Goal: Task Accomplishment & Management: Manage account settings

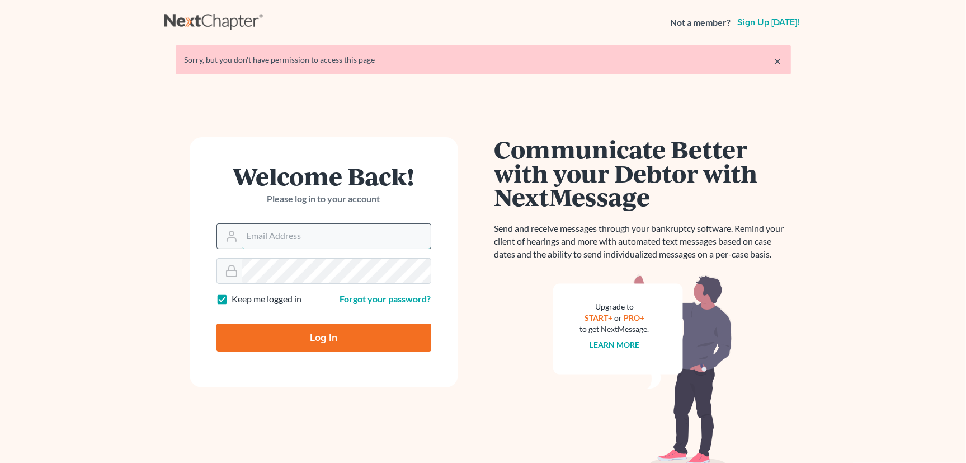
type input "[PERSON_NAME][EMAIL_ADDRESS][DOMAIN_NAME]"
click at [308, 240] on input "[PERSON_NAME][EMAIL_ADDRESS][DOMAIN_NAME]" at bounding box center [336, 236] width 188 height 25
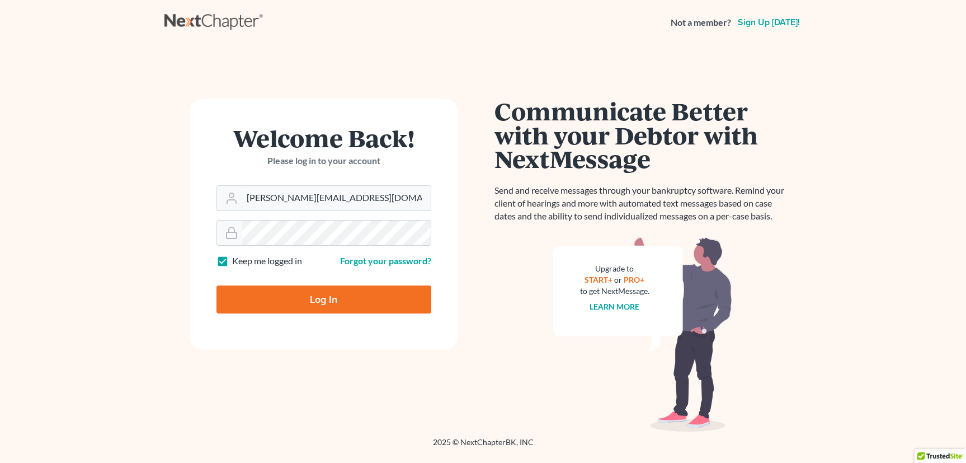
click at [283, 299] on input "Log In" at bounding box center [323, 299] width 215 height 28
type input "Thinking..."
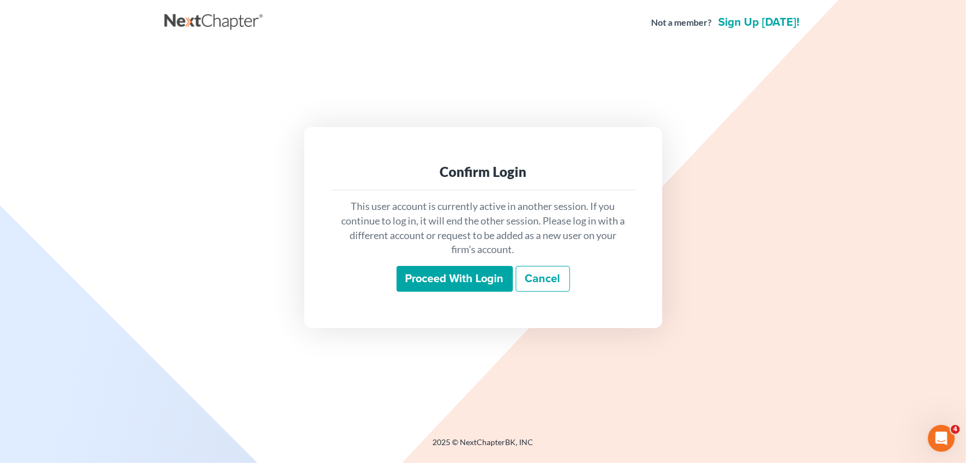
click at [456, 275] on input "Proceed with login" at bounding box center [455, 279] width 116 height 26
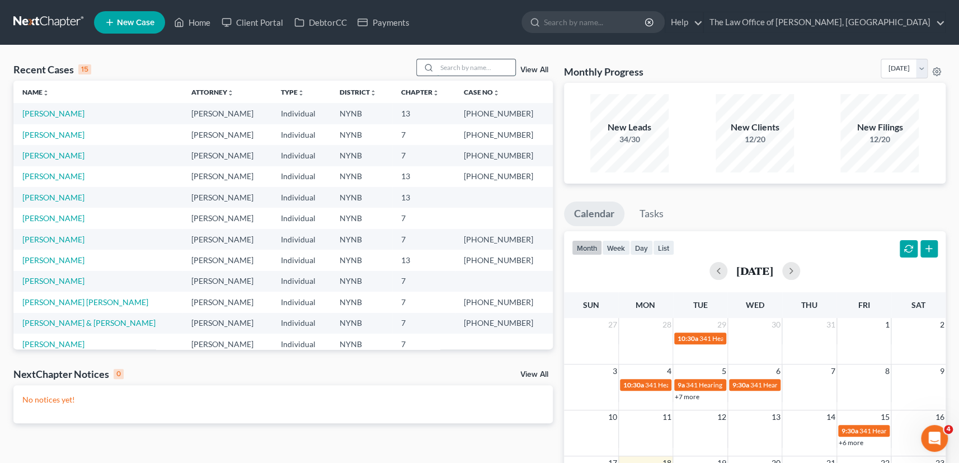
click at [480, 67] on input "search" at bounding box center [476, 67] width 78 height 16
type input "hugo"
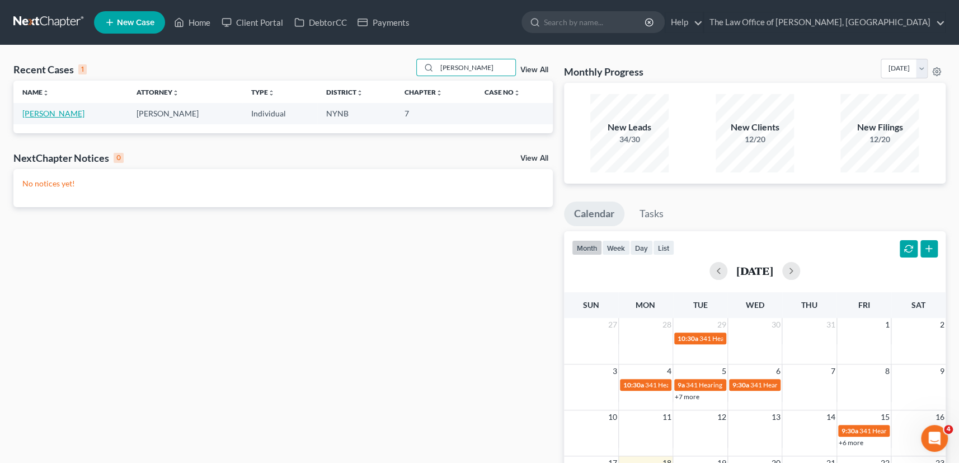
click at [36, 114] on link "[PERSON_NAME]" at bounding box center [53, 114] width 62 height 10
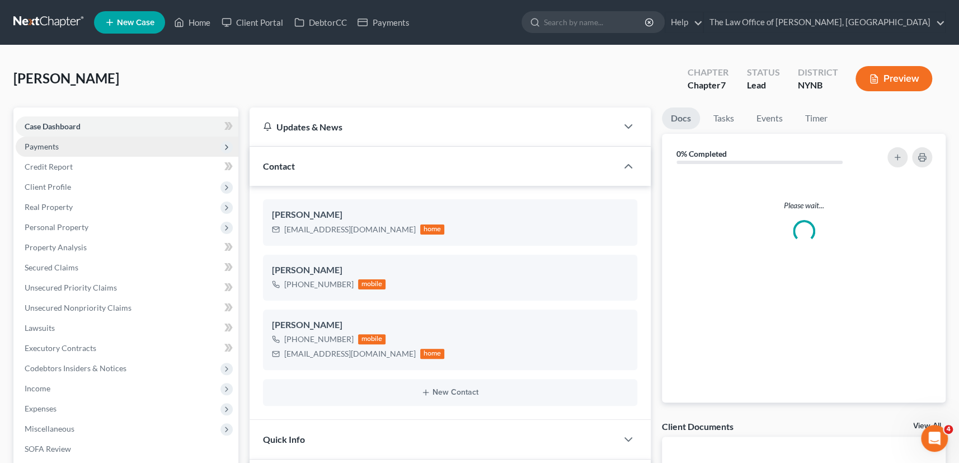
click at [46, 146] on span "Payments" at bounding box center [42, 147] width 34 height 10
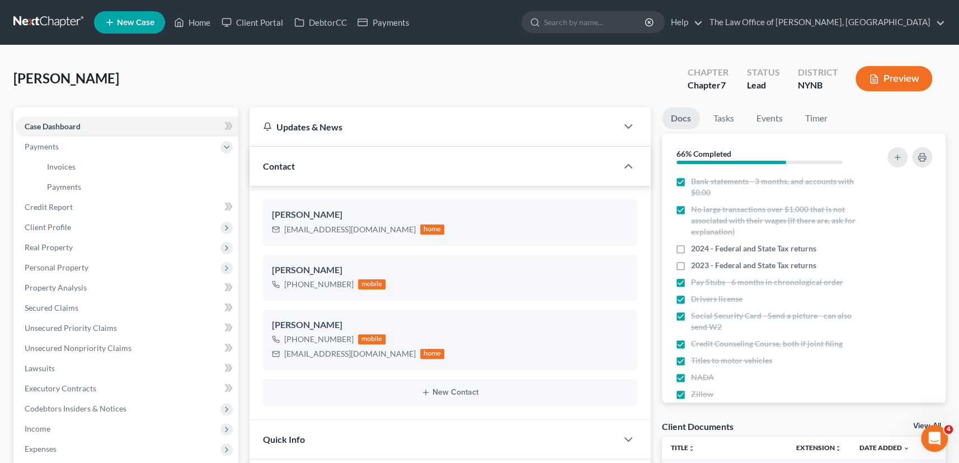
scroll to position [575, 0]
drag, startPoint x: 95, startPoint y: 164, endPoint x: 129, endPoint y: 159, distance: 34.0
click at [95, 164] on link "Invoices" at bounding box center [138, 167] width 200 height 20
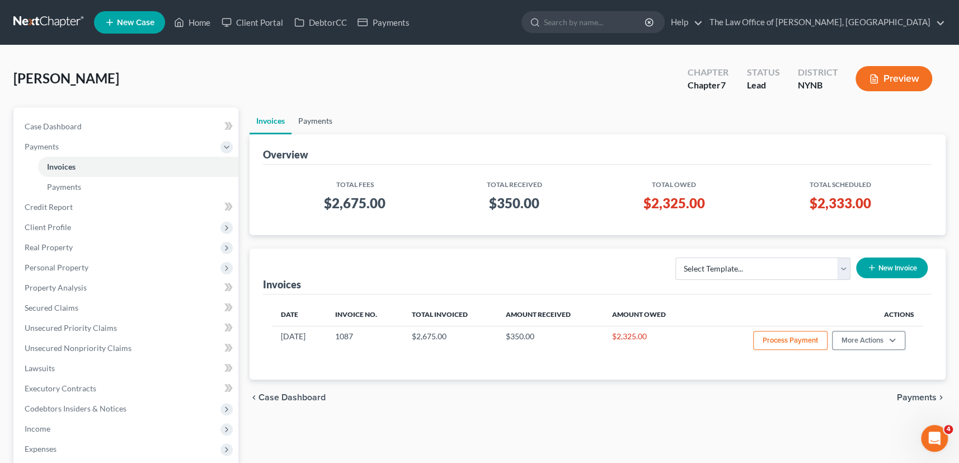
click at [319, 124] on link "Payments" at bounding box center [315, 120] width 48 height 27
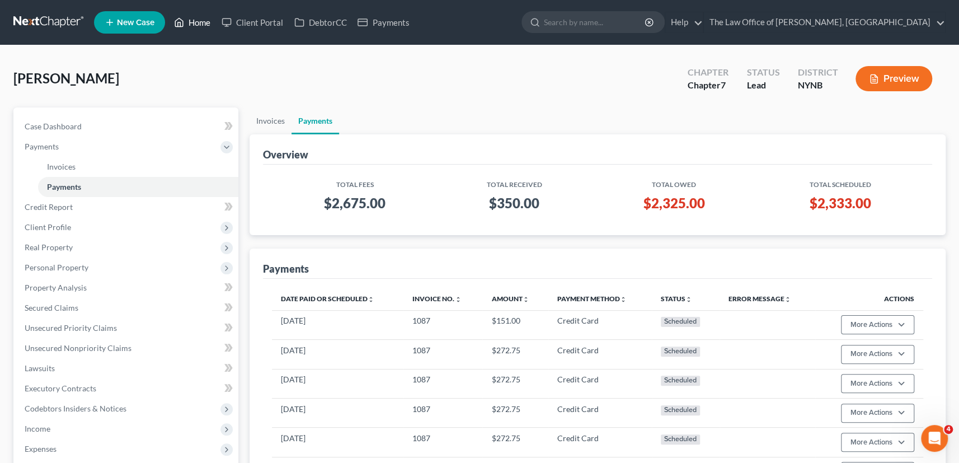
click at [186, 21] on link "Home" at bounding box center [192, 22] width 48 height 20
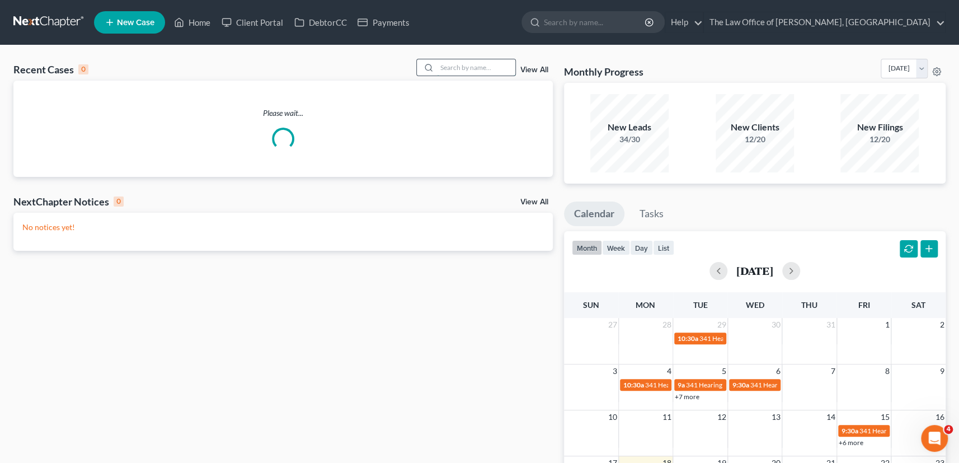
click at [451, 68] on input "search" at bounding box center [476, 67] width 78 height 16
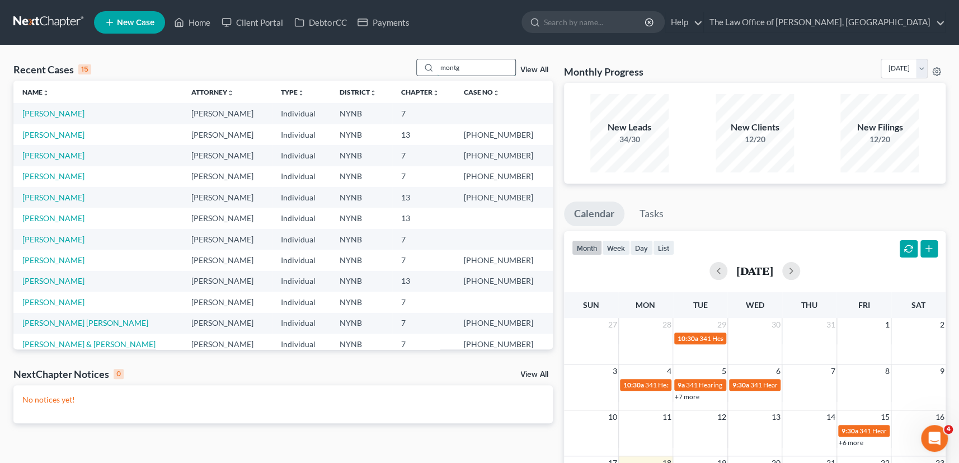
type input "montg"
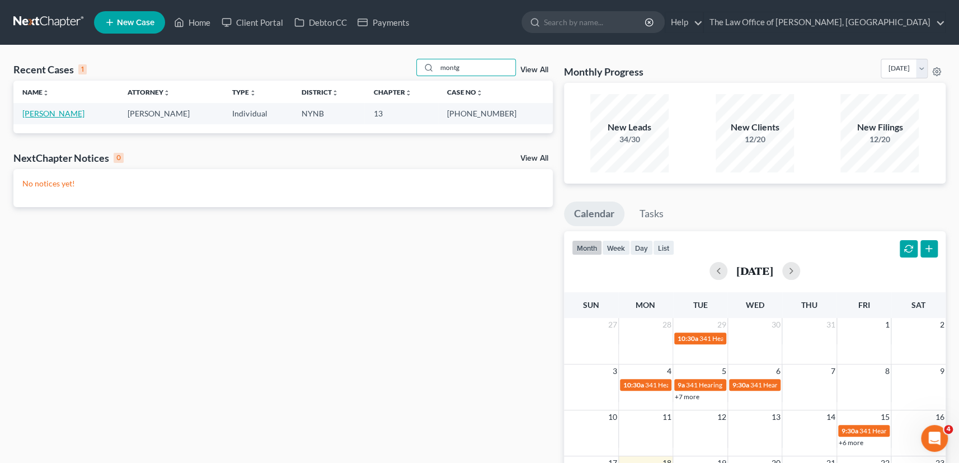
drag, startPoint x: 66, startPoint y: 107, endPoint x: 64, endPoint y: 113, distance: 6.4
click at [65, 109] on td "[PERSON_NAME]" at bounding box center [65, 113] width 105 height 21
click at [64, 113] on link "[PERSON_NAME]" at bounding box center [53, 114] width 62 height 10
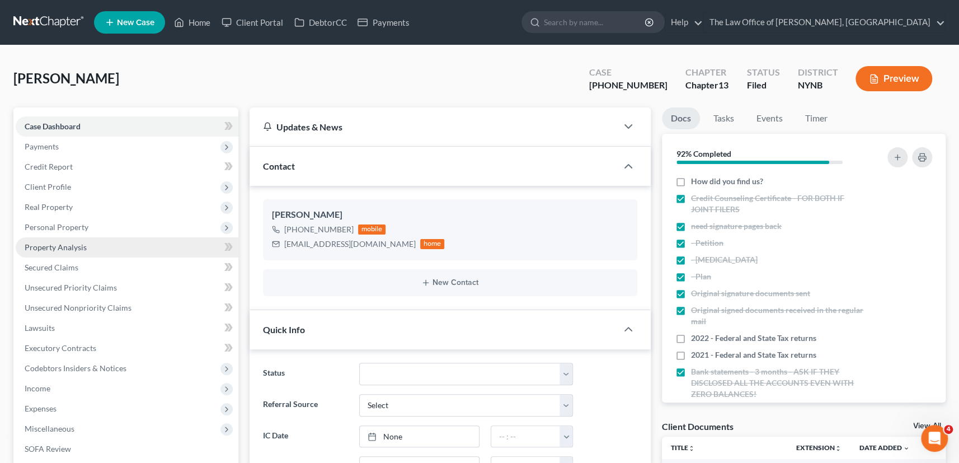
click at [69, 251] on span "Property Analysis" at bounding box center [56, 247] width 62 height 10
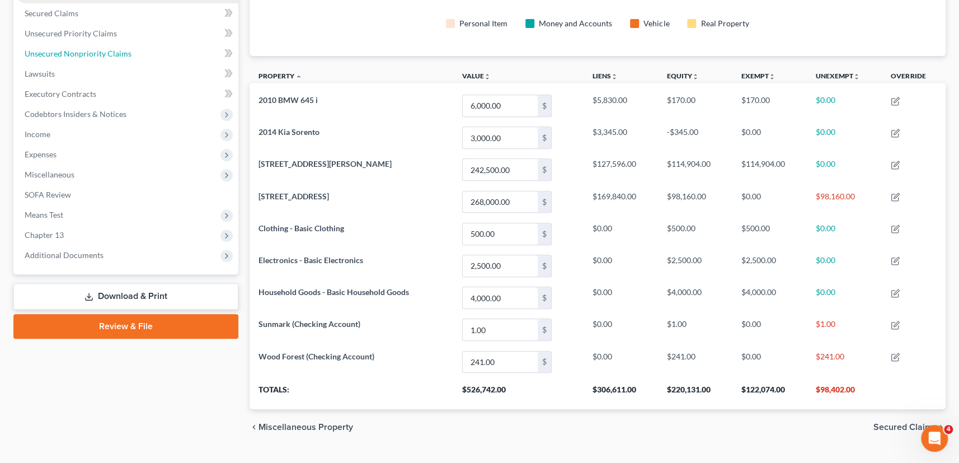
drag, startPoint x: 58, startPoint y: 56, endPoint x: 85, endPoint y: 67, distance: 28.7
click at [58, 56] on span "Unsecured Nonpriority Claims" at bounding box center [78, 54] width 107 height 10
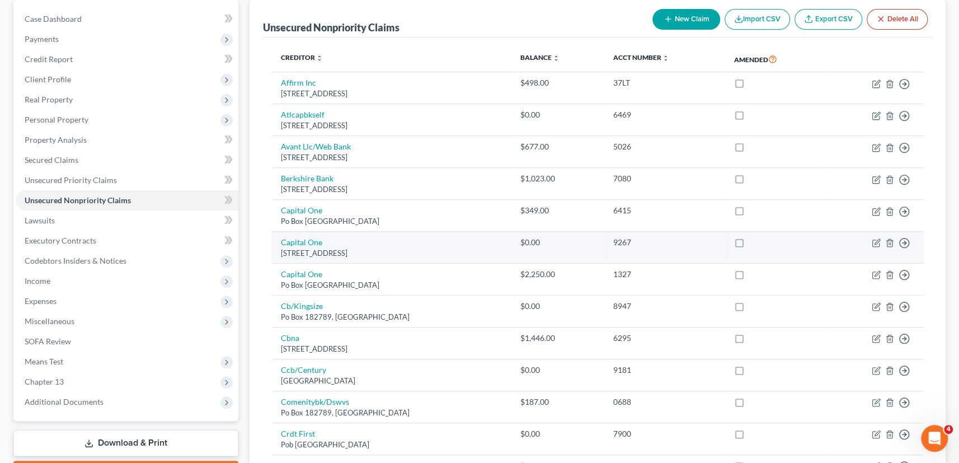
scroll to position [50, 0]
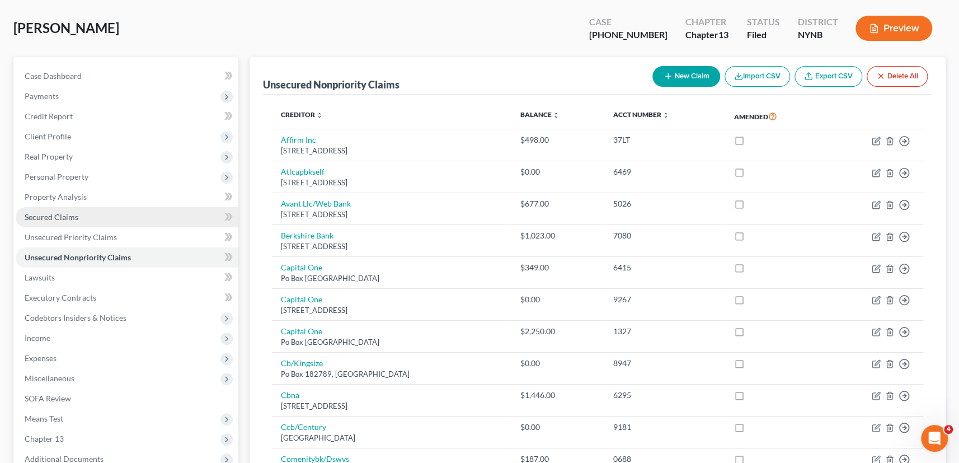
click at [62, 221] on link "Secured Claims" at bounding box center [127, 217] width 223 height 20
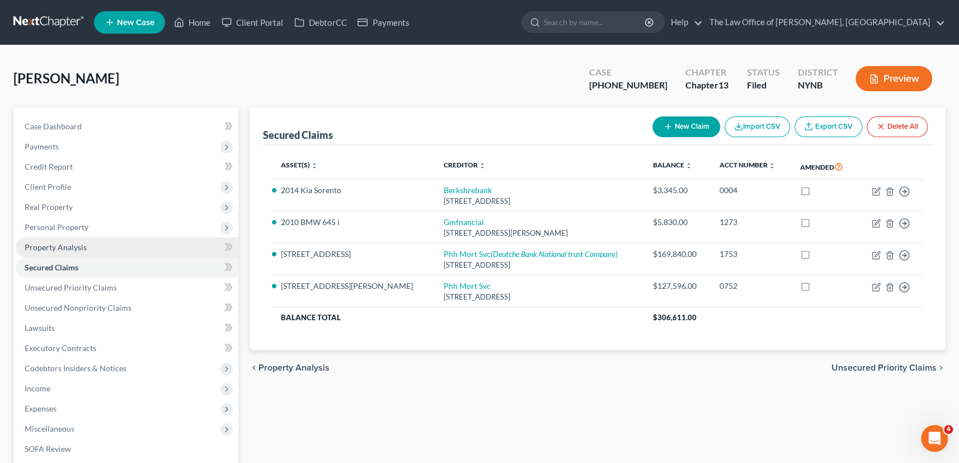
click at [64, 245] on span "Property Analysis" at bounding box center [56, 247] width 62 height 10
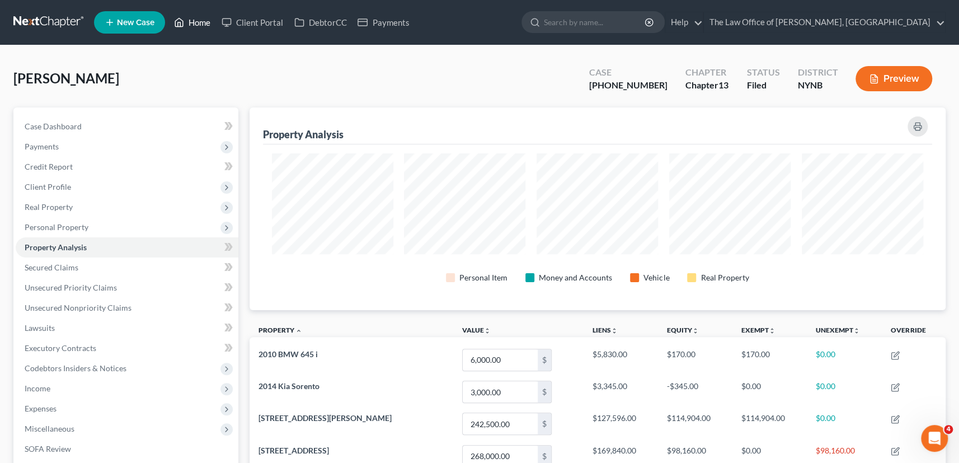
click at [196, 24] on link "Home" at bounding box center [192, 22] width 48 height 20
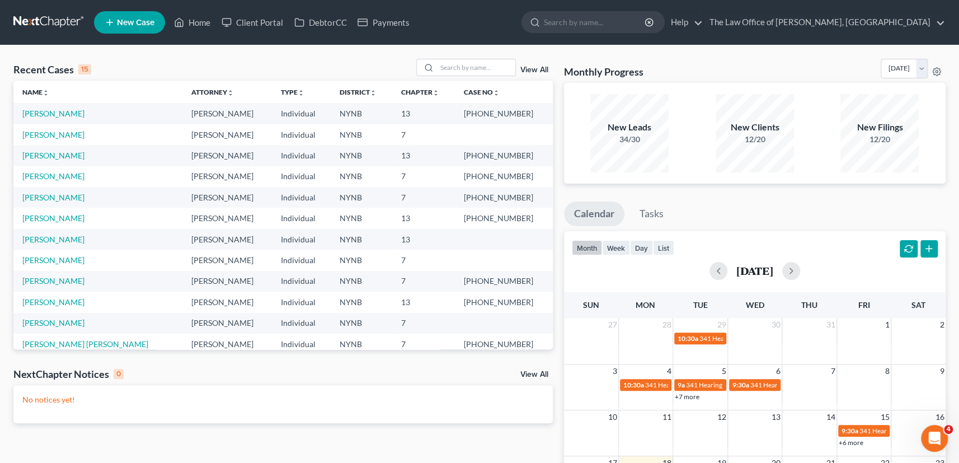
click at [532, 72] on link "View All" at bounding box center [534, 70] width 28 height 8
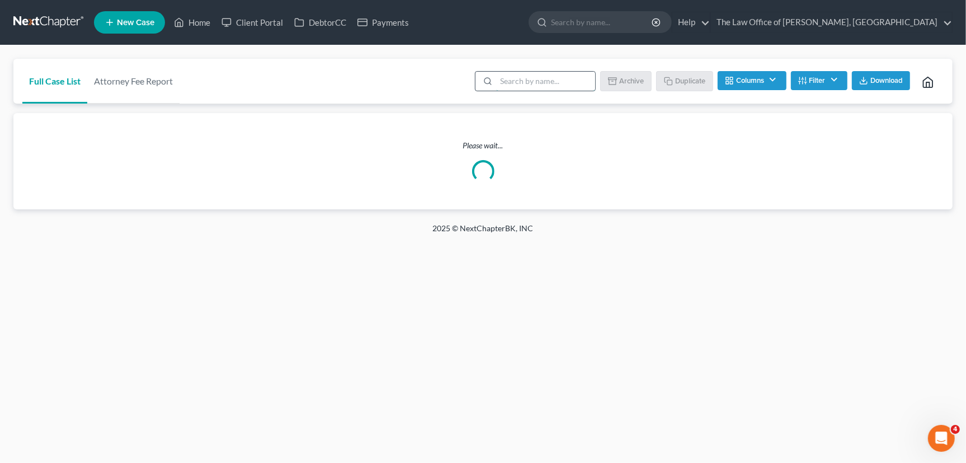
click at [510, 82] on input "search" at bounding box center [545, 81] width 99 height 19
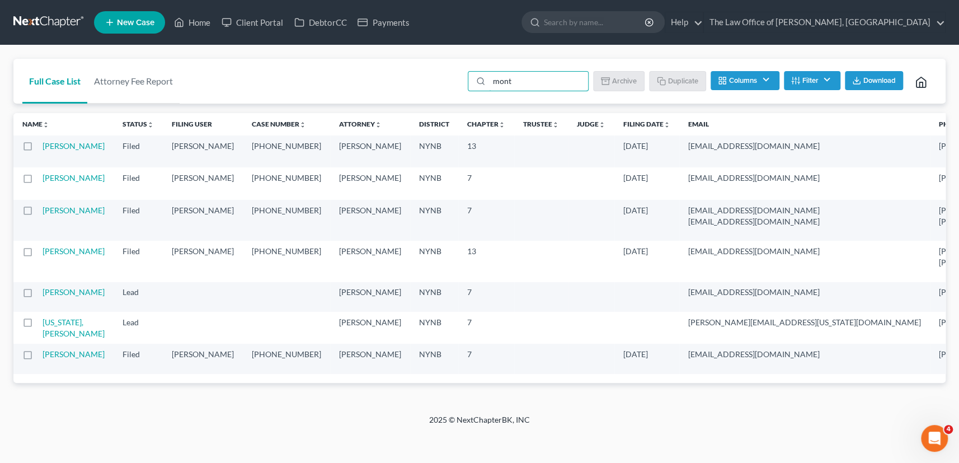
click at [38, 149] on label at bounding box center [38, 149] width 0 height 0
type input "mont"
click at [43, 147] on input "checkbox" at bounding box center [46, 143] width 7 height 7
checkbox input "true"
click at [660, 78] on icon "button" at bounding box center [660, 79] width 5 height 5
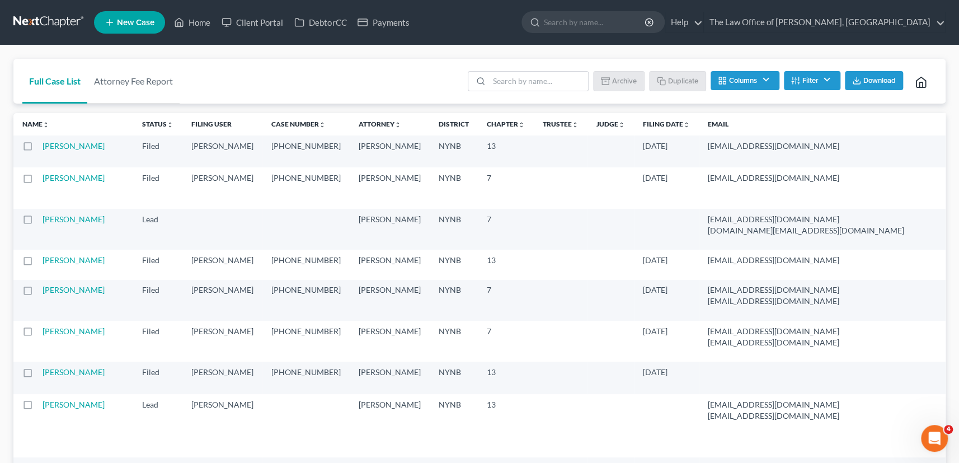
click at [38, 149] on label at bounding box center [38, 149] width 0 height 0
click at [43, 145] on input "checkbox" at bounding box center [46, 143] width 7 height 7
checkbox input "true"
click at [666, 83] on button "Duplicate" at bounding box center [678, 80] width 56 height 19
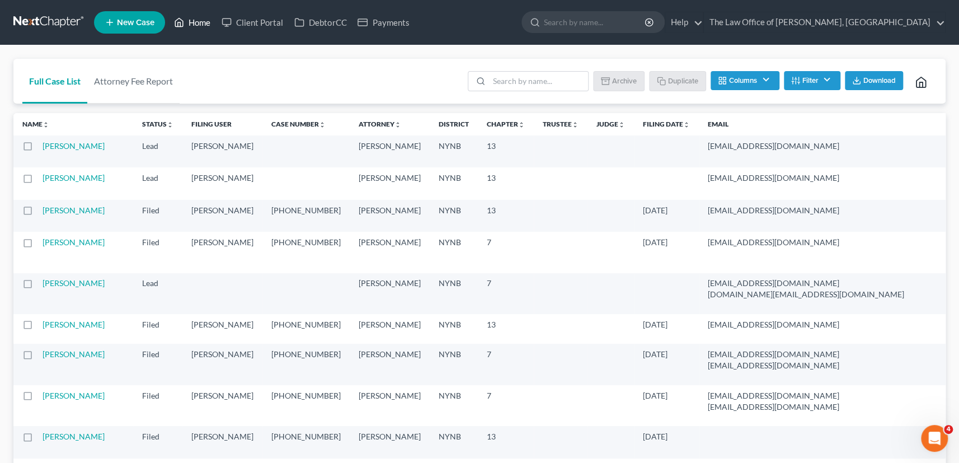
click at [195, 22] on link "Home" at bounding box center [192, 22] width 48 height 20
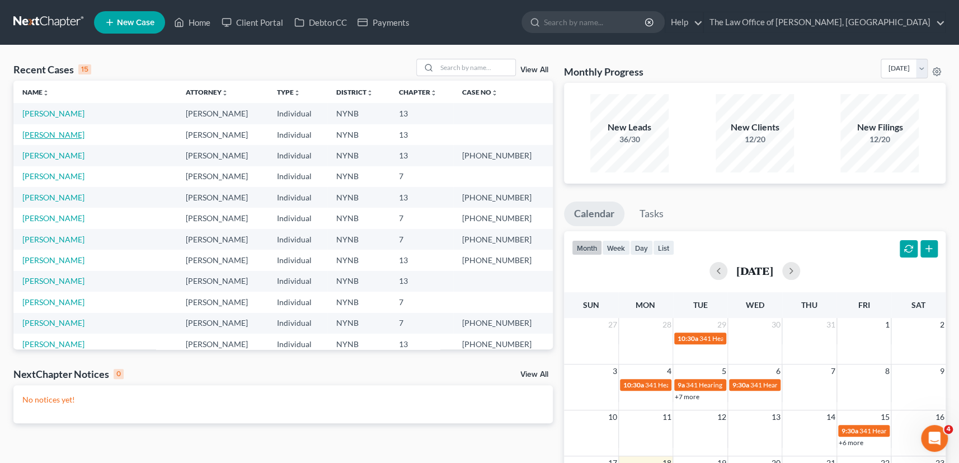
click at [67, 134] on link "[PERSON_NAME]" at bounding box center [53, 135] width 62 height 10
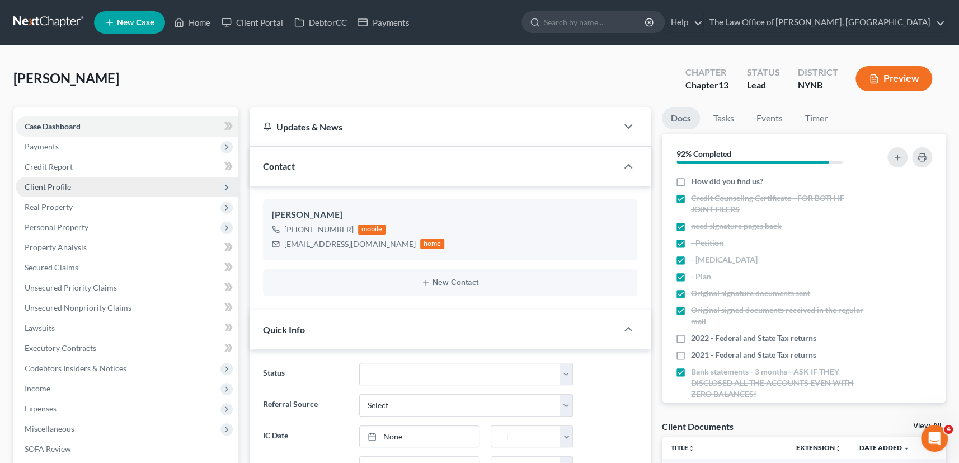
click at [45, 188] on span "Client Profile" at bounding box center [48, 187] width 46 height 10
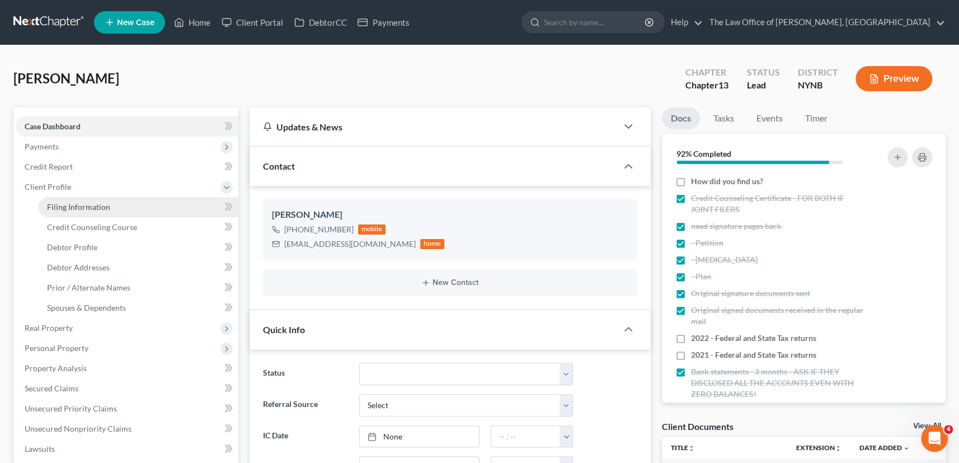
drag, startPoint x: 68, startPoint y: 199, endPoint x: 130, endPoint y: 214, distance: 63.4
click at [68, 200] on link "Filing Information" at bounding box center [138, 207] width 200 height 20
select select "1"
select select "0"
select select "3"
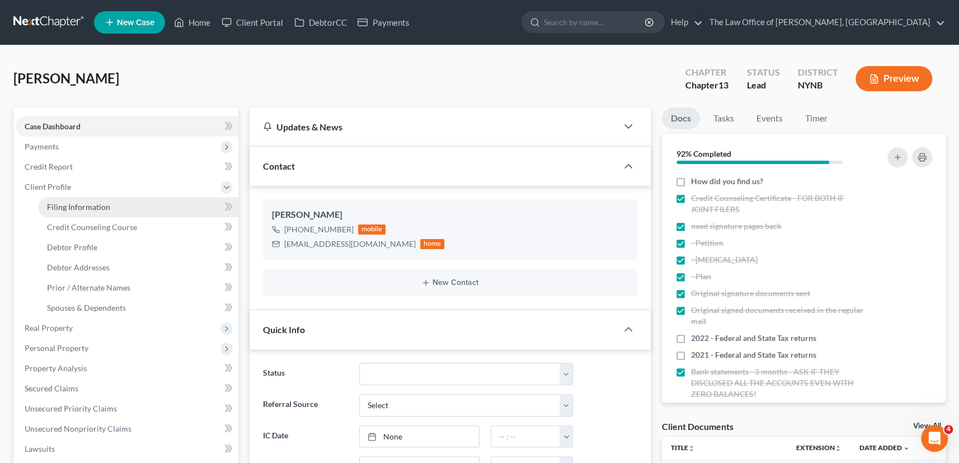
select select "54"
select select "0"
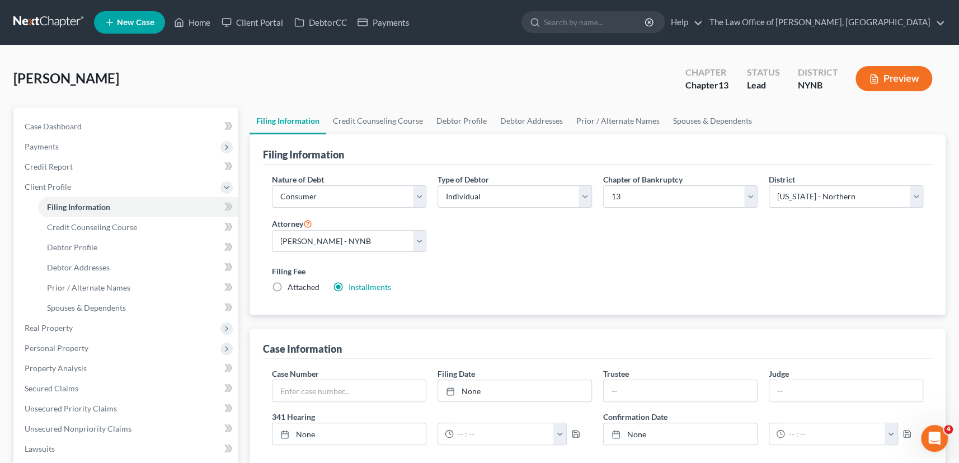
drag, startPoint x: 163, startPoint y: 76, endPoint x: 16, endPoint y: 75, distance: 147.1
click at [16, 75] on div "Montgomery, Darryl Upgraded Chapter Chapter 13 Status Lead District NYNB Preview" at bounding box center [479, 83] width 932 height 49
copy span "[PERSON_NAME]"
click at [400, 122] on link "Credit Counseling Course" at bounding box center [377, 120] width 103 height 27
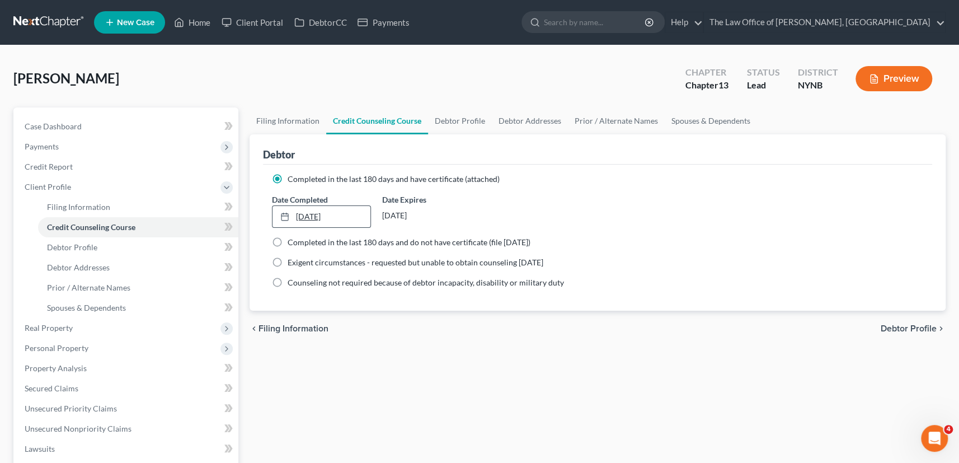
click at [303, 207] on link "10/12/2023" at bounding box center [321, 216] width 98 height 21
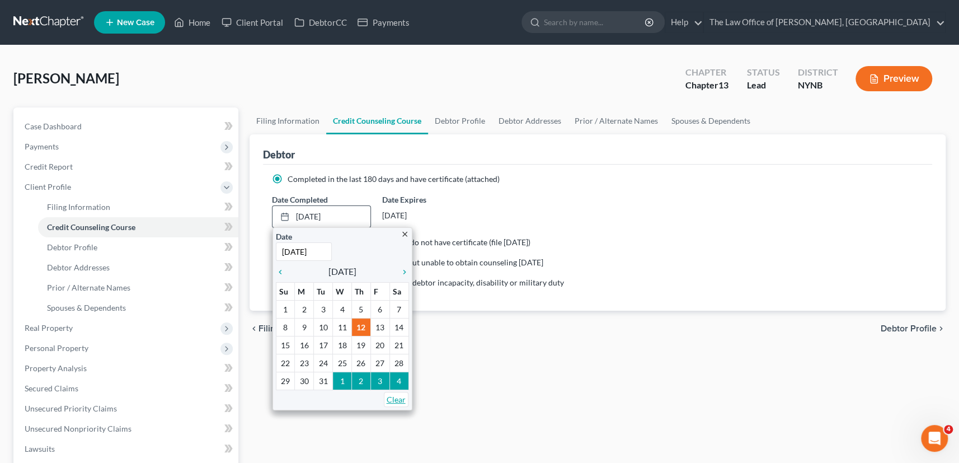
click at [391, 393] on link "Clear" at bounding box center [396, 399] width 25 height 15
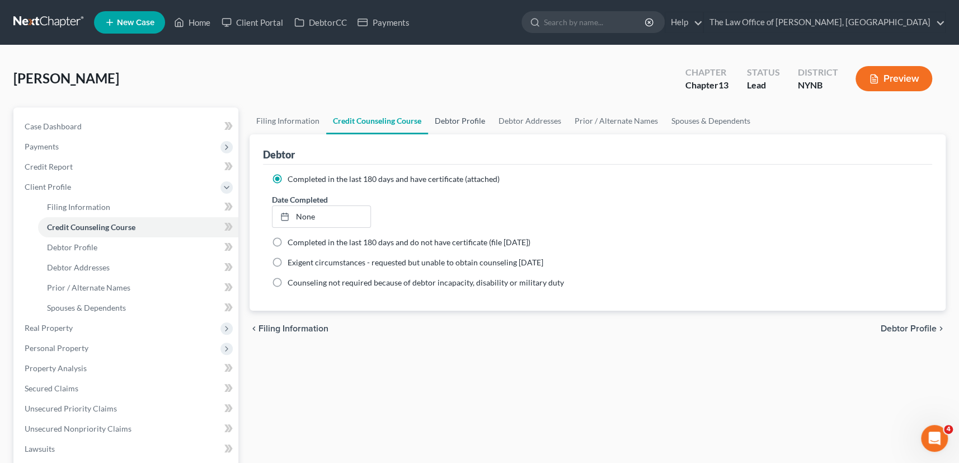
click at [448, 122] on link "Debtor Profile" at bounding box center [460, 120] width 64 height 27
select select "0"
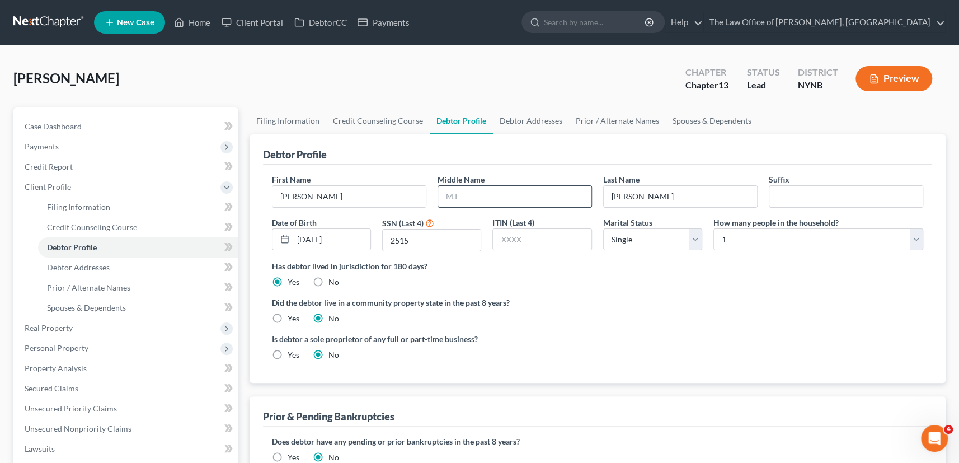
click at [482, 197] on input "text" at bounding box center [514, 196] width 153 height 21
click at [349, 238] on input "08/02/1956" at bounding box center [331, 239] width 77 height 21
click at [512, 115] on link "Debtor Addresses" at bounding box center [531, 120] width 76 height 27
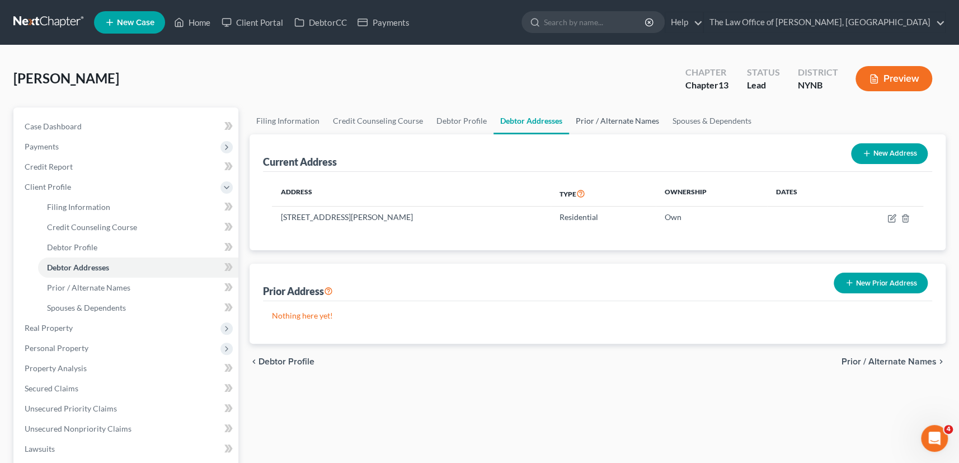
click at [619, 120] on link "Prior / Alternate Names" at bounding box center [617, 120] width 97 height 27
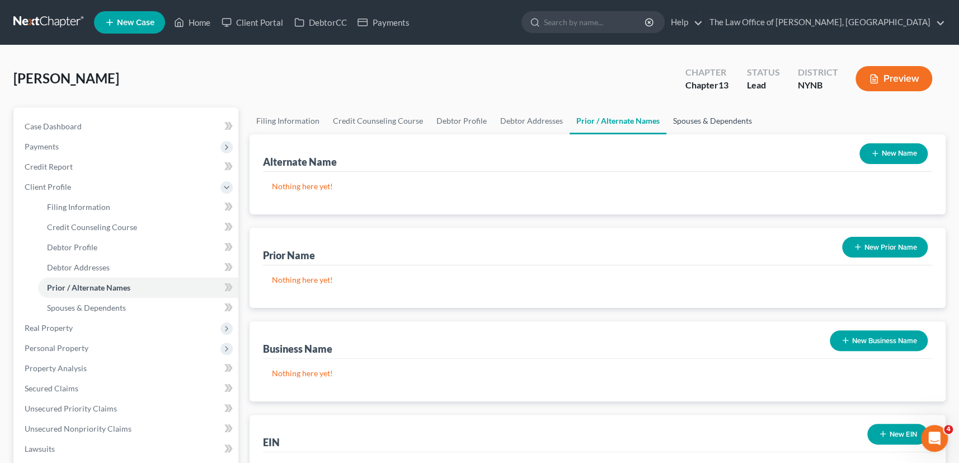
click at [716, 121] on link "Spouses & Dependents" at bounding box center [712, 120] width 92 height 27
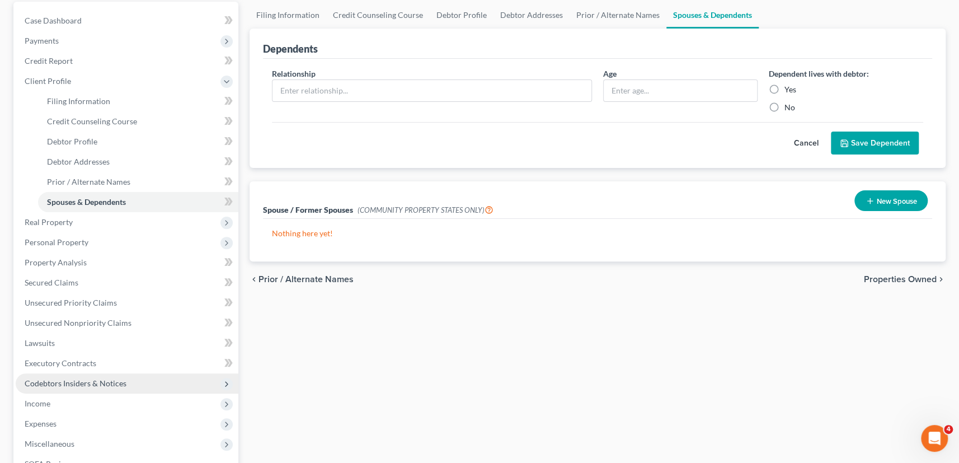
scroll to position [203, 0]
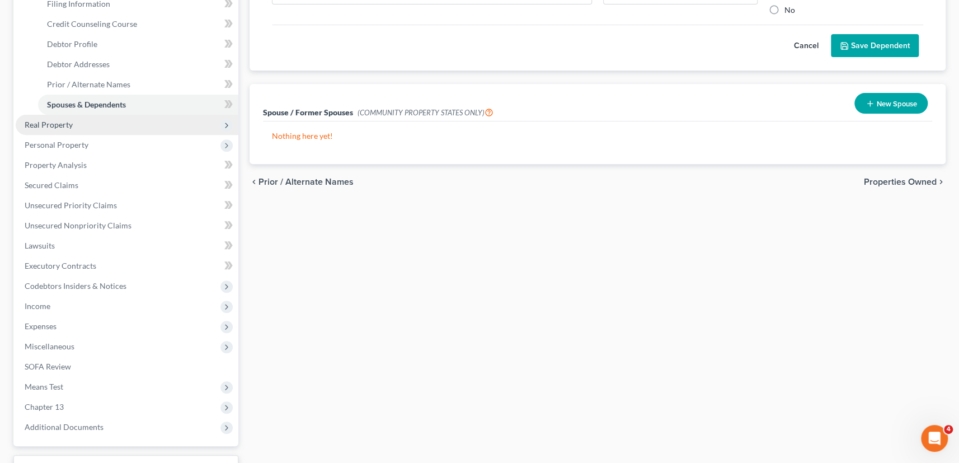
click at [56, 127] on span "Real Property" at bounding box center [49, 125] width 48 height 10
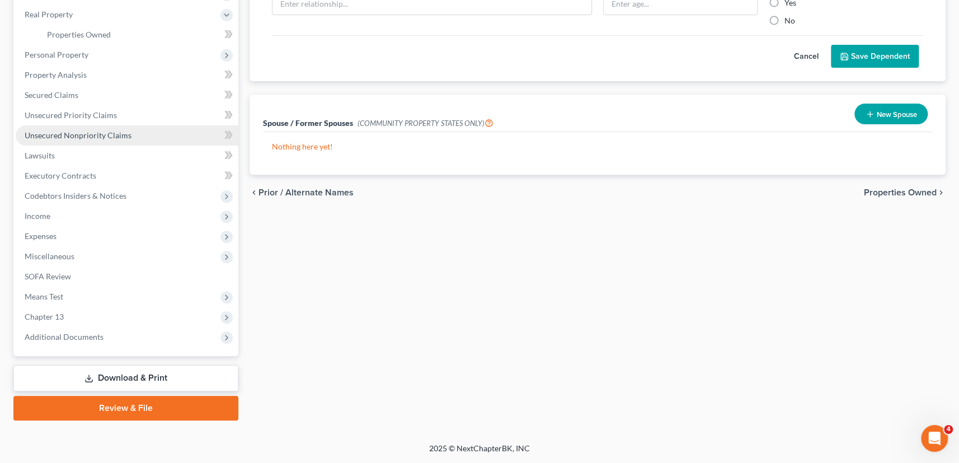
scroll to position [191, 0]
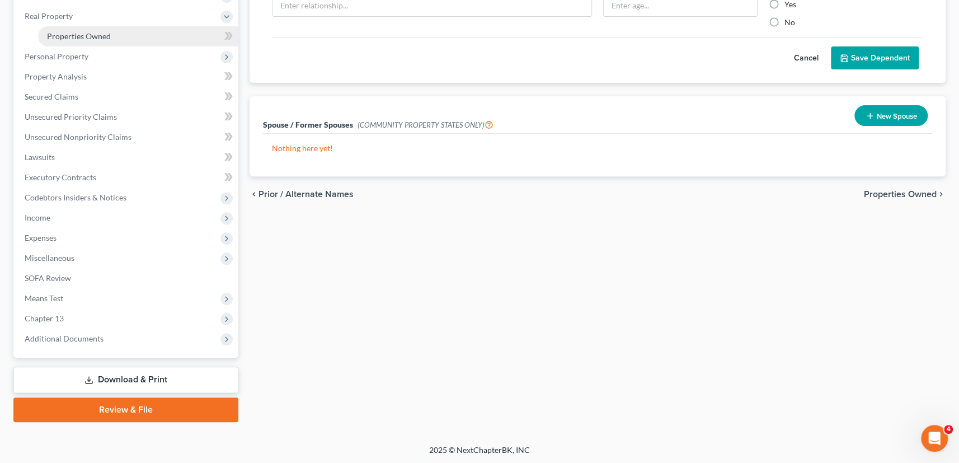
click at [71, 31] on span "Properties Owned" at bounding box center [79, 36] width 64 height 10
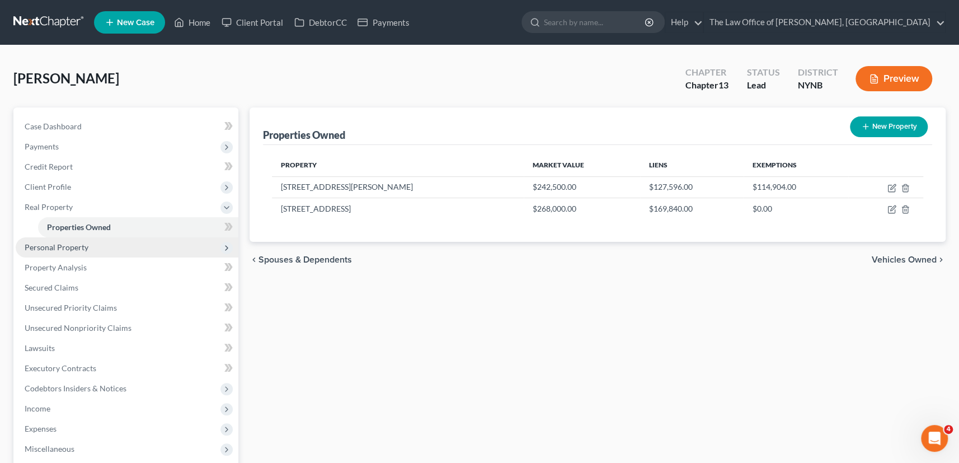
click at [72, 248] on span "Personal Property" at bounding box center [57, 247] width 64 height 10
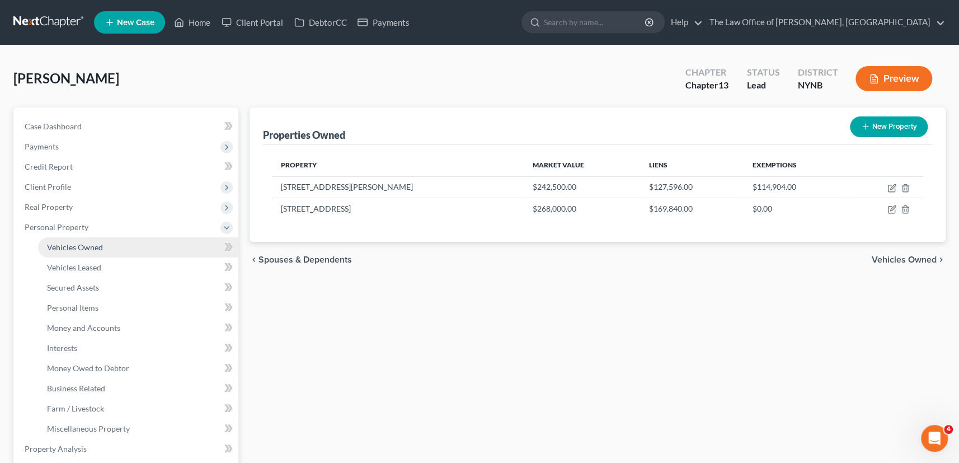
click at [72, 245] on span "Vehicles Owned" at bounding box center [75, 247] width 56 height 10
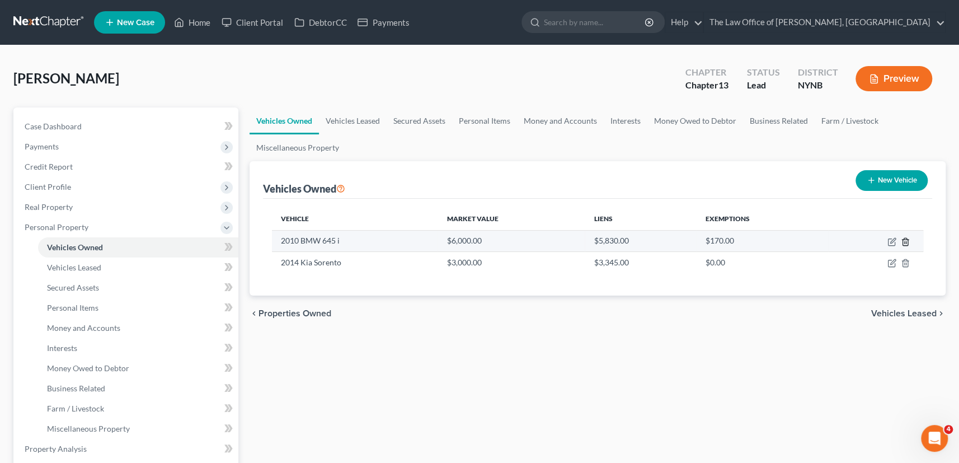
click at [903, 240] on icon "button" at bounding box center [905, 241] width 9 height 9
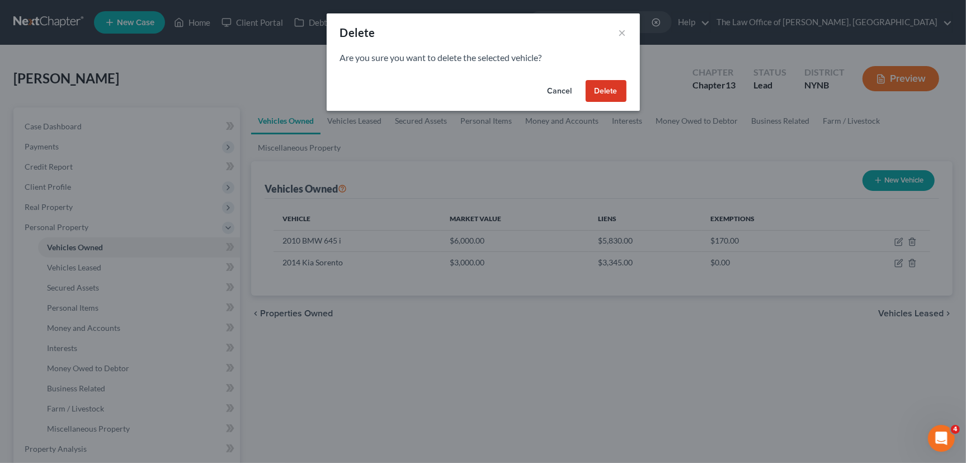
click at [627, 95] on div "Cancel Delete" at bounding box center [483, 94] width 313 height 36
click at [593, 93] on button "Delete" at bounding box center [606, 91] width 41 height 22
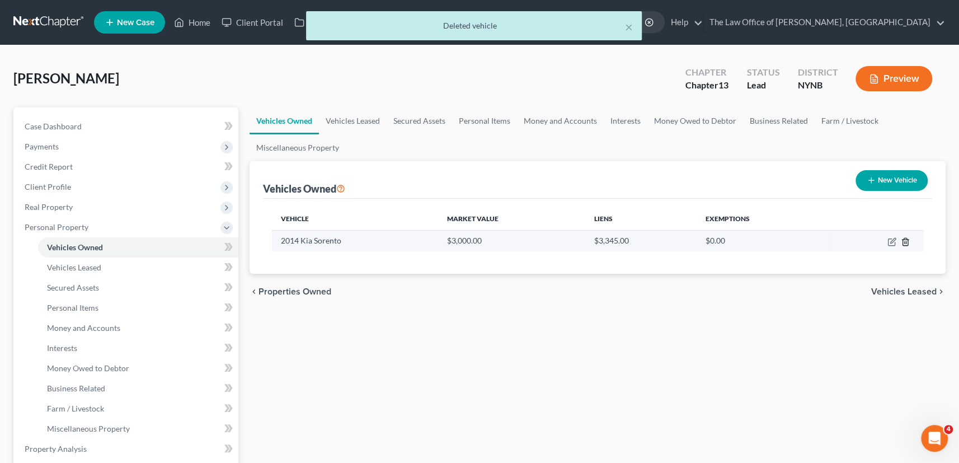
click at [904, 242] on icon "button" at bounding box center [905, 241] width 9 height 9
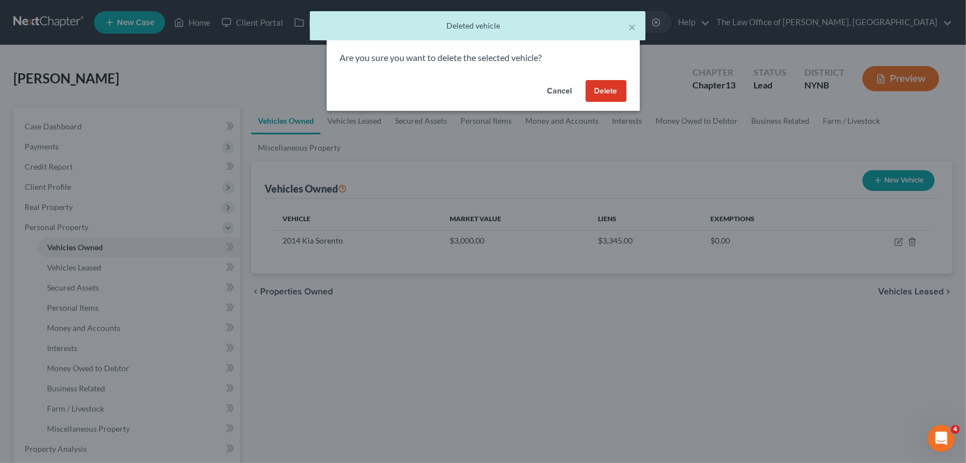
click at [612, 95] on button "Delete" at bounding box center [606, 91] width 41 height 22
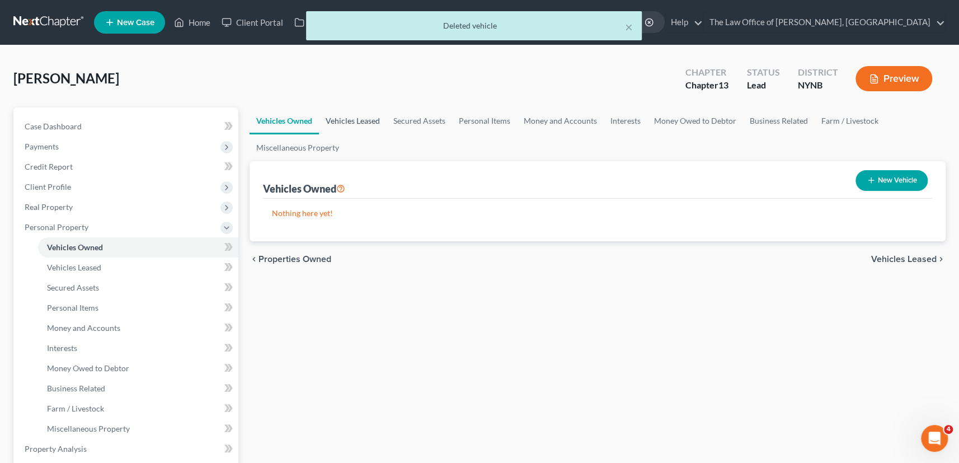
click at [376, 116] on link "Vehicles Leased" at bounding box center [353, 120] width 68 height 27
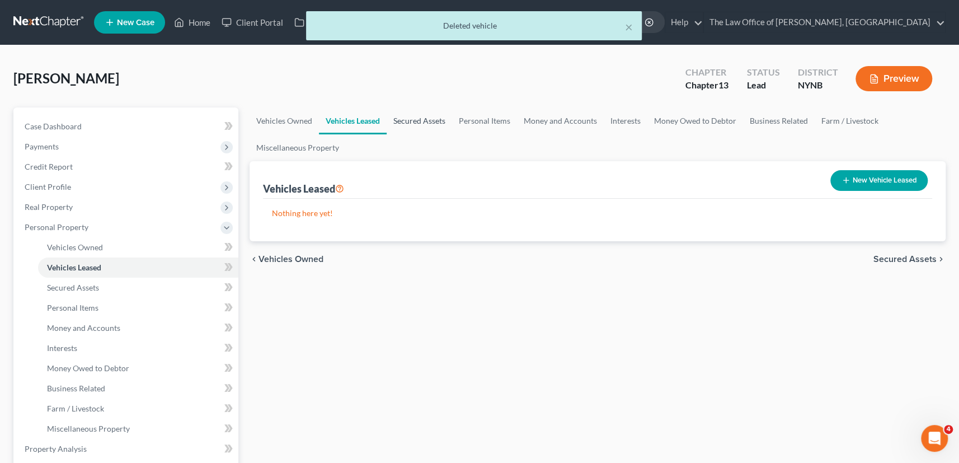
click at [408, 122] on link "Secured Assets" at bounding box center [418, 120] width 65 height 27
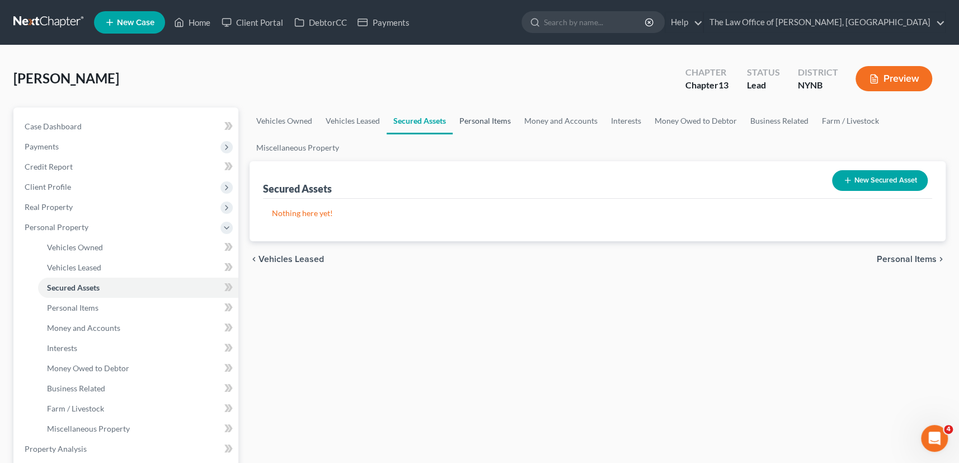
click at [473, 118] on link "Personal Items" at bounding box center [484, 120] width 65 height 27
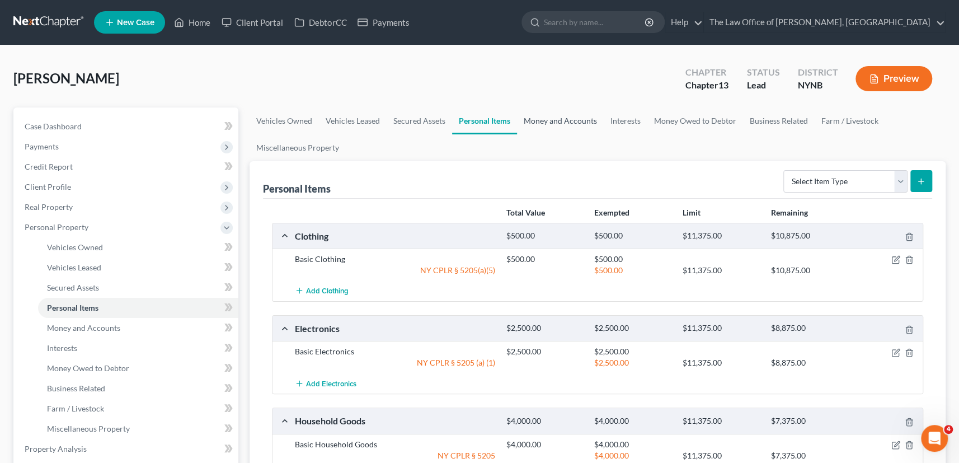
click at [542, 122] on link "Money and Accounts" at bounding box center [560, 120] width 87 height 27
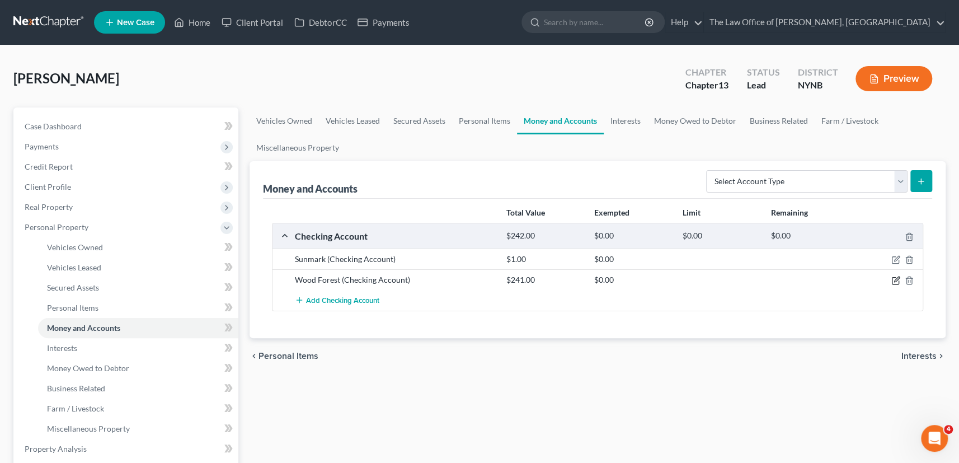
click at [891, 280] on icon "button" at bounding box center [895, 280] width 9 height 9
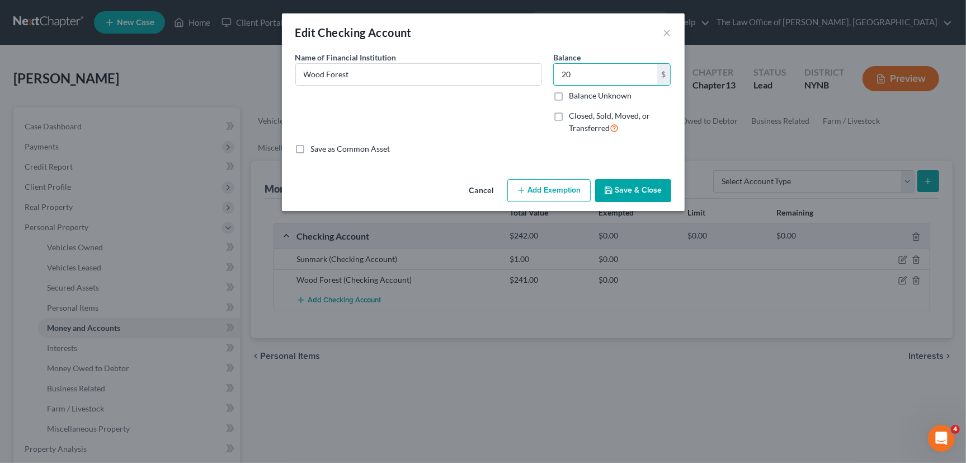
type input "20"
drag, startPoint x: 512, startPoint y: 133, endPoint x: 586, endPoint y: 151, distance: 76.0
click at [513, 133] on div "Name of Financial Institution * Wood Forest" at bounding box center [419, 97] width 258 height 92
click at [637, 190] on button "Save & Close" at bounding box center [633, 190] width 76 height 23
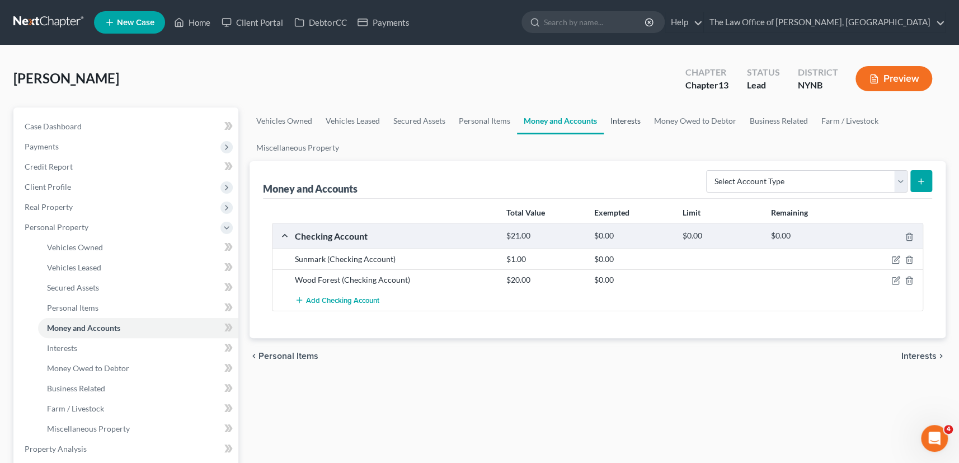
click at [621, 119] on link "Interests" at bounding box center [626, 120] width 44 height 27
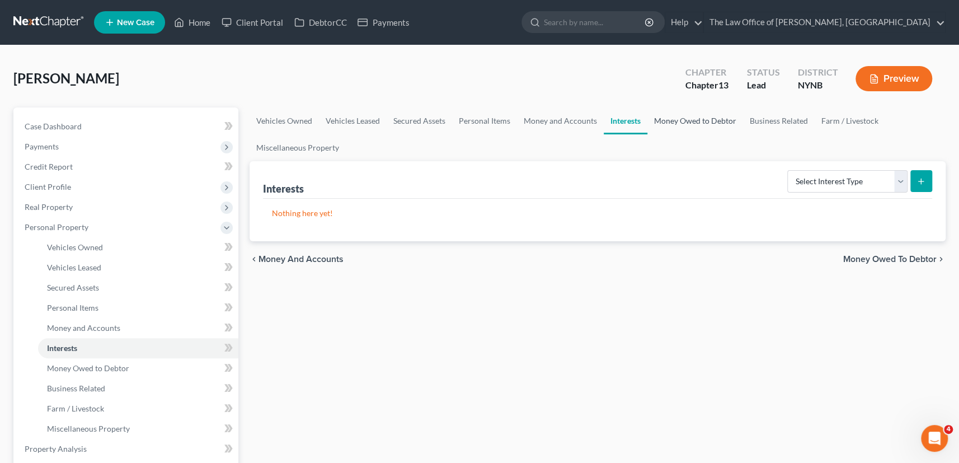
click at [683, 114] on link "Money Owed to Debtor" at bounding box center [695, 120] width 96 height 27
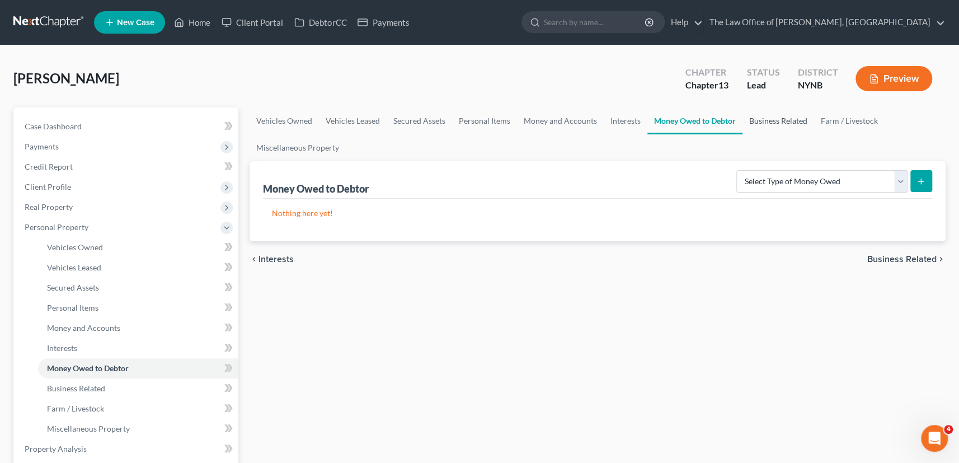
click at [784, 121] on link "Business Related" at bounding box center [778, 120] width 72 height 27
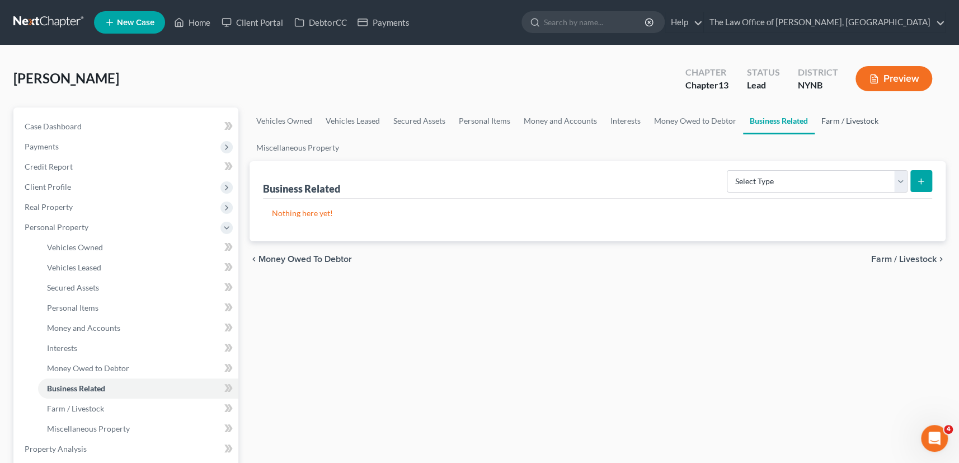
drag, startPoint x: 833, startPoint y: 122, endPoint x: 818, endPoint y: 126, distance: 14.9
click at [833, 122] on link "Farm / Livestock" at bounding box center [849, 120] width 70 height 27
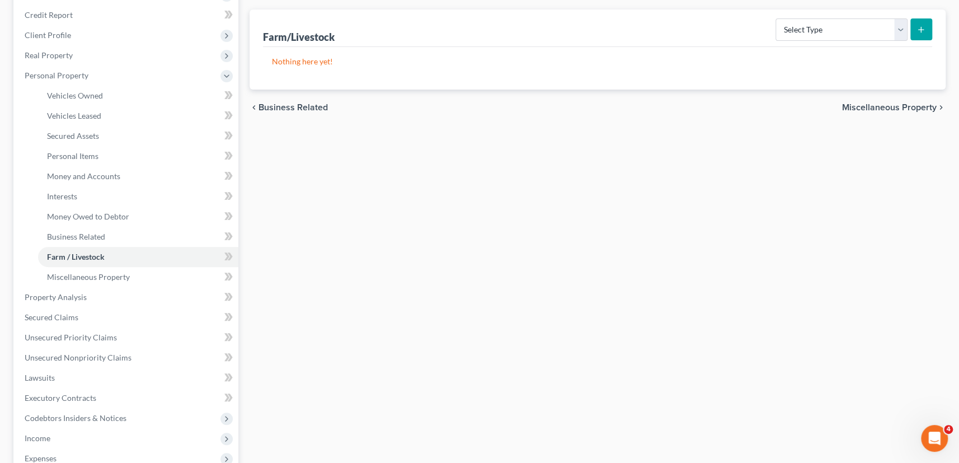
scroll to position [152, 0]
click at [77, 297] on span "Property Analysis" at bounding box center [56, 296] width 62 height 10
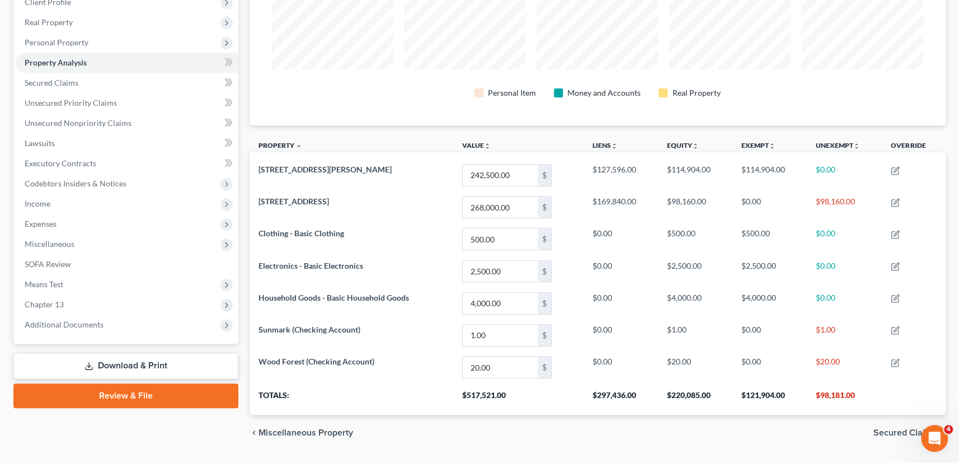
scroll to position [213, 0]
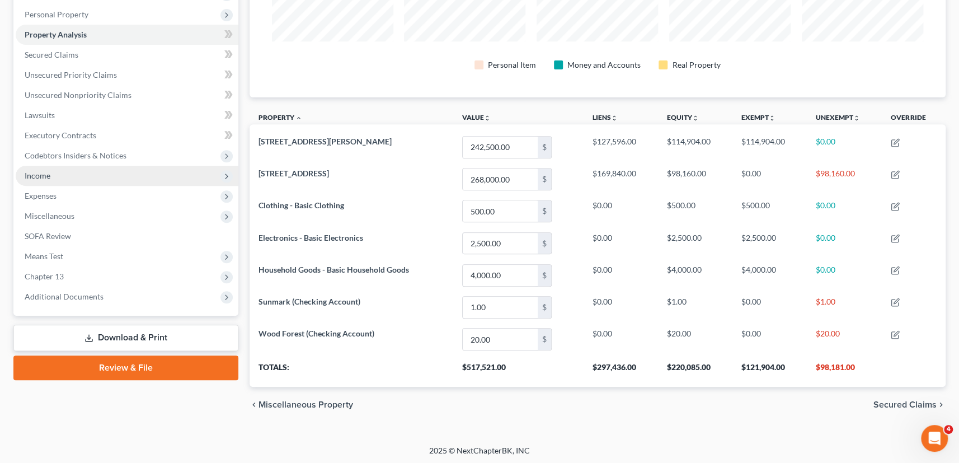
click at [34, 180] on span "Income" at bounding box center [127, 176] width 223 height 20
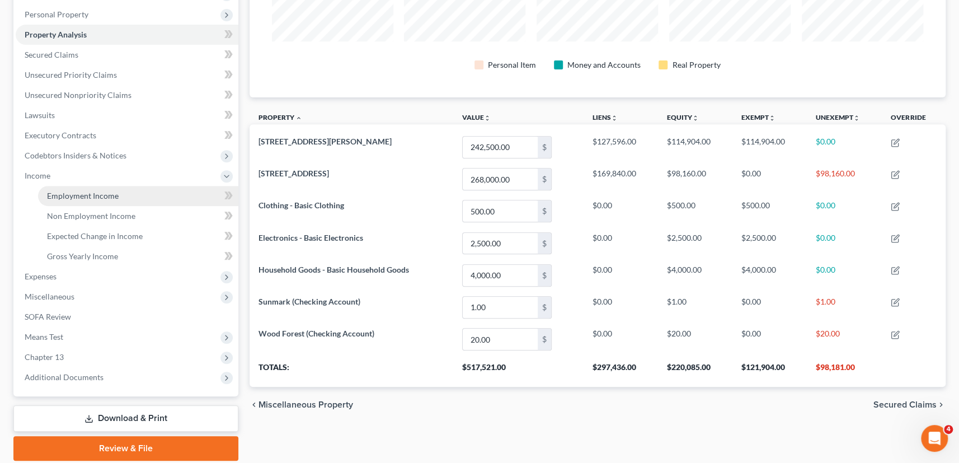
click at [100, 197] on span "Employment Income" at bounding box center [83, 196] width 72 height 10
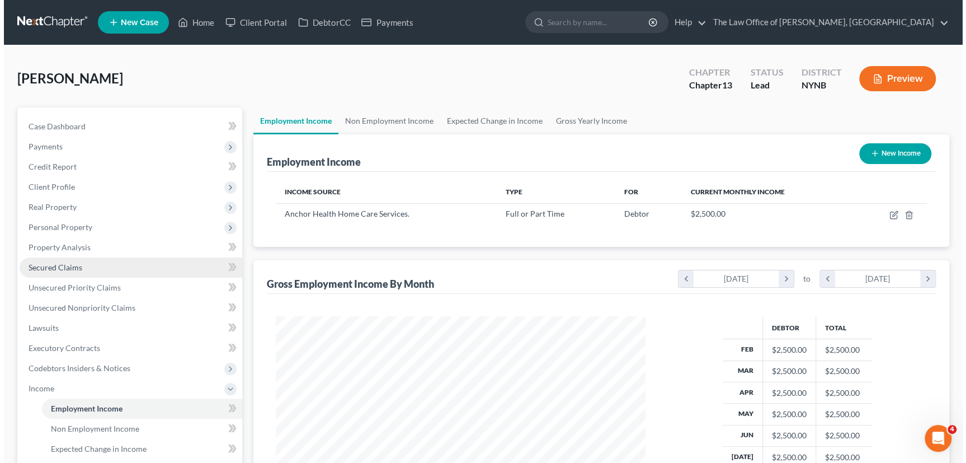
scroll to position [200, 392]
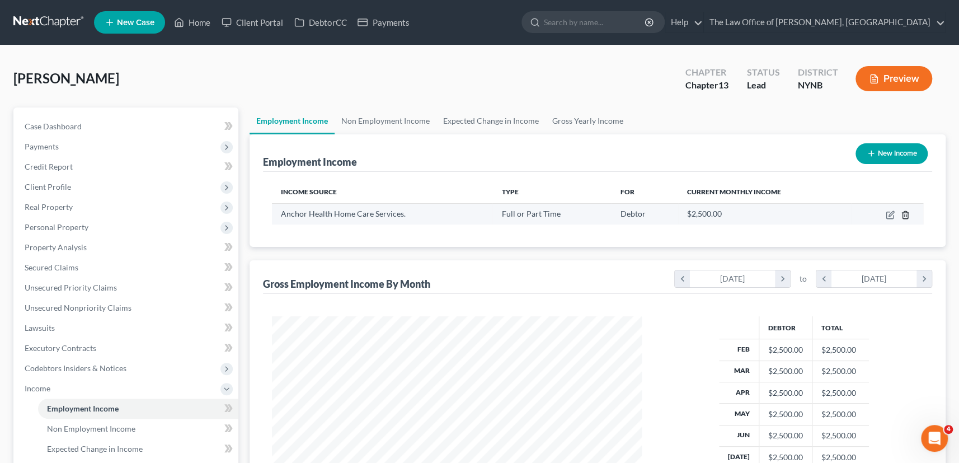
click at [901, 214] on icon "button" at bounding box center [905, 214] width 9 height 9
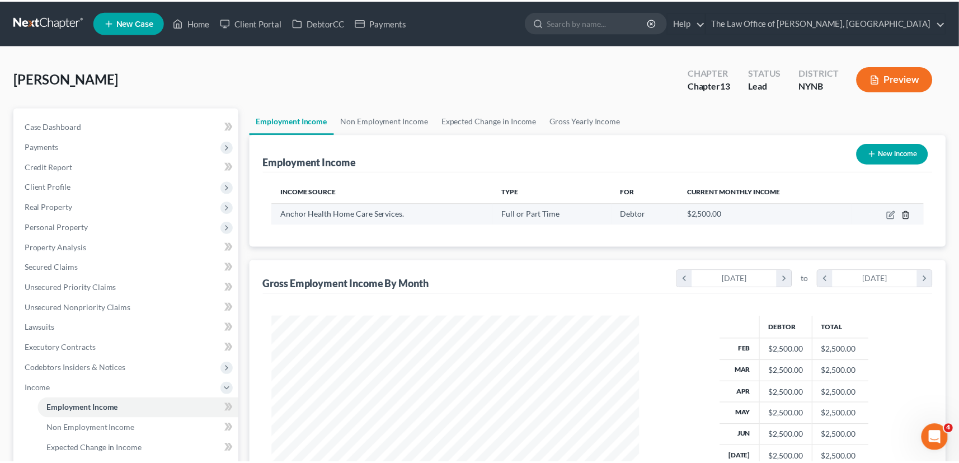
scroll to position [200, 397]
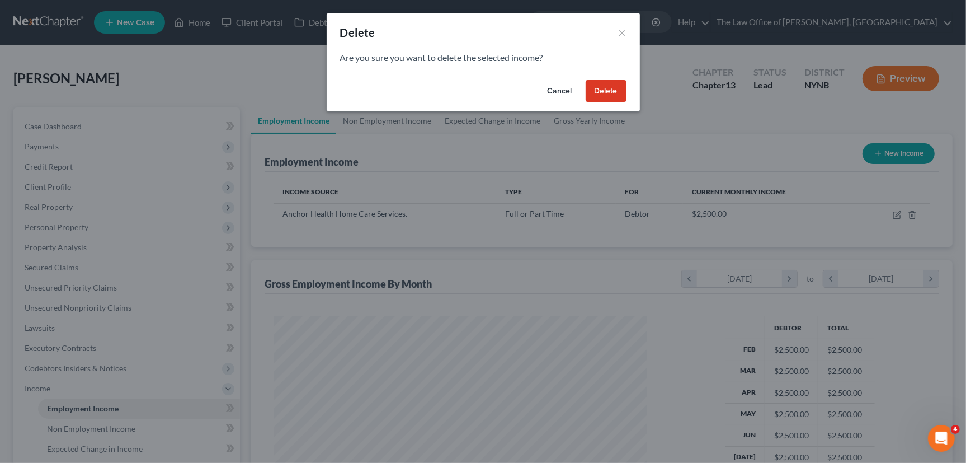
click at [625, 95] on button "Delete" at bounding box center [606, 91] width 41 height 22
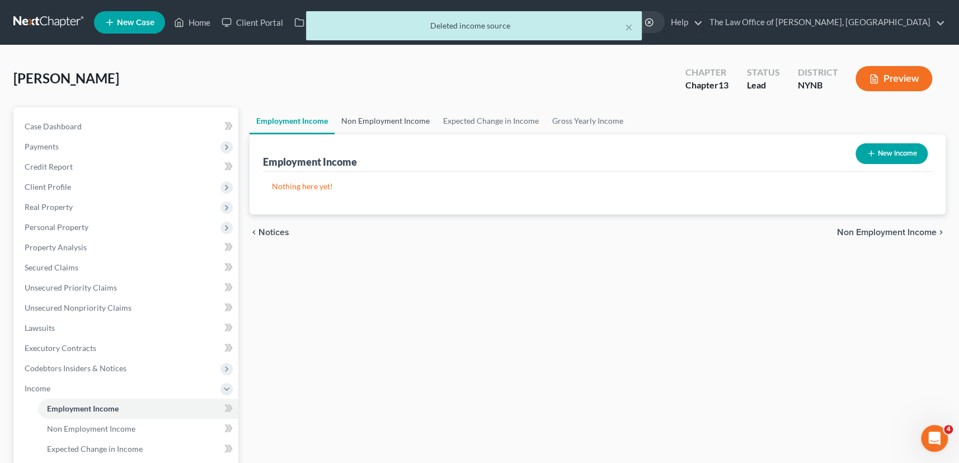
click at [366, 120] on link "Non Employment Income" at bounding box center [385, 120] width 102 height 27
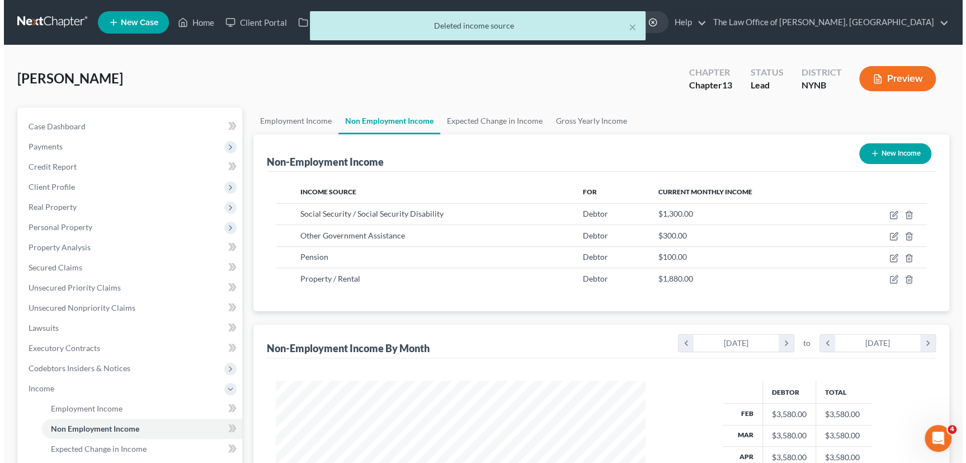
scroll to position [200, 392]
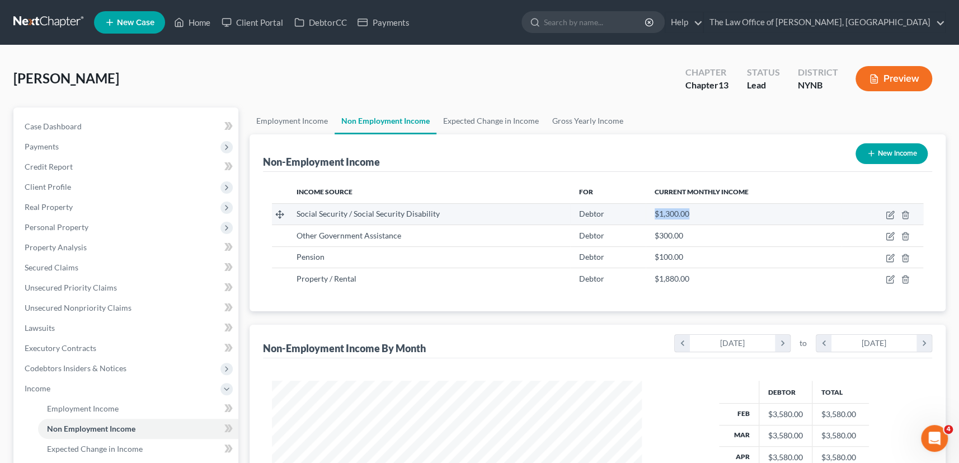
drag, startPoint x: 700, startPoint y: 216, endPoint x: 647, endPoint y: 210, distance: 52.9
click at [648, 209] on td "$1,300.00" at bounding box center [743, 213] width 196 height 21
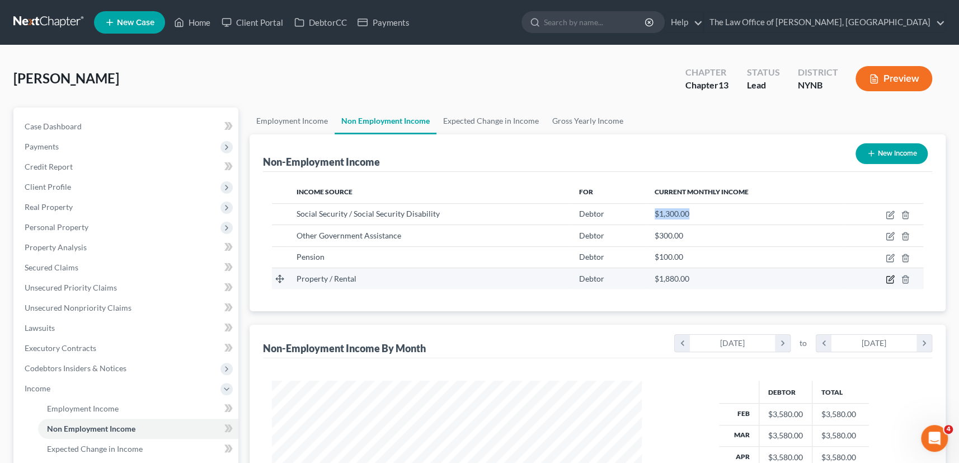
click at [888, 279] on icon "button" at bounding box center [889, 279] width 9 height 9
select select "9"
select select "0"
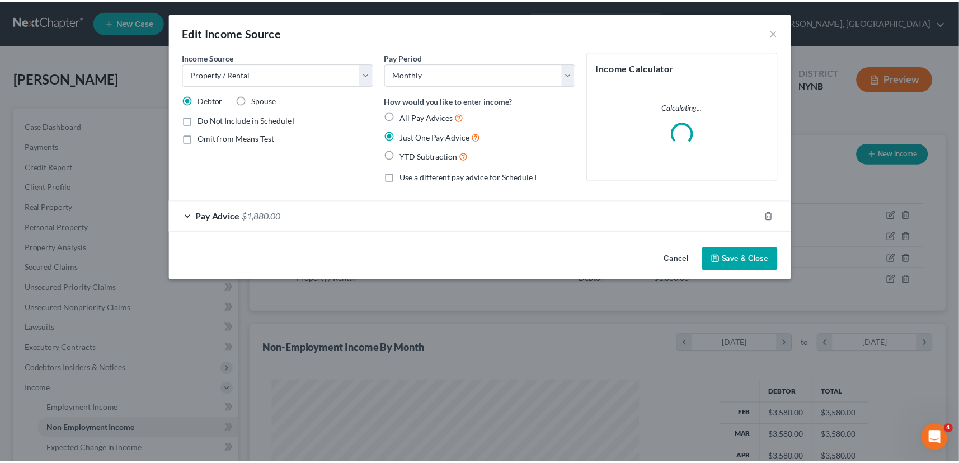
scroll to position [200, 397]
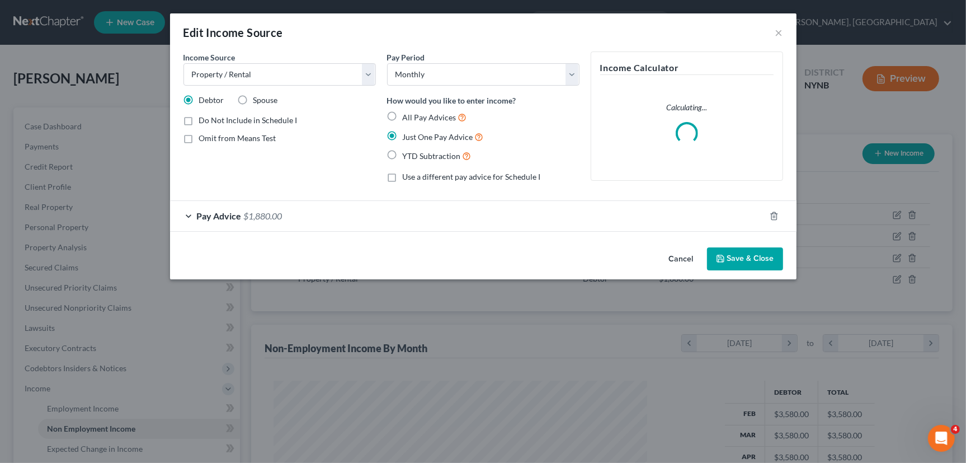
click at [361, 218] on div "Pay Advice $1,880.00" at bounding box center [467, 216] width 595 height 30
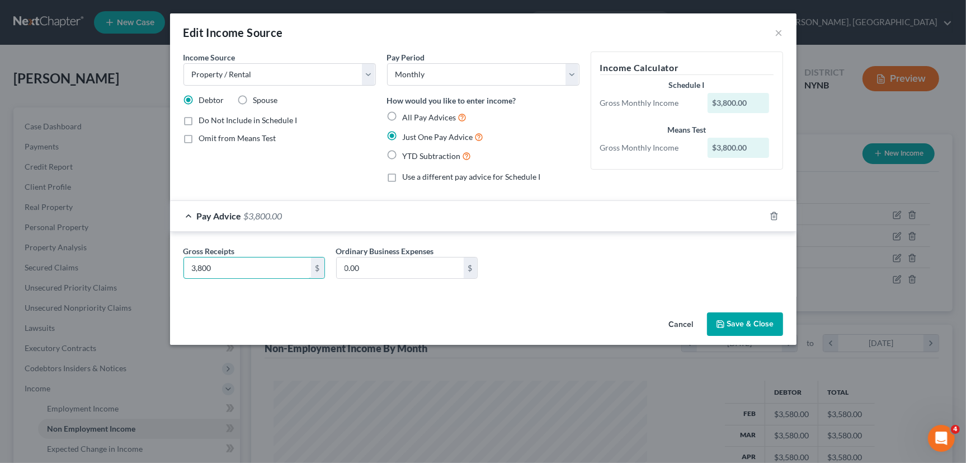
type input "3,800"
click at [723, 324] on icon "button" at bounding box center [720, 323] width 9 height 9
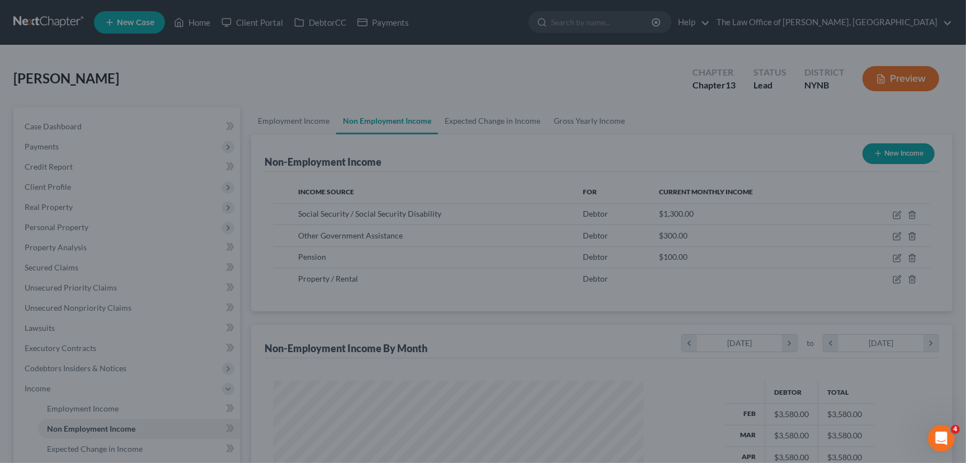
scroll to position [559119, 558926]
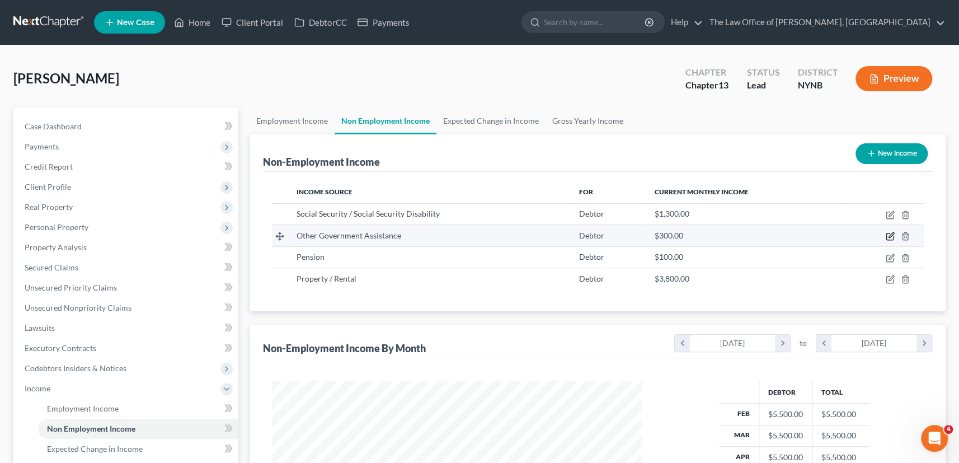
click at [887, 235] on icon "button" at bounding box center [889, 236] width 9 height 9
select select "5"
select select "0"
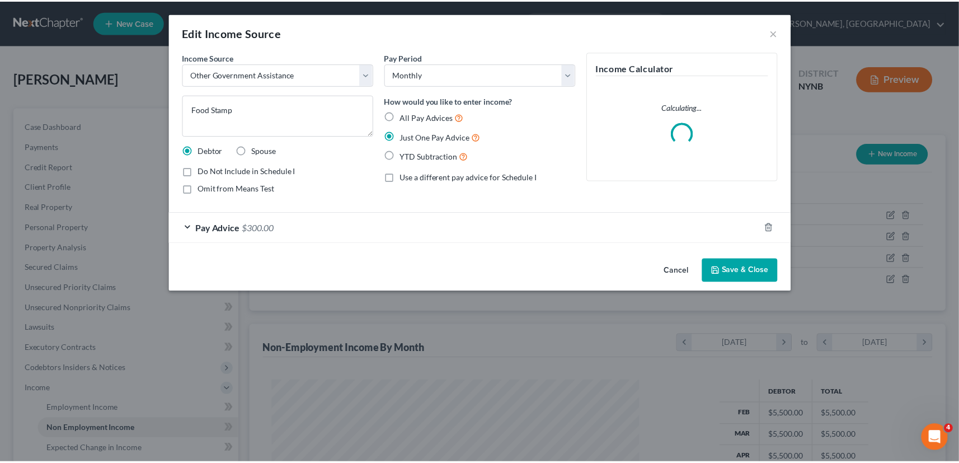
scroll to position [200, 397]
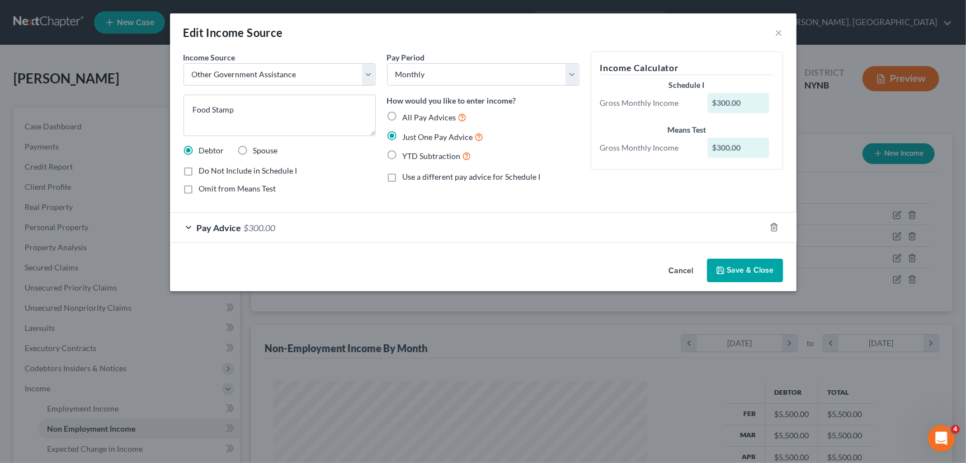
click at [756, 267] on button "Save & Close" at bounding box center [745, 269] width 76 height 23
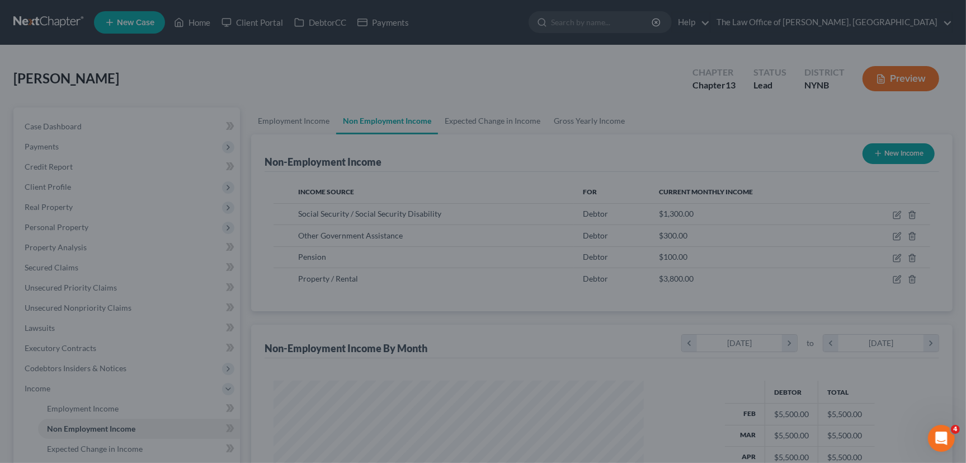
scroll to position [559119, 558926]
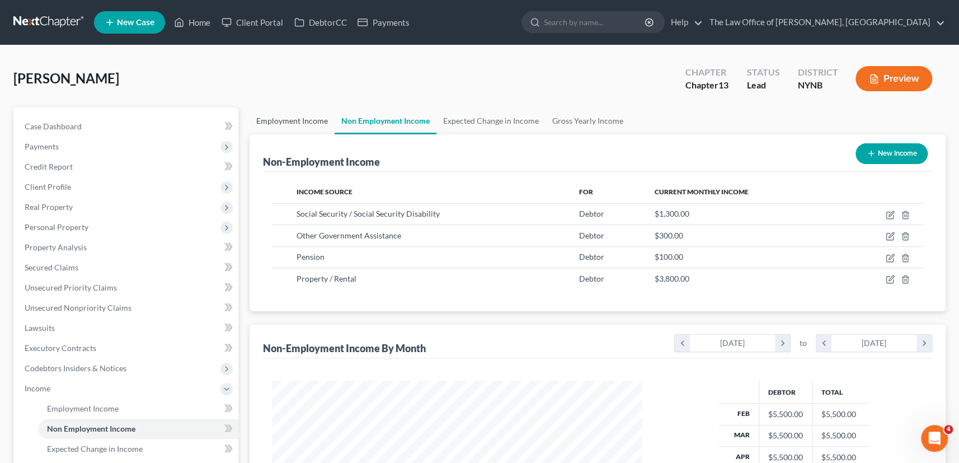
click at [296, 121] on link "Employment Income" at bounding box center [291, 120] width 85 height 27
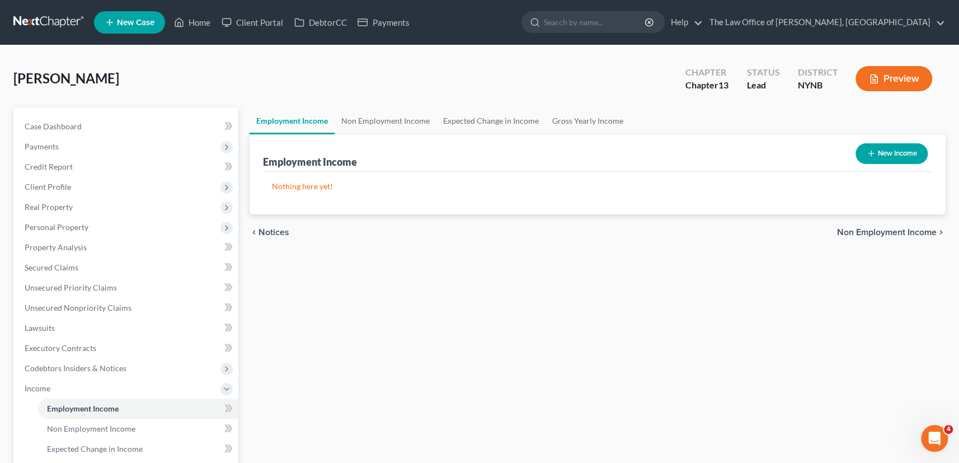
click at [886, 158] on button "New Income" at bounding box center [891, 153] width 72 height 21
select select "0"
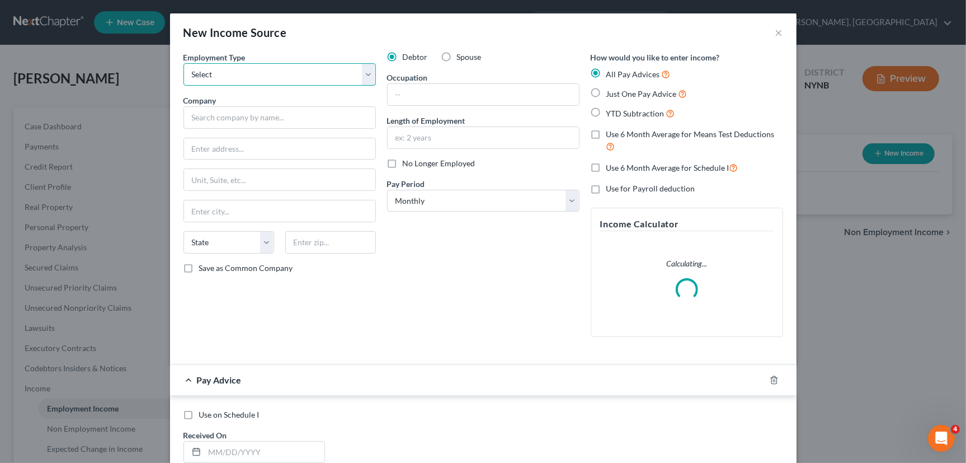
click at [243, 67] on select "Select Full or Part Time Employment Self Employment" at bounding box center [279, 74] width 192 height 22
select select "1"
click at [183, 63] on select "Select Full or Part Time Employment Self Employment" at bounding box center [279, 74] width 192 height 22
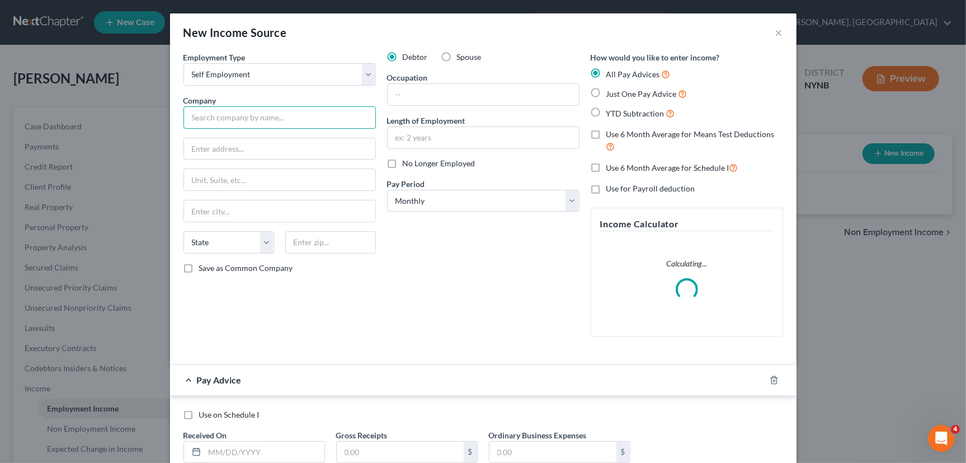
click at [214, 119] on input "text" at bounding box center [279, 117] width 192 height 22
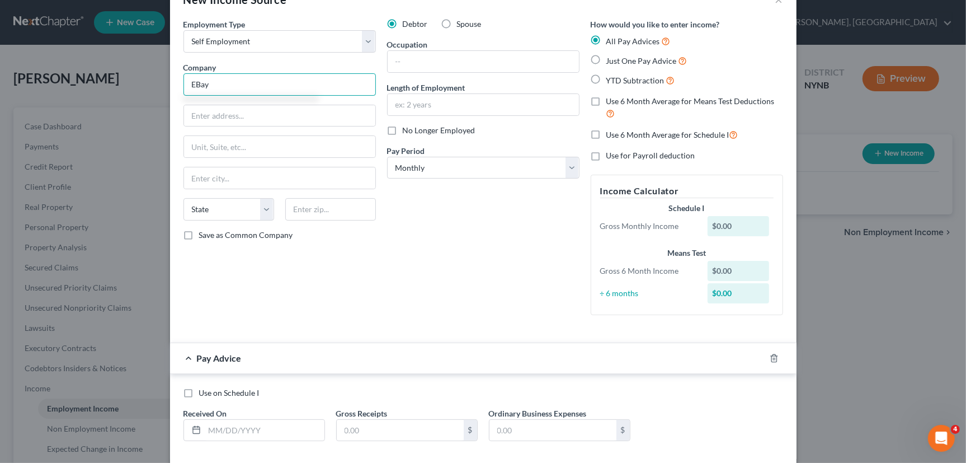
scroll to position [89, 0]
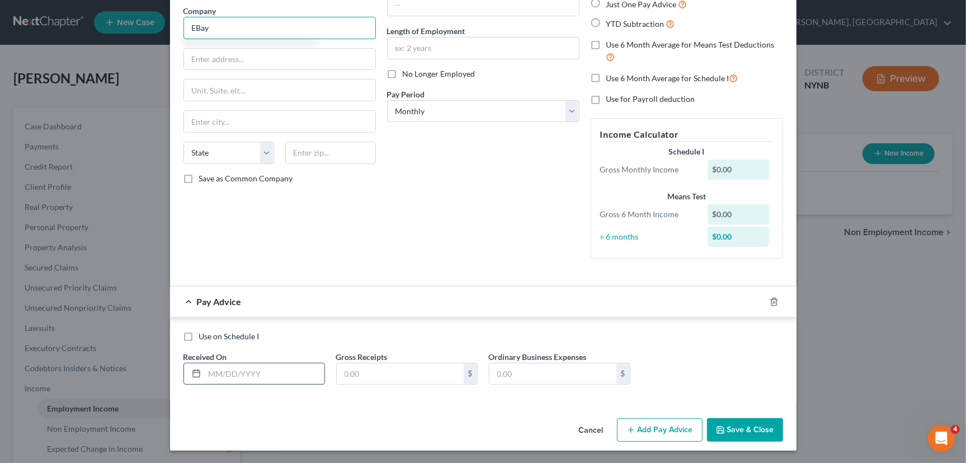
type input "EBay"
click at [243, 380] on input "text" at bounding box center [265, 373] width 120 height 21
type input "1500"
click at [427, 374] on input "text" at bounding box center [400, 373] width 127 height 21
click at [745, 425] on button "Save & Close" at bounding box center [745, 429] width 76 height 23
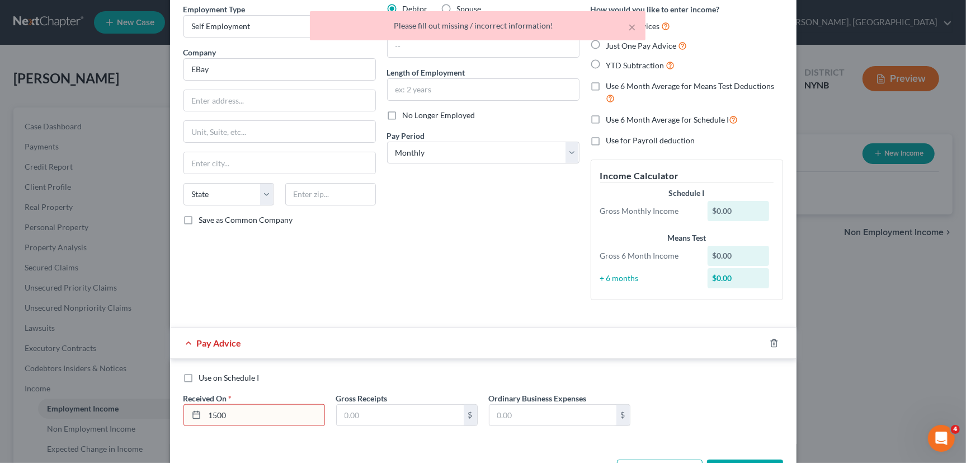
scroll to position [0, 0]
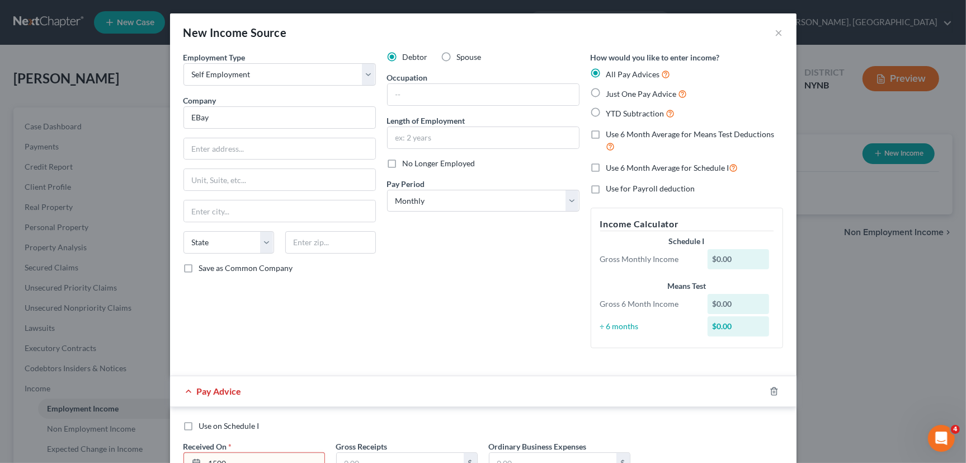
click at [606, 91] on label "Just One Pay Advice" at bounding box center [646, 93] width 81 height 13
click at [611, 91] on input "Just One Pay Advice" at bounding box center [614, 90] width 7 height 7
radio input "true"
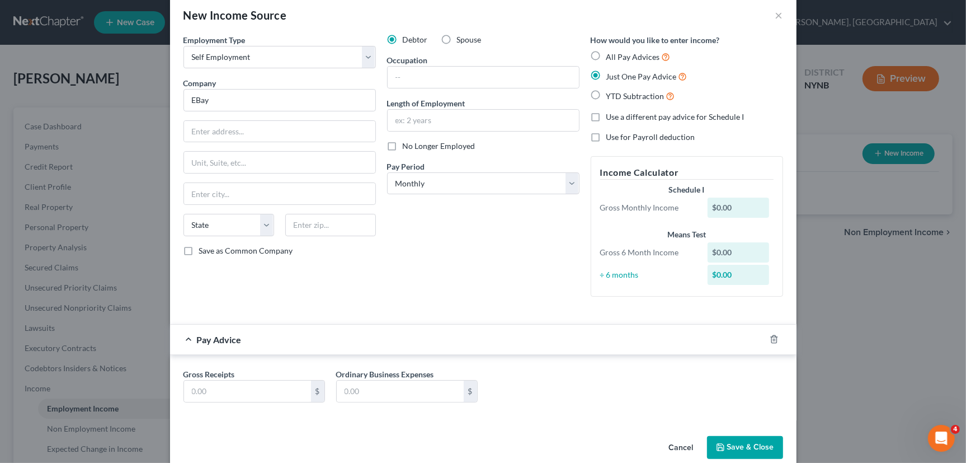
scroll to position [35, 0]
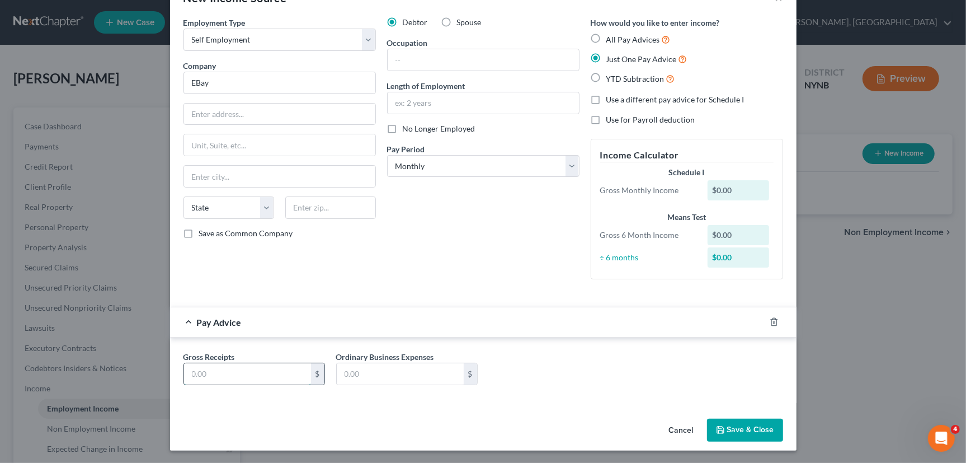
click at [228, 368] on input "text" at bounding box center [247, 373] width 127 height 21
type input "1,500"
click at [732, 425] on button "Save & Close" at bounding box center [745, 429] width 76 height 23
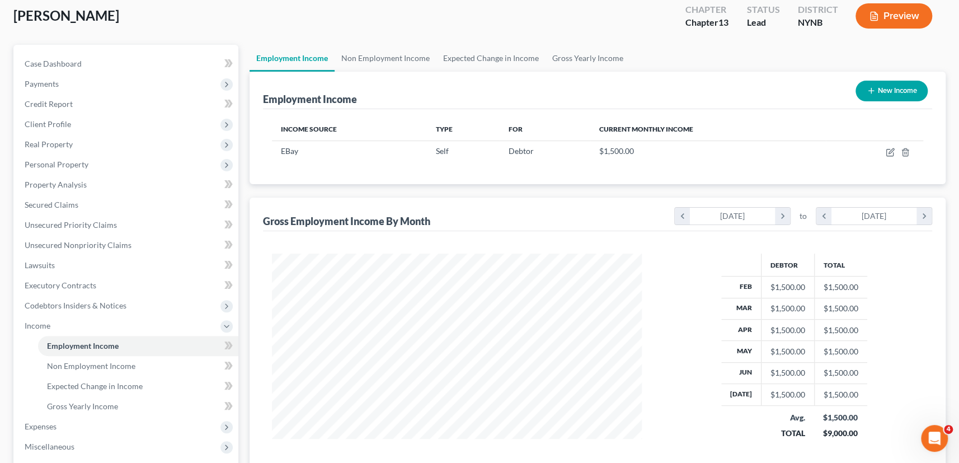
scroll to position [251, 0]
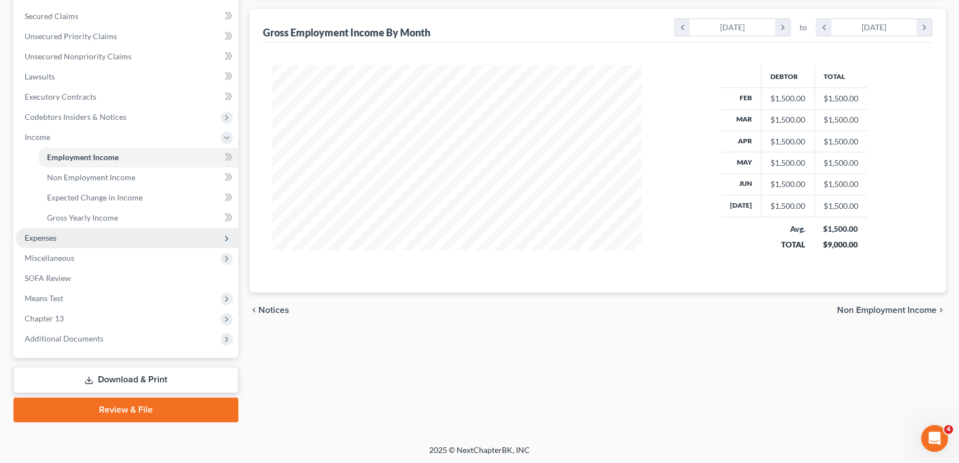
click at [53, 235] on span "Expenses" at bounding box center [41, 238] width 32 height 10
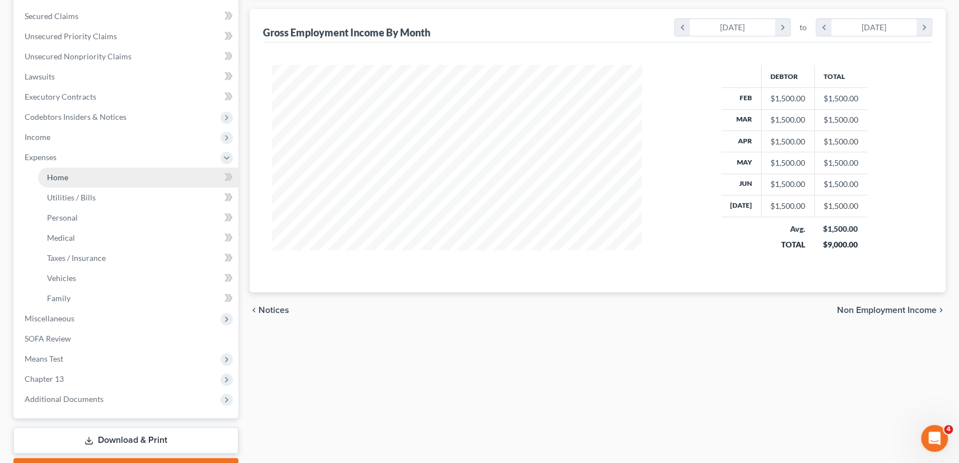
click at [70, 173] on link "Home" at bounding box center [138, 177] width 200 height 20
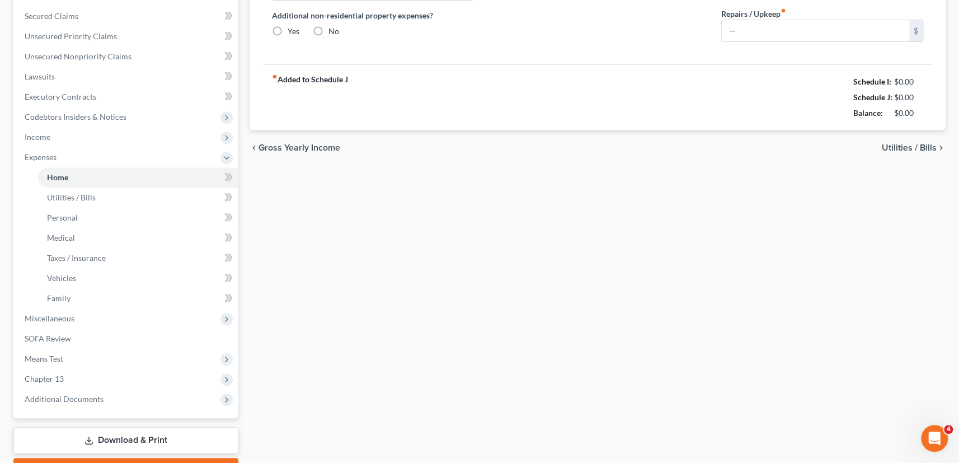
type input "1,400.00"
type input "880.00"
radio input "true"
type input "0.00"
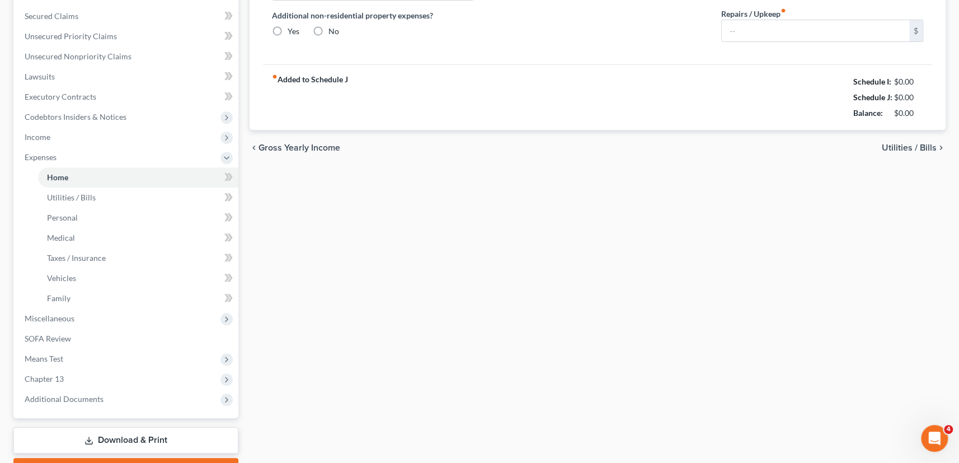
type input "0.00"
type input "300.00"
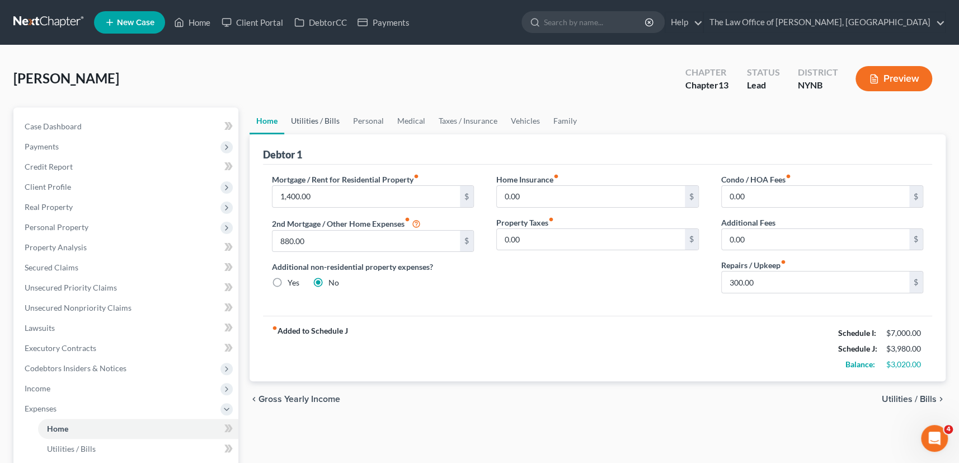
click at [323, 125] on link "Utilities / Bills" at bounding box center [315, 120] width 62 height 27
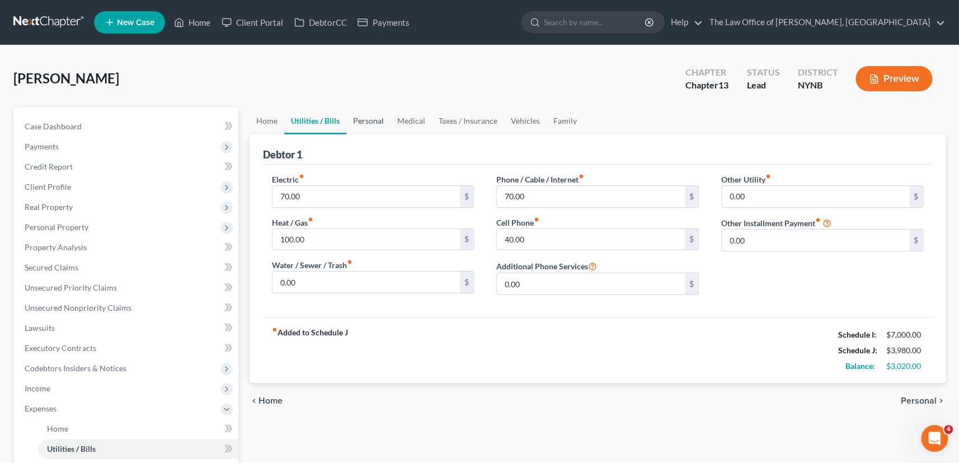
click at [373, 119] on link "Personal" at bounding box center [368, 120] width 44 height 27
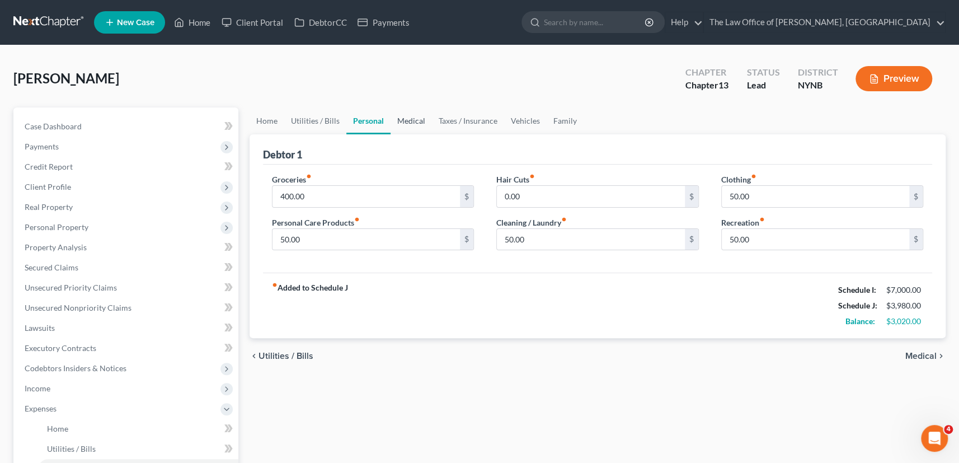
click at [399, 120] on link "Medical" at bounding box center [410, 120] width 41 height 27
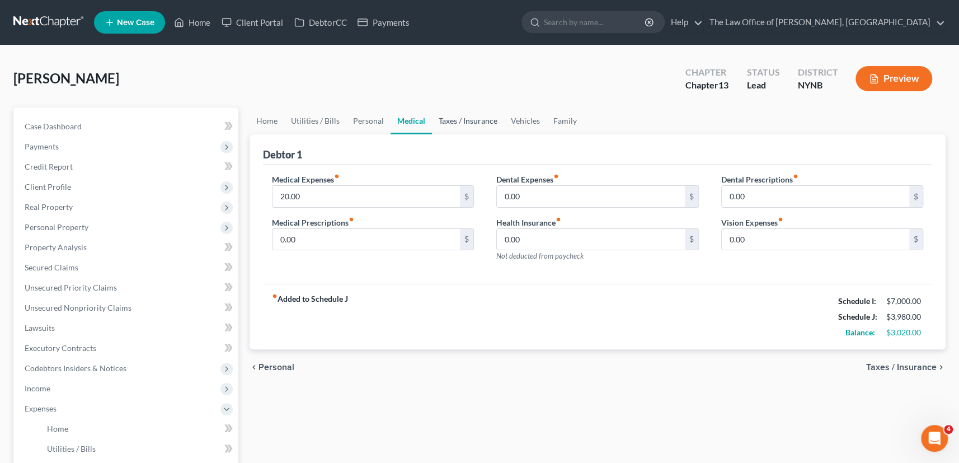
click at [471, 124] on link "Taxes / Insurance" at bounding box center [468, 120] width 72 height 27
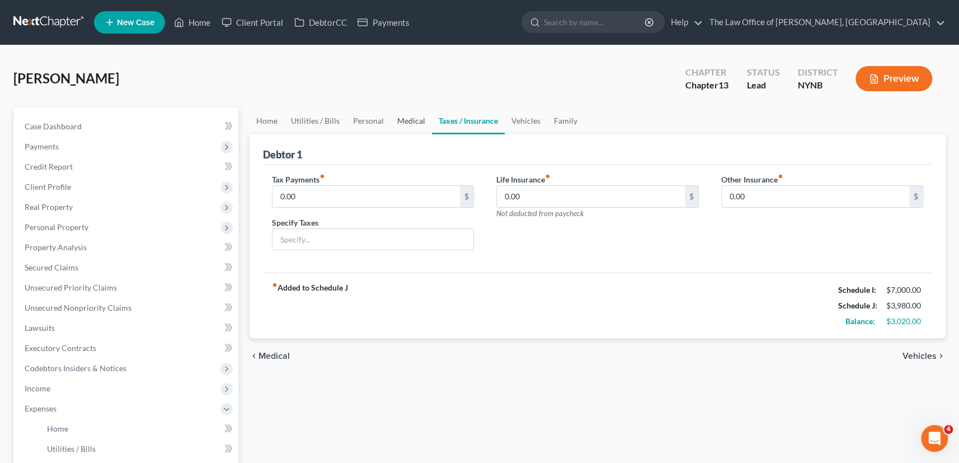
click at [413, 117] on link "Medical" at bounding box center [410, 120] width 41 height 27
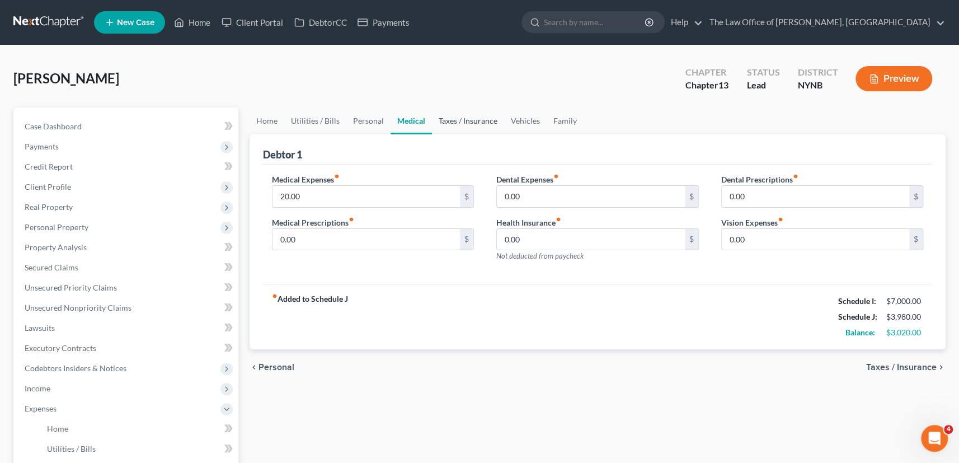
click at [464, 125] on link "Taxes / Insurance" at bounding box center [468, 120] width 72 height 27
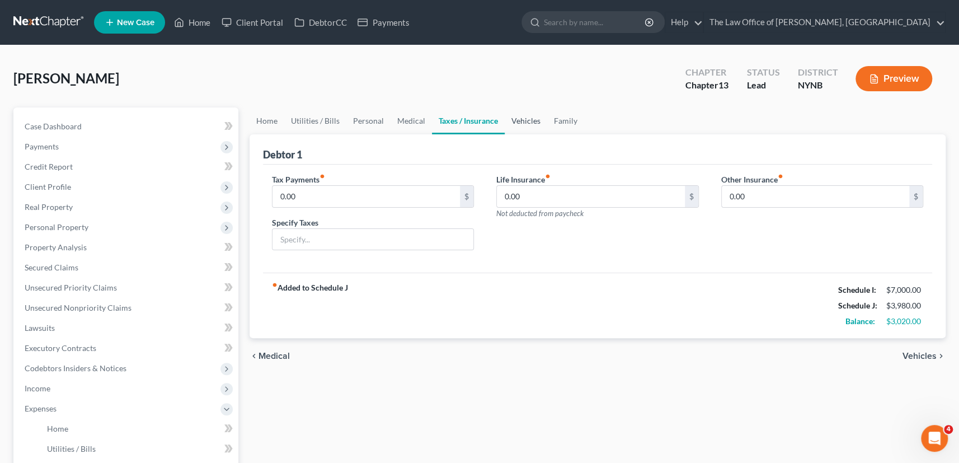
click at [530, 121] on link "Vehicles" at bounding box center [526, 120] width 43 height 27
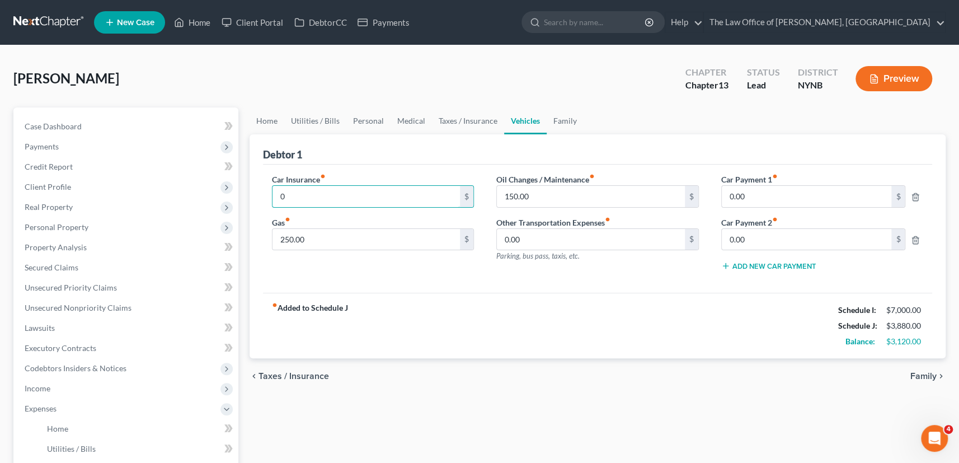
type input "0"
click at [366, 277] on div "Car Insurance fiber_manual_record 0 $ Gas fiber_manual_record 250.00 $" at bounding box center [373, 226] width 225 height 106
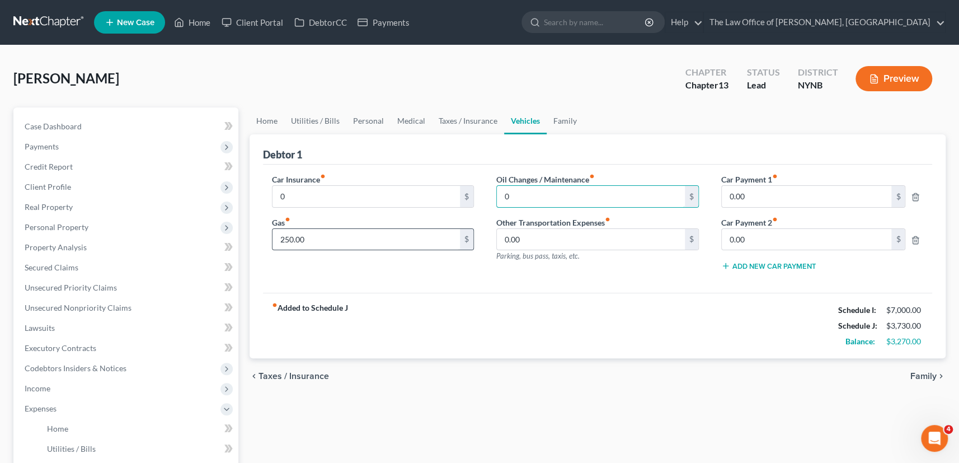
type input "0"
type input "150"
drag, startPoint x: 483, startPoint y: 284, endPoint x: 583, endPoint y: 268, distance: 101.4
click at [483, 284] on div "Car Insurance fiber_manual_record 0 $ Gas fiber_manual_record 150 $ Oil Changes…" at bounding box center [598, 228] width 670 height 129
click at [548, 122] on link "Family" at bounding box center [564, 120] width 37 height 27
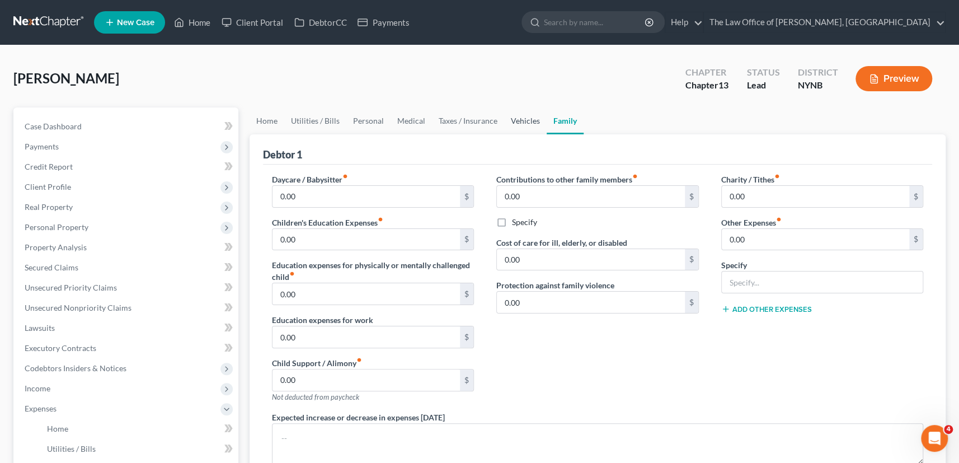
click at [531, 121] on link "Vehicles" at bounding box center [525, 120] width 43 height 27
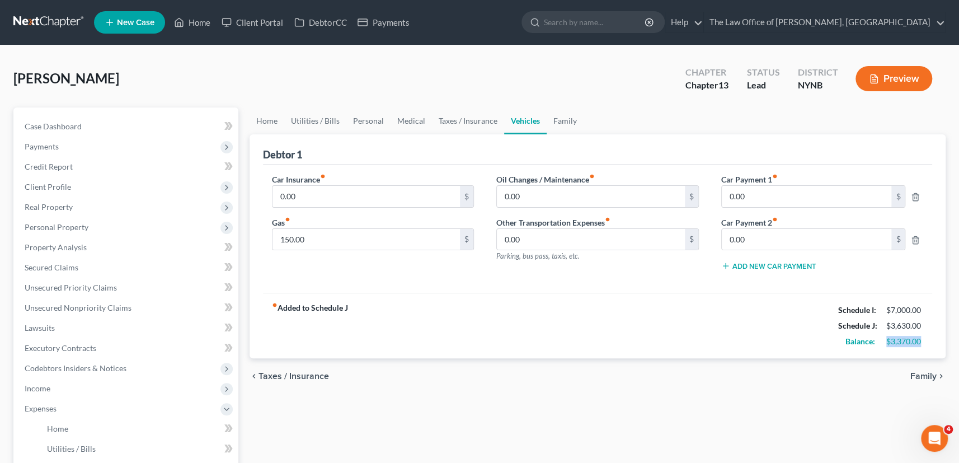
drag, startPoint x: 934, startPoint y: 343, endPoint x: 878, endPoint y: 343, distance: 55.9
click at [878, 343] on div "Debtor 1 Car Insurance fiber_manual_record 0.00 $ Gas fiber_manual_record 150.0…" at bounding box center [597, 246] width 696 height 224
click at [78, 389] on span "Income" at bounding box center [127, 388] width 223 height 20
click at [70, 405] on span "Employment Income" at bounding box center [83, 408] width 72 height 10
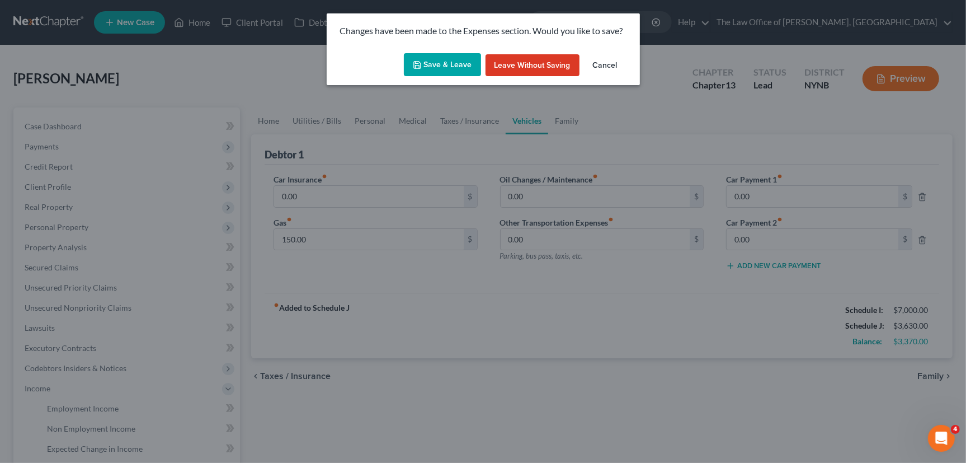
click at [443, 67] on button "Save & Leave" at bounding box center [442, 64] width 77 height 23
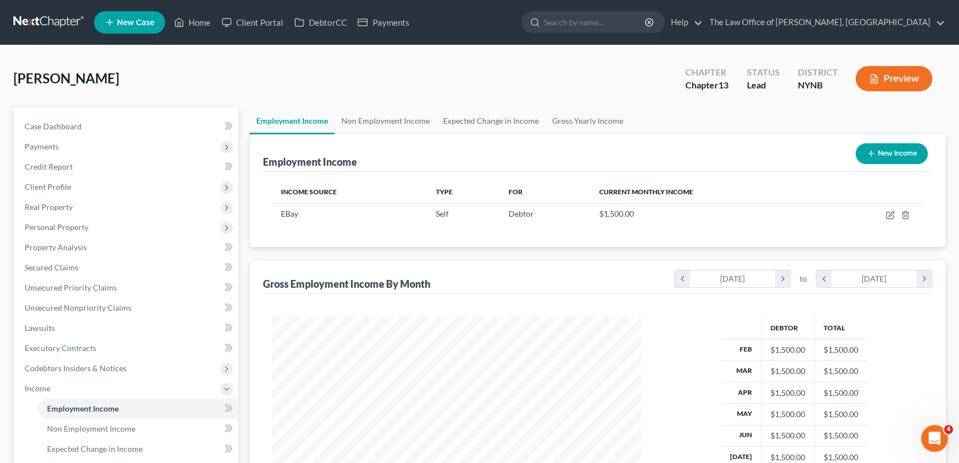
scroll to position [200, 392]
click at [393, 121] on link "Non Employment Income" at bounding box center [385, 120] width 102 height 27
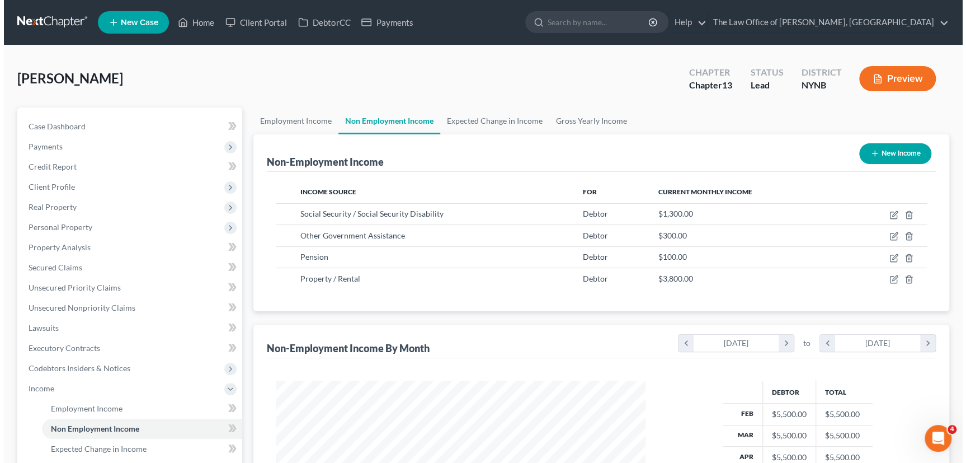
scroll to position [200, 392]
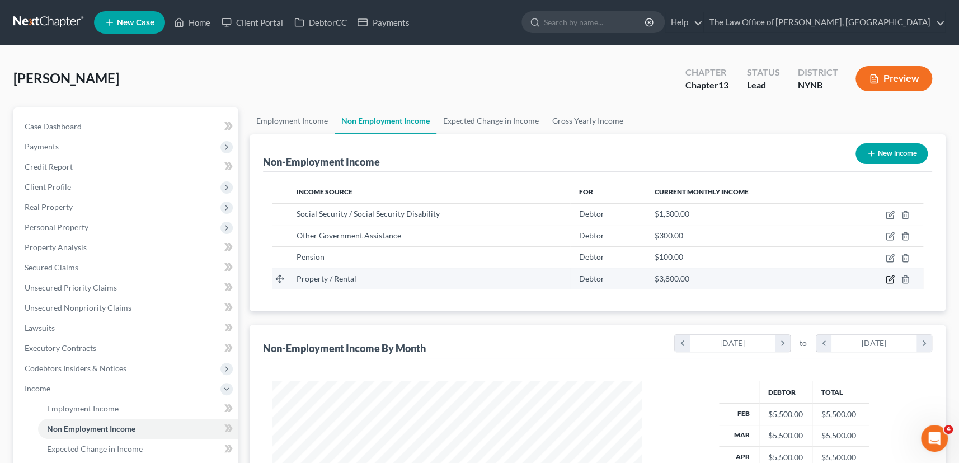
click at [889, 279] on icon "button" at bounding box center [889, 279] width 9 height 9
select select "9"
select select "0"
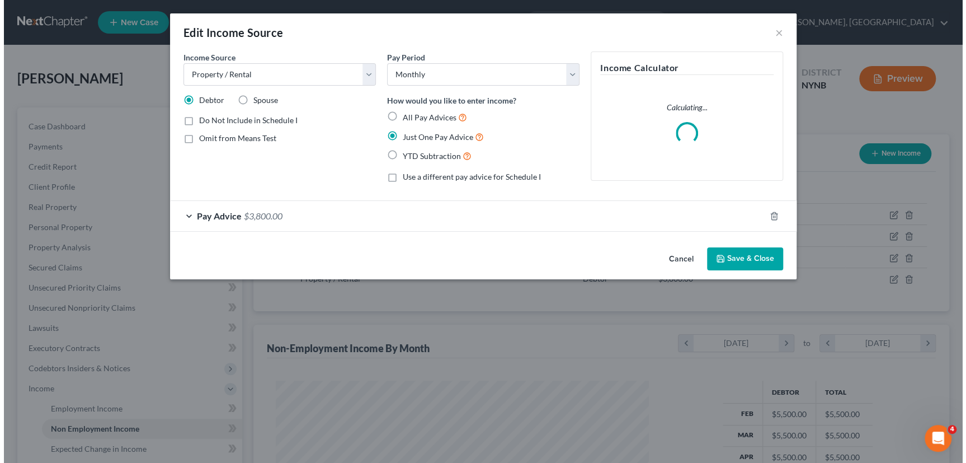
scroll to position [200, 397]
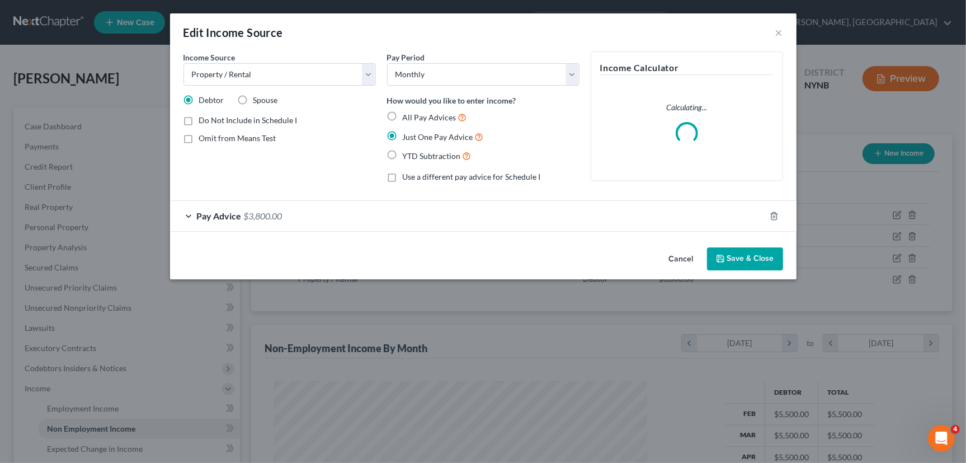
click at [309, 213] on div "Pay Advice $3,800.00" at bounding box center [467, 216] width 595 height 30
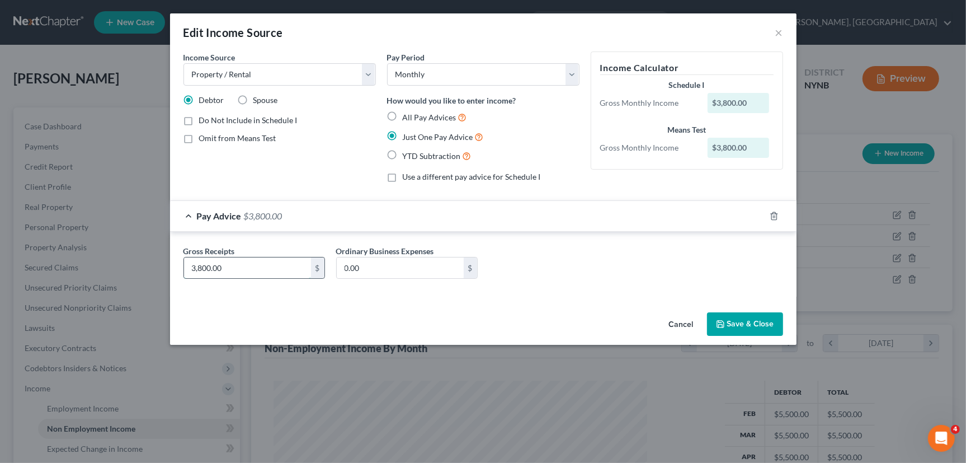
click at [241, 270] on input "3,800.00" at bounding box center [247, 267] width 127 height 21
type input "2,450"
click at [727, 326] on button "Save & Close" at bounding box center [745, 323] width 76 height 23
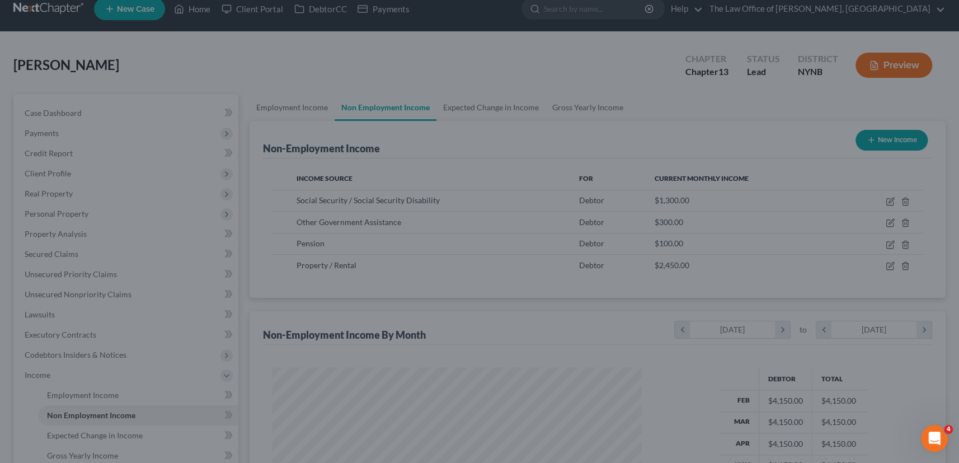
scroll to position [251, 0]
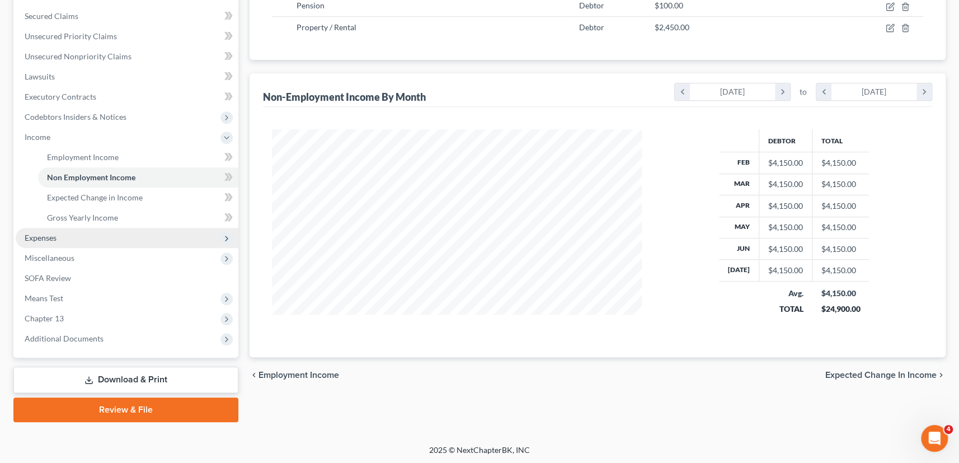
click at [45, 235] on span "Expenses" at bounding box center [41, 238] width 32 height 10
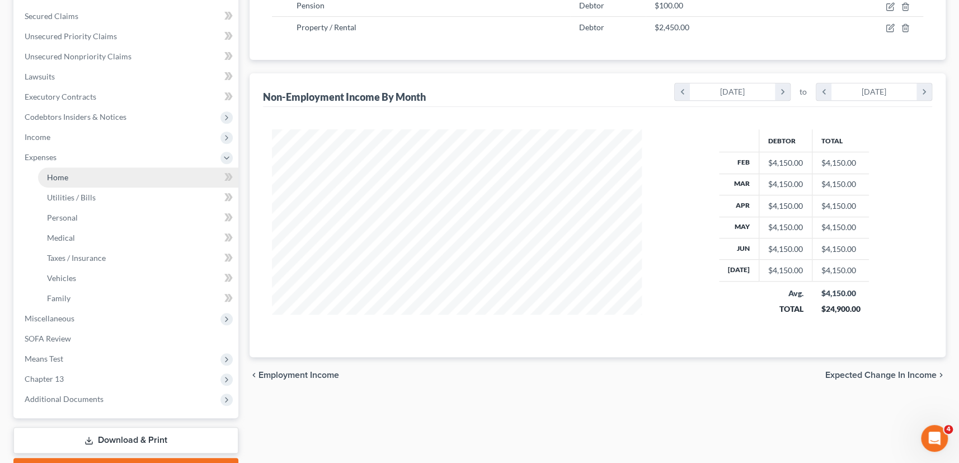
click at [69, 177] on link "Home" at bounding box center [138, 177] width 200 height 20
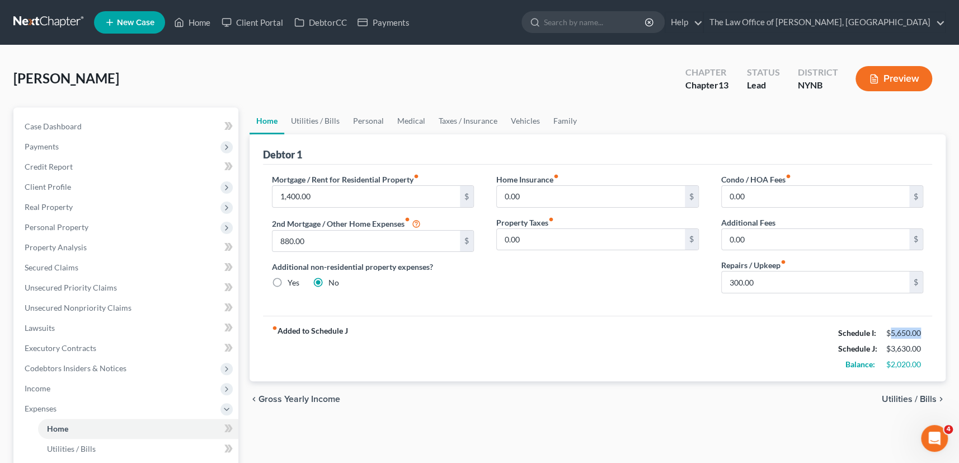
drag, startPoint x: 936, startPoint y: 328, endPoint x: 889, endPoint y: 332, distance: 46.5
click at [889, 332] on div "Debtor 1 Mortgage / Rent for Residential Property fiber_manual_record 1,400.00 …" at bounding box center [597, 257] width 696 height 247
drag, startPoint x: 923, startPoint y: 347, endPoint x: 877, endPoint y: 347, distance: 46.4
click at [877, 347] on div "Schedule J: $3,630.00" at bounding box center [880, 349] width 96 height 16
drag, startPoint x: 919, startPoint y: 362, endPoint x: 884, endPoint y: 368, distance: 35.7
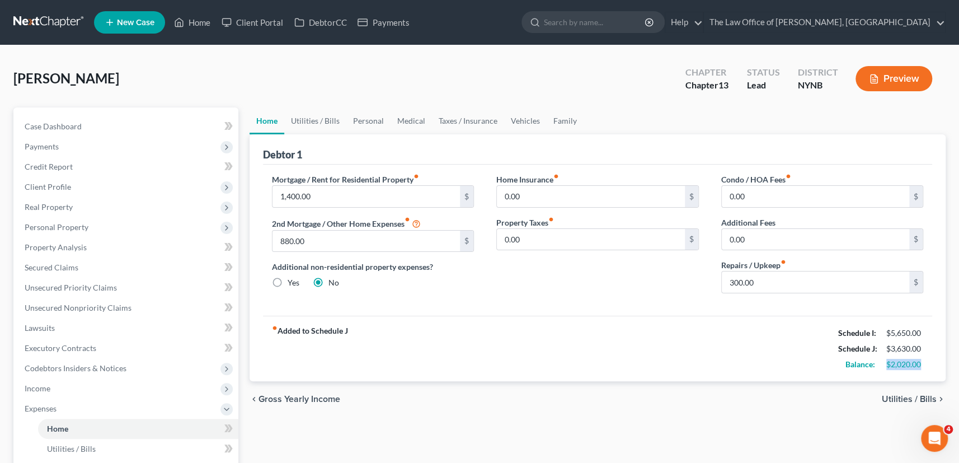
click at [884, 368] on div "$2,020.00" at bounding box center [904, 364] width 48 height 11
click at [35, 393] on span "Income" at bounding box center [127, 388] width 223 height 20
click at [70, 403] on span "Employment Income" at bounding box center [83, 408] width 72 height 10
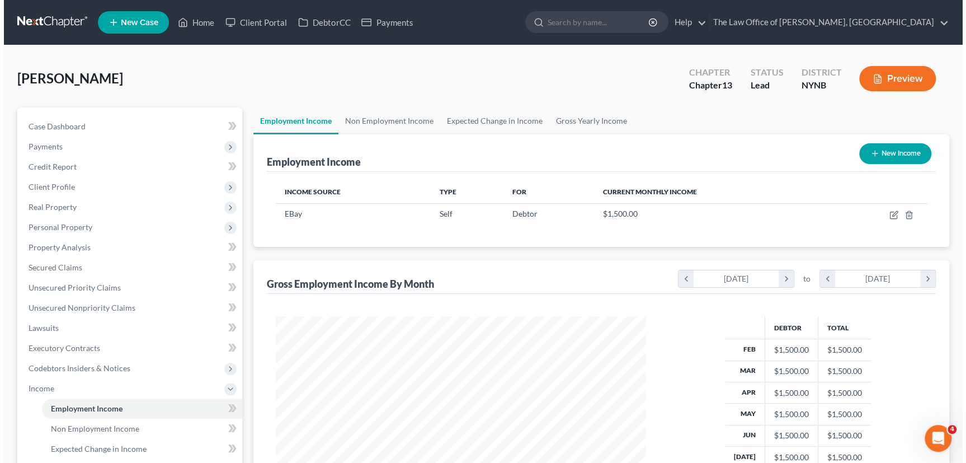
scroll to position [200, 392]
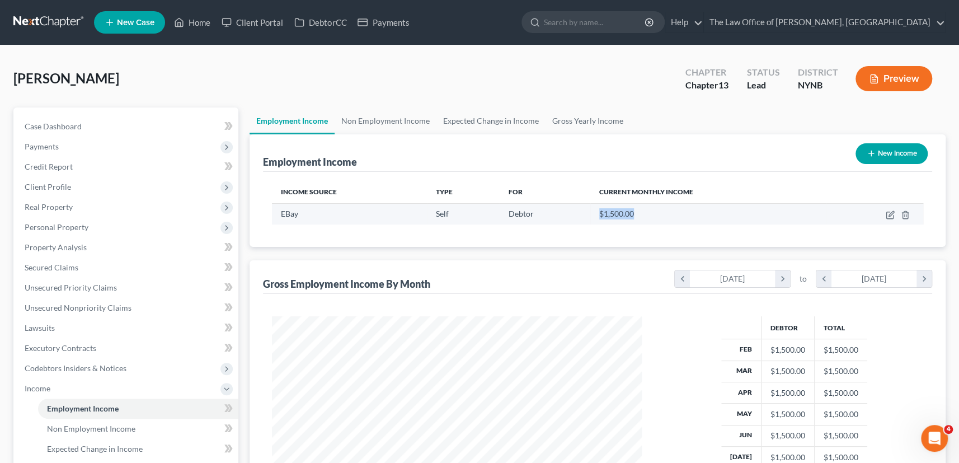
drag, startPoint x: 657, startPoint y: 212, endPoint x: 586, endPoint y: 212, distance: 71.0
click at [586, 212] on tr "EBay Self Debtor $1,500.00" at bounding box center [598, 213] width 652 height 21
click at [886, 213] on icon "button" at bounding box center [889, 215] width 7 height 7
select select "1"
select select "0"
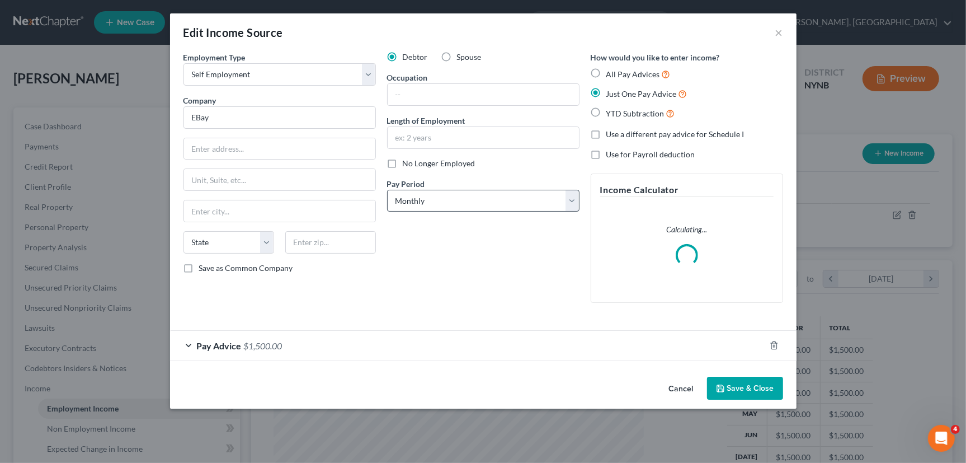
scroll to position [200, 397]
click at [293, 343] on div "Pay Advice $1,500.00" at bounding box center [467, 346] width 595 height 30
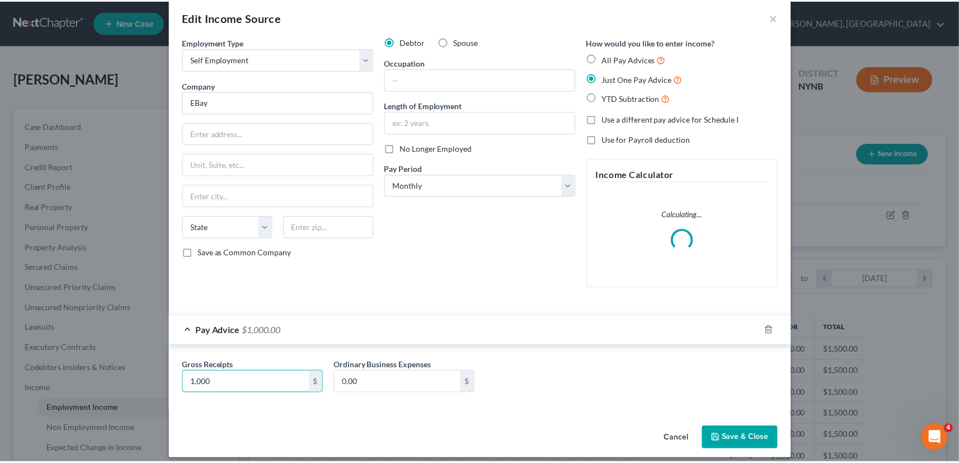
scroll to position [23, 0]
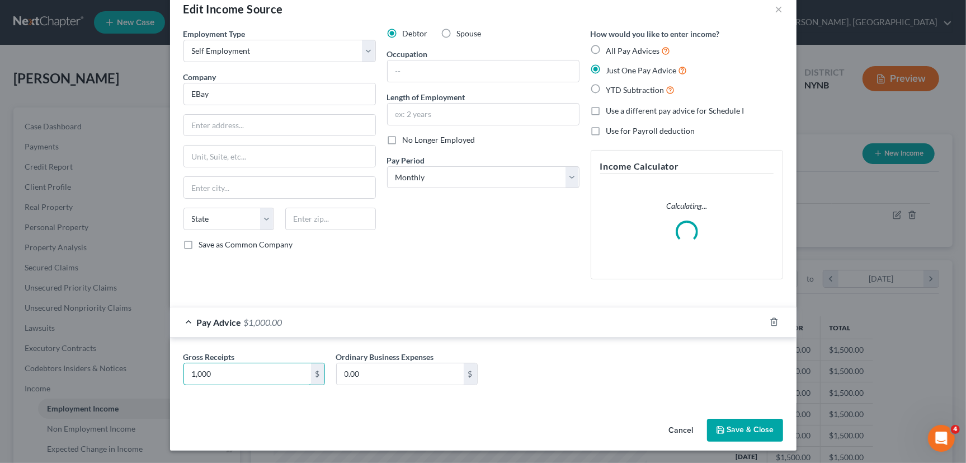
type input "1,000"
click at [734, 421] on button "Save & Close" at bounding box center [745, 429] width 76 height 23
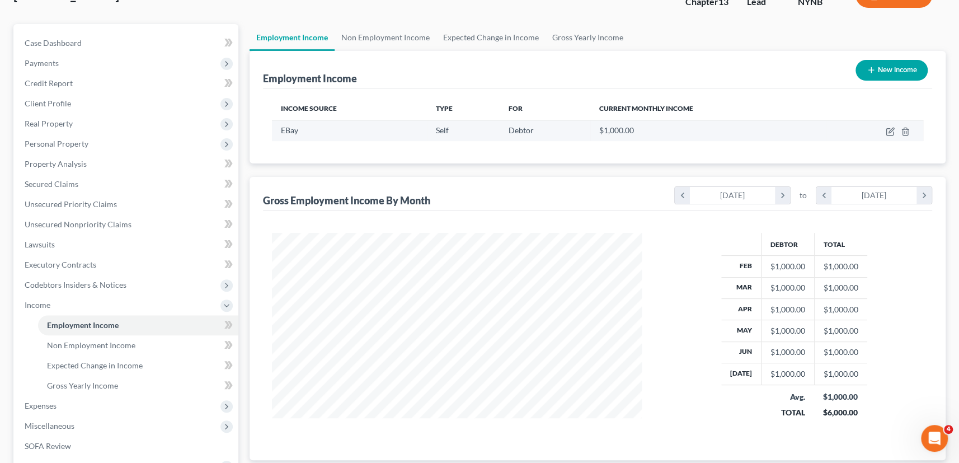
scroll to position [101, 0]
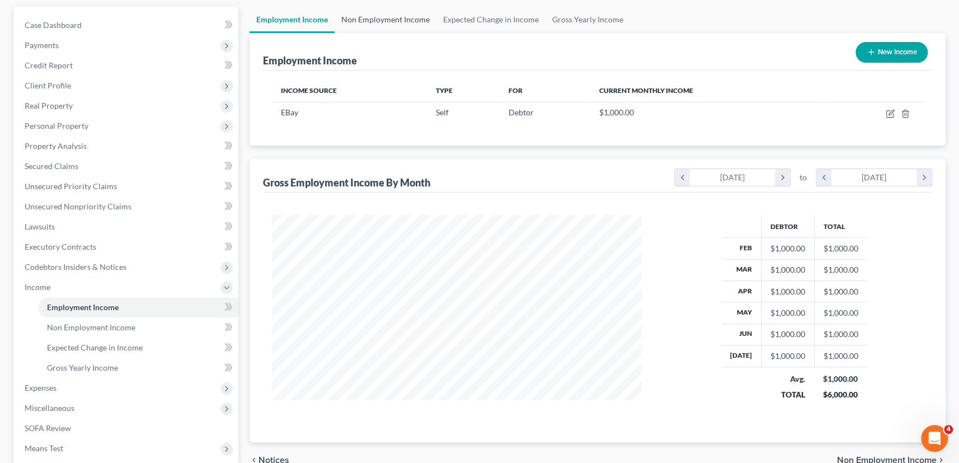
click at [392, 16] on link "Non Employment Income" at bounding box center [385, 19] width 102 height 27
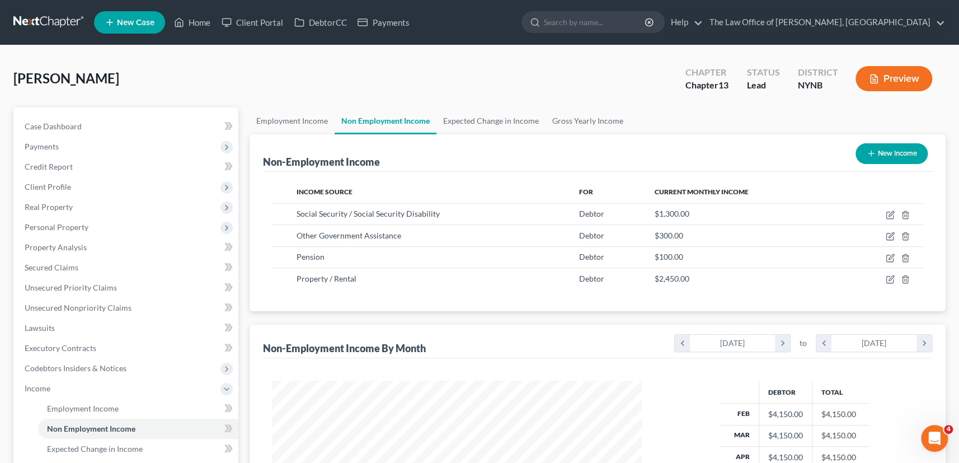
scroll to position [200, 392]
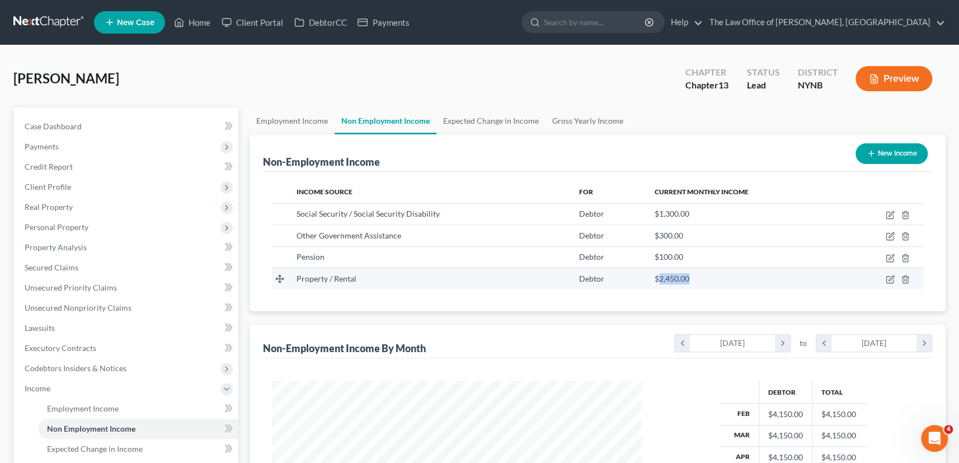
drag, startPoint x: 655, startPoint y: 280, endPoint x: 692, endPoint y: 277, distance: 37.0
click at [692, 277] on div "$2,450.00" at bounding box center [743, 278] width 178 height 11
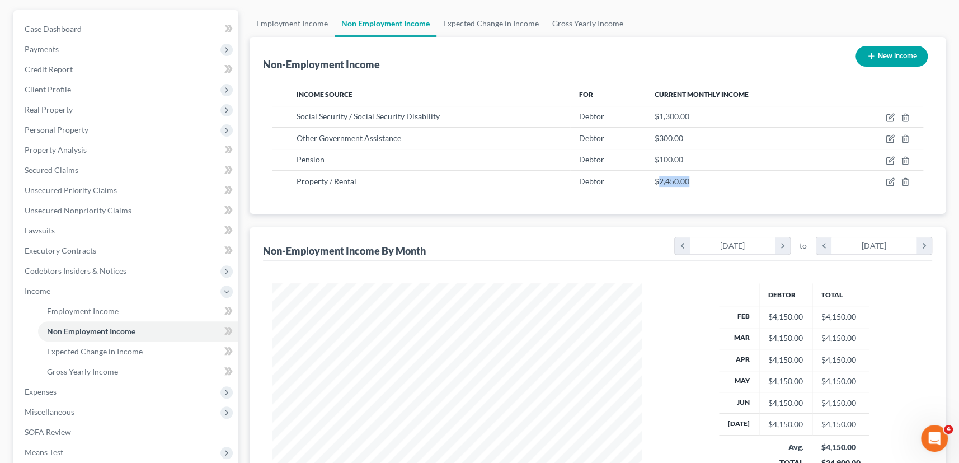
scroll to position [251, 0]
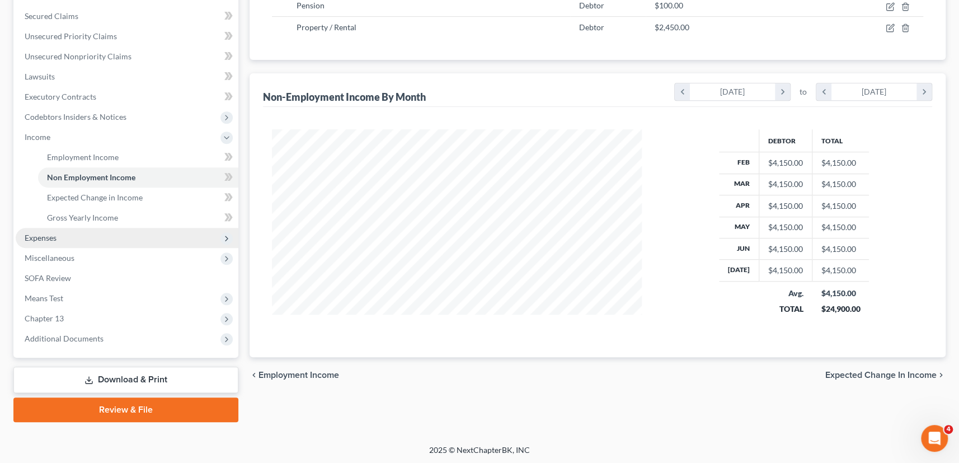
click at [35, 235] on span "Expenses" at bounding box center [41, 238] width 32 height 10
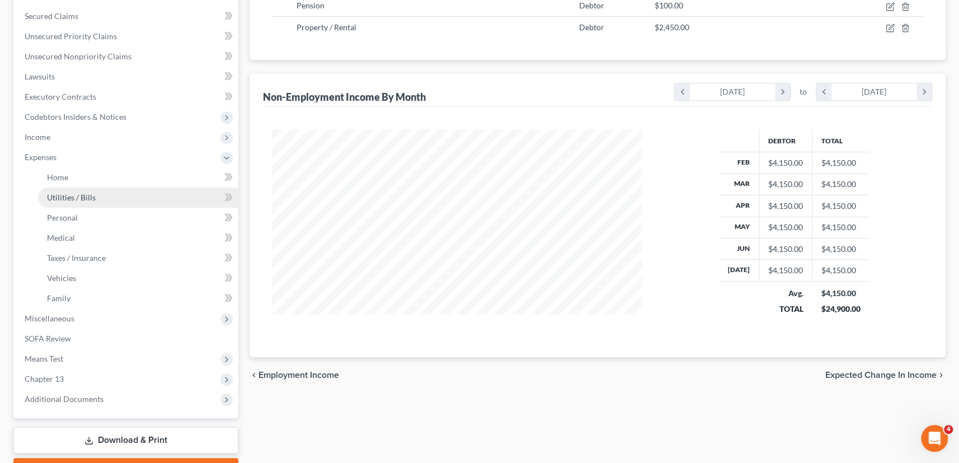
click at [74, 200] on span "Utilities / Bills" at bounding box center [71, 197] width 49 height 10
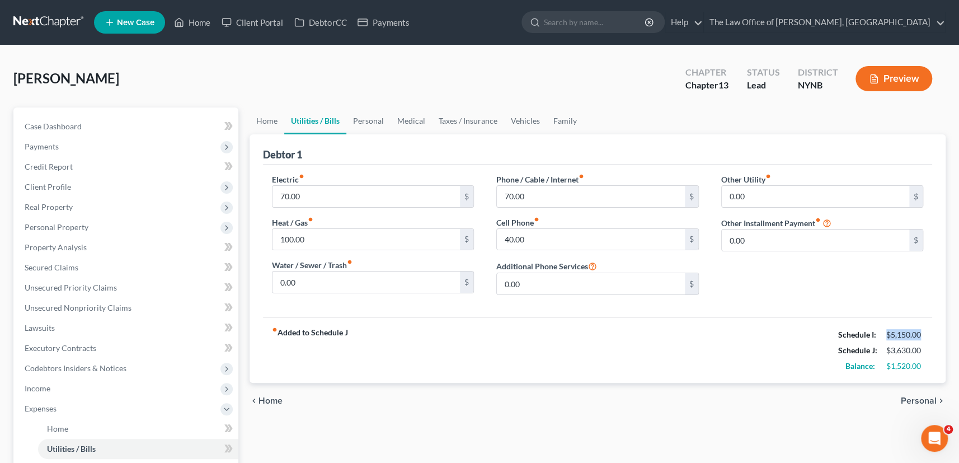
drag, startPoint x: 931, startPoint y: 333, endPoint x: 889, endPoint y: 334, distance: 41.4
click at [887, 334] on div "Debtor 1 Electric fiber_manual_record 70.00 $ Heat / Gas fiber_manual_record 10…" at bounding box center [597, 258] width 696 height 248
drag, startPoint x: 896, startPoint y: 348, endPoint x: 789, endPoint y: 323, distance: 109.8
click at [874, 349] on div "Schedule J: $3,630.00" at bounding box center [880, 350] width 96 height 16
click at [369, 124] on link "Personal" at bounding box center [368, 120] width 44 height 27
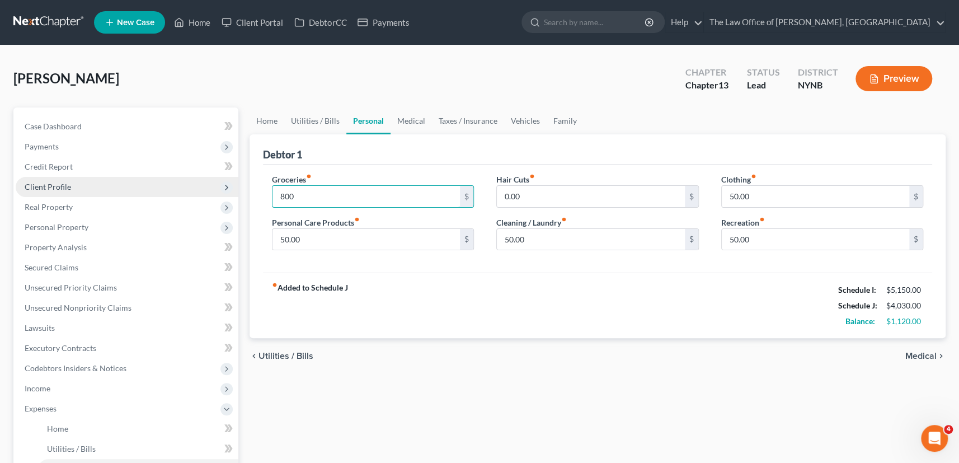
drag, startPoint x: 318, startPoint y: 193, endPoint x: 225, endPoint y: 185, distance: 93.7
click at [216, 189] on div "Petition Navigation Case Dashboard Payments Invoices Payments Payments Credit R…" at bounding box center [479, 420] width 943 height 626
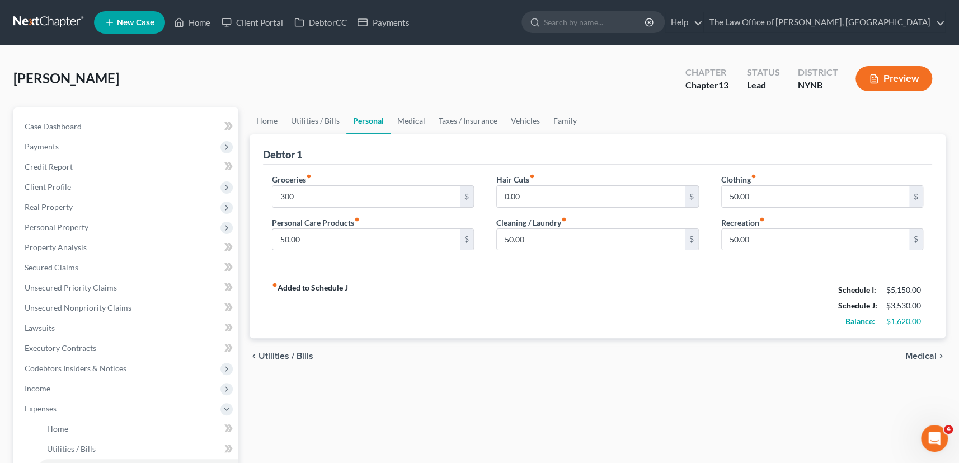
click at [480, 318] on div "fiber_manual_record Added to Schedule J Schedule I: $5,150.00 Schedule J: $3,53…" at bounding box center [598, 304] width 670 height 65
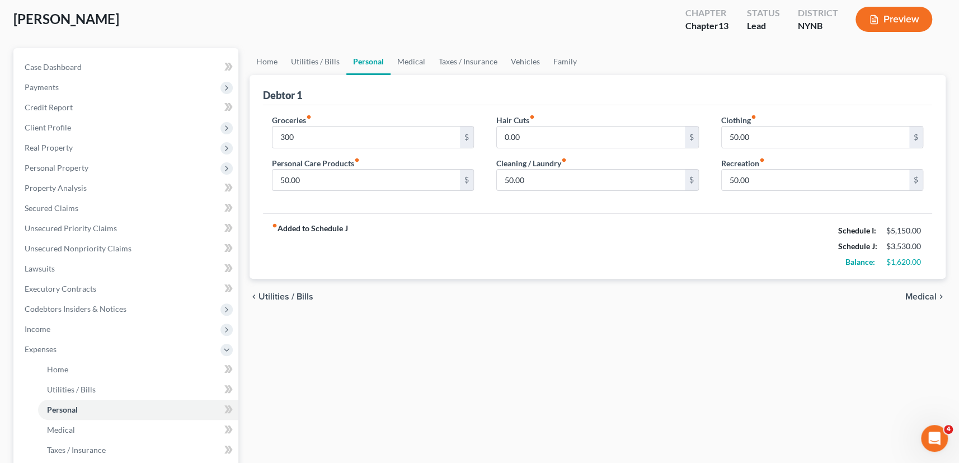
scroll to position [254, 0]
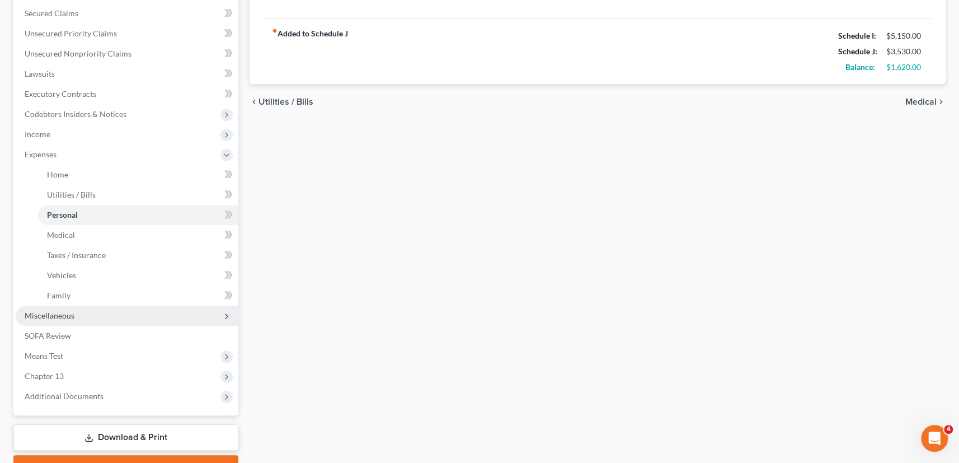
click at [61, 313] on span "Miscellaneous" at bounding box center [50, 315] width 50 height 10
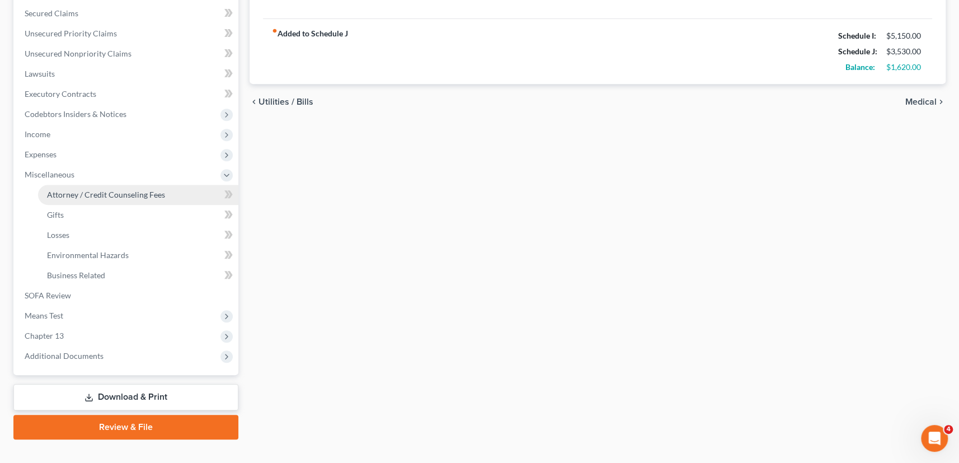
click at [112, 196] on span "Attorney / Credit Counseling Fees" at bounding box center [106, 195] width 118 height 10
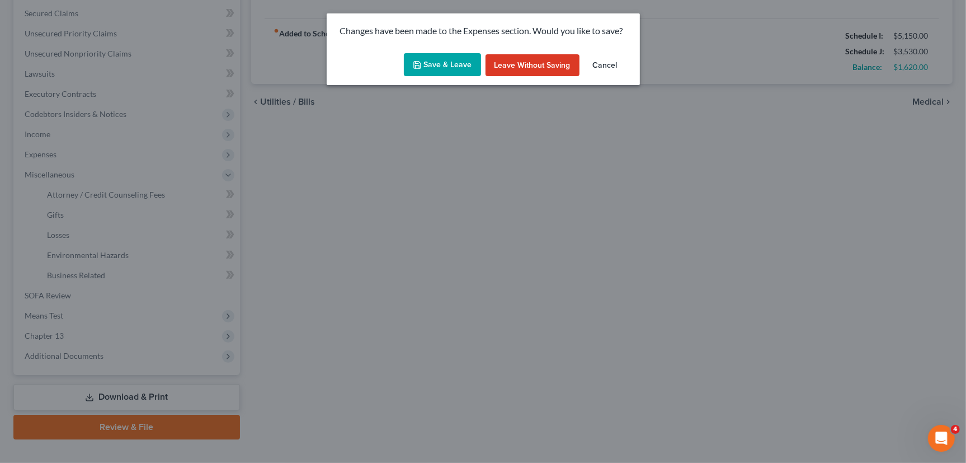
click at [455, 64] on button "Save & Leave" at bounding box center [442, 64] width 77 height 23
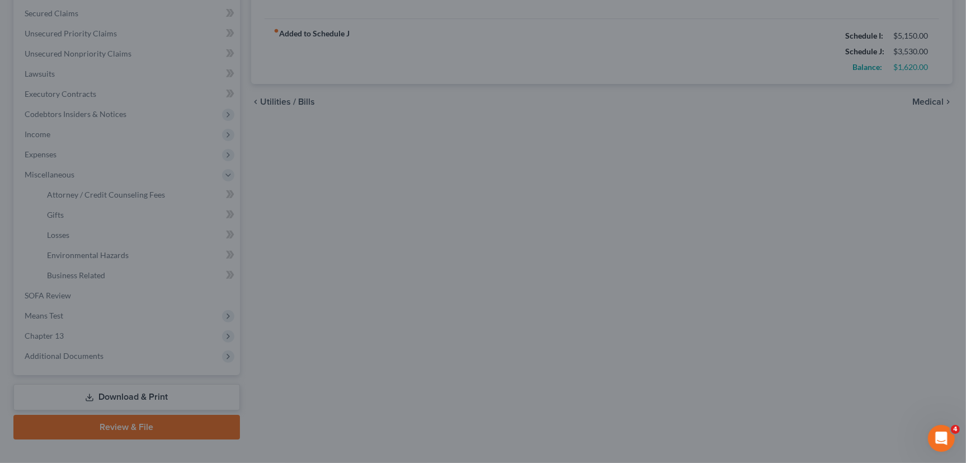
type input "300.00"
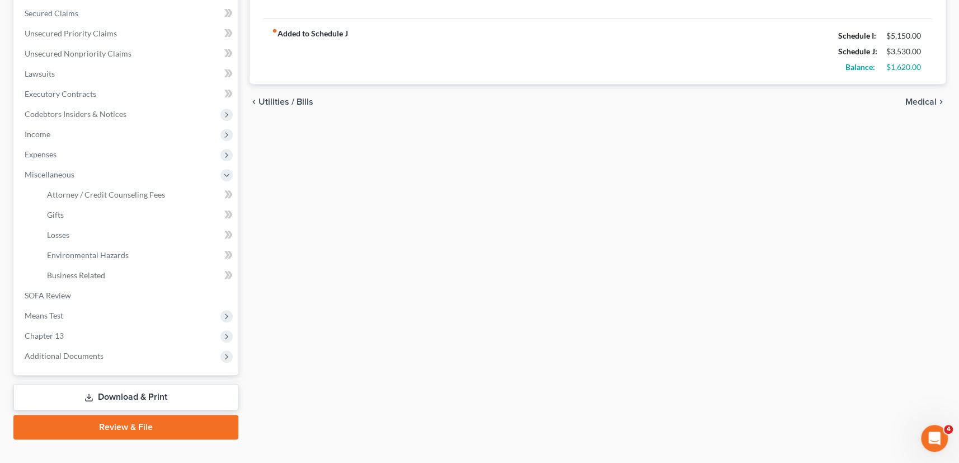
select select "1"
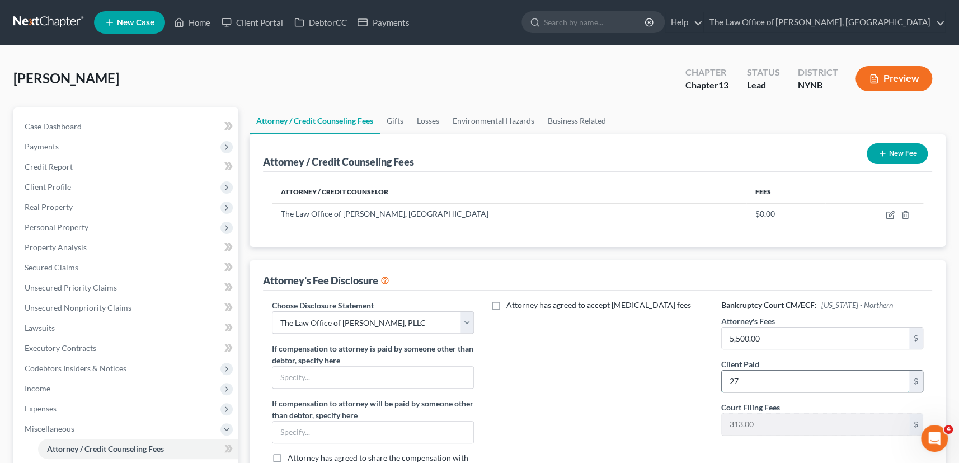
drag, startPoint x: 758, startPoint y: 376, endPoint x: 724, endPoint y: 381, distance: 34.5
click at [724, 380] on input "27" at bounding box center [816, 380] width 188 height 21
drag, startPoint x: 755, startPoint y: 382, endPoint x: 719, endPoint y: 381, distance: 35.2
click at [719, 381] on div "Bankruptcy Court CM/ECF: New York - Northern Attorney's Fees 5,500.00 $ Client …" at bounding box center [822, 397] width 225 height 196
drag, startPoint x: 787, startPoint y: 379, endPoint x: 720, endPoint y: 375, distance: 67.3
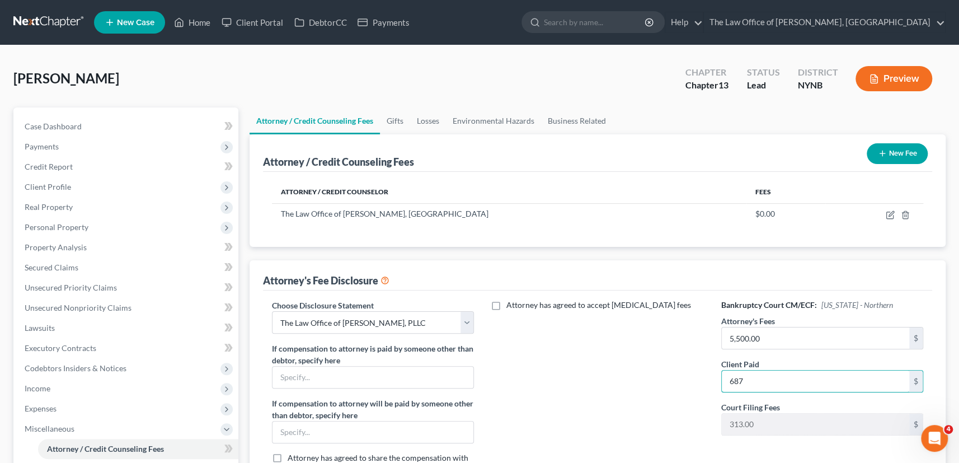
click at [720, 374] on div "Bankruptcy Court CM/ECF: New York - Northern Attorney's Fees 5,500.00 $ Client …" at bounding box center [822, 397] width 225 height 196
type input "687"
click at [889, 213] on icon "button" at bounding box center [890, 213] width 5 height 5
select select "35"
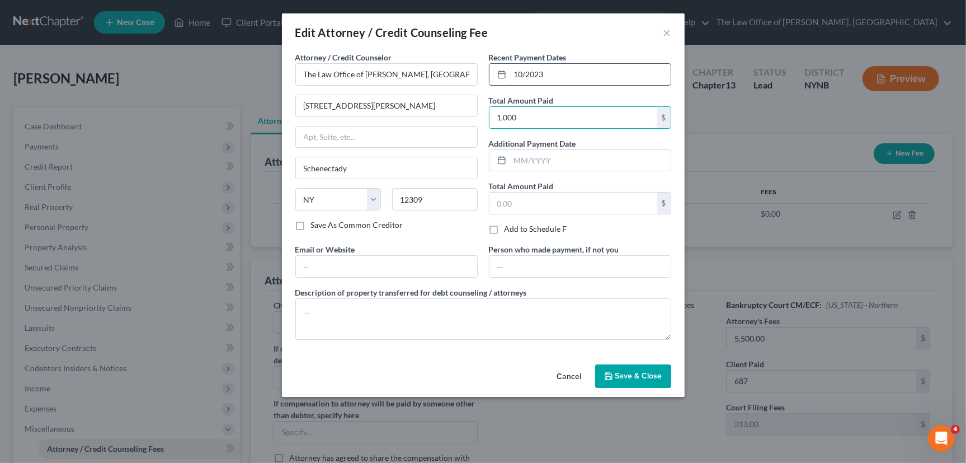
type input "1,000"
drag, startPoint x: 572, startPoint y: 74, endPoint x: 464, endPoint y: 70, distance: 108.0
click at [464, 72] on div "Attorney / Credit Counselor * The Law Office of Christiaan Van Niekerk, PLLC 14…" at bounding box center [483, 199] width 387 height 297
type input "08/2025"
click at [630, 369] on button "Save & Close" at bounding box center [633, 375] width 76 height 23
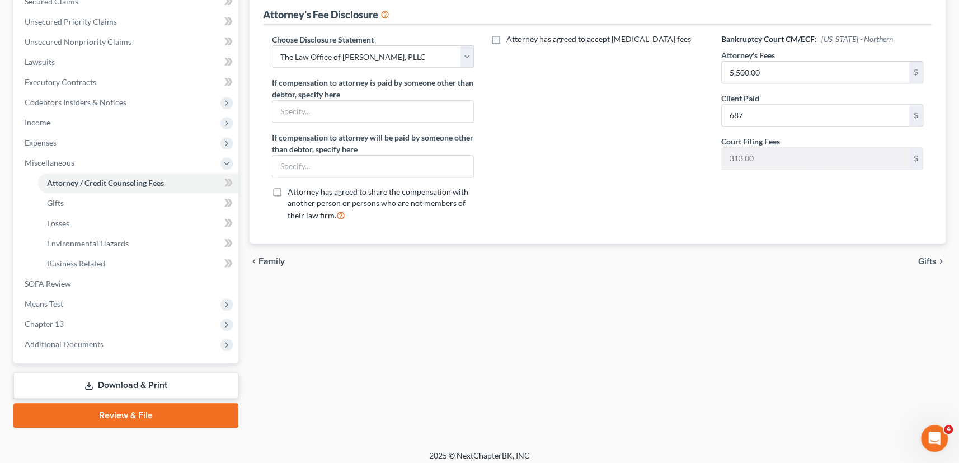
scroll to position [271, 0]
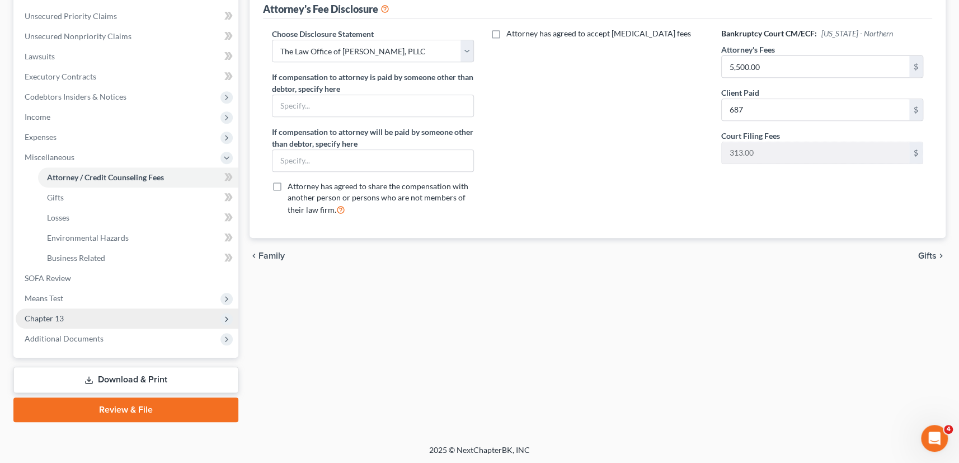
drag, startPoint x: 52, startPoint y: 316, endPoint x: 61, endPoint y: 318, distance: 9.1
click at [52, 317] on span "Chapter 13" at bounding box center [44, 318] width 39 height 10
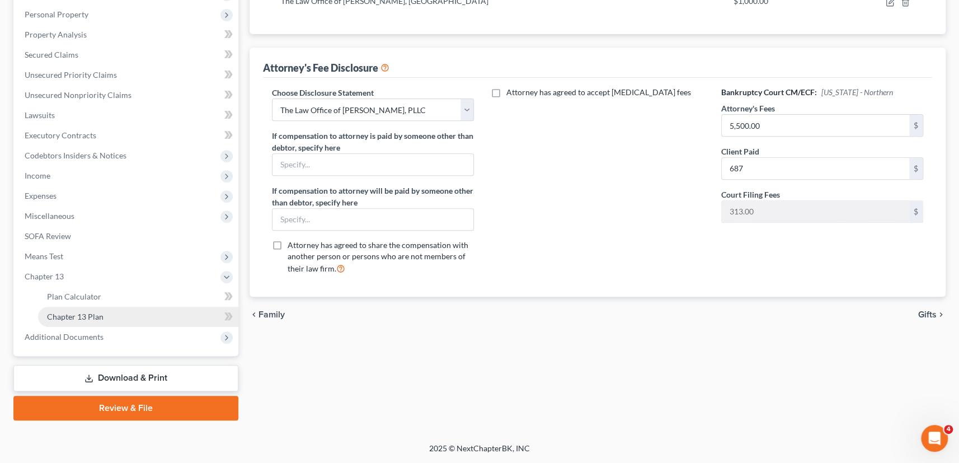
scroll to position [211, 0]
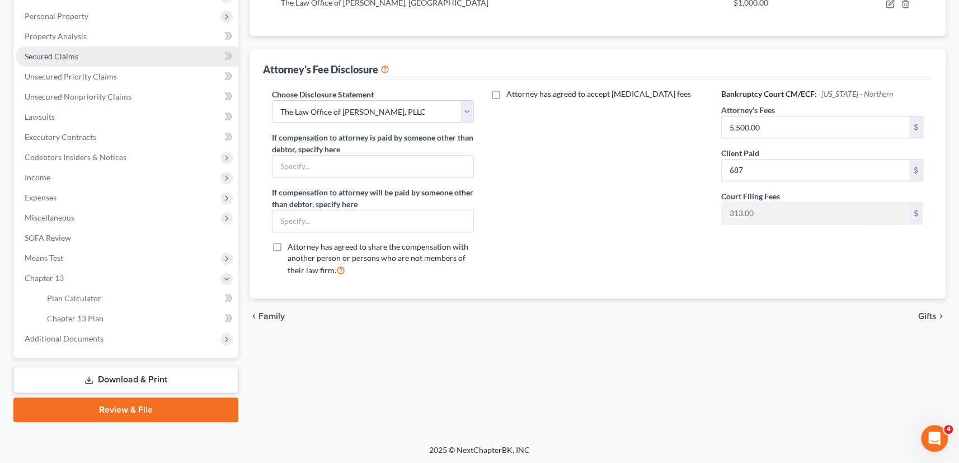
click at [50, 59] on span "Secured Claims" at bounding box center [52, 56] width 54 height 10
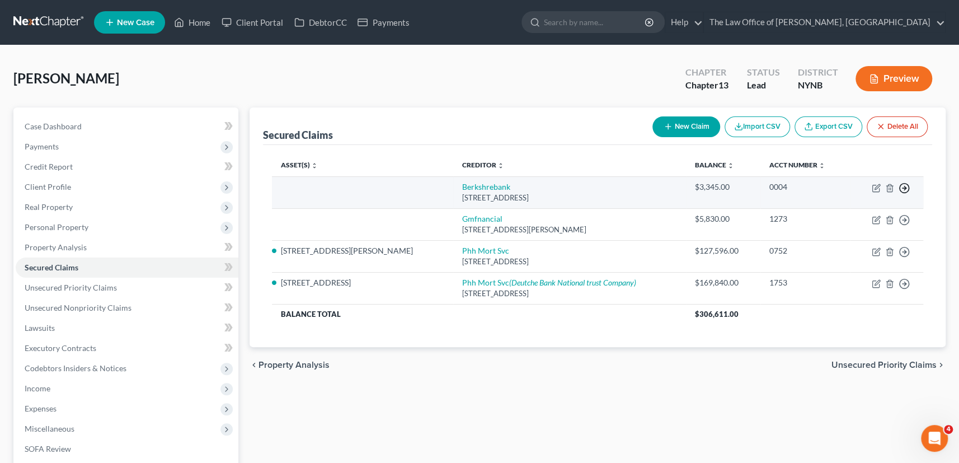
click at [905, 186] on polyline "button" at bounding box center [905, 188] width 2 height 4
click at [848, 214] on link "Move to F" at bounding box center [852, 215] width 93 height 19
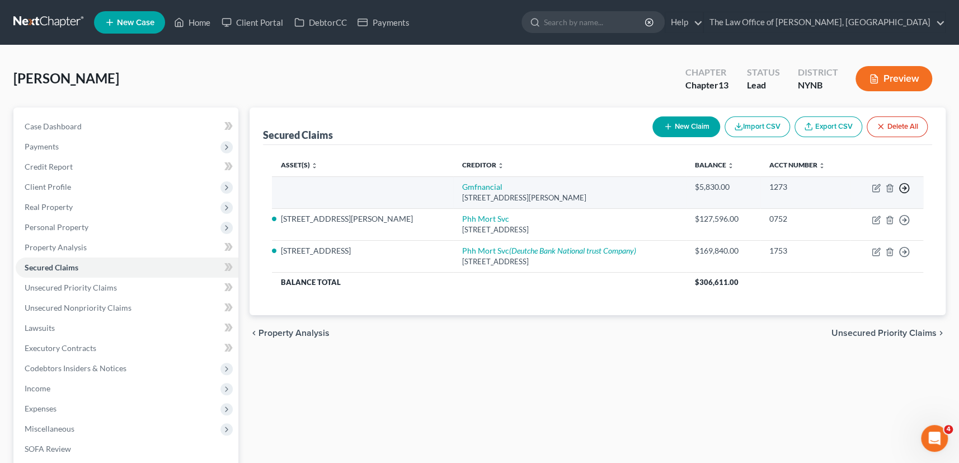
click at [904, 186] on polyline "button" at bounding box center [905, 188] width 2 height 4
click at [859, 213] on link "Move to F" at bounding box center [852, 215] width 93 height 19
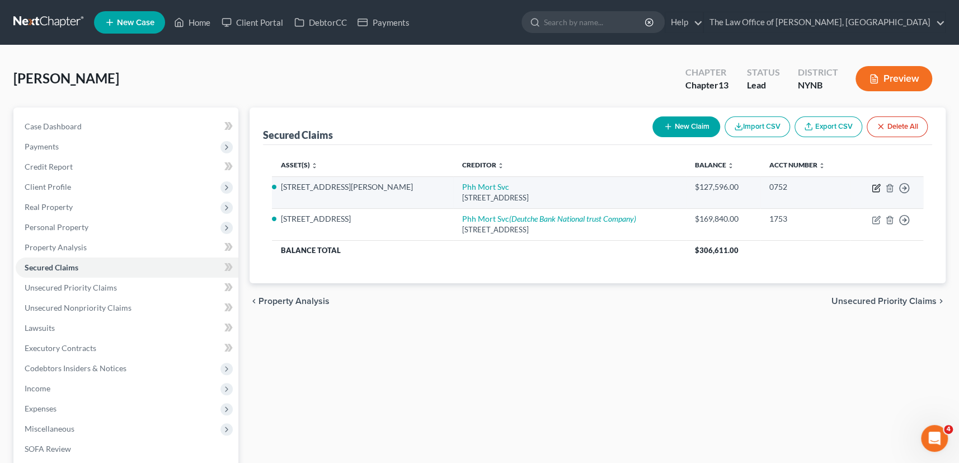
click at [874, 186] on icon "button" at bounding box center [875, 187] width 9 height 9
select select "33"
select select "6"
select select "2"
select select "0"
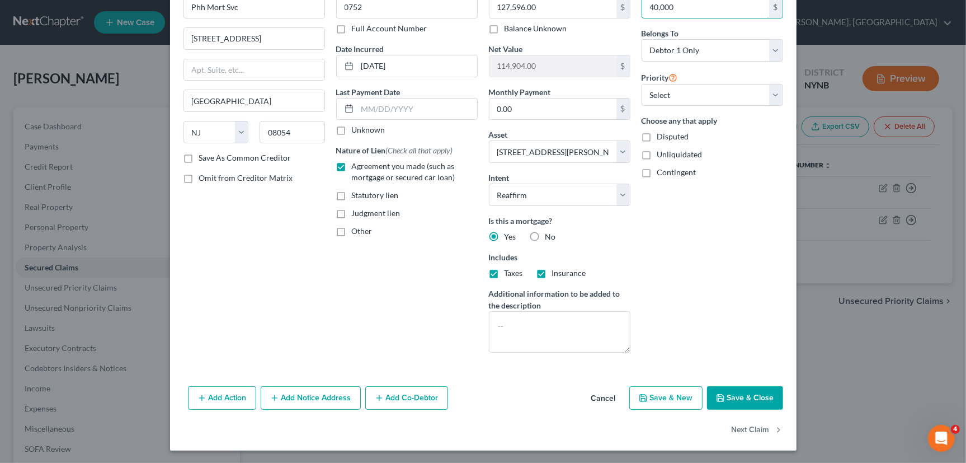
scroll to position [67, 0]
type input "40,000"
click at [727, 403] on button "Save & Close" at bounding box center [745, 397] width 76 height 23
select select
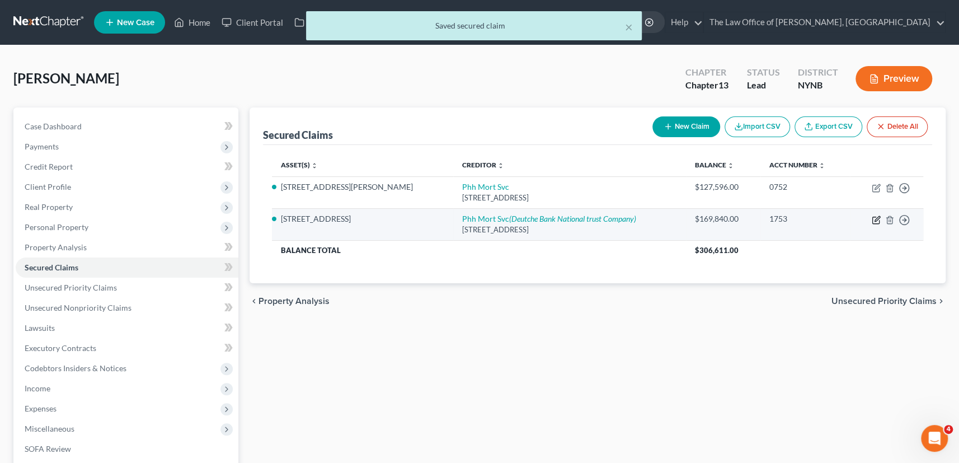
click at [874, 218] on icon "button" at bounding box center [876, 218] width 5 height 5
select select "33"
select select "8"
select select "2"
select select "0"
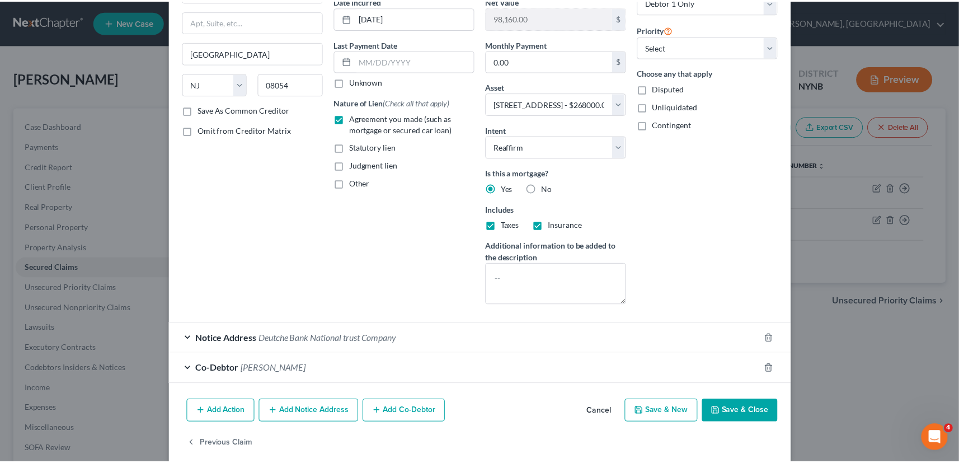
scroll to position [129, 0]
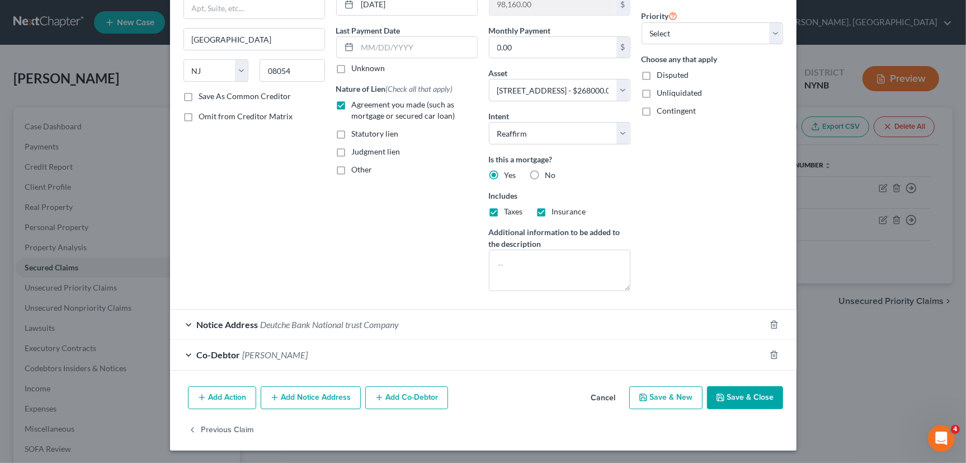
type input "40,000"
click at [732, 397] on button "Save & Close" at bounding box center [745, 397] width 76 height 23
select select
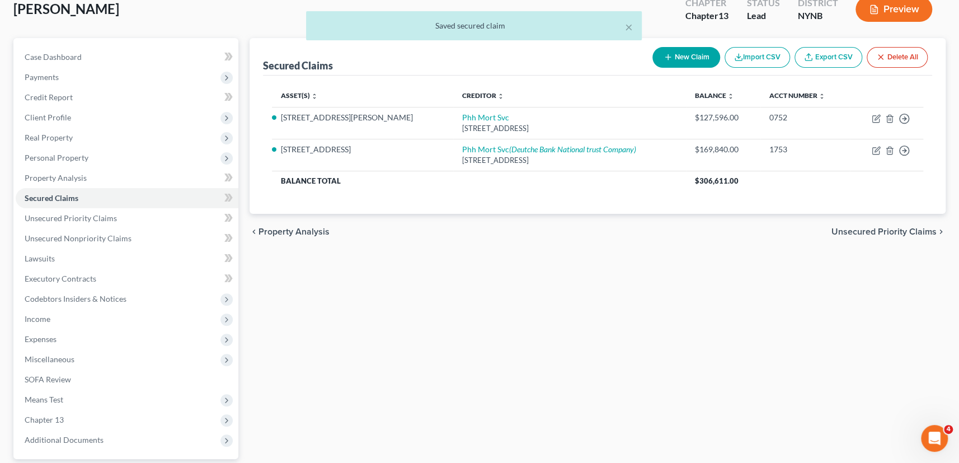
scroll to position [171, 0]
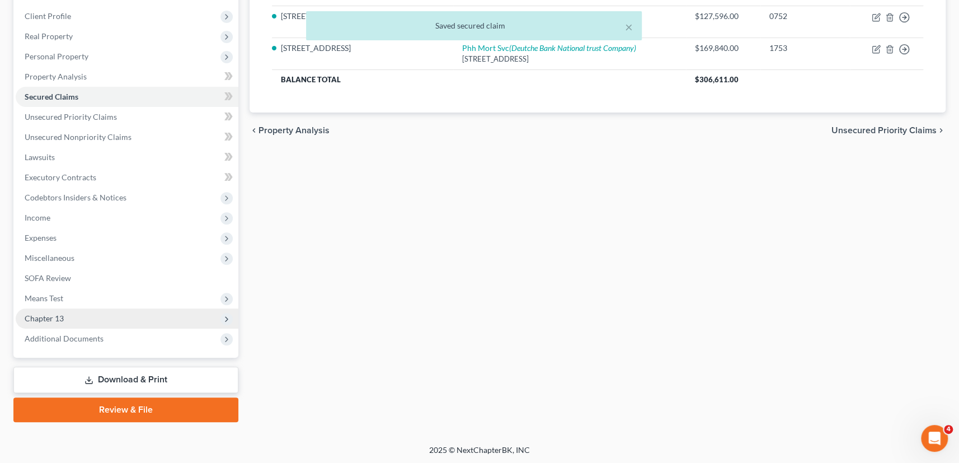
click at [57, 316] on span "Chapter 13" at bounding box center [44, 318] width 39 height 10
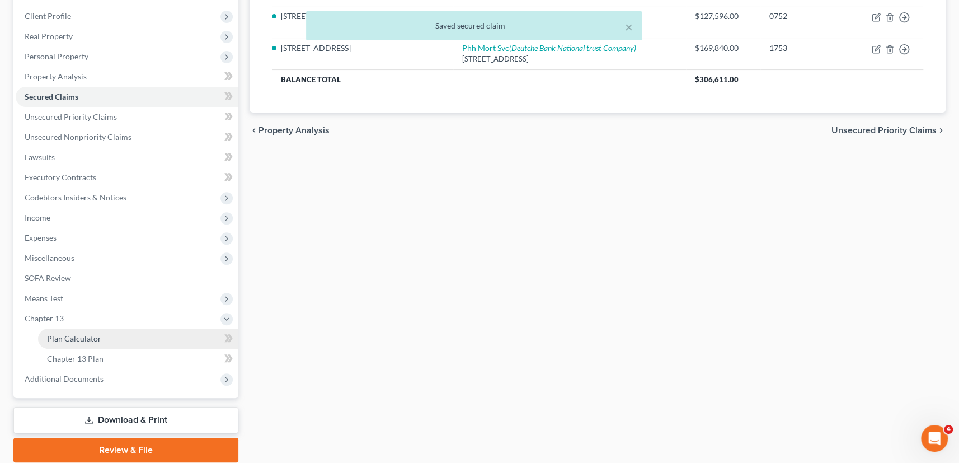
click at [73, 337] on span "Plan Calculator" at bounding box center [74, 338] width 54 height 10
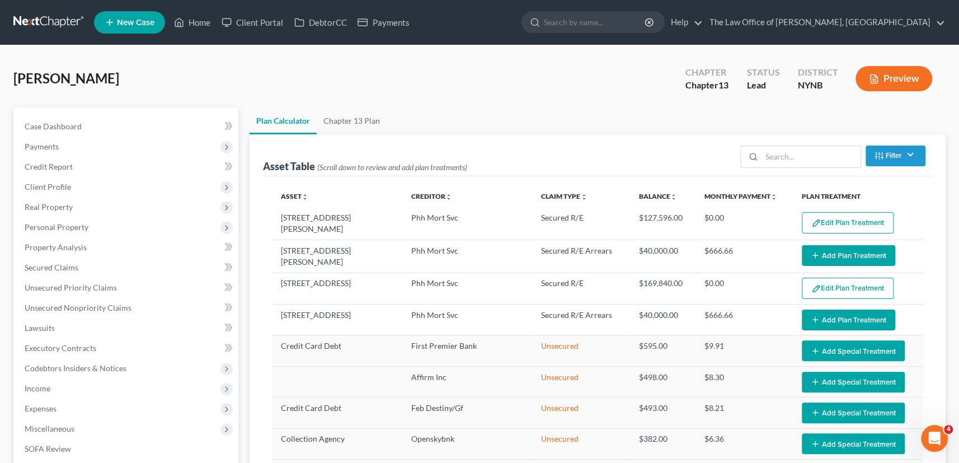
select select "59"
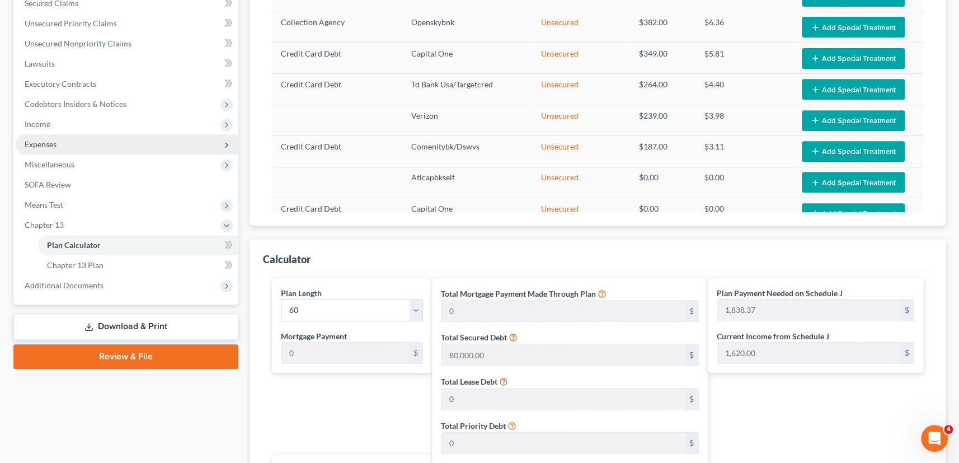
scroll to position [250, 0]
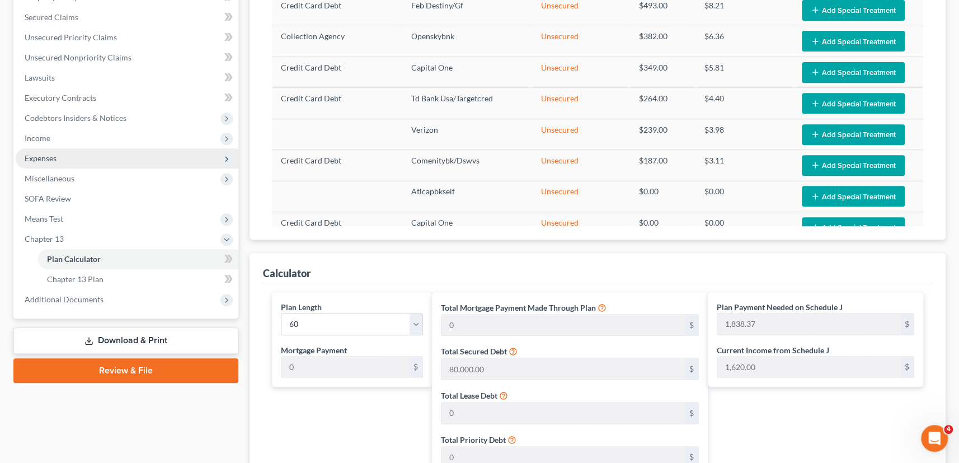
click at [65, 161] on span "Expenses" at bounding box center [127, 158] width 223 height 20
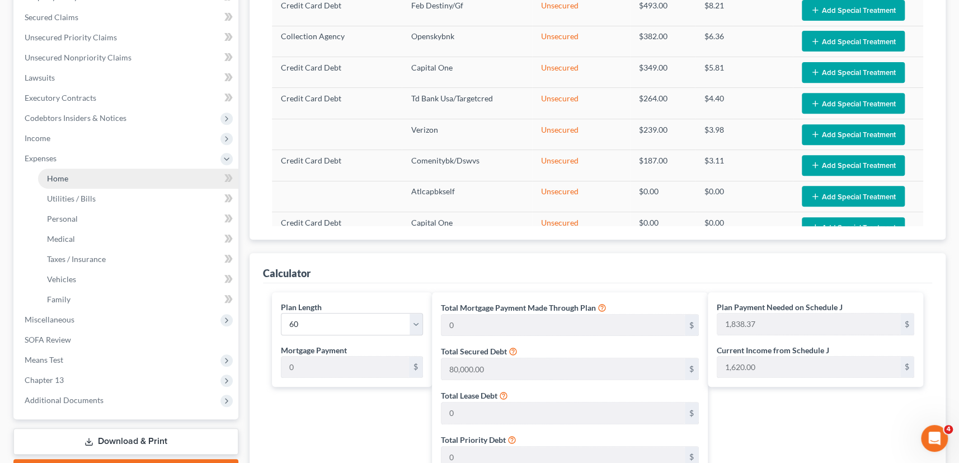
click at [61, 180] on span "Home" at bounding box center [57, 178] width 21 height 10
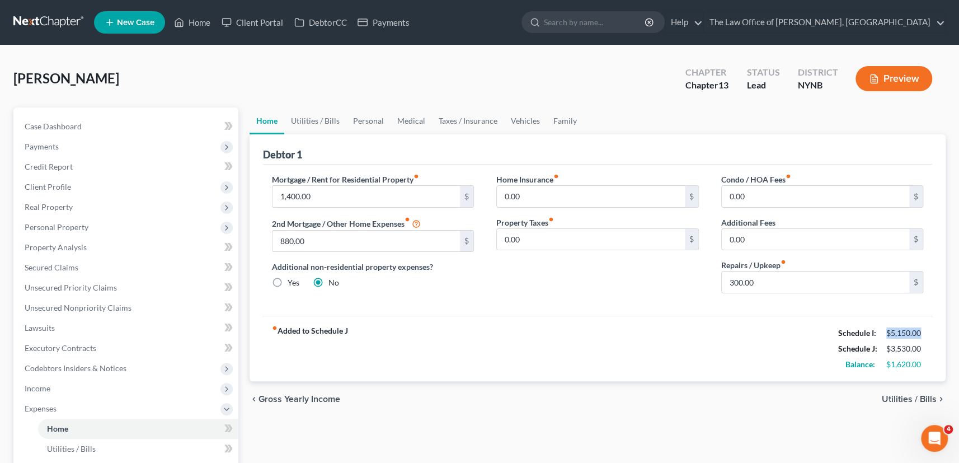
drag, startPoint x: 923, startPoint y: 331, endPoint x: 882, endPoint y: 336, distance: 41.1
click at [882, 336] on div "$5,150.00" at bounding box center [904, 332] width 48 height 11
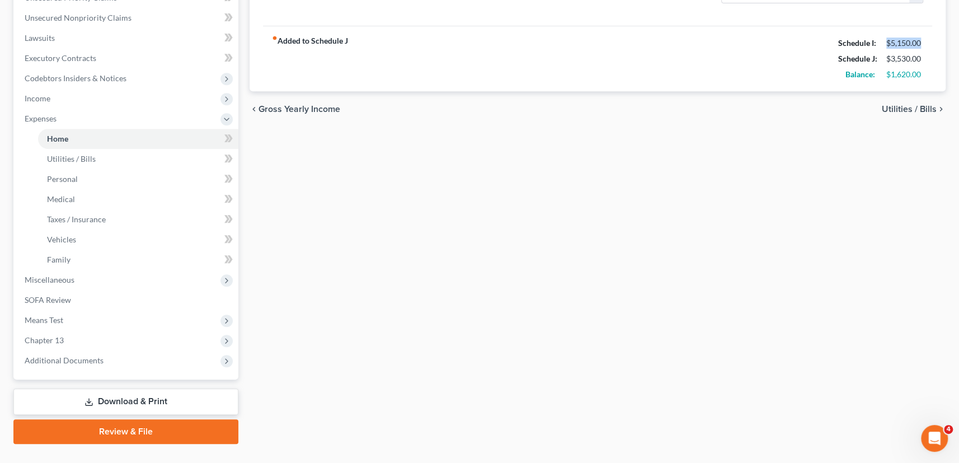
scroll to position [305, 0]
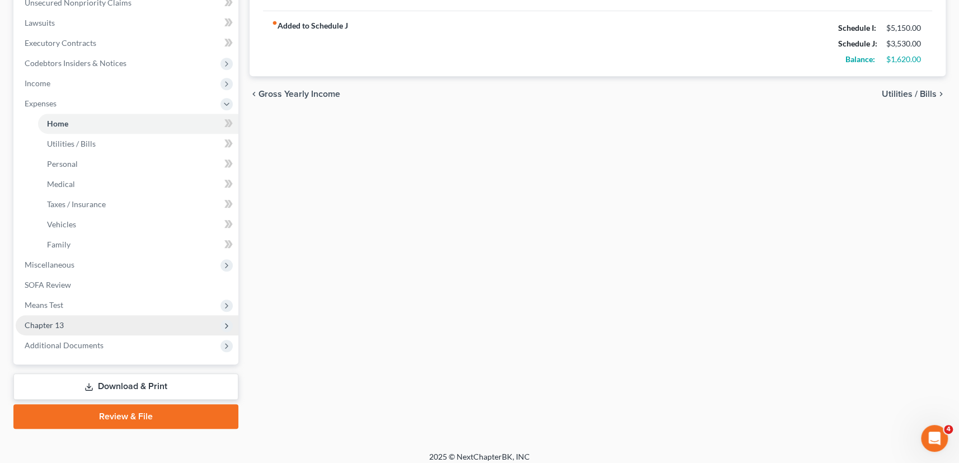
click at [74, 324] on span "Chapter 13" at bounding box center [127, 325] width 223 height 20
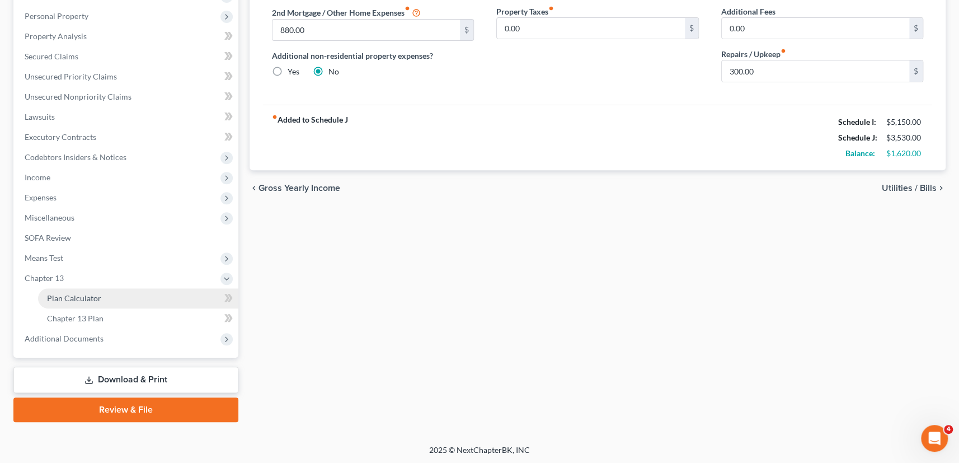
click at [101, 305] on link "Plan Calculator" at bounding box center [138, 298] width 200 height 20
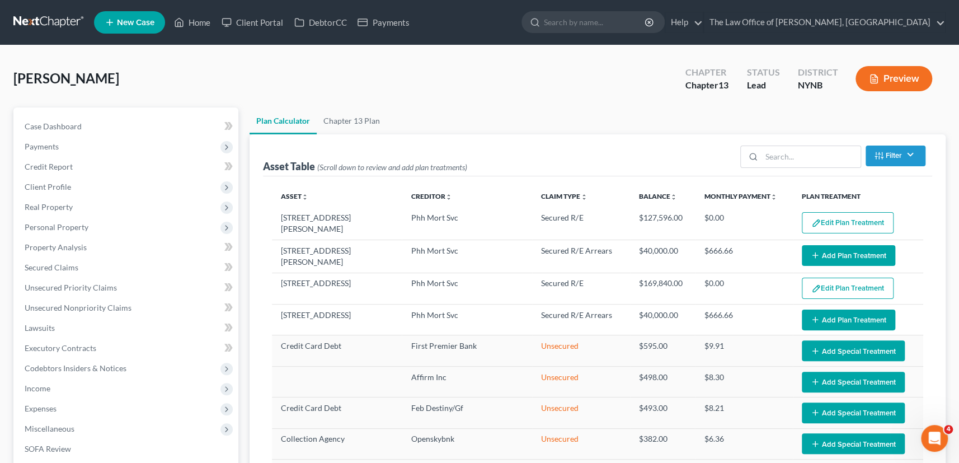
select select "59"
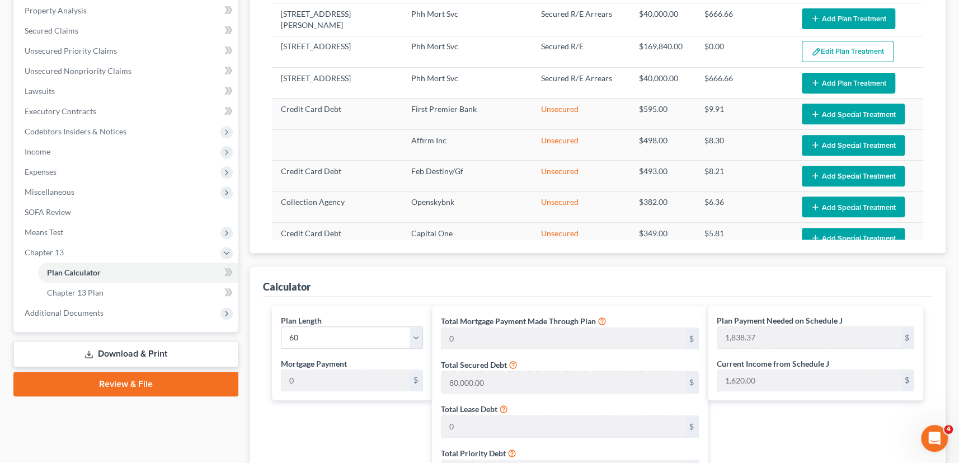
scroll to position [238, 0]
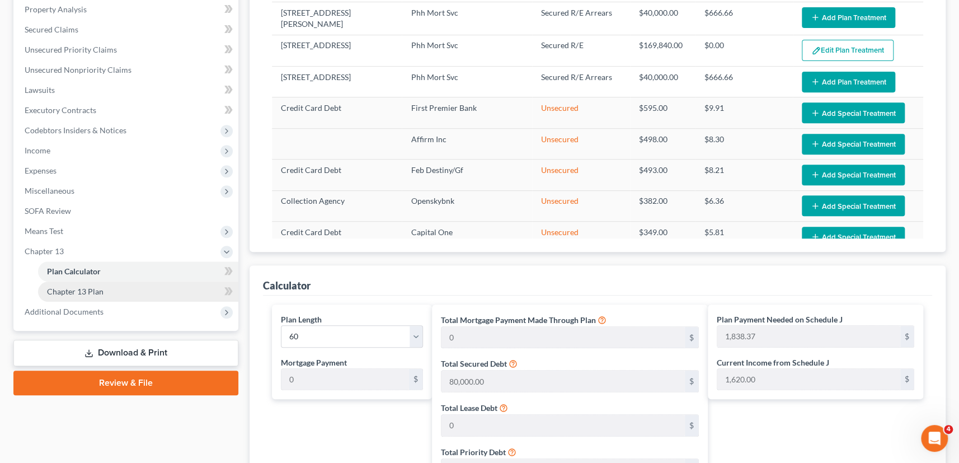
click at [86, 291] on span "Chapter 13 Plan" at bounding box center [75, 291] width 56 height 10
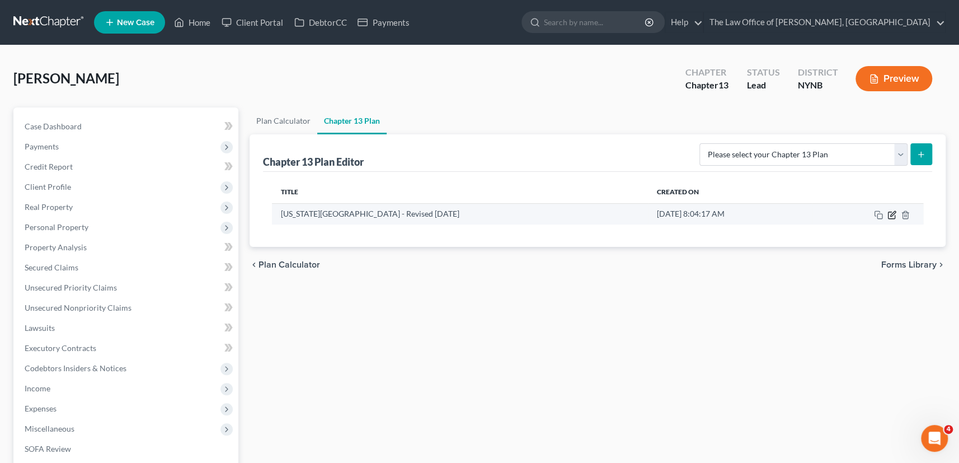
click at [890, 215] on icon "button" at bounding box center [892, 213] width 5 height 5
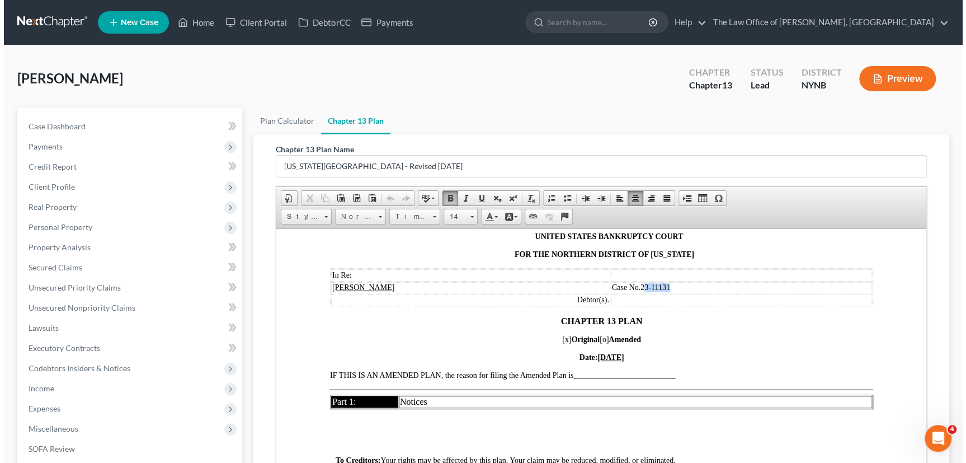
scroll to position [50, 0]
drag, startPoint x: 656, startPoint y: 285, endPoint x: 642, endPoint y: 285, distance: 14.0
click at [635, 286] on td "Case No.23-11131" at bounding box center [736, 286] width 261 height 11
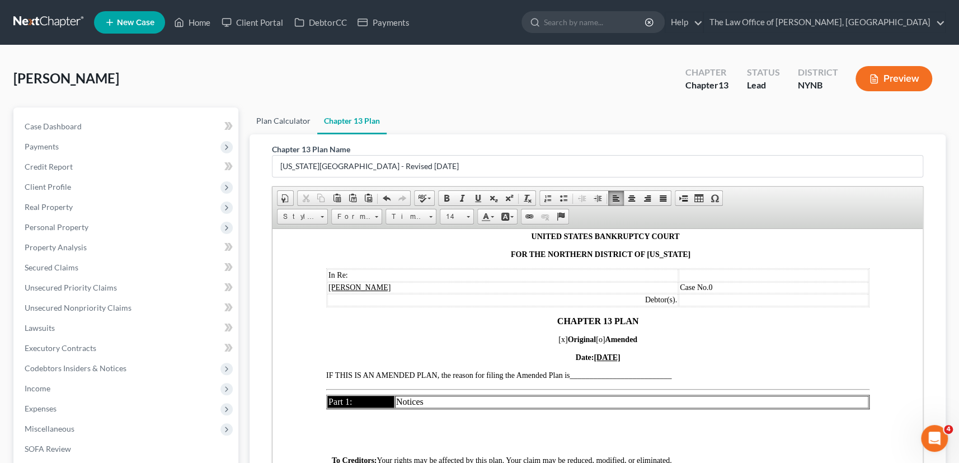
drag, startPoint x: 282, startPoint y: 125, endPoint x: 345, endPoint y: 128, distance: 63.3
click at [283, 125] on link "Plan Calculator" at bounding box center [283, 120] width 68 height 27
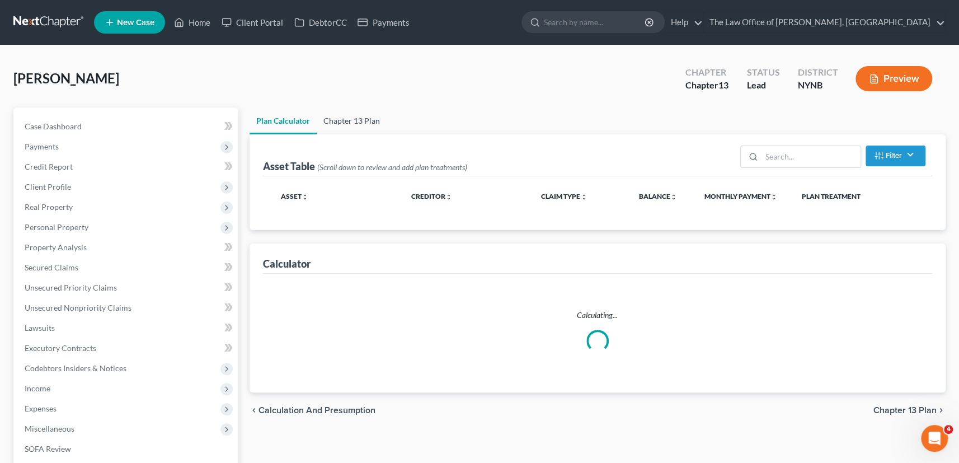
click at [356, 125] on link "Chapter 13 Plan" at bounding box center [352, 120] width 70 height 27
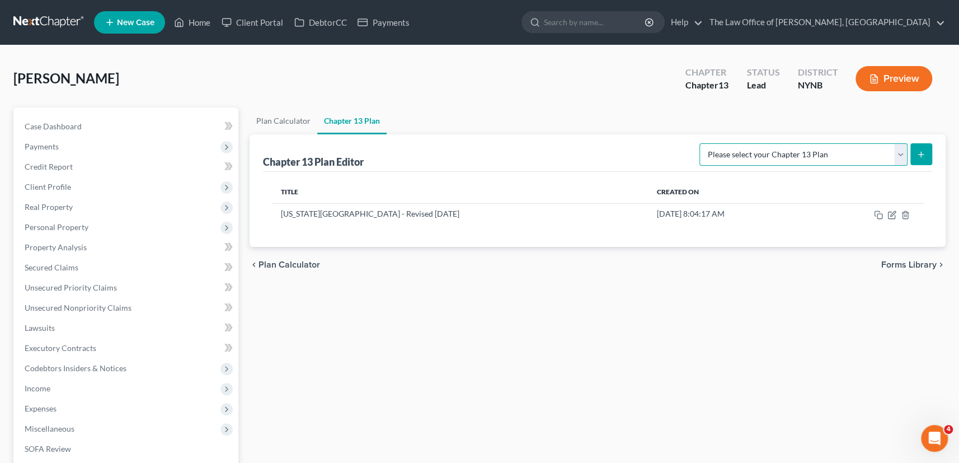
drag, startPoint x: 812, startPoint y: 154, endPoint x: 819, endPoint y: 163, distance: 10.7
click at [812, 154] on select "Please select your Chapter 13 Plan National Form Plan - Official Form 113 New Y…" at bounding box center [803, 154] width 208 height 22
select select "2"
click at [710, 143] on select "Please select your Chapter 13 Plan National Form Plan - Official Form 113 New Y…" at bounding box center [803, 154] width 208 height 22
click at [920, 150] on icon "submit" at bounding box center [920, 154] width 9 height 9
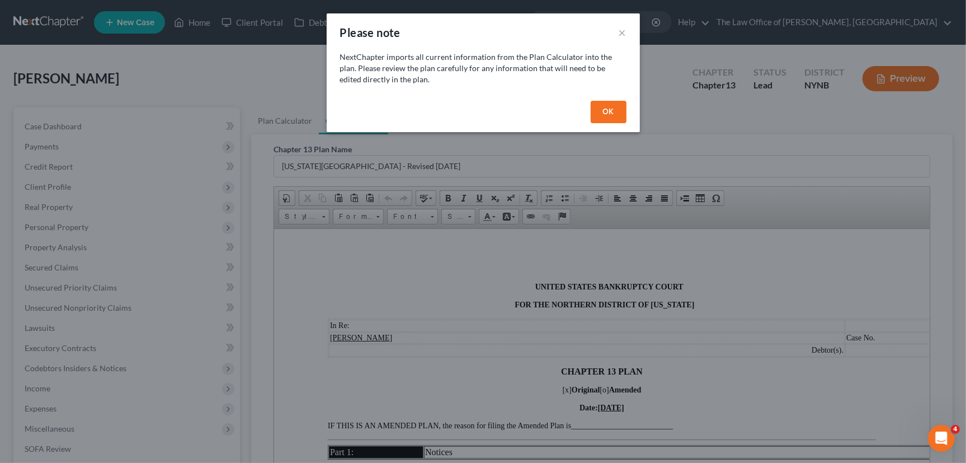
click at [612, 112] on button "OK" at bounding box center [609, 112] width 36 height 22
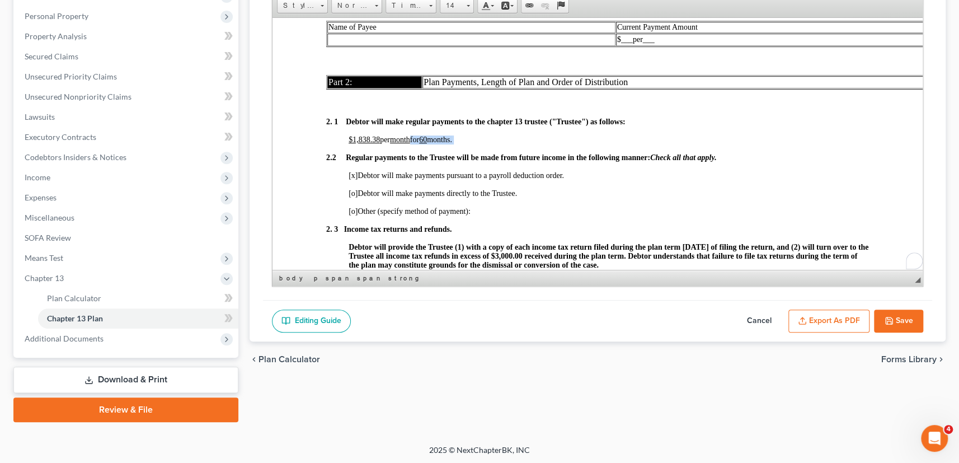
scroll to position [711, 0]
drag, startPoint x: 463, startPoint y: 159, endPoint x: 348, endPoint y: 160, distance: 114.7
click at [348, 144] on p "$1,838.38 per month for 60 months." at bounding box center [608, 139] width 521 height 9
click at [468, 144] on p "$1,838.38 per month for 60 months." at bounding box center [608, 139] width 521 height 9
click at [470, 144] on p "$1,838.38 per month for 60 months." at bounding box center [608, 139] width 521 height 9
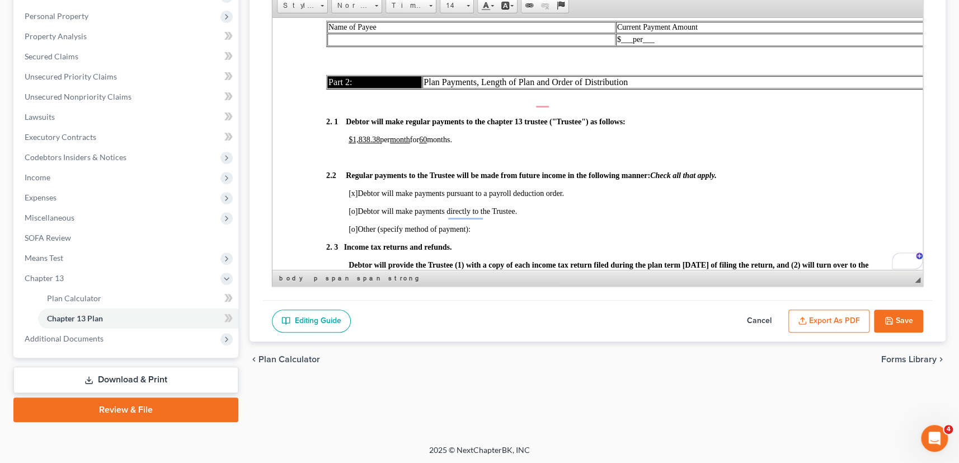
paste body "To enrich screen reader interactions, please activate Accessibility in Grammarl…"
drag, startPoint x: 380, startPoint y: 157, endPoint x: 356, endPoint y: 162, distance: 24.7
click at [356, 143] on span "$1,838.38 per month for 60 months." at bounding box center [400, 139] width 105 height 8
click at [424, 143] on span "$1,000 per month for 60 months." at bounding box center [396, 139] width 96 height 8
drag, startPoint x: 369, startPoint y: 178, endPoint x: 358, endPoint y: 177, distance: 11.2
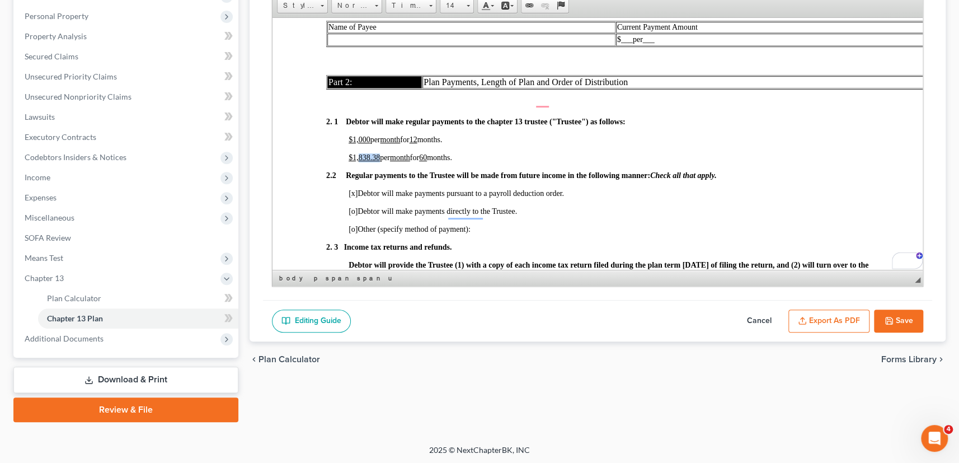
click at [358, 162] on p "$1,838.38 per month for 60 months." at bounding box center [608, 157] width 521 height 9
click at [355, 161] on u "$1,000" at bounding box center [359, 157] width 22 height 8
click at [424, 161] on span "months." at bounding box center [429, 157] width 25 height 8
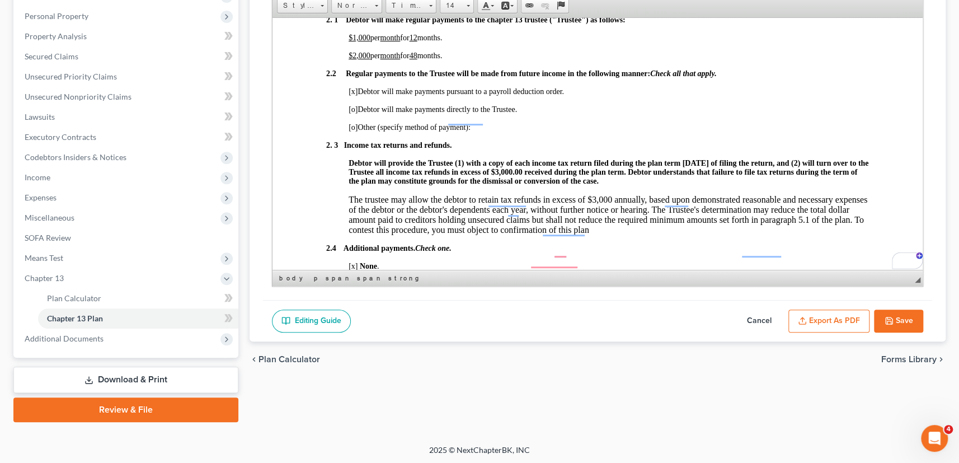
scroll to position [813, 0]
click at [355, 95] on span "[x]" at bounding box center [352, 91] width 9 height 8
click at [355, 131] on span "[o]" at bounding box center [352, 126] width 9 height 8
click at [512, 131] on p "[x ] Other (specify method of payment):" at bounding box center [608, 126] width 521 height 9
drag, startPoint x: 610, startPoint y: 152, endPoint x: 603, endPoint y: 150, distance: 6.8
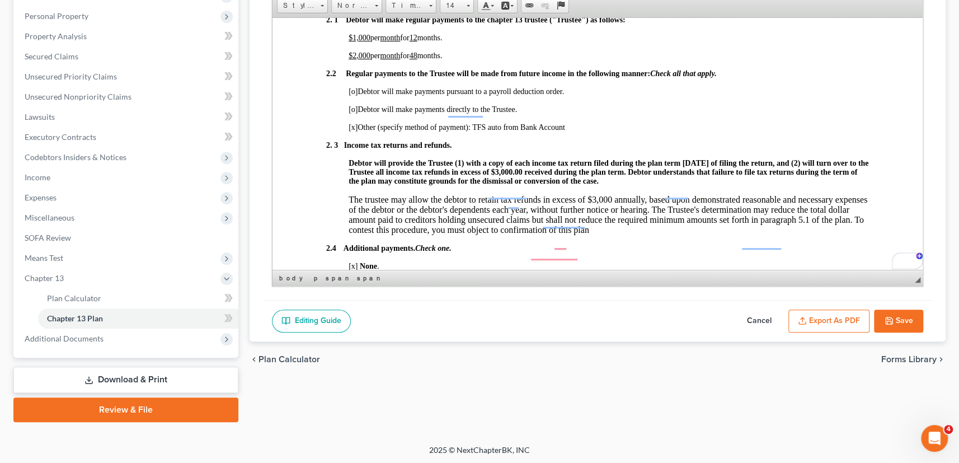
click at [604, 131] on p "[x ] Other (specify method of payment): TFS auto from Bank Account" at bounding box center [608, 126] width 521 height 9
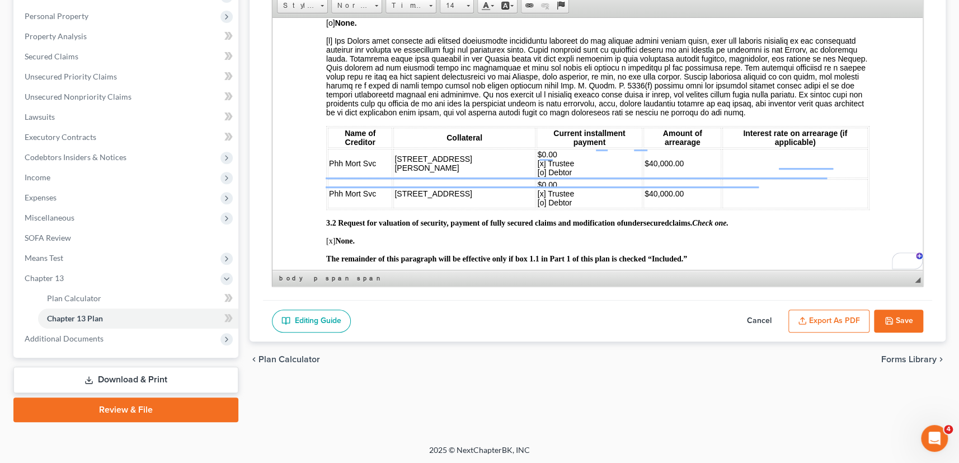
scroll to position [1322, 0]
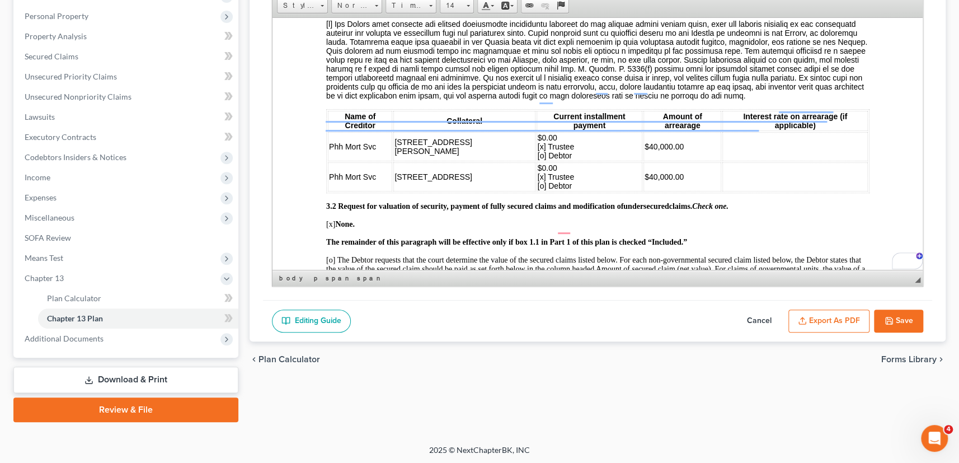
click at [894, 317] on button "Save" at bounding box center [898, 320] width 49 height 23
select select "2"
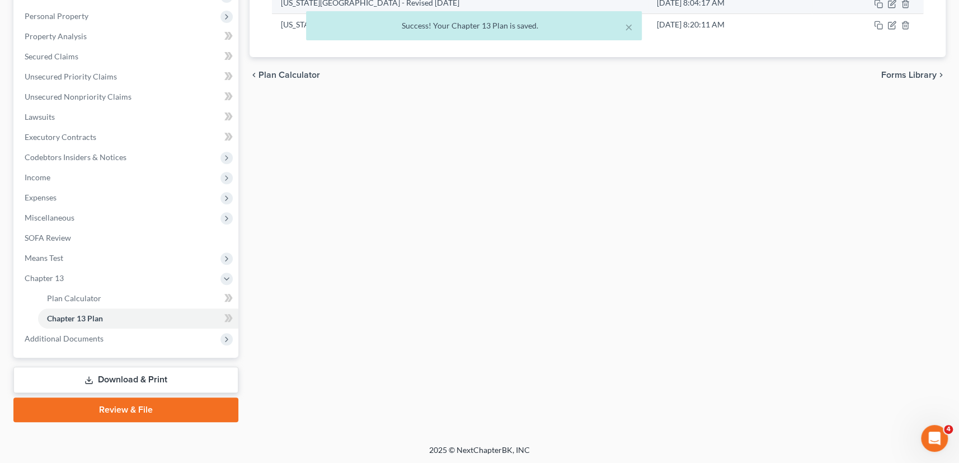
scroll to position [0, 0]
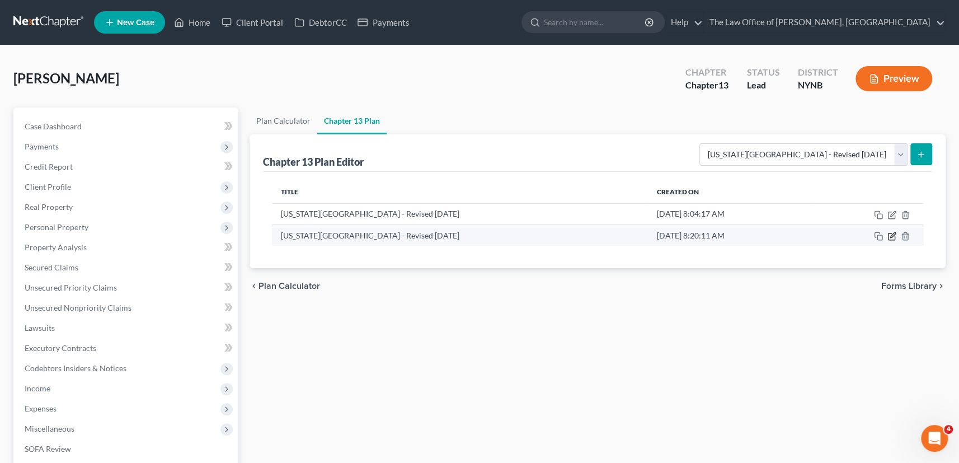
click at [889, 235] on icon "button" at bounding box center [891, 236] width 9 height 9
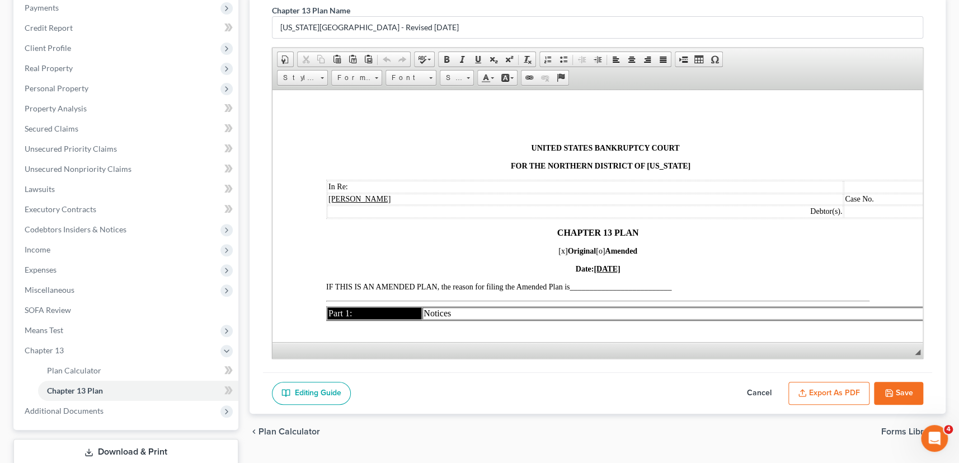
scroll to position [203, 0]
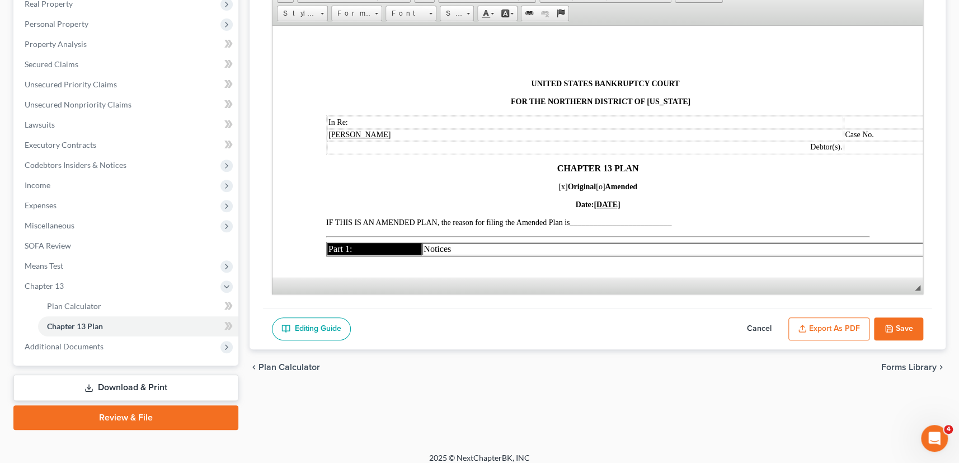
click at [829, 329] on button "Export as PDF" at bounding box center [828, 328] width 81 height 23
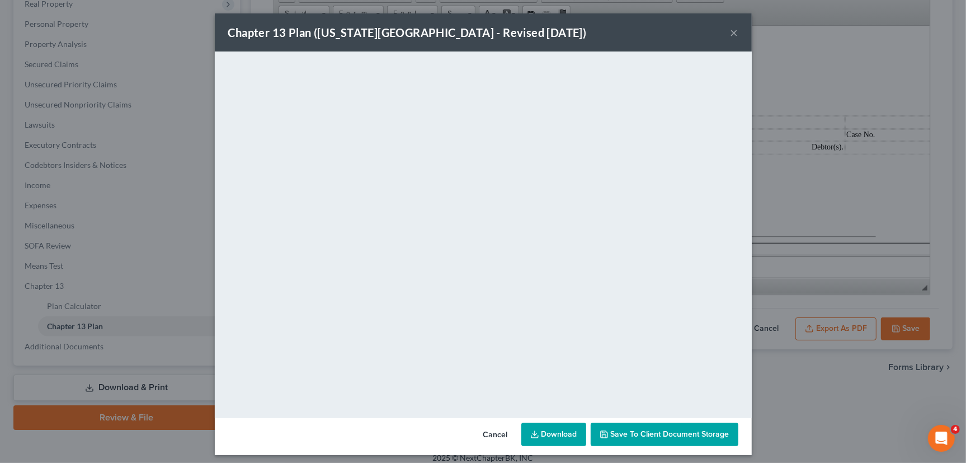
click at [730, 34] on button "×" at bounding box center [734, 32] width 8 height 13
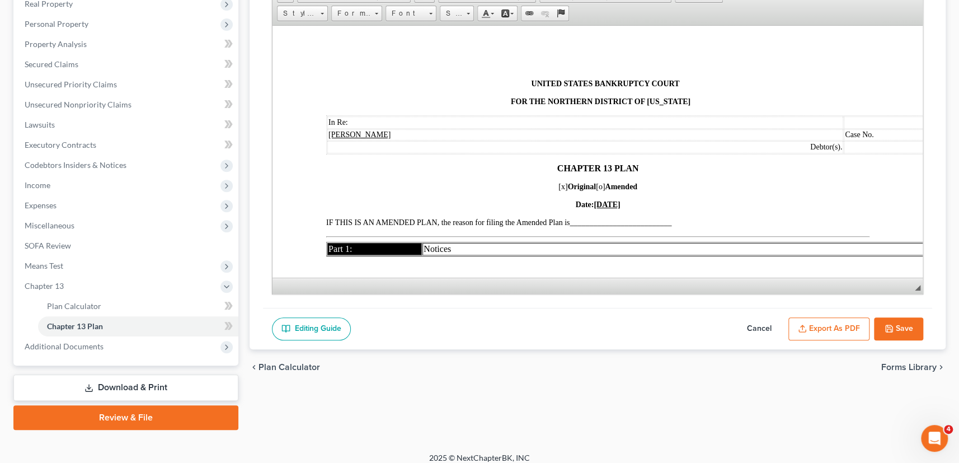
click at [140, 389] on link "Download & Print" at bounding box center [125, 387] width 225 height 26
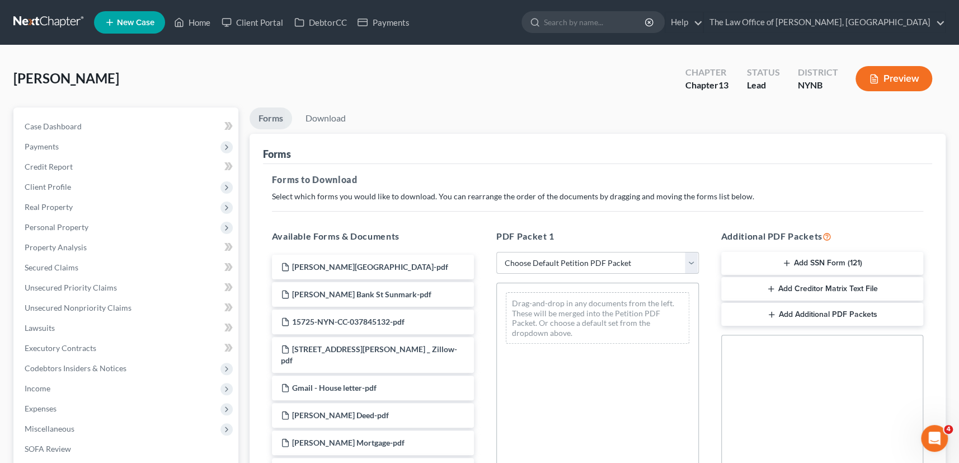
click at [586, 261] on select "Choose Default Petition PDF Packet Complete Bankruptcy Petition (all forms and …" at bounding box center [597, 263] width 202 height 22
click at [496, 252] on select "Choose Default Petition PDF Packet Complete Bankruptcy Petition (all forms and …" at bounding box center [597, 263] width 202 height 22
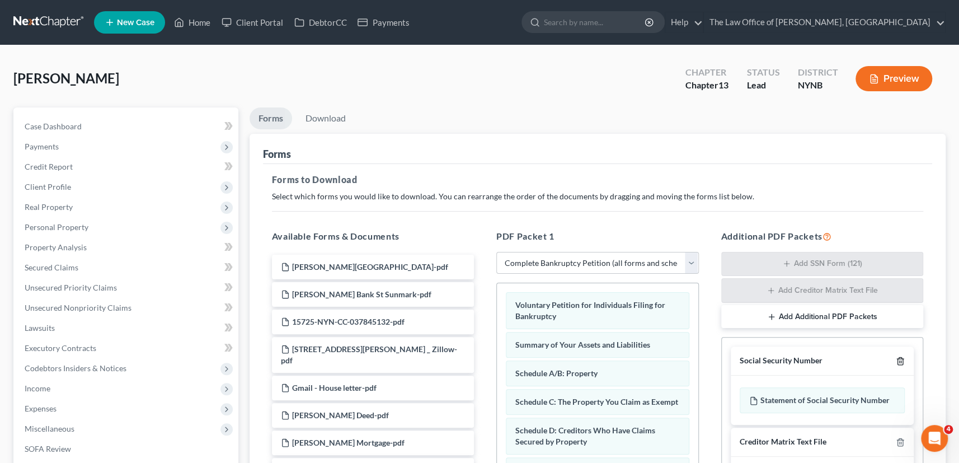
click at [901, 359] on icon "button" at bounding box center [899, 360] width 9 height 9
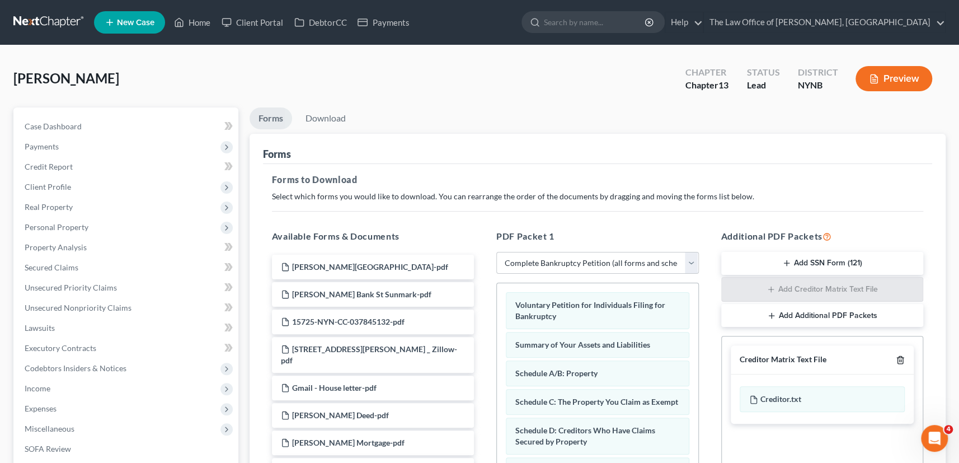
click at [901, 359] on icon "button" at bounding box center [899, 359] width 9 height 9
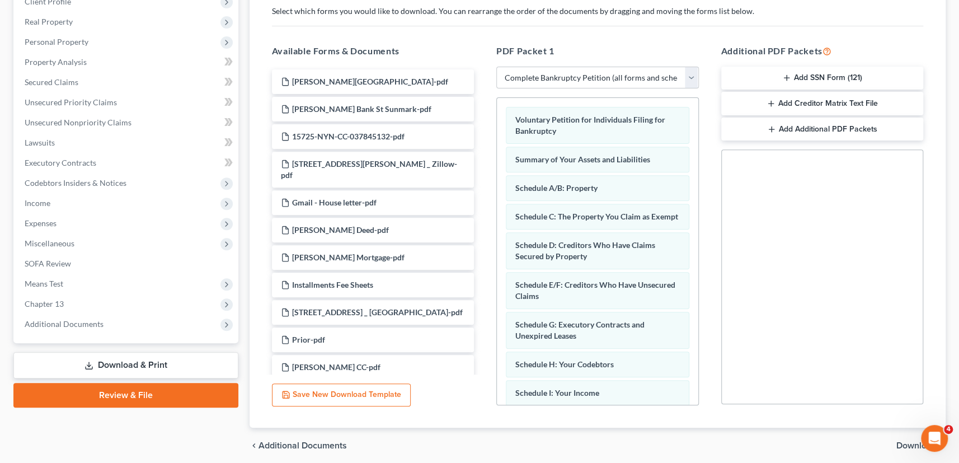
scroll to position [227, 0]
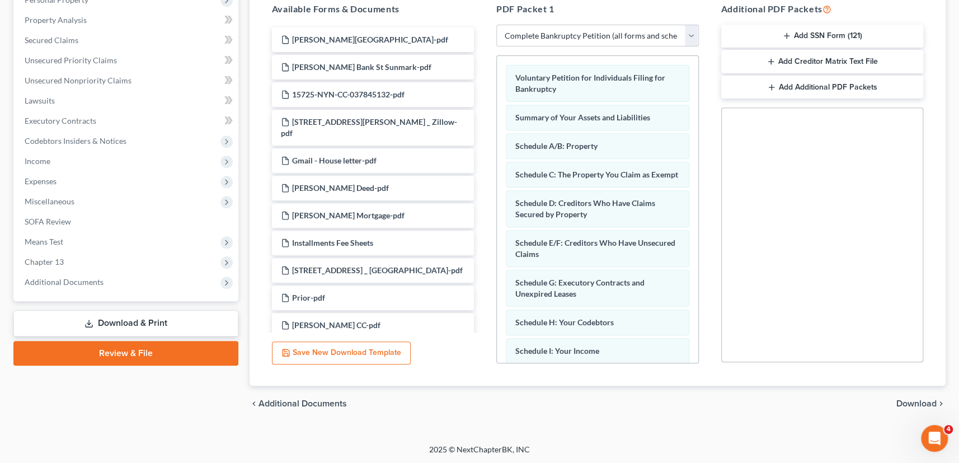
click at [907, 399] on span "Download" at bounding box center [916, 403] width 40 height 9
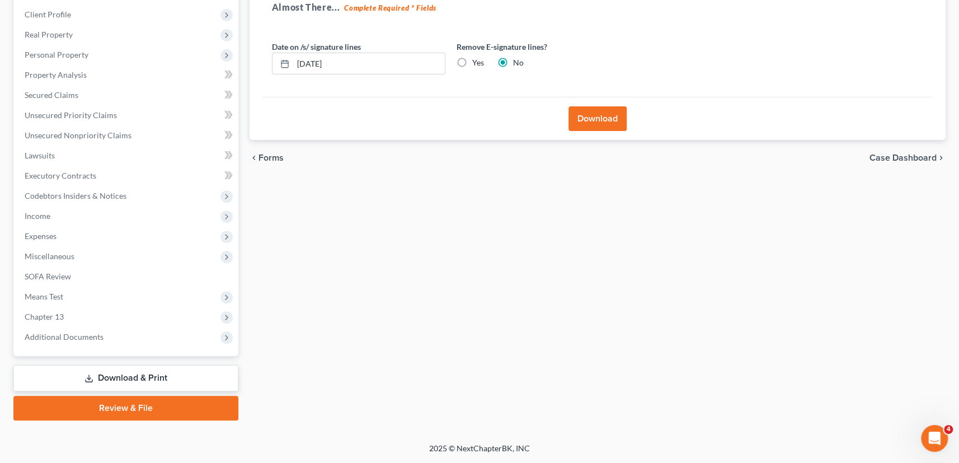
scroll to position [171, 0]
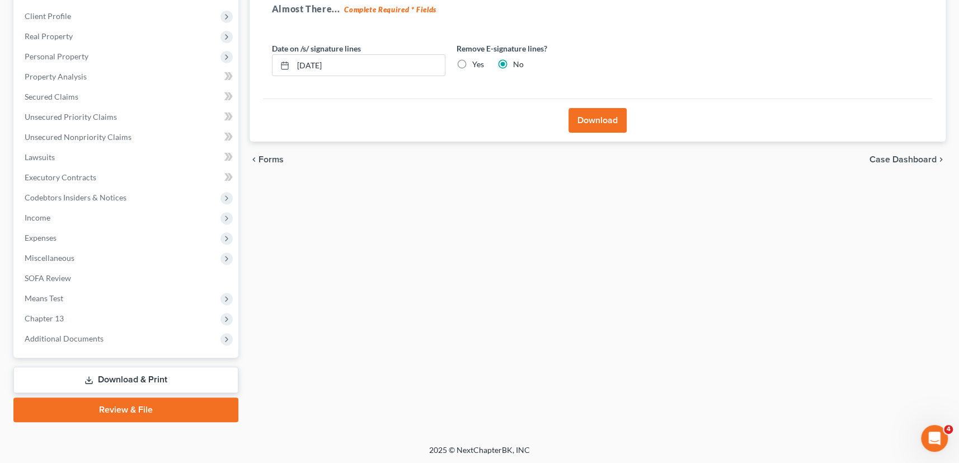
click at [605, 119] on button "Download" at bounding box center [597, 120] width 58 height 25
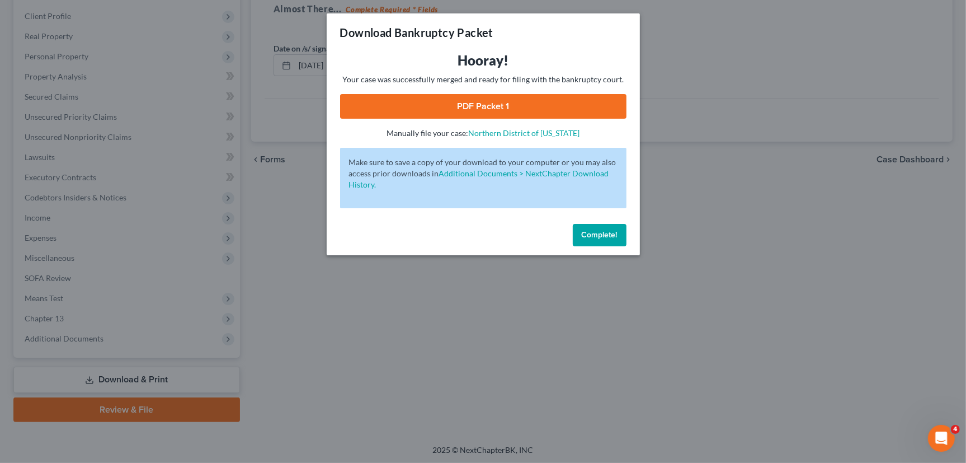
click at [480, 100] on link "PDF Packet 1" at bounding box center [483, 106] width 286 height 25
click at [607, 232] on span "Complete!" at bounding box center [600, 235] width 36 height 10
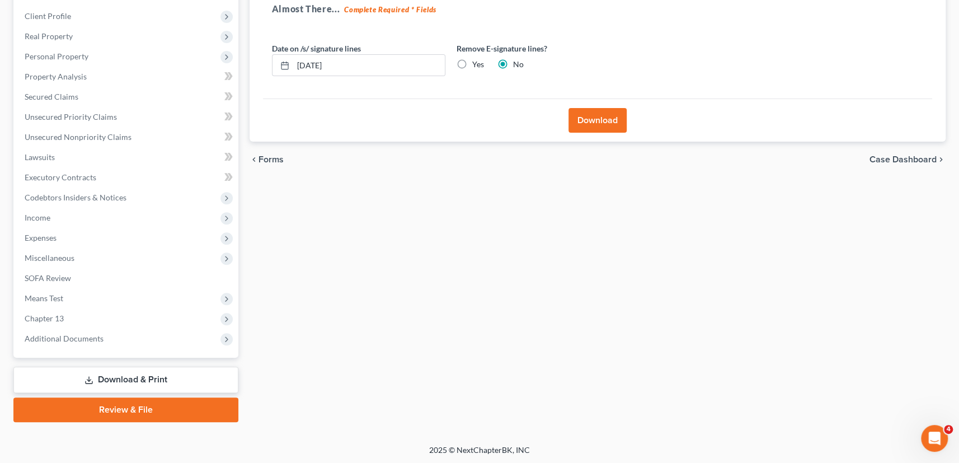
click at [139, 375] on link "Download & Print" at bounding box center [125, 379] width 225 height 26
click at [99, 378] on link "Download & Print" at bounding box center [125, 379] width 225 height 26
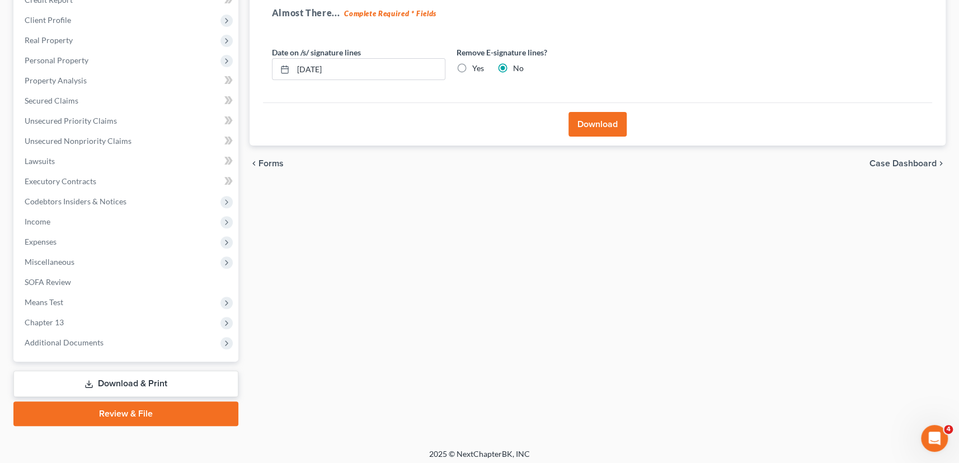
scroll to position [0, 0]
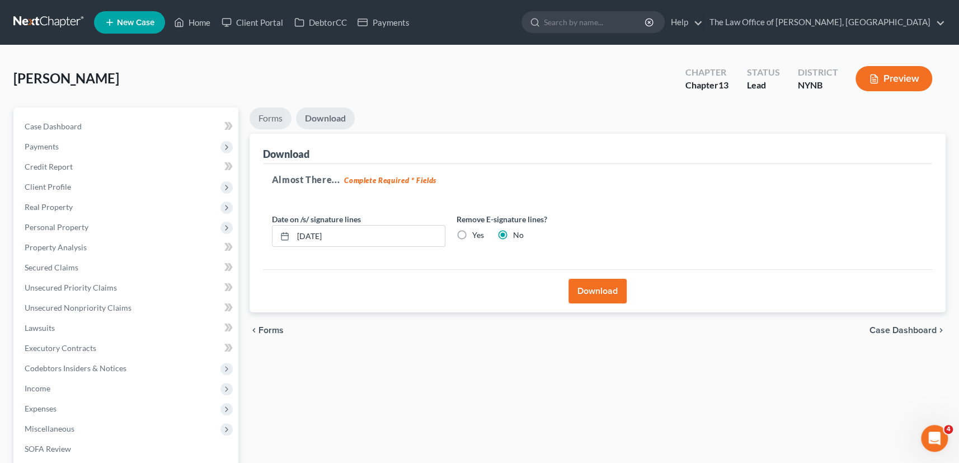
click at [267, 117] on link "Forms" at bounding box center [270, 118] width 42 height 22
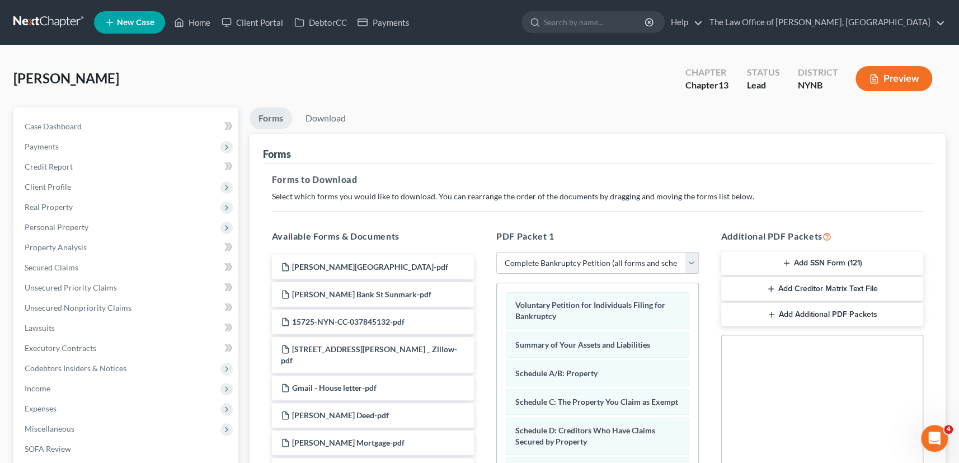
click at [564, 265] on select "Choose Default Petition PDF Packet Complete Bankruptcy Petition (all forms and …" at bounding box center [597, 263] width 202 height 22
select select "3"
click at [496, 252] on select "Choose Default Petition PDF Packet Complete Bankruptcy Petition (all forms and …" at bounding box center [597, 263] width 202 height 22
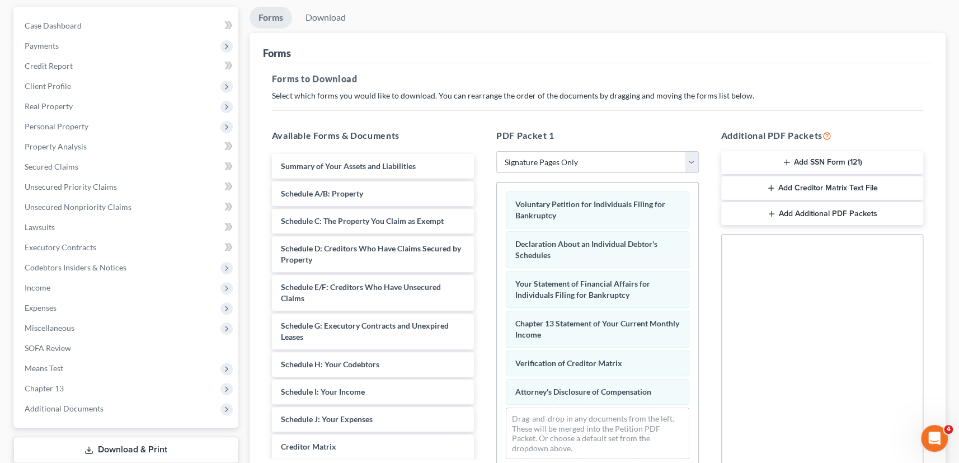
scroll to position [227, 0]
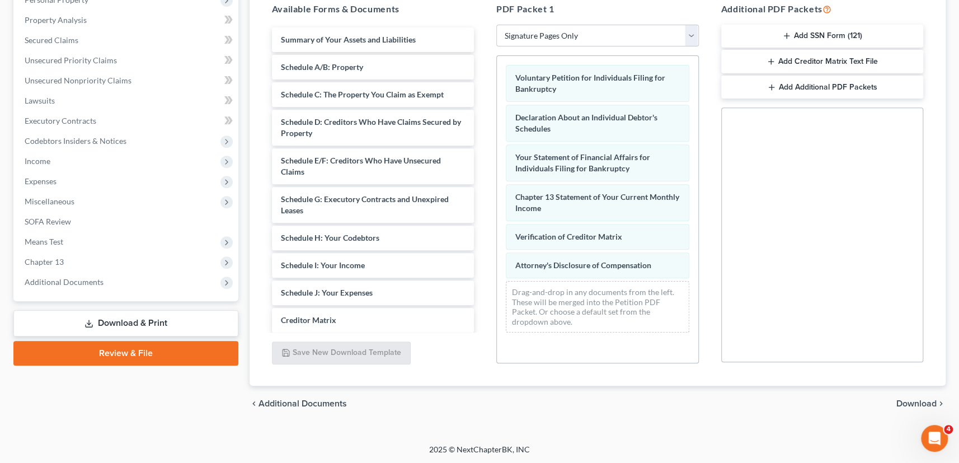
click at [917, 402] on span "Download" at bounding box center [916, 403] width 40 height 9
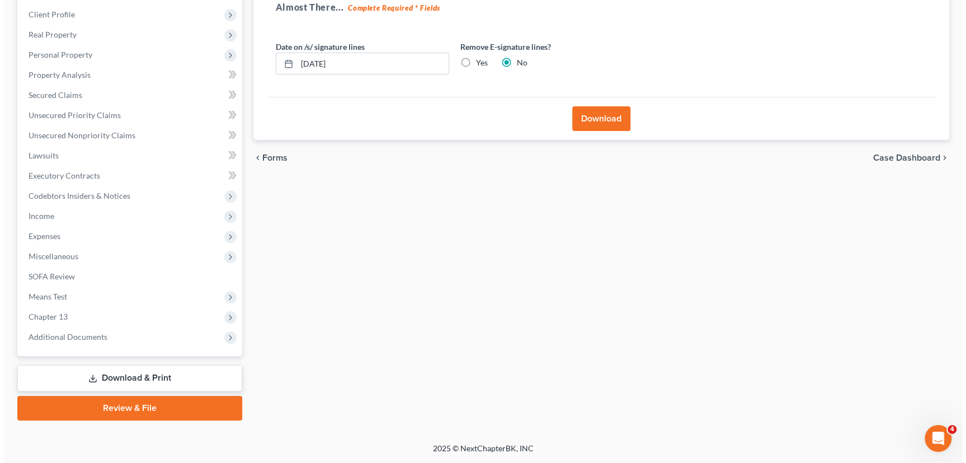
scroll to position [171, 0]
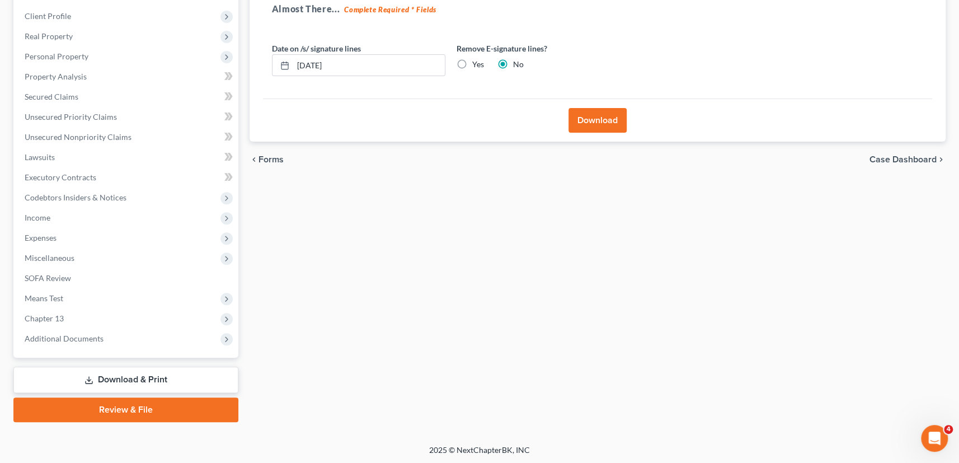
click at [611, 118] on button "Download" at bounding box center [597, 120] width 58 height 25
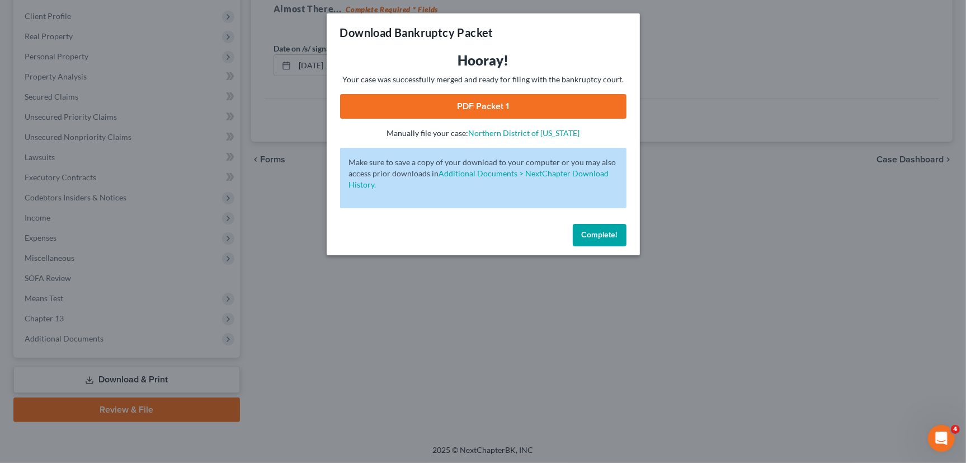
click at [561, 108] on link "PDF Packet 1" at bounding box center [483, 106] width 286 height 25
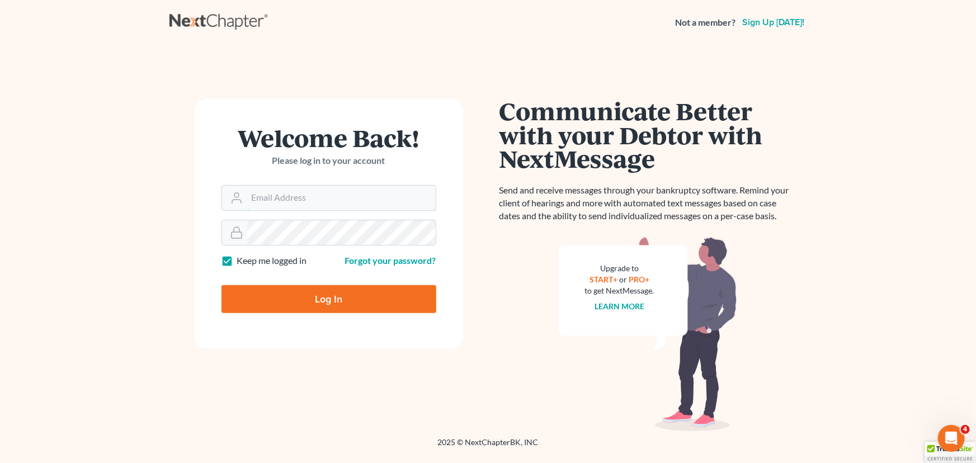
type input "[PERSON_NAME][EMAIL_ADDRESS][DOMAIN_NAME]"
click at [436, 275] on div at bounding box center [335, 309] width 229 height 128
click at [318, 300] on input "Log In" at bounding box center [328, 299] width 215 height 28
type input "Thinking..."
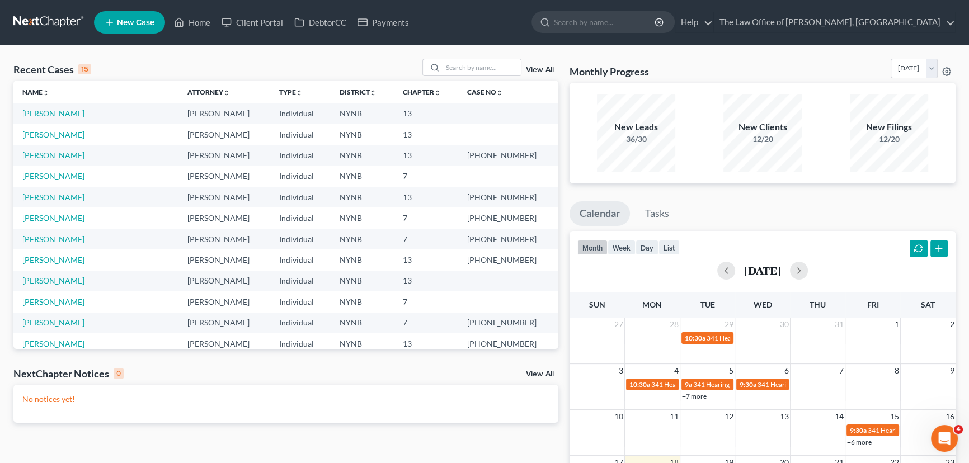
click at [40, 154] on link "[PERSON_NAME]" at bounding box center [53, 155] width 62 height 10
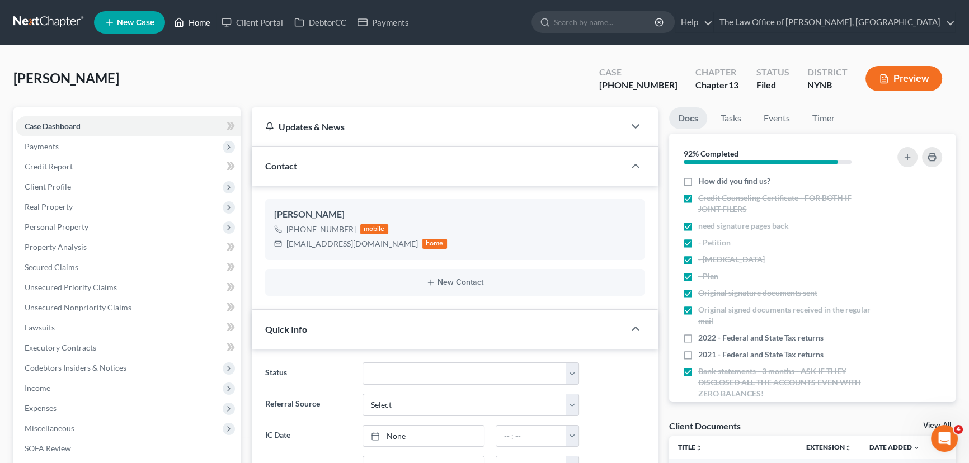
click at [199, 23] on link "Home" at bounding box center [192, 22] width 48 height 20
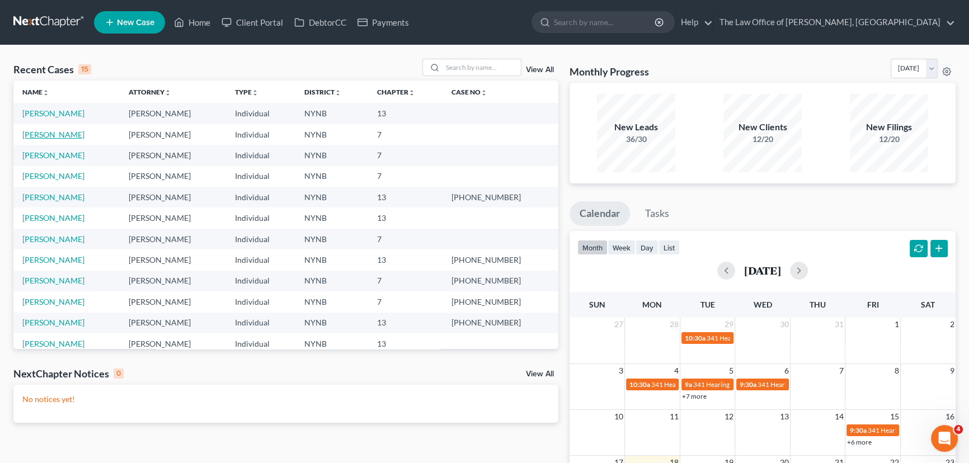
click at [54, 132] on link "[PERSON_NAME]" at bounding box center [53, 135] width 62 height 10
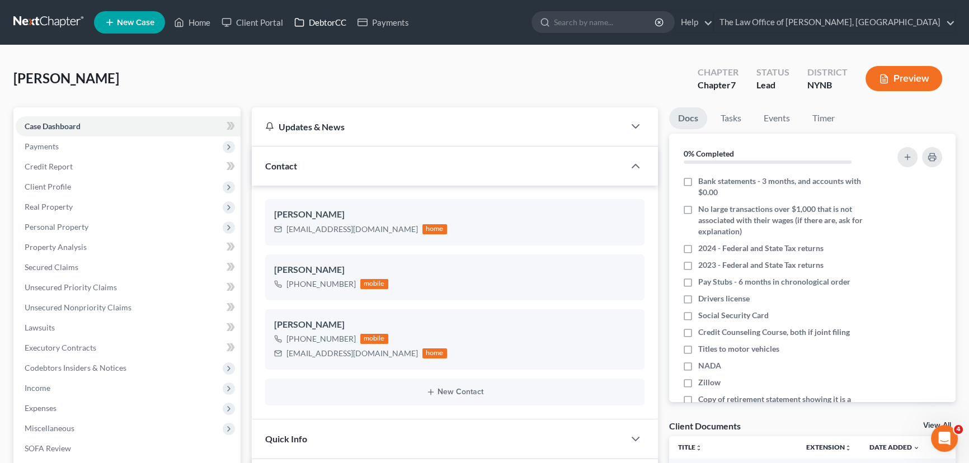
click at [337, 26] on link "DebtorCC" at bounding box center [320, 22] width 63 height 20
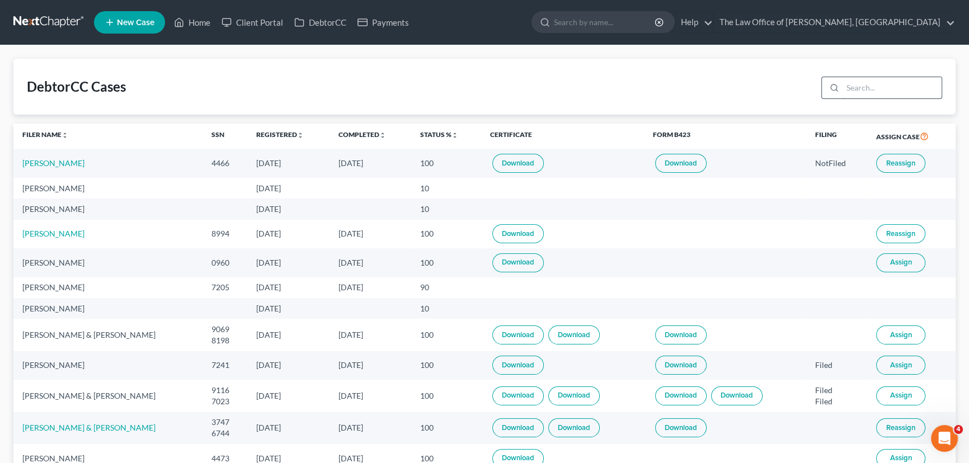
click at [847, 84] on input "search" at bounding box center [891, 87] width 99 height 21
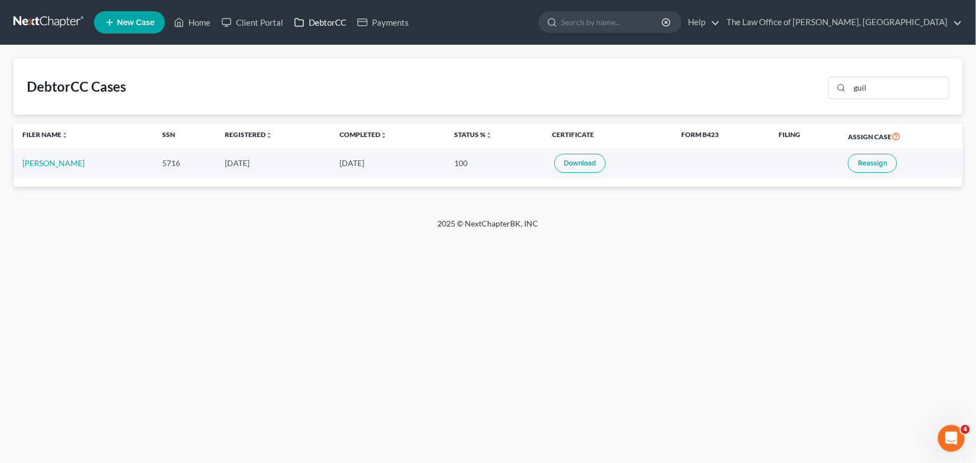
click at [308, 22] on link "DebtorCC" at bounding box center [320, 22] width 63 height 20
drag, startPoint x: 888, startPoint y: 88, endPoint x: 843, endPoint y: 83, distance: 45.0
click at [843, 83] on div "guil" at bounding box center [888, 88] width 121 height 22
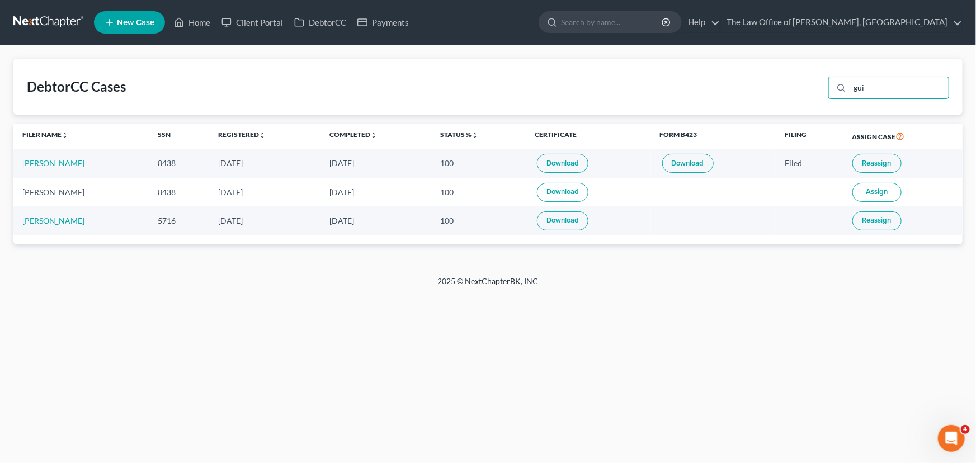
type input "gui"
click at [553, 220] on link "Download" at bounding box center [562, 220] width 51 height 19
click at [192, 18] on link "Home" at bounding box center [192, 22] width 48 height 20
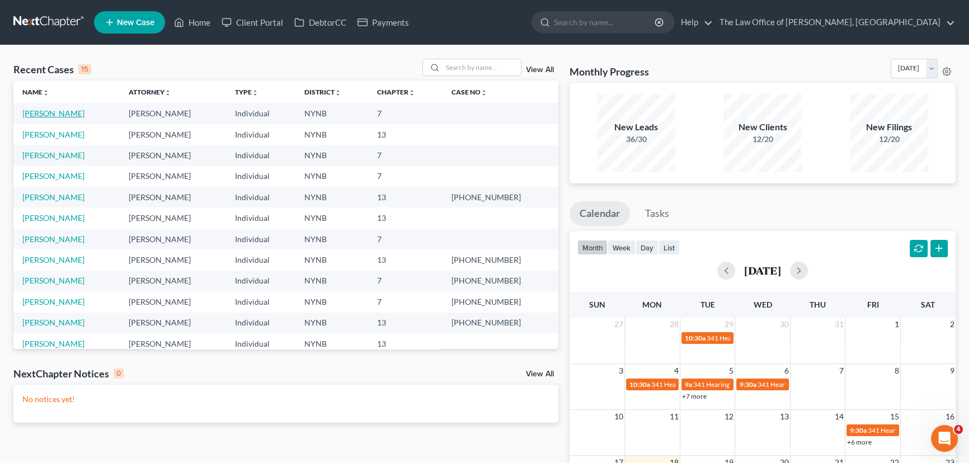
click at [56, 111] on link "[PERSON_NAME]" at bounding box center [53, 114] width 62 height 10
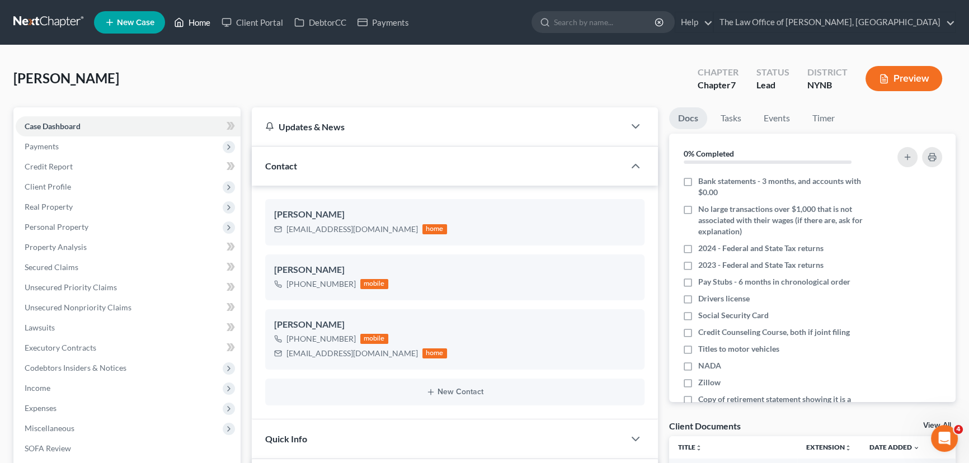
click at [201, 21] on link "Home" at bounding box center [192, 22] width 48 height 20
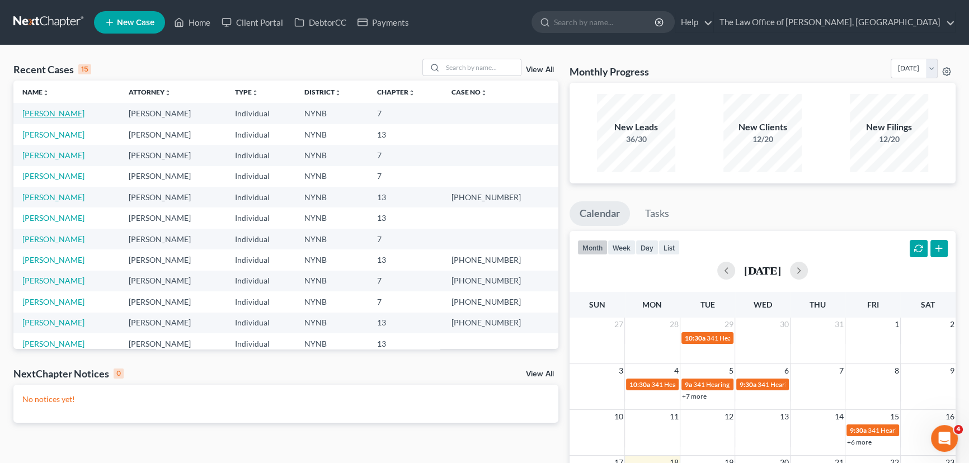
click at [65, 112] on link "[PERSON_NAME]" at bounding box center [53, 114] width 62 height 10
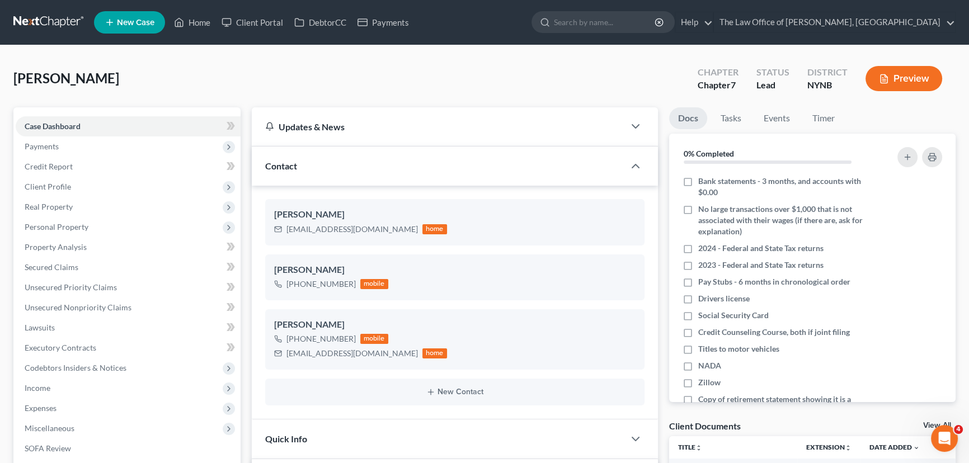
drag, startPoint x: 134, startPoint y: 70, endPoint x: 23, endPoint y: 76, distance: 110.9
click at [16, 73] on div "Guilianelli, David Upgraded Chapter Chapter 7 Status Lead District NYNB Preview" at bounding box center [484, 83] width 942 height 49
copy span "[PERSON_NAME]"
click at [59, 202] on span "Real Property" at bounding box center [49, 207] width 48 height 10
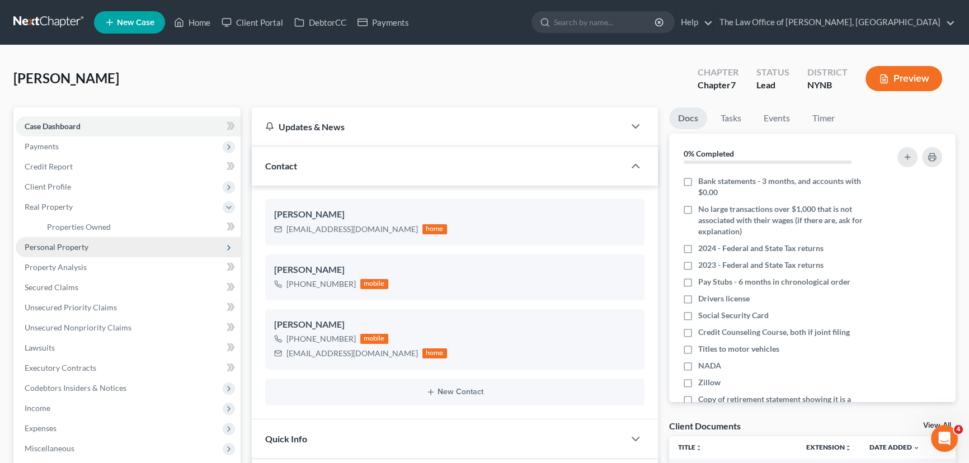
click at [65, 247] on span "Personal Property" at bounding box center [57, 247] width 64 height 10
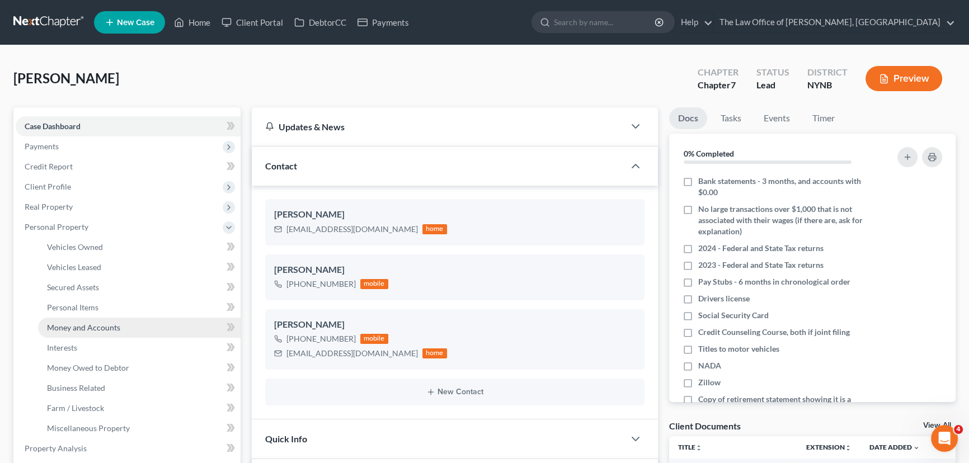
click at [65, 332] on link "Money and Accounts" at bounding box center [139, 328] width 202 height 20
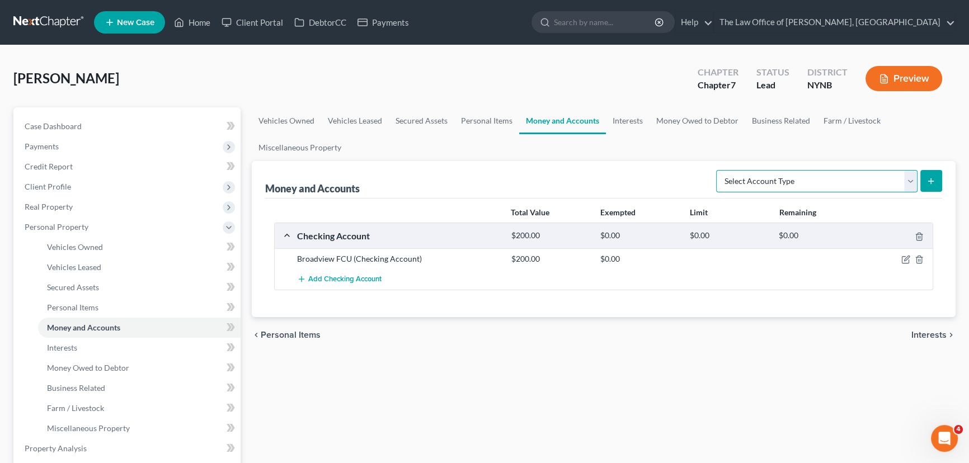
click at [832, 185] on select "Select Account Type Brokerage Cash on Hand Certificates of Deposit Checking Acc…" at bounding box center [816, 181] width 201 height 22
click at [635, 118] on link "Interests" at bounding box center [628, 120] width 44 height 27
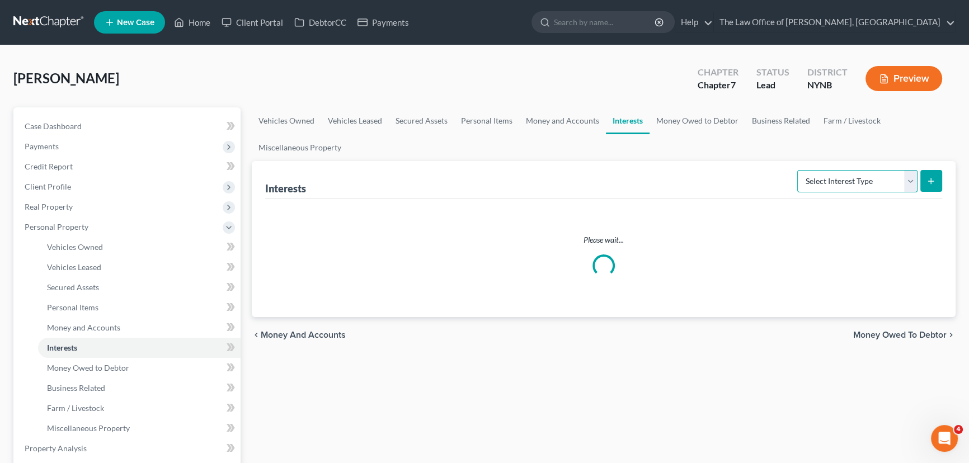
click at [827, 180] on select "Select Interest Type 401K Annuity Bond Education IRA Government Bond Government…" at bounding box center [857, 181] width 120 height 22
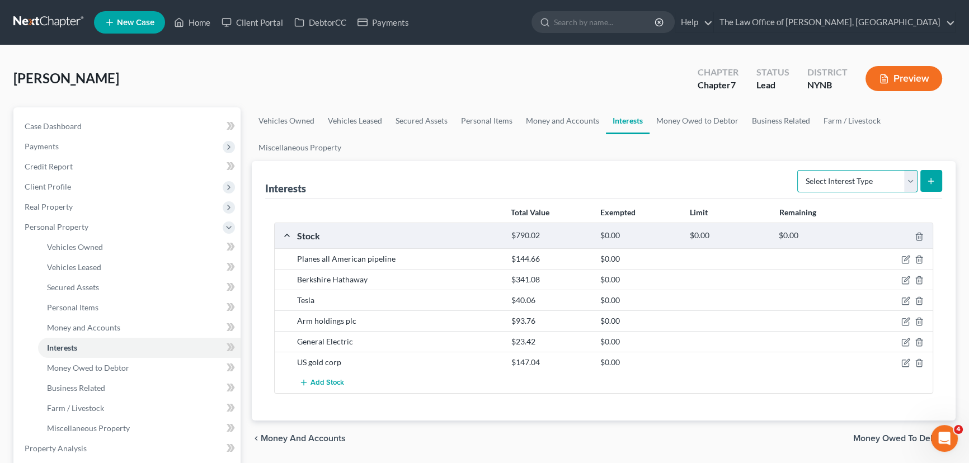
select select "401k"
click at [798, 170] on select "Select Interest Type 401K Annuity Bond Education IRA Government Bond Government…" at bounding box center [857, 181] width 120 height 22
click at [817, 196] on div "Interests Select Interest Type 401K Annuity Bond Education IRA Government Bond …" at bounding box center [603, 179] width 677 height 37
click at [911, 181] on select "Select Interest Type 401K Annuity Bond Education IRA Government Bond Government…" at bounding box center [857, 181] width 120 height 22
click at [798, 170] on select "Select Interest Type 401K Annuity Bond Education IRA Government Bond Government…" at bounding box center [857, 181] width 120 height 22
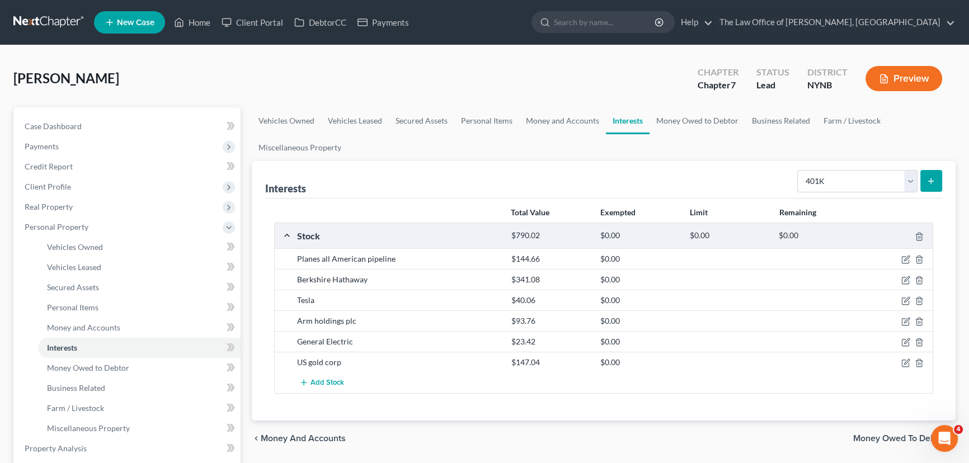
click at [930, 185] on button "submit" at bounding box center [931, 181] width 22 height 22
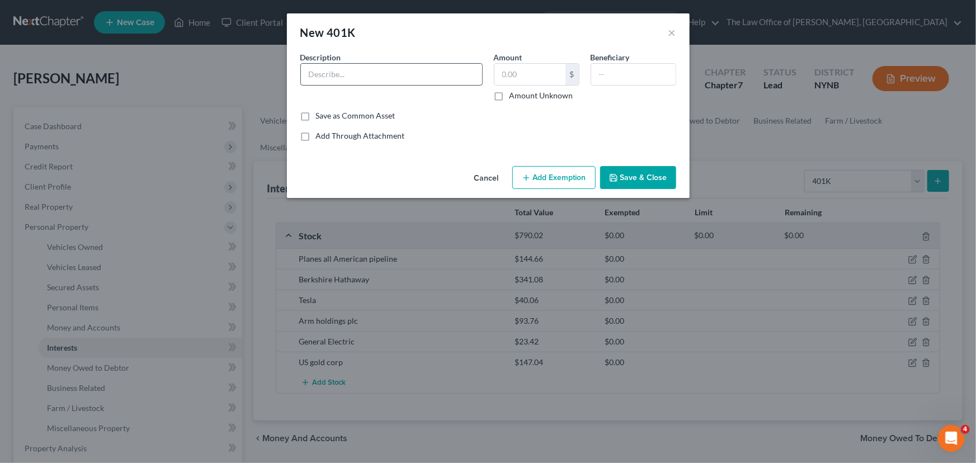
click at [384, 73] on input "text" at bounding box center [391, 74] width 181 height 21
type input "401 K"
click at [507, 81] on input "text" at bounding box center [529, 74] width 71 height 21
type input "5,000"
click at [486, 129] on div "Common Asset Select Description * 401 K Amount 5,000 $ Amount Unknown Beneficia…" at bounding box center [488, 96] width 376 height 90
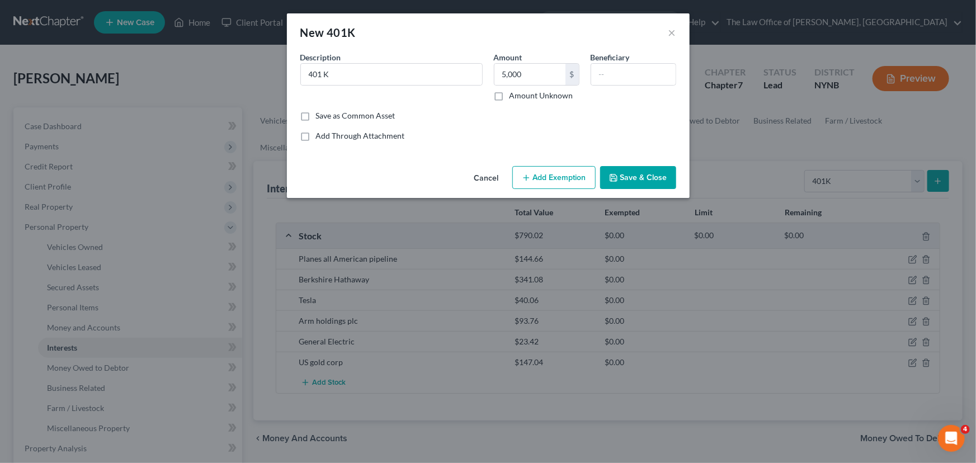
click at [571, 173] on button "Add Exemption" at bounding box center [553, 177] width 83 height 23
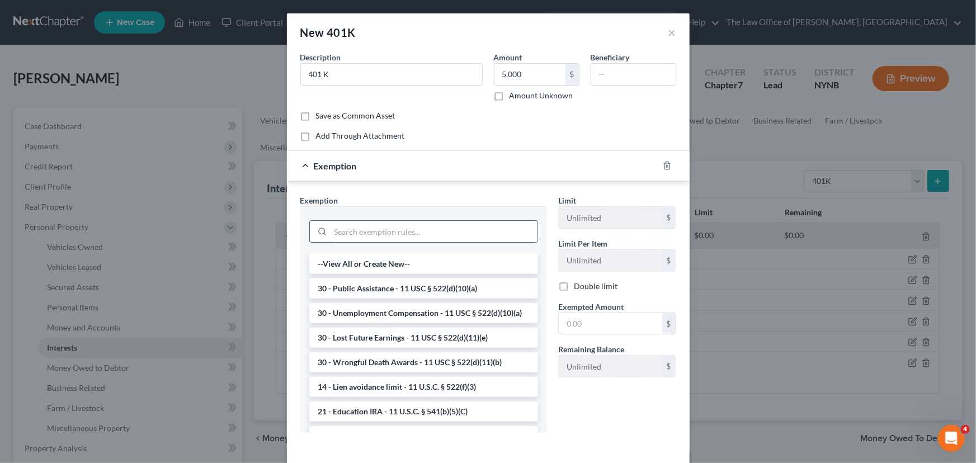
click at [427, 234] on input "search" at bounding box center [434, 231] width 207 height 21
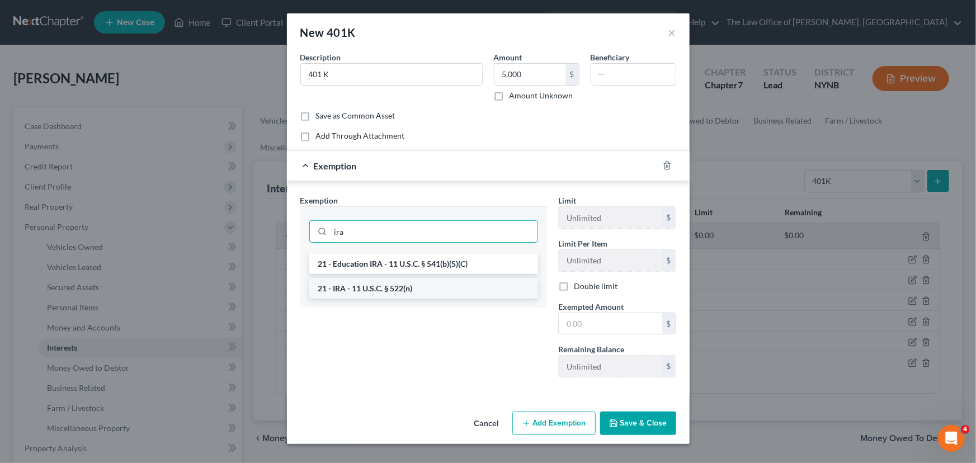
type input "ira"
click at [375, 296] on li "21 - IRA - 11 U.S.C. § 522(n)" at bounding box center [423, 289] width 229 height 20
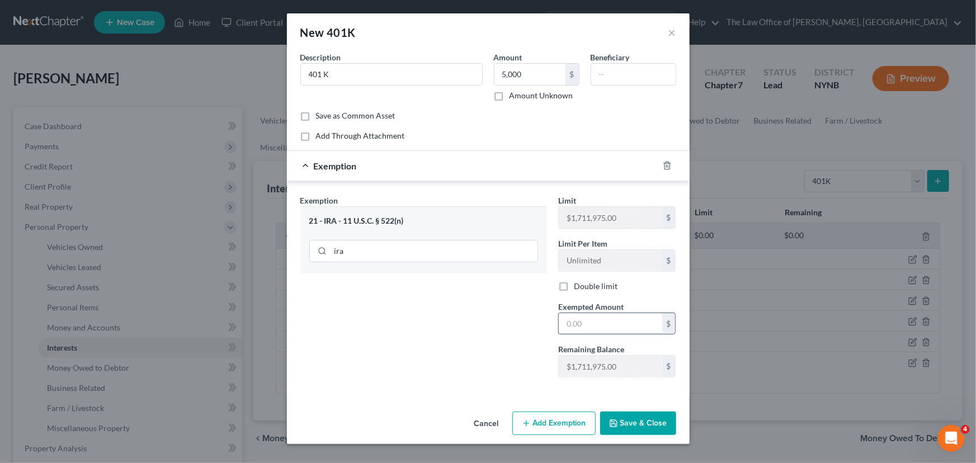
click at [577, 320] on input "text" at bounding box center [610, 323] width 103 height 21
type input "5,000"
click at [499, 349] on div "Exemption Set must be selected for CA. Exemption * 21 - IRA - 11 U.S.C. § 522(n…" at bounding box center [424, 291] width 258 height 192
click at [650, 421] on button "Save & Close" at bounding box center [638, 423] width 76 height 23
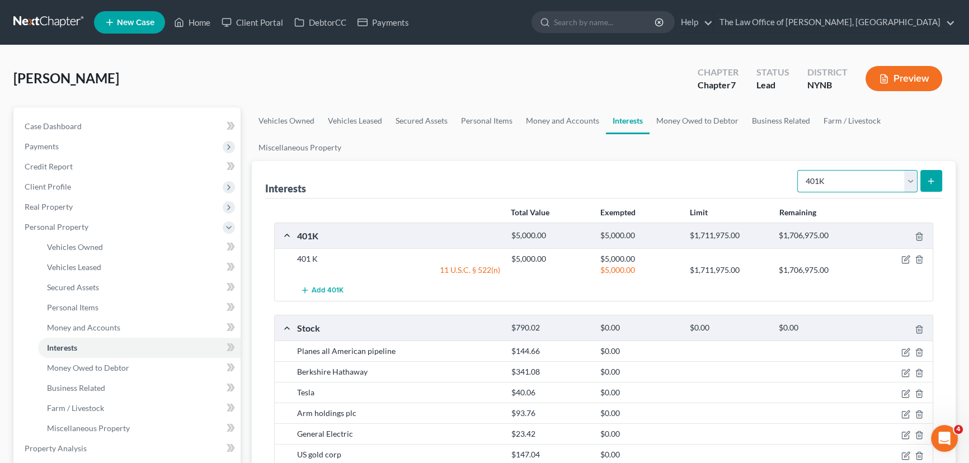
click at [905, 185] on select "Select Interest Type 401K Annuity Bond Education IRA Government Bond Government…" at bounding box center [857, 181] width 120 height 22
select select "ira"
click at [798, 170] on select "Select Interest Type 401K Annuity Bond Education IRA Government Bond Government…" at bounding box center [857, 181] width 120 height 22
click at [928, 181] on icon "submit" at bounding box center [930, 181] width 9 height 9
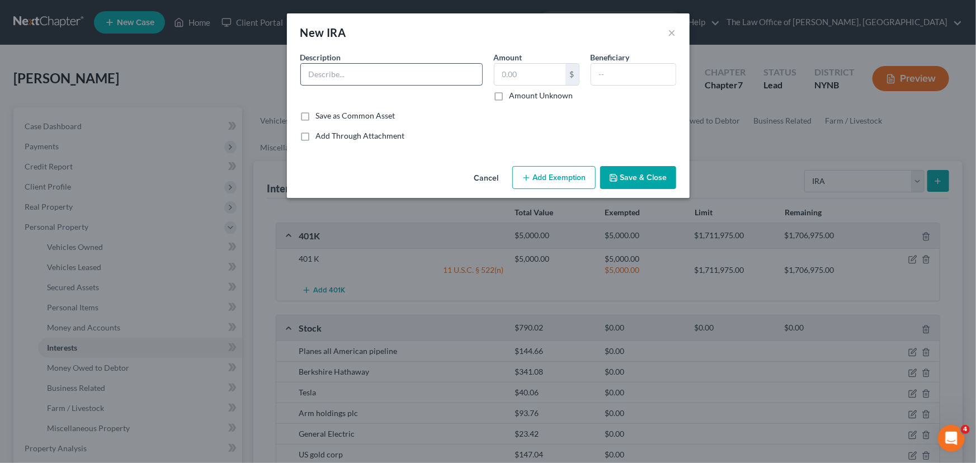
click at [416, 82] on input "text" at bounding box center [391, 74] width 181 height 21
type input "IRA"
click at [538, 75] on input "text" at bounding box center [529, 74] width 71 height 21
type input "8,000"
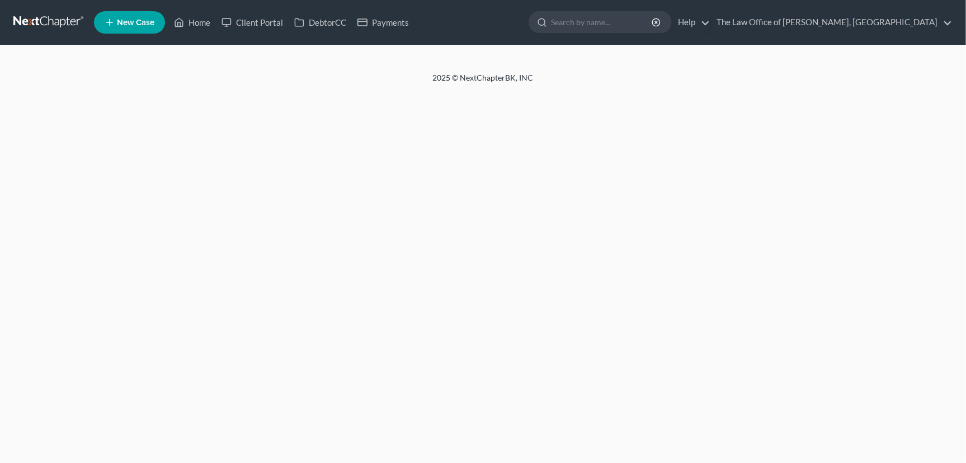
select select "0"
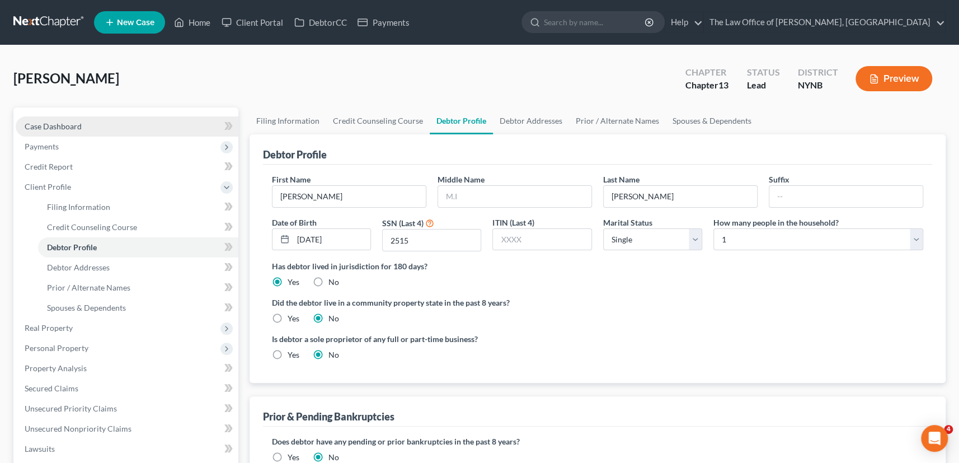
click at [84, 124] on link "Case Dashboard" at bounding box center [127, 126] width 223 height 20
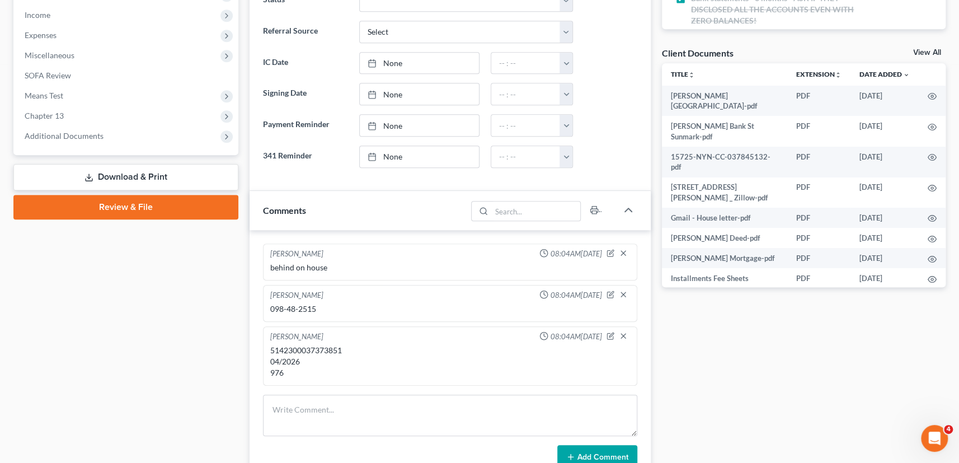
scroll to position [458, 0]
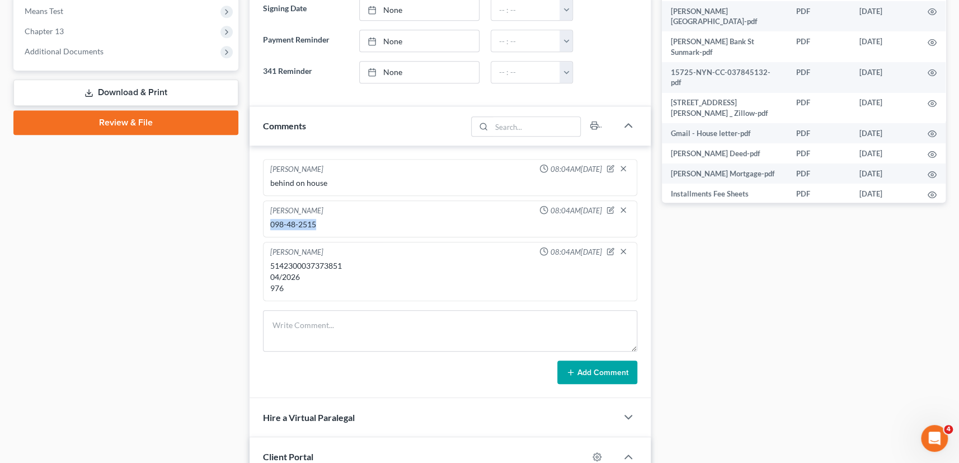
drag, startPoint x: 323, startPoint y: 229, endPoint x: 243, endPoint y: 227, distance: 80.6
click at [244, 227] on div "Updates & News × New York Northern District Notes Take a look at NextChapter's …" at bounding box center [450, 172] width 413 height 1044
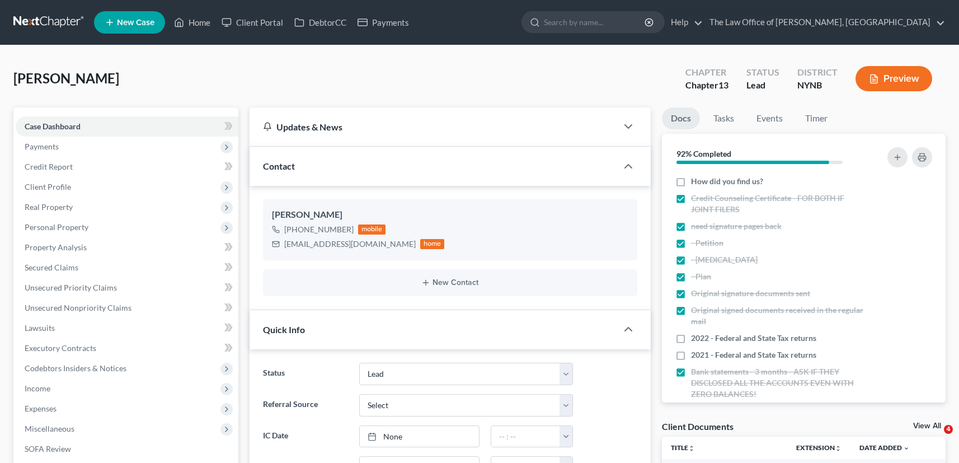
select select "10"
click at [207, 19] on link "Home" at bounding box center [192, 22] width 48 height 20
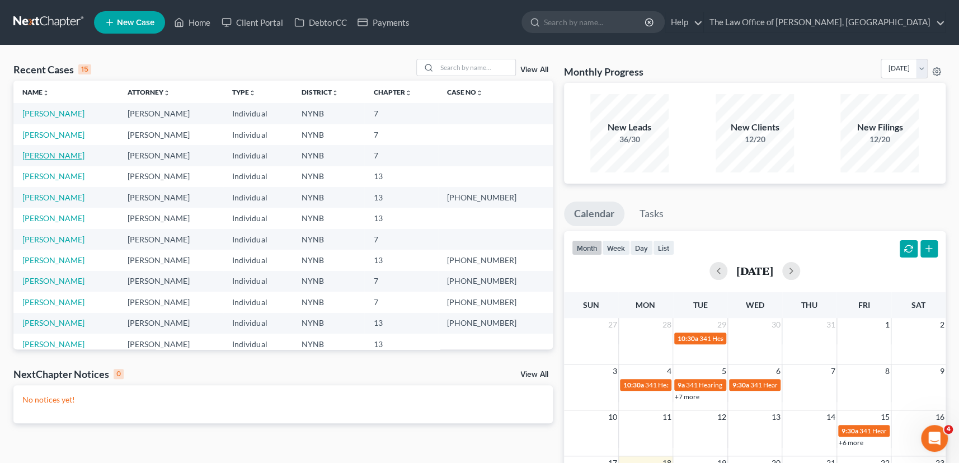
click at [54, 157] on link "[PERSON_NAME]" at bounding box center [53, 155] width 62 height 10
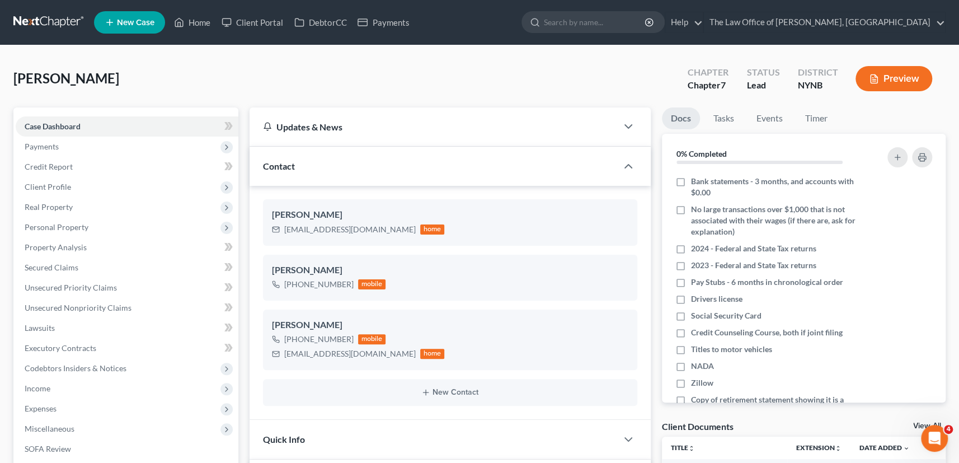
drag, startPoint x: 124, startPoint y: 82, endPoint x: 12, endPoint y: 81, distance: 111.9
copy span "[PERSON_NAME]"
click at [205, 21] on link "Home" at bounding box center [192, 22] width 48 height 20
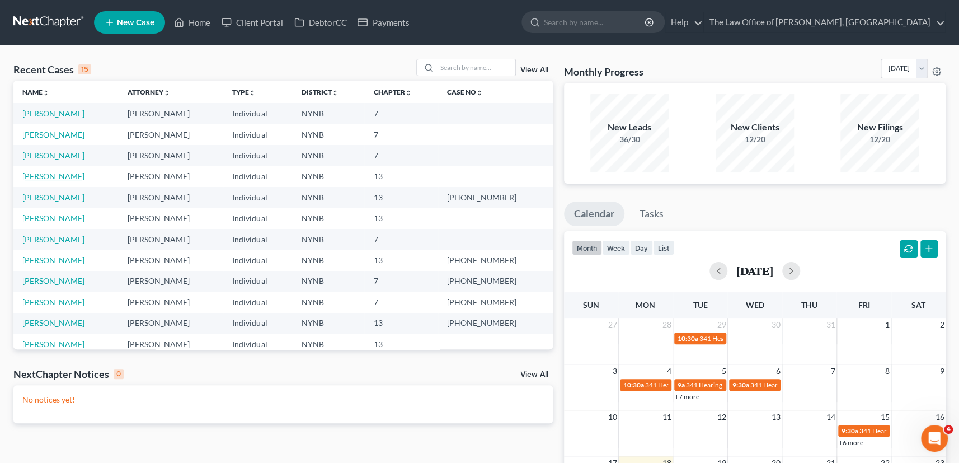
click at [59, 176] on link "Montgomery, Darryl" at bounding box center [53, 176] width 62 height 10
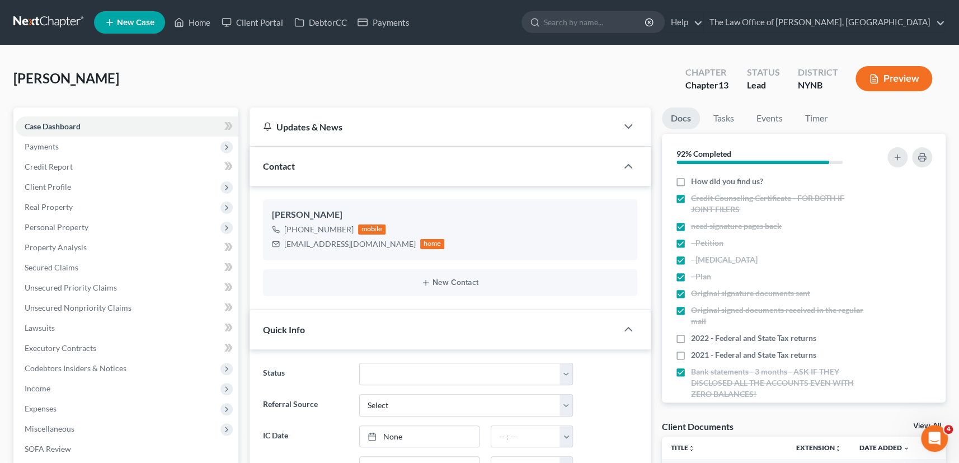
drag, startPoint x: 96, startPoint y: 78, endPoint x: 30, endPoint y: 78, distance: 65.4
copy span "Montgomery, Darryl"
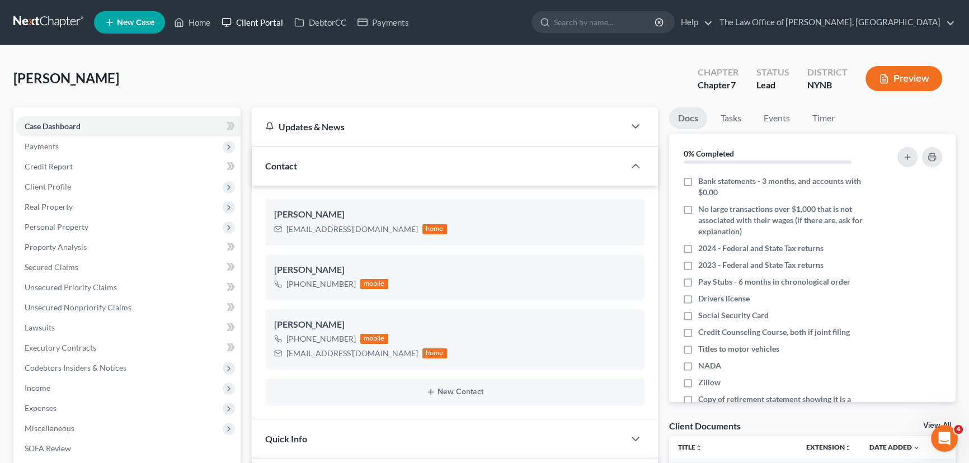
click at [274, 28] on link "Client Portal" at bounding box center [252, 22] width 73 height 20
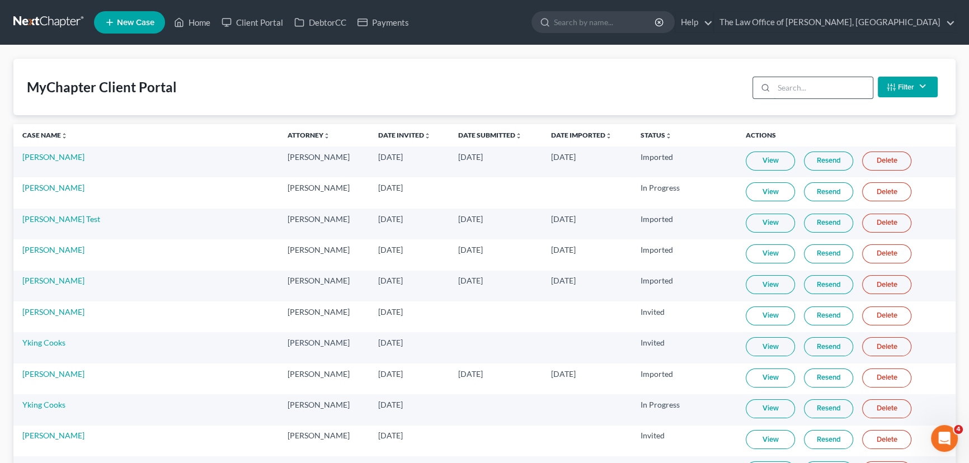
click at [803, 84] on input "search" at bounding box center [823, 87] width 99 height 21
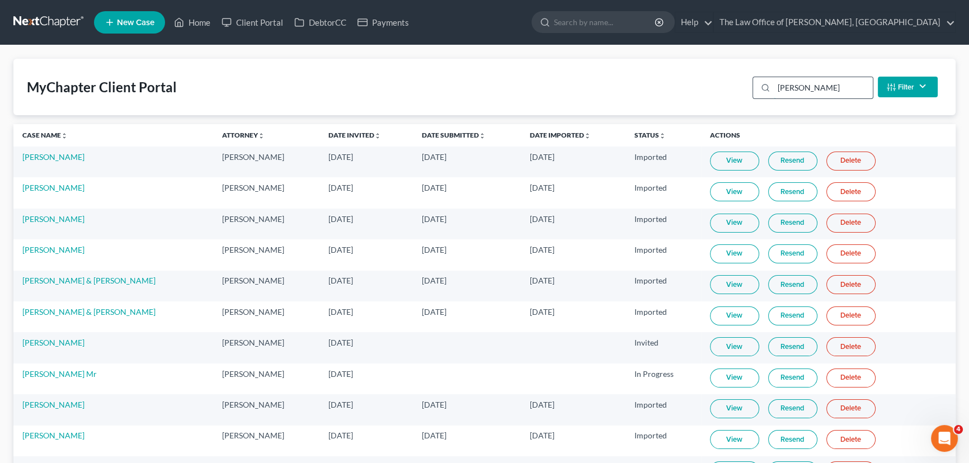
type input "[PERSON_NAME]"
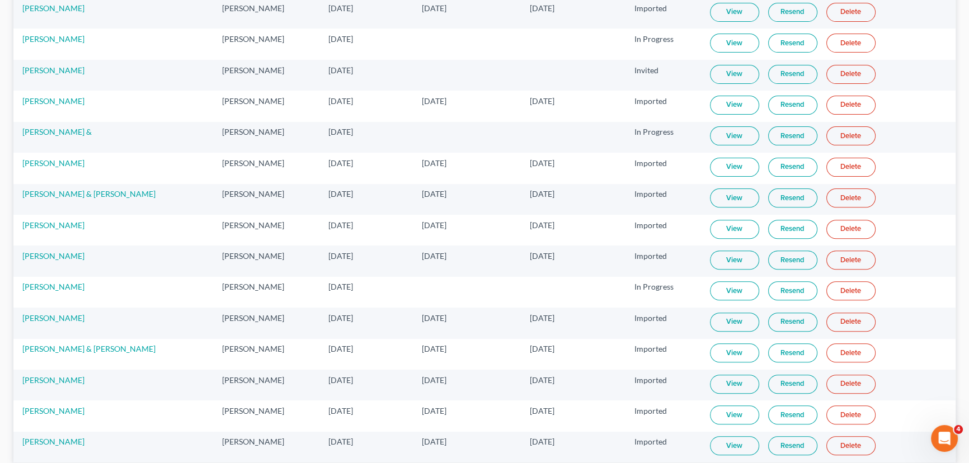
scroll to position [506, 0]
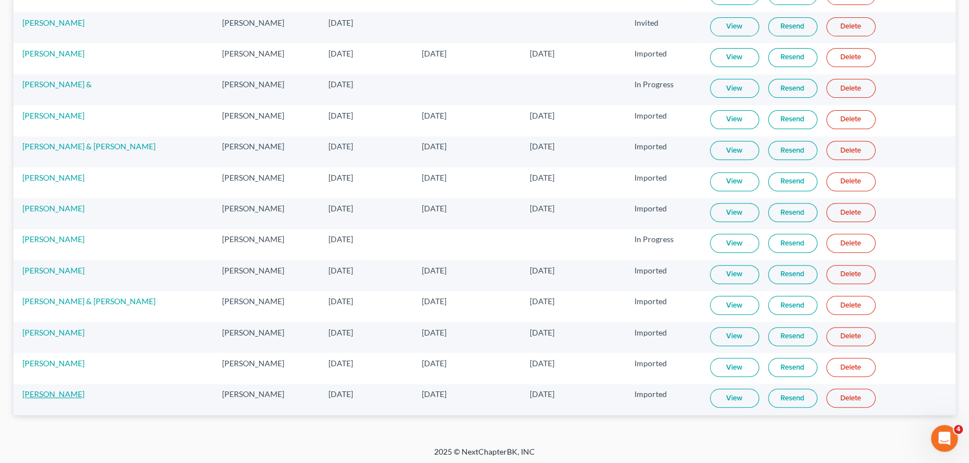
click at [56, 393] on link "[PERSON_NAME]" at bounding box center [53, 394] width 62 height 10
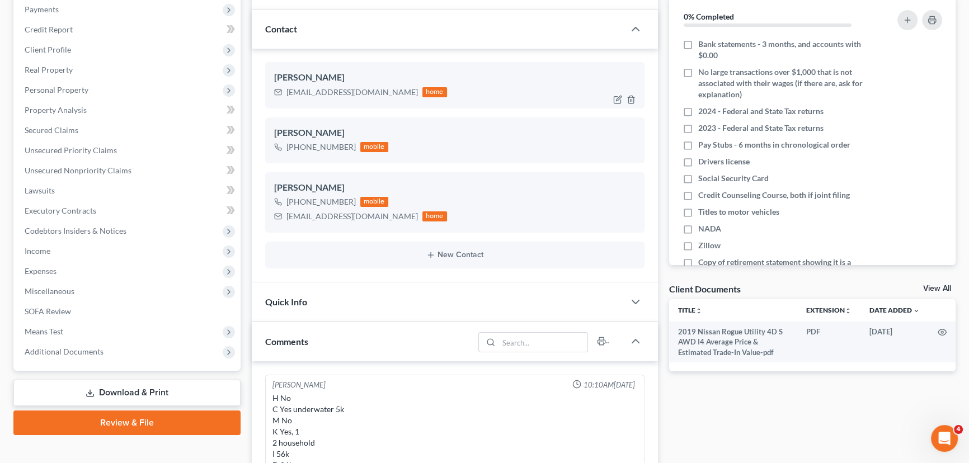
scroll to position [152, 0]
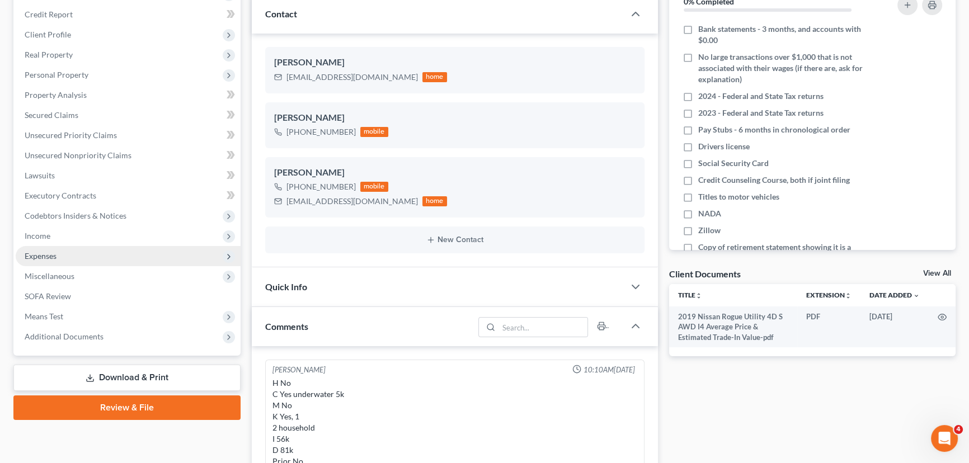
click at [47, 262] on span "Expenses" at bounding box center [128, 256] width 225 height 20
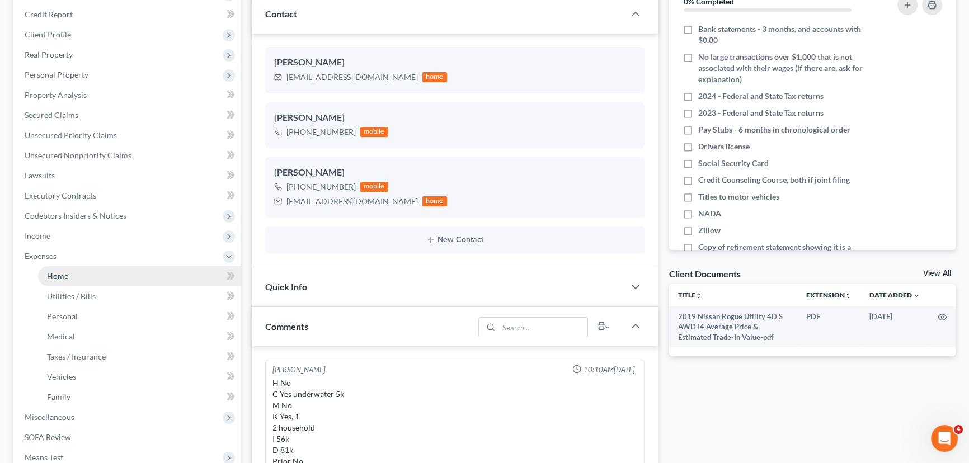
click at [53, 274] on span "Home" at bounding box center [57, 276] width 21 height 10
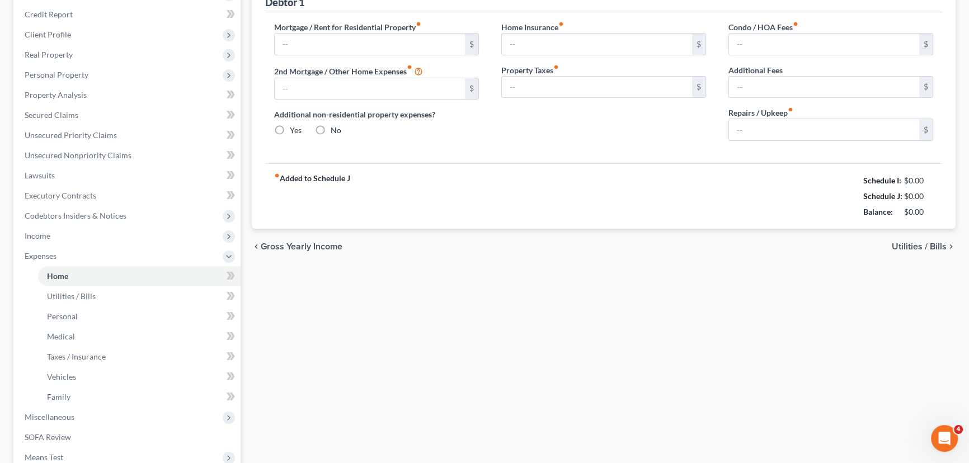
type input "1,000.00"
type input "0.00"
radio input "true"
type input "10.42"
type input "0.00"
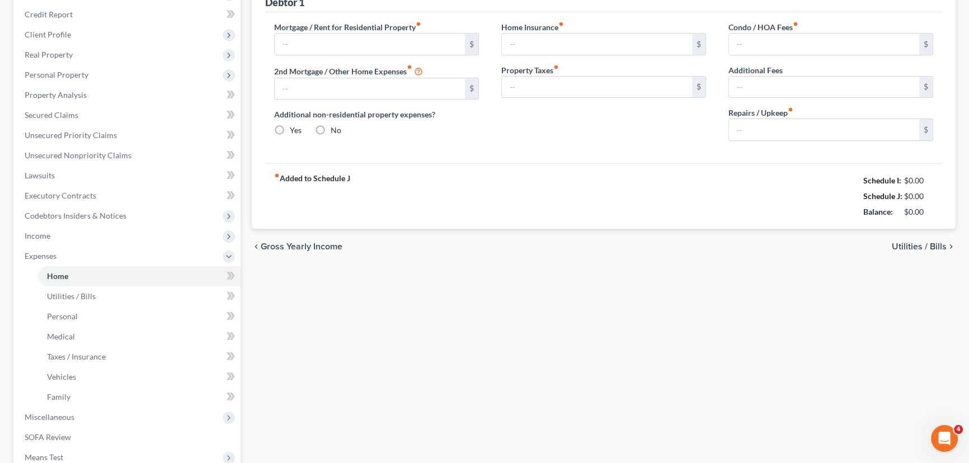
type input "0.00"
type input "20.00"
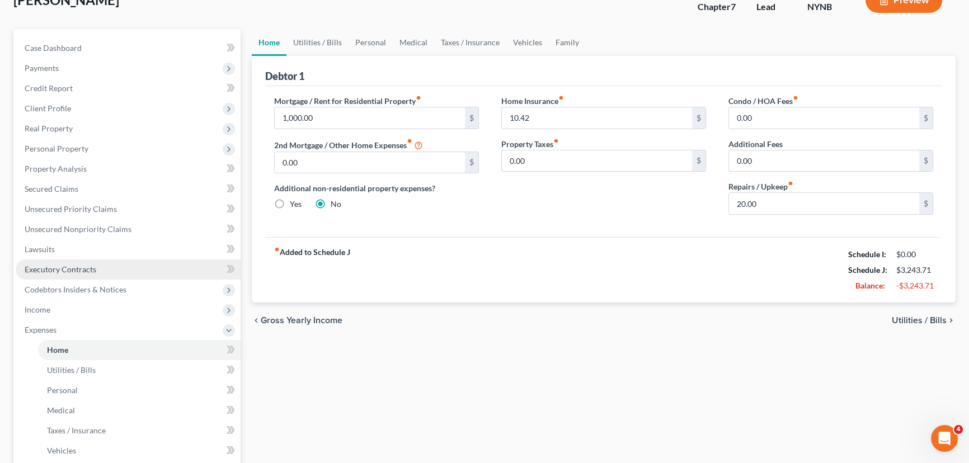
scroll to position [203, 0]
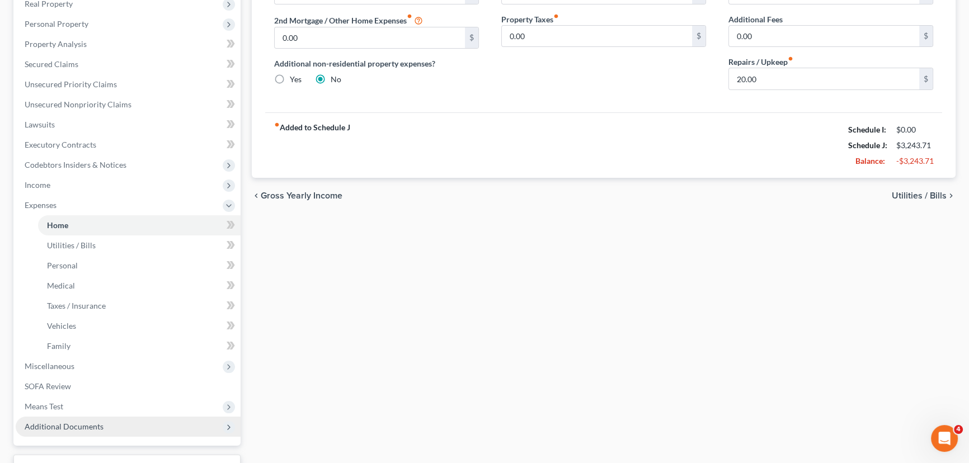
click at [87, 429] on span "Additional Documents" at bounding box center [64, 427] width 79 height 10
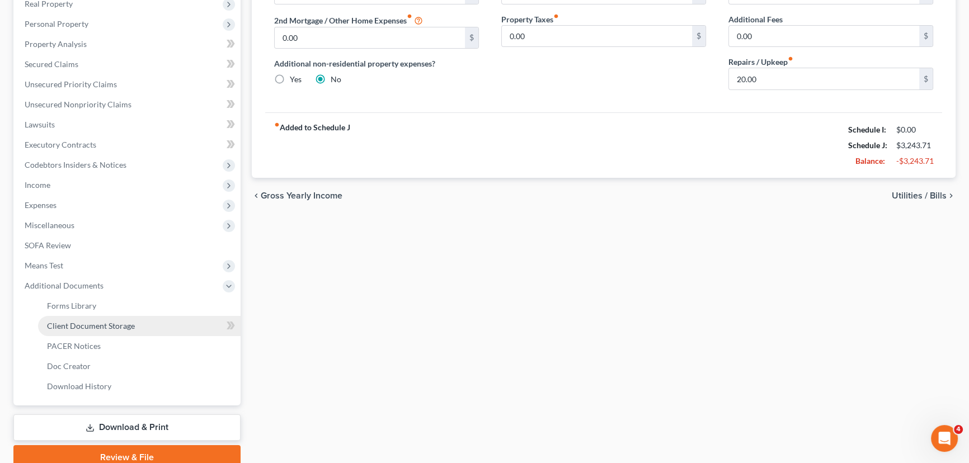
click at [109, 324] on span "Client Document Storage" at bounding box center [91, 326] width 88 height 10
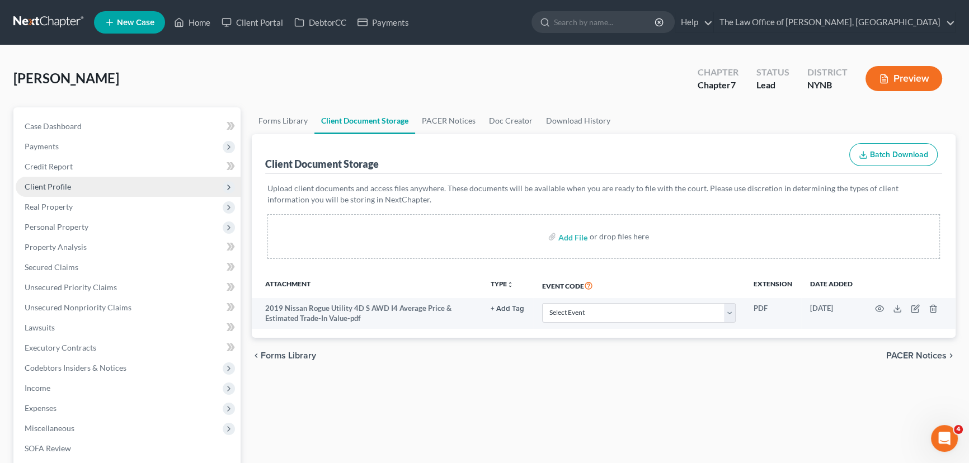
click at [42, 182] on span "Client Profile" at bounding box center [48, 187] width 46 height 10
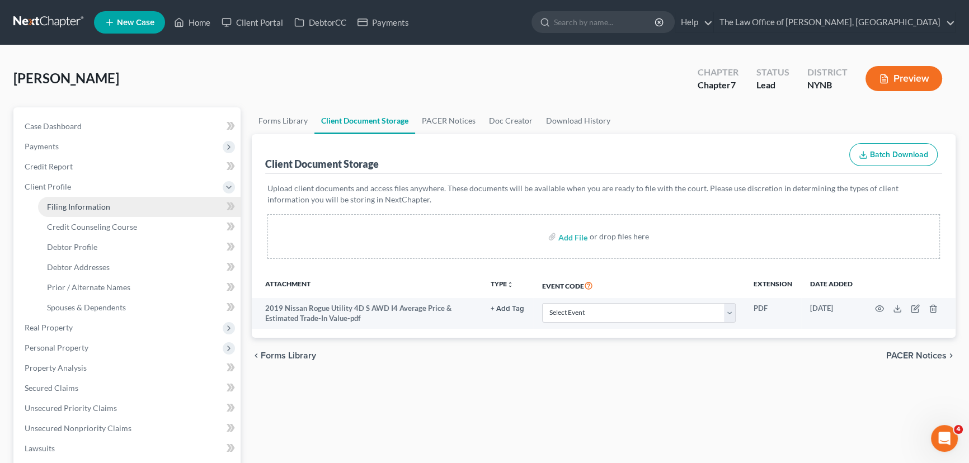
click at [51, 202] on span "Filing Information" at bounding box center [78, 207] width 63 height 10
select select "1"
select select "0"
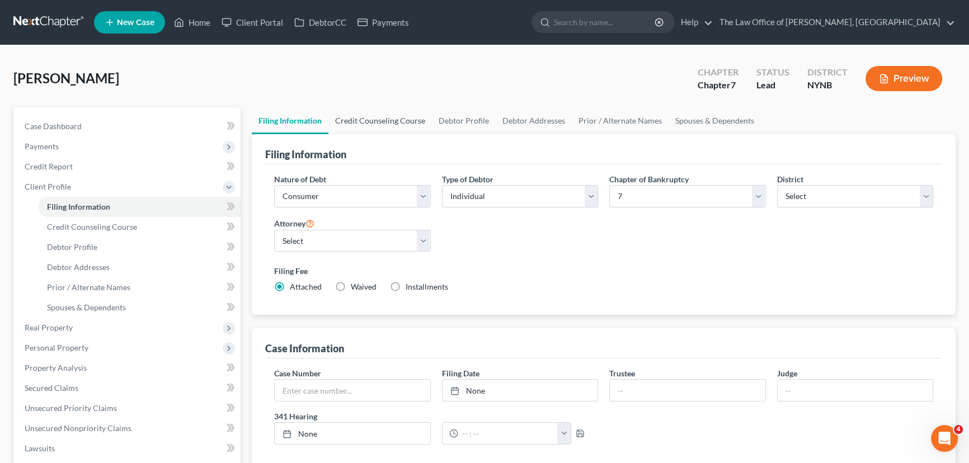
click at [382, 115] on link "Credit Counseling Course" at bounding box center [379, 120] width 103 height 27
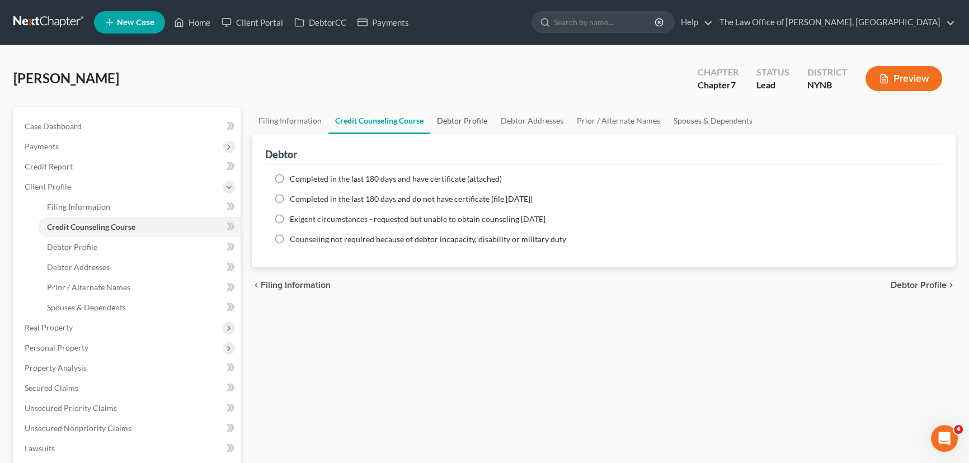
click at [455, 125] on link "Debtor Profile" at bounding box center [462, 120] width 64 height 27
select select "0"
select select "1"
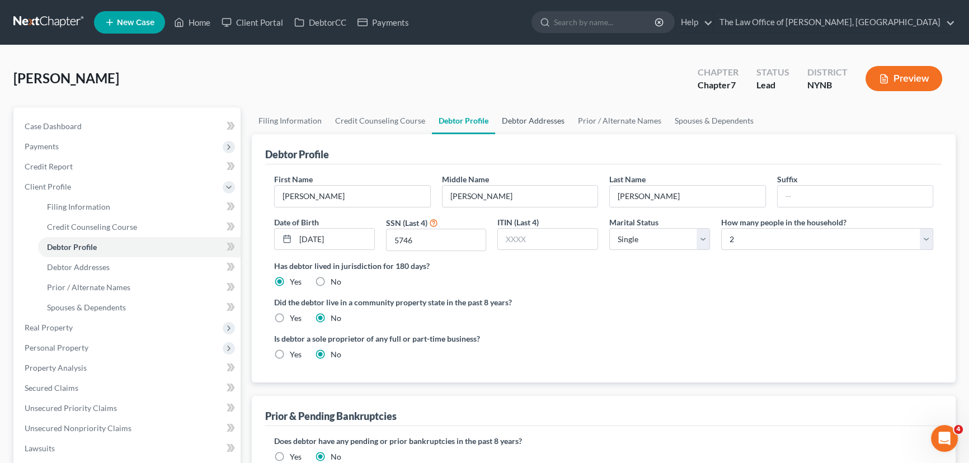
click at [535, 128] on link "Debtor Addresses" at bounding box center [533, 120] width 76 height 27
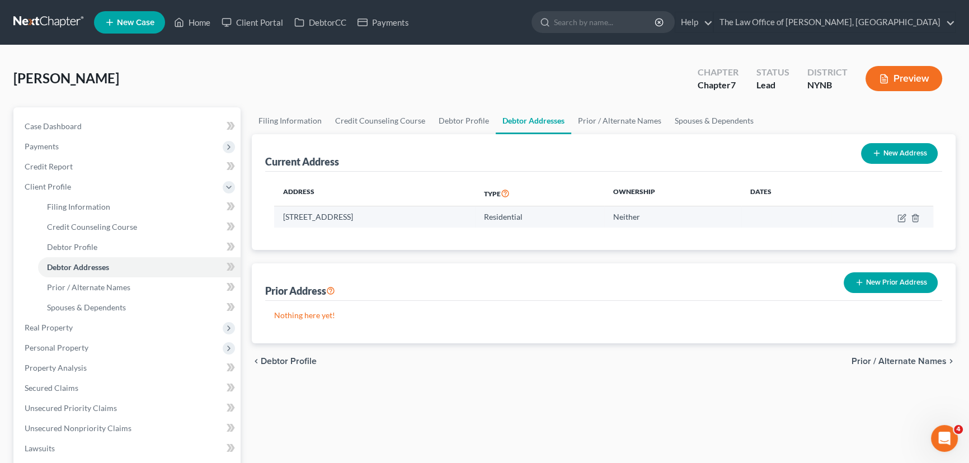
drag, startPoint x: 487, startPoint y: 214, endPoint x: 299, endPoint y: 225, distance: 187.7
click at [278, 220] on td "[STREET_ADDRESS]" at bounding box center [374, 216] width 201 height 21
click at [604, 122] on link "Prior / Alternate Names" at bounding box center [619, 120] width 97 height 27
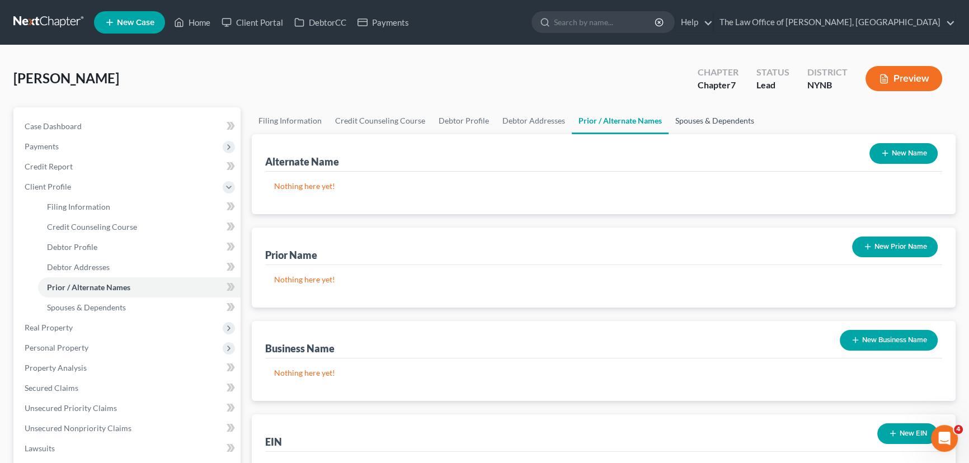
click at [715, 120] on link "Spouses & Dependents" at bounding box center [714, 120] width 92 height 27
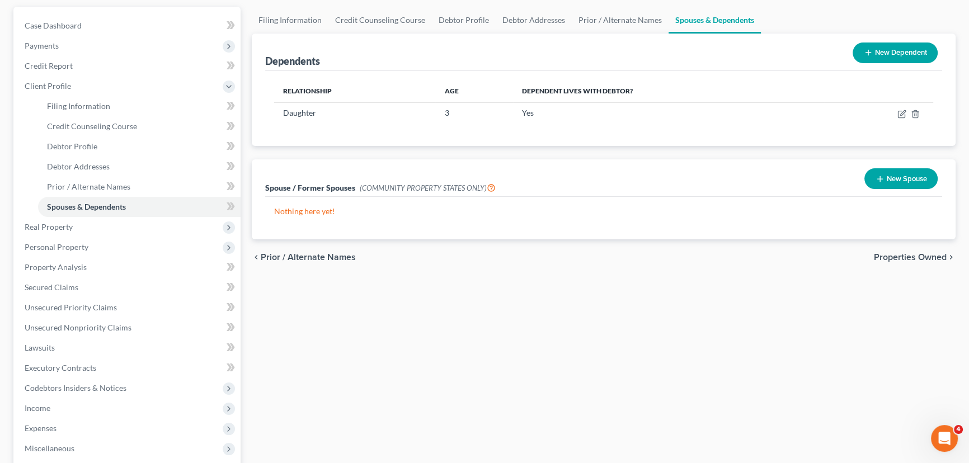
scroll to position [101, 0]
click at [70, 225] on span "Real Property" at bounding box center [49, 226] width 48 height 10
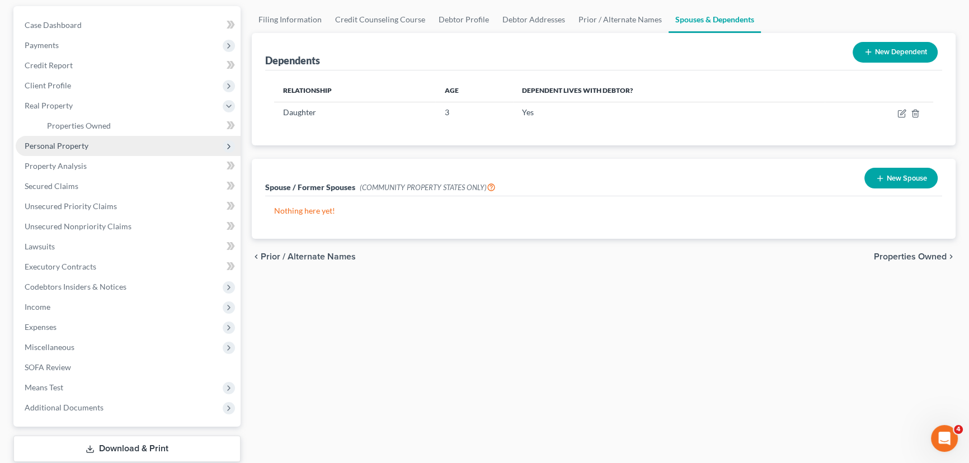
click at [77, 147] on span "Personal Property" at bounding box center [57, 146] width 64 height 10
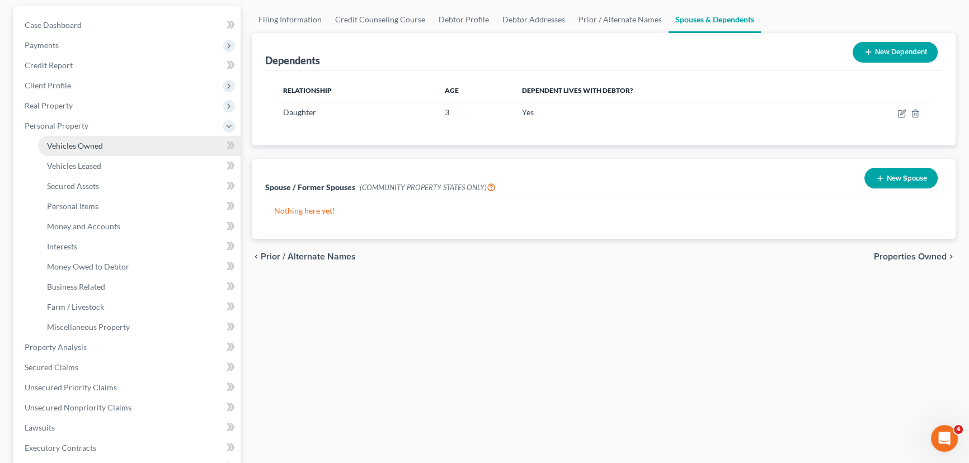
click at [77, 145] on span "Vehicles Owned" at bounding box center [75, 146] width 56 height 10
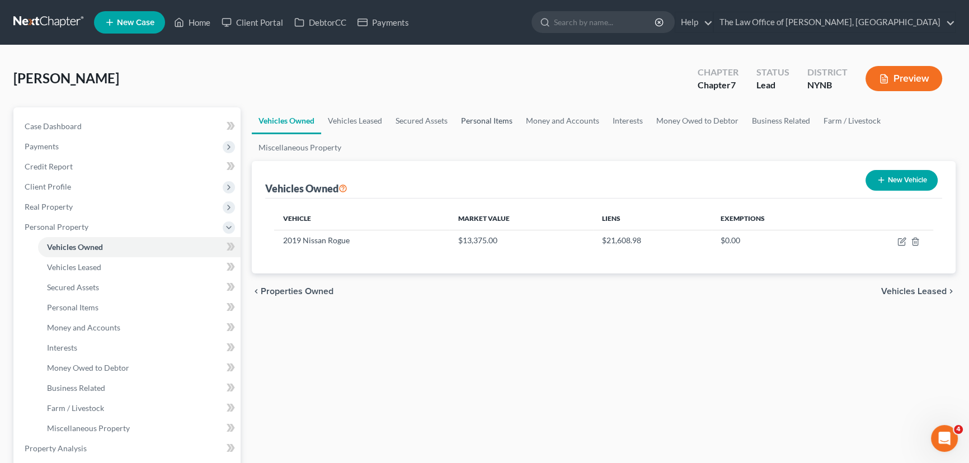
click at [482, 118] on link "Personal Items" at bounding box center [486, 120] width 65 height 27
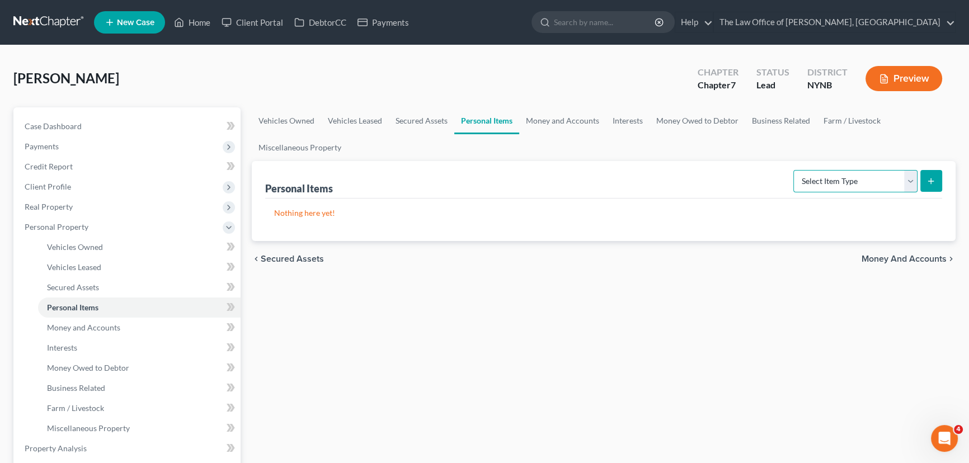
click at [842, 180] on select "Select Item Type Clothing Collectibles Of Value Electronics Firearms Household …" at bounding box center [855, 181] width 124 height 22
select select "clothing"
click at [794, 170] on select "Select Item Type Clothing Collectibles Of Value Electronics Firearms Household …" at bounding box center [855, 181] width 124 height 22
click at [923, 181] on button "submit" at bounding box center [931, 181] width 22 height 22
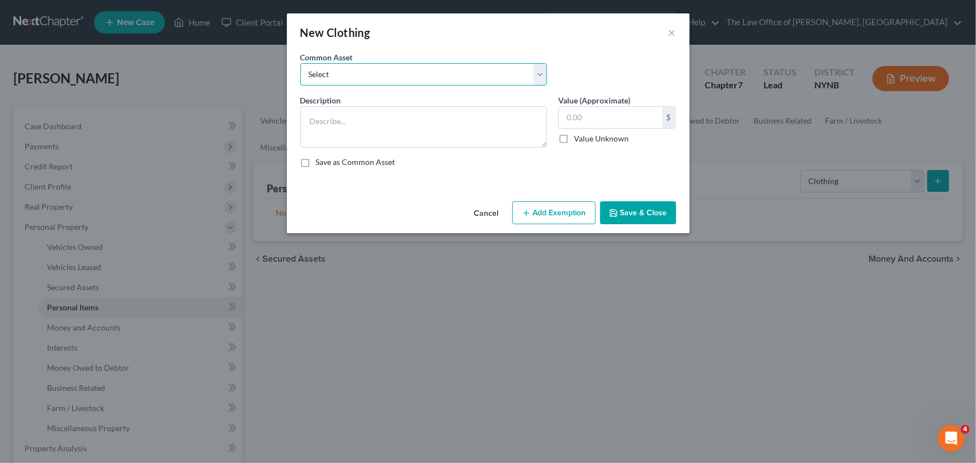
click at [408, 82] on select "Select Basic Clothing" at bounding box center [423, 74] width 247 height 22
select select "0"
click at [300, 63] on select "Select Basic Clothing" at bounding box center [423, 74] width 247 height 22
type textarea "Basic Clothing"
type input "250"
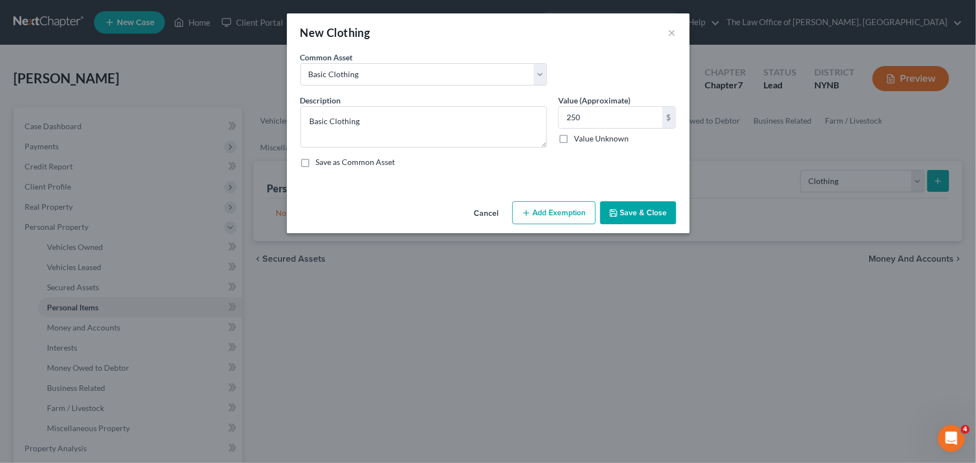
click at [558, 219] on button "Add Exemption" at bounding box center [553, 212] width 83 height 23
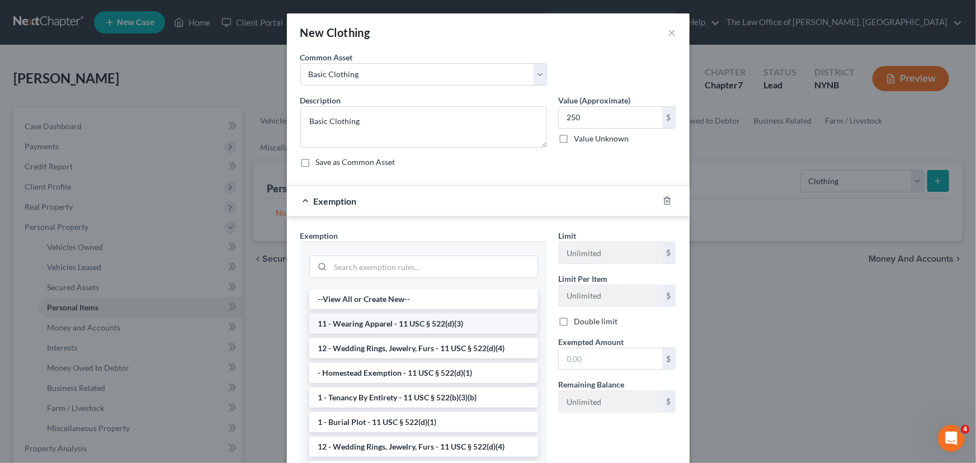
click at [399, 319] on li "11 - Wearing Apparel - 11 USC § 522(d)(3)" at bounding box center [423, 324] width 229 height 20
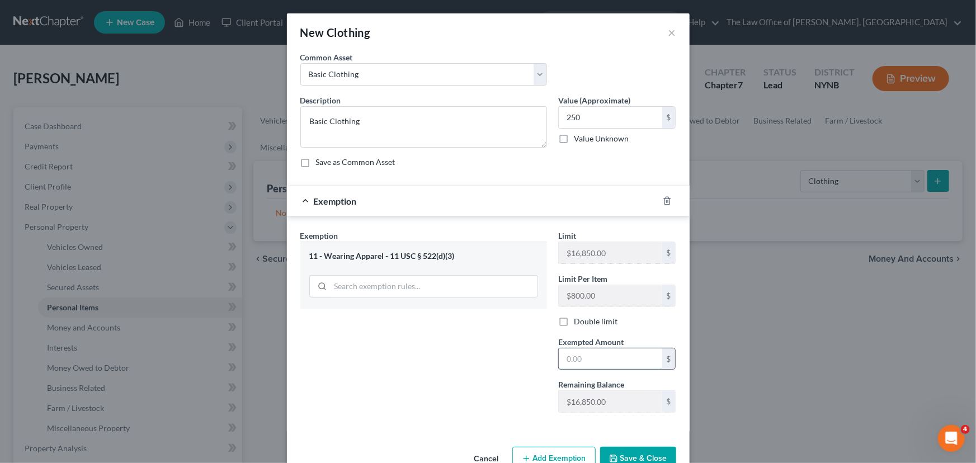
click at [578, 360] on input "text" at bounding box center [610, 358] width 103 height 21
type input "250"
drag, startPoint x: 471, startPoint y: 371, endPoint x: 569, endPoint y: 421, distance: 109.8
click at [473, 375] on div "Exemption Set must be selected for CA. Exemption * 11 - Wearing Apparel - 11 US…" at bounding box center [424, 326] width 258 height 192
click at [741, 309] on div "New Clothing × An exemption set must first be selected from the Filing Informat…" at bounding box center [488, 231] width 976 height 463
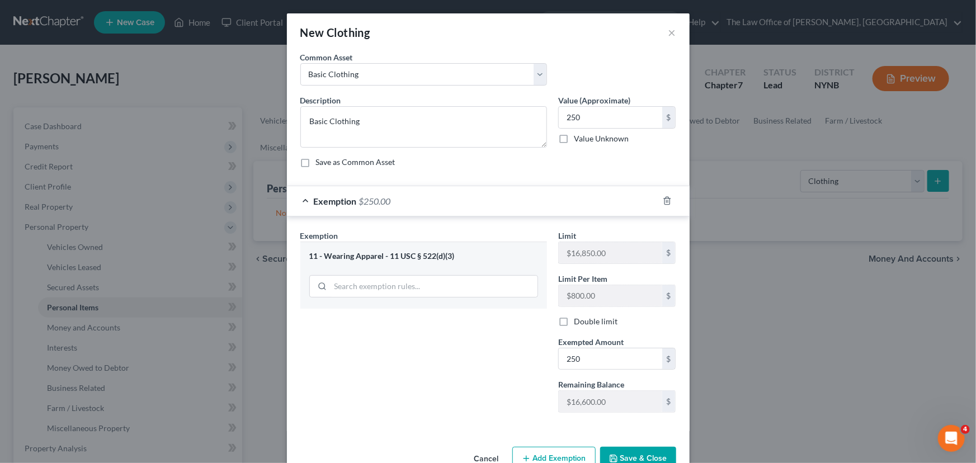
click at [636, 452] on button "Save & Close" at bounding box center [638, 458] width 76 height 23
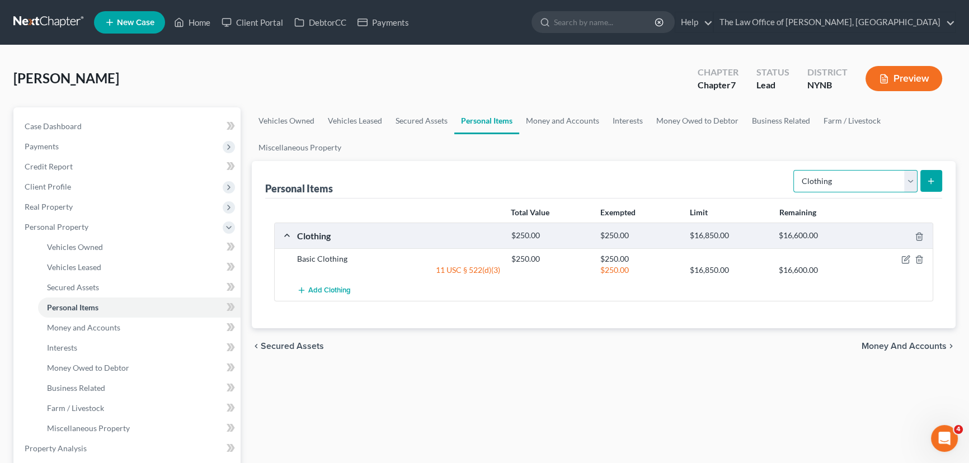
click at [856, 179] on select "Select Item Type Clothing Collectibles Of Value Electronics Firearms Household …" at bounding box center [855, 181] width 124 height 22
select select "electronics"
click at [794, 170] on select "Select Item Type Clothing Collectibles Of Value Electronics Firearms Household …" at bounding box center [855, 181] width 124 height 22
click at [929, 177] on icon "submit" at bounding box center [930, 181] width 9 height 9
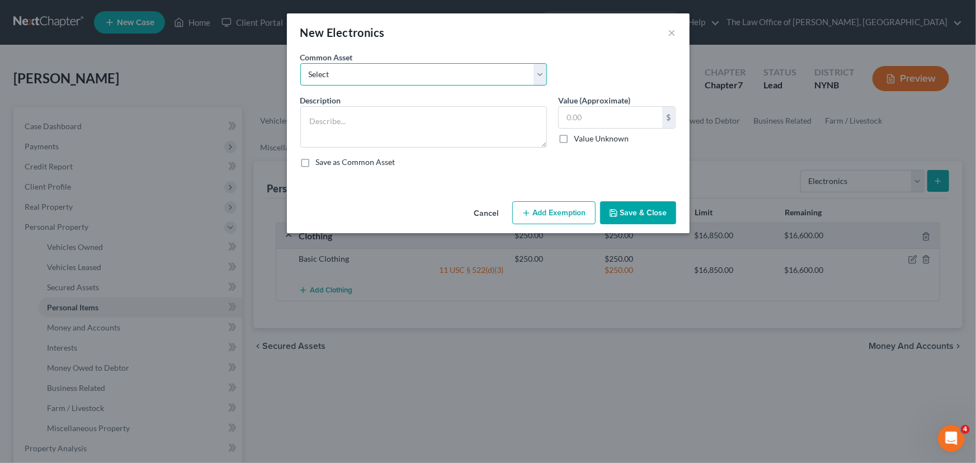
click at [388, 70] on select "Select Basic Electronics - laptop, computer, tv, fridge, freezer, cellphone," at bounding box center [423, 74] width 247 height 22
select select "0"
click at [300, 63] on select "Select Basic Electronics - laptop, computer, tv, fridge, freezer, cellphone," at bounding box center [423, 74] width 247 height 22
type textarea "Basic Electronics - laptop, computer, tv, fridge, freezer, cellphone,"
type input "1,500.00"
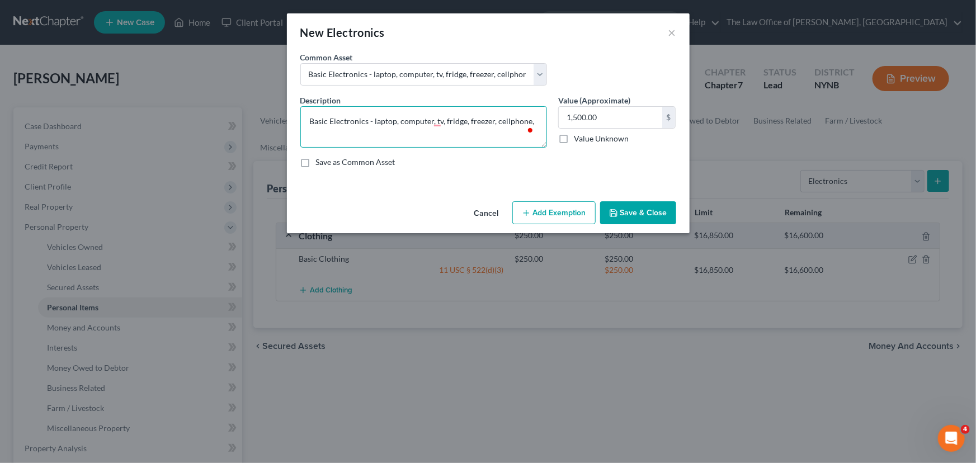
drag, startPoint x: 397, startPoint y: 124, endPoint x: 373, endPoint y: 120, distance: 24.8
click at [373, 120] on textarea "Basic Electronics - laptop, computer, tv, fridge, freezer, cellphone," at bounding box center [423, 126] width 247 height 41
drag, startPoint x: 467, startPoint y: 120, endPoint x: 418, endPoint y: 121, distance: 48.7
click at [418, 121] on textarea "Basic Electronics - computer, tv, fridge, freezer, cellphone," at bounding box center [423, 126] width 247 height 41
type textarea "Basic Electronics - computer, tv, cellphone,"
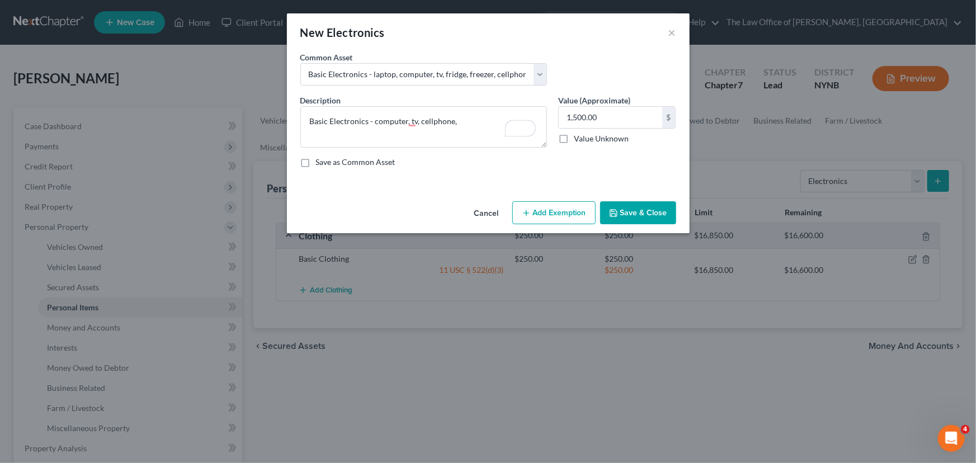
click at [554, 213] on button "Add Exemption" at bounding box center [553, 212] width 83 height 23
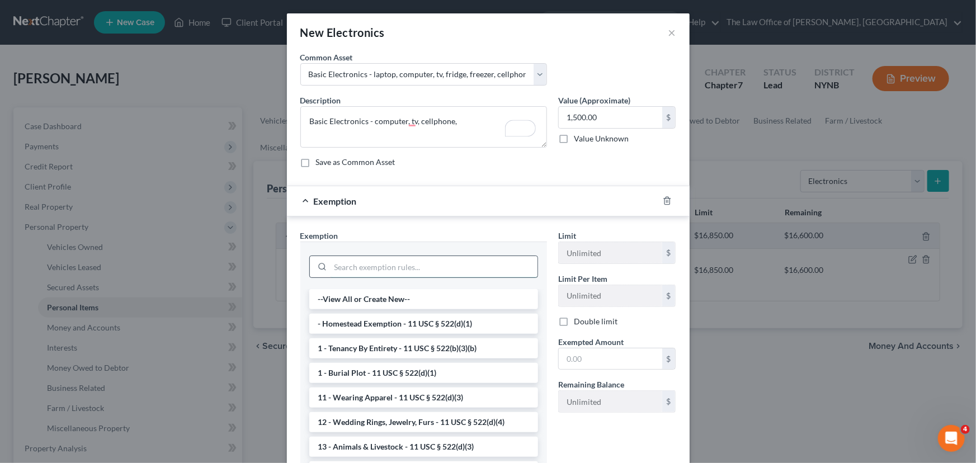
click at [417, 268] on input "search" at bounding box center [434, 266] width 207 height 21
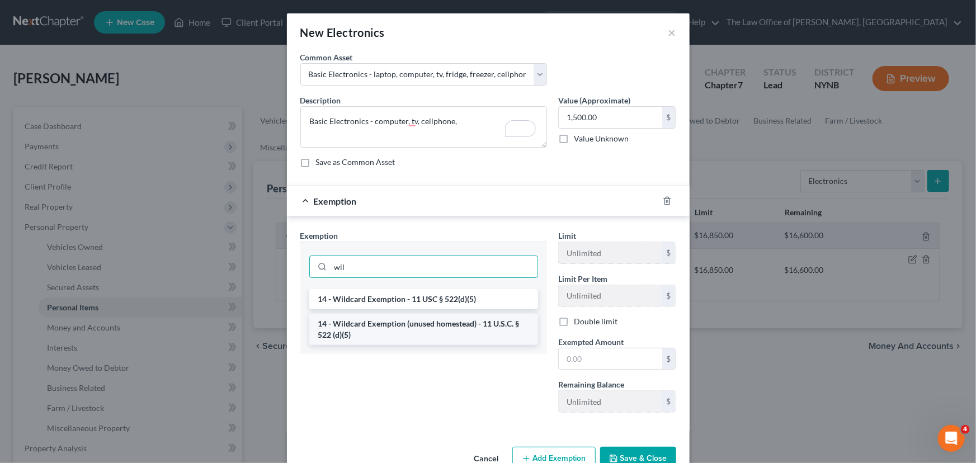
type input "wil"
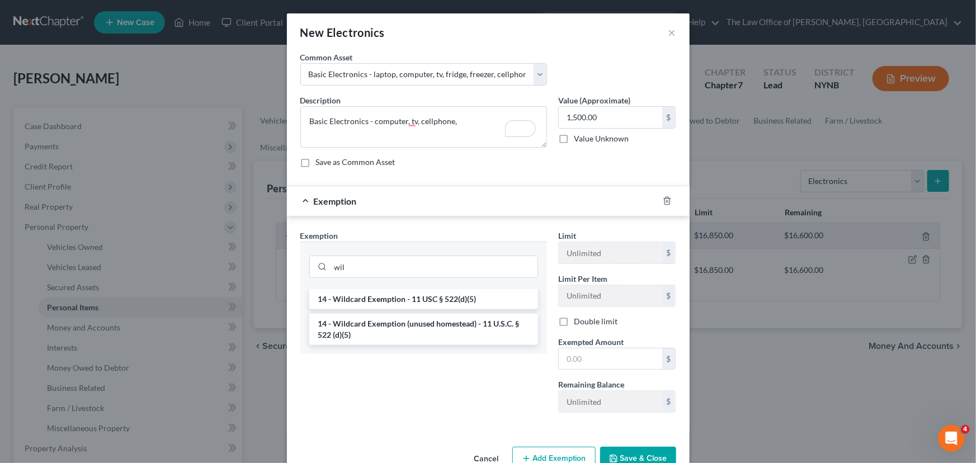
drag, startPoint x: 494, startPoint y: 328, endPoint x: 548, endPoint y: 331, distance: 53.2
click at [494, 328] on li "14 - Wildcard Exemption (unused homestead) - 11 U.S.C. § 522 (d)(5)" at bounding box center [423, 329] width 229 height 31
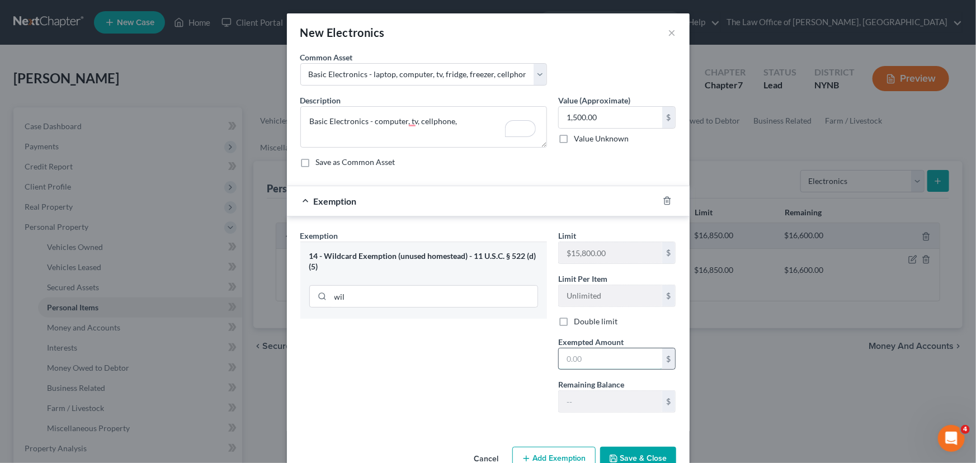
click at [587, 356] on input "text" at bounding box center [610, 358] width 103 height 21
type input "1,500"
drag, startPoint x: 504, startPoint y: 376, endPoint x: 582, endPoint y: 408, distance: 84.0
click at [512, 386] on div "Exemption Set must be selected for CA. Exemption * 14 - Wildcard Exemption (unu…" at bounding box center [424, 326] width 258 height 192
click at [648, 456] on button "Save & Close" at bounding box center [638, 458] width 76 height 23
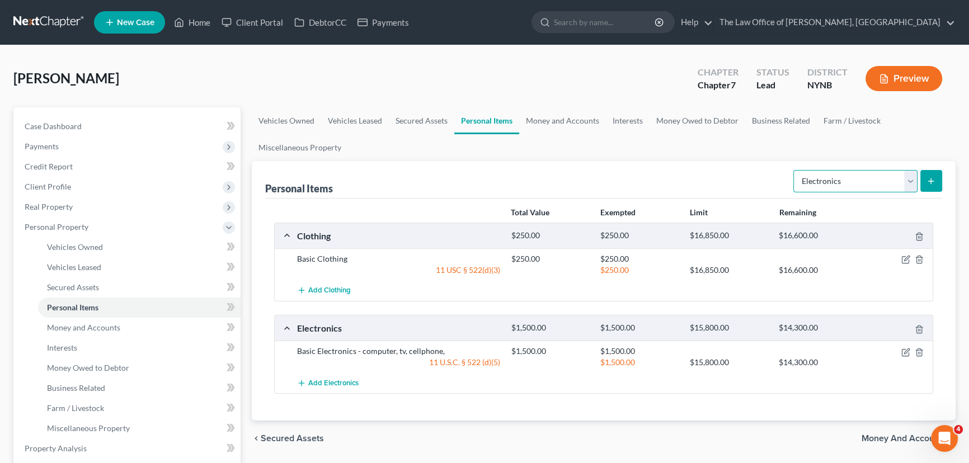
click at [836, 186] on select "Select Item Type Clothing Collectibles Of Value Electronics Firearms Household …" at bounding box center [855, 181] width 124 height 22
select select "household_goods"
click at [794, 170] on select "Select Item Type Clothing Collectibles Of Value Electronics Firearms Household …" at bounding box center [855, 181] width 124 height 22
click at [935, 177] on icon "submit" at bounding box center [930, 181] width 9 height 9
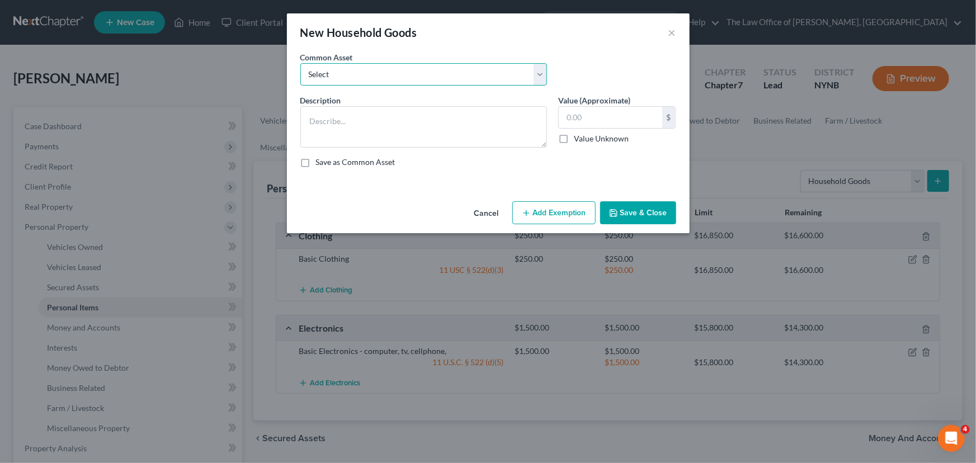
click at [422, 79] on select "Select Basic Household Goods - sofa, beds, tables, chairs" at bounding box center [423, 74] width 247 height 22
select select "0"
click at [300, 63] on select "Select Basic Household Goods - sofa, beds, tables, chairs" at bounding box center [423, 74] width 247 height 22
type textarea "Basic Household Goods - sofa, beds, tables, chairs"
type input "2,500.00"
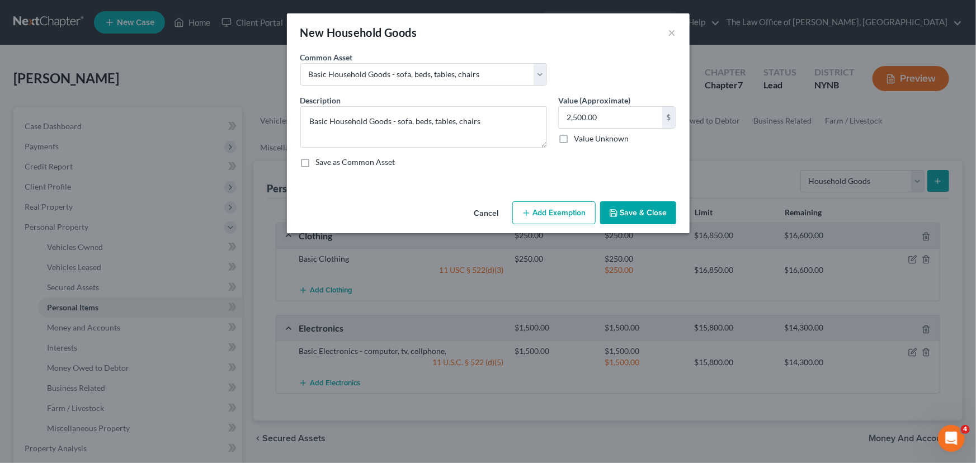
click at [566, 213] on button "Add Exemption" at bounding box center [553, 212] width 83 height 23
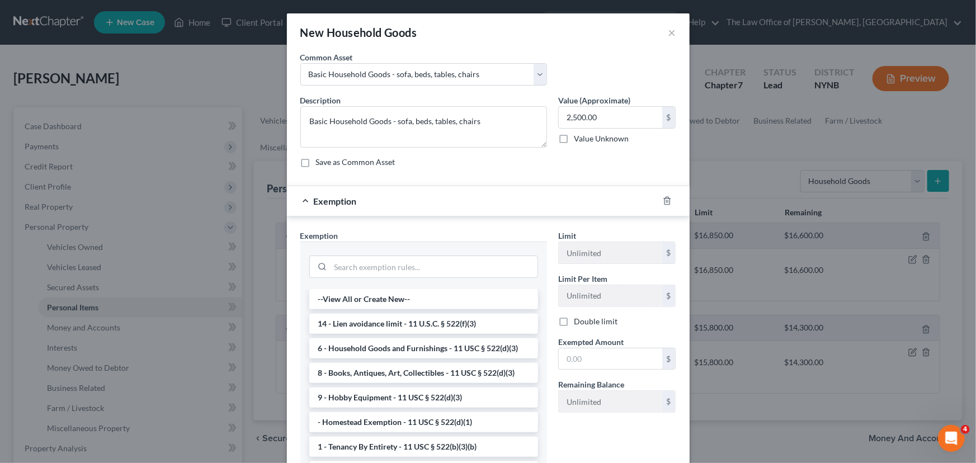
drag, startPoint x: 419, startPoint y: 347, endPoint x: 474, endPoint y: 353, distance: 54.6
click at [421, 348] on li "6 - Household Goods and Furnishings - 11 USC § 522(d)(3)" at bounding box center [423, 348] width 229 height 20
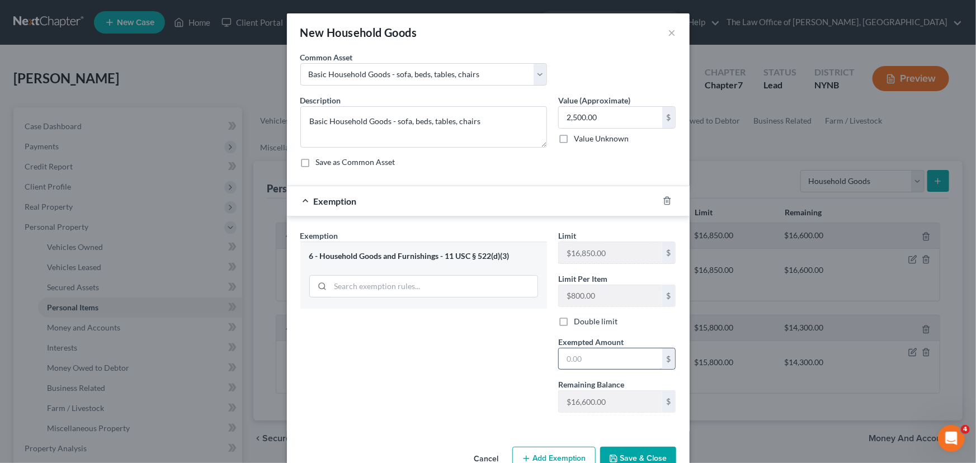
click at [624, 367] on input "text" at bounding box center [610, 358] width 103 height 21
type input "2,500"
drag, startPoint x: 468, startPoint y: 397, endPoint x: 512, endPoint y: 413, distance: 47.8
click at [468, 397] on div "Exemption Set must be selected for CA. Exemption * 6 - Household Goods and Furn…" at bounding box center [424, 326] width 258 height 192
click at [642, 457] on button "Save & Close" at bounding box center [638, 458] width 76 height 23
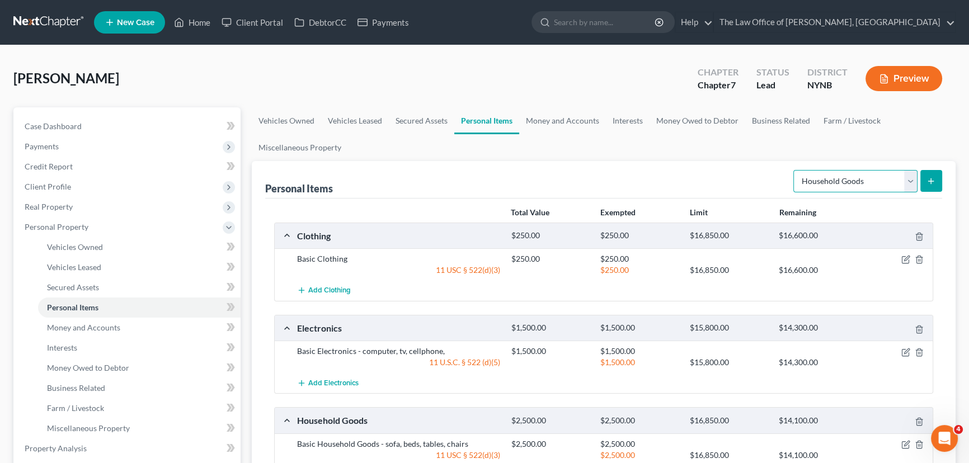
click at [826, 183] on select "Select Item Type Clothing Collectibles Of Value Electronics Firearms Household …" at bounding box center [855, 181] width 124 height 22
select select "firearms"
click at [794, 170] on select "Select Item Type Clothing Collectibles Of Value Electronics Firearms Household …" at bounding box center [855, 181] width 124 height 22
click at [931, 178] on icon "submit" at bounding box center [930, 181] width 9 height 9
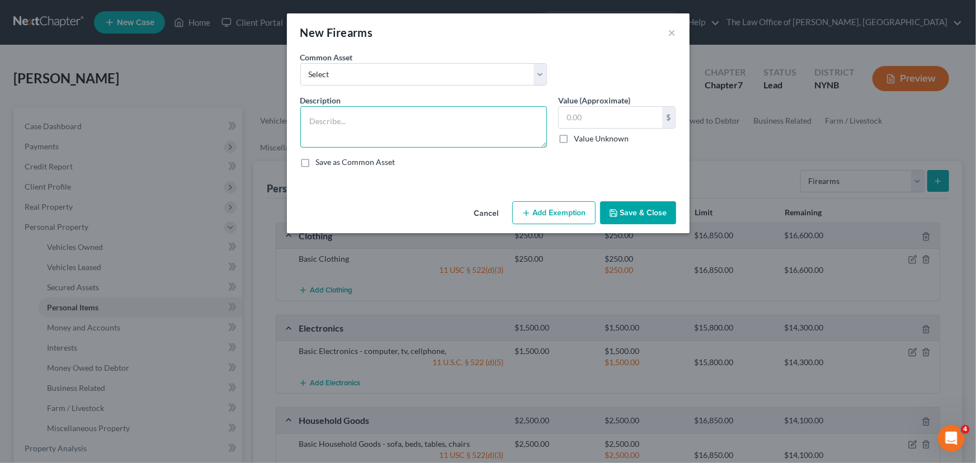
drag, startPoint x: 334, startPoint y: 124, endPoint x: 336, endPoint y: 117, distance: 6.8
click at [334, 124] on textarea at bounding box center [423, 126] width 247 height 41
type textarea "Rifle"
click at [593, 115] on input "text" at bounding box center [610, 117] width 103 height 21
type input "500"
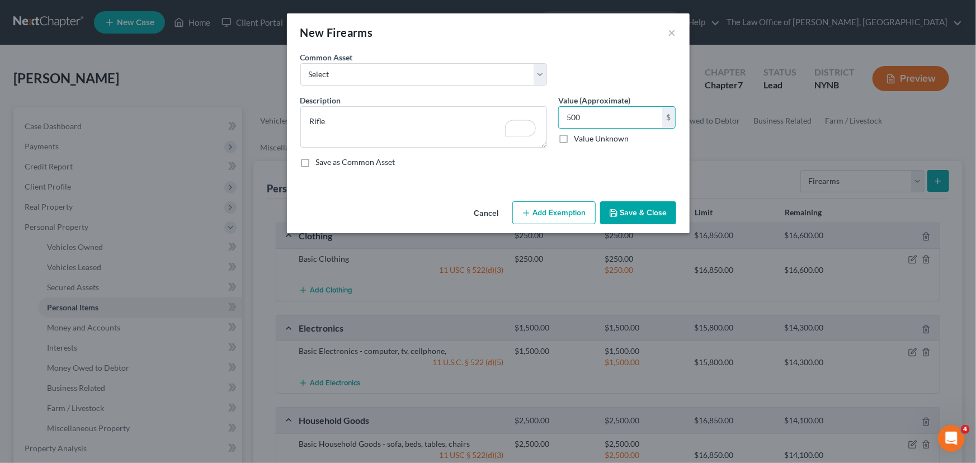
click at [562, 219] on button "Add Exemption" at bounding box center [553, 212] width 83 height 23
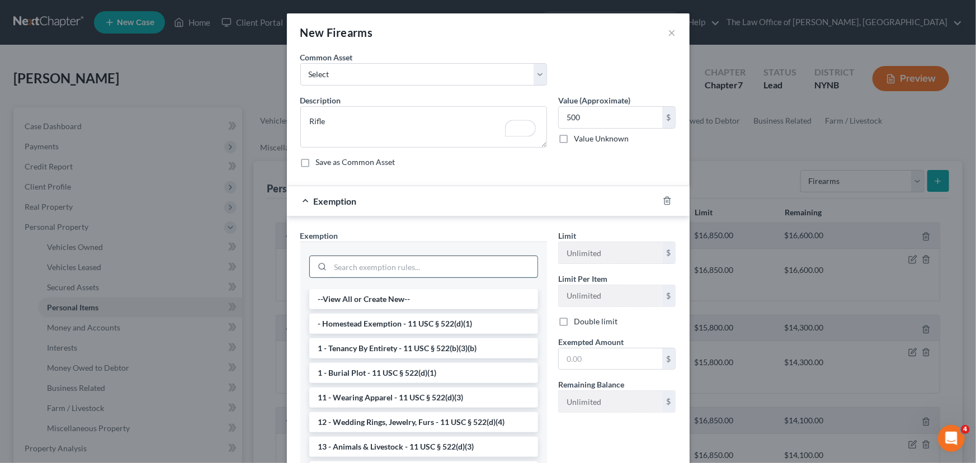
click at [432, 268] on input "search" at bounding box center [434, 266] width 207 height 21
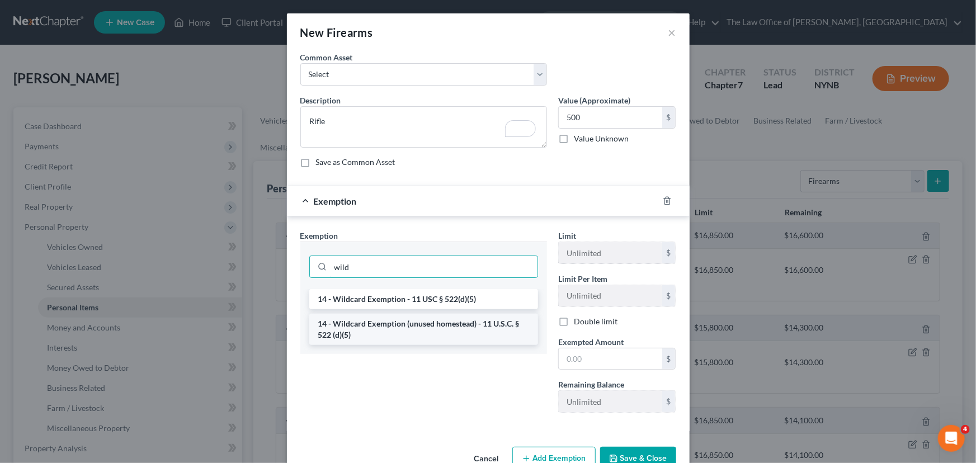
type input "wild"
drag, startPoint x: 459, startPoint y: 327, endPoint x: 498, endPoint y: 317, distance: 40.4
click at [459, 327] on li "14 - Wildcard Exemption (unused homestead) - 11 U.S.C. § 522 (d)(5)" at bounding box center [423, 329] width 229 height 31
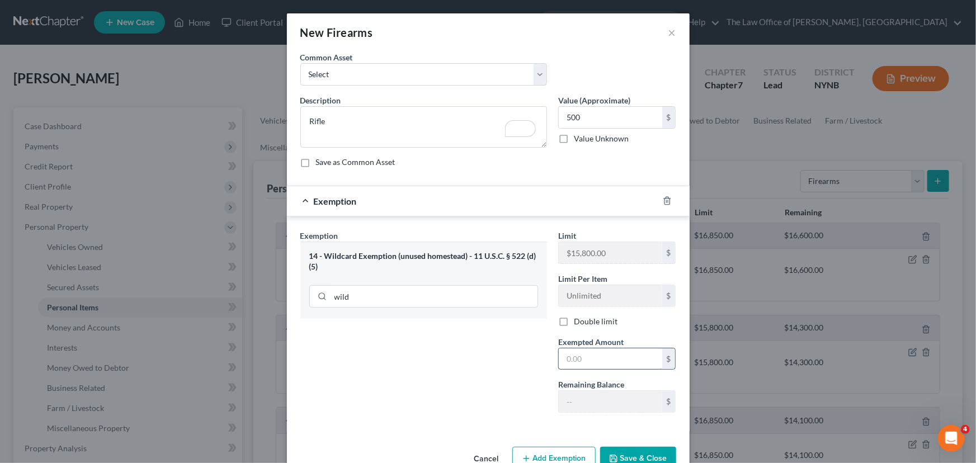
click at [619, 359] on input "text" at bounding box center [610, 358] width 103 height 21
type input "500"
click at [494, 370] on div "Exemption Set must be selected for CA. Exemption * 14 - Wildcard Exemption (unu…" at bounding box center [424, 326] width 258 height 192
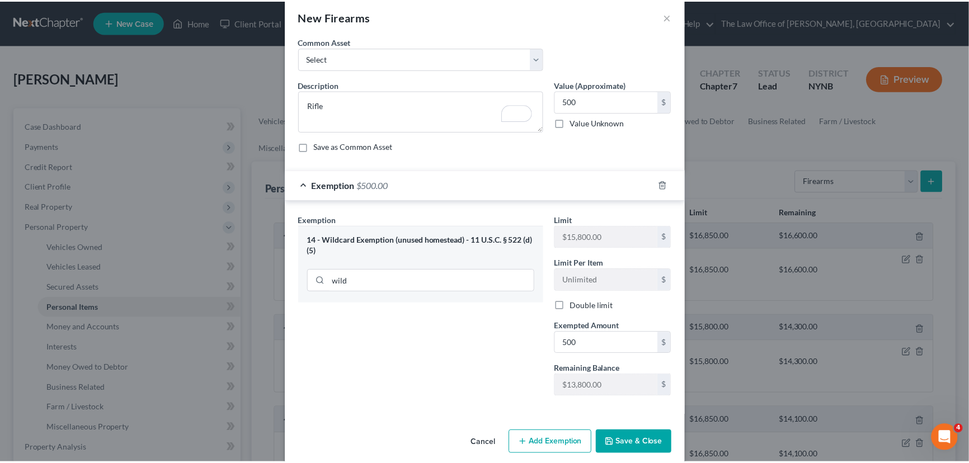
scroll to position [28, 0]
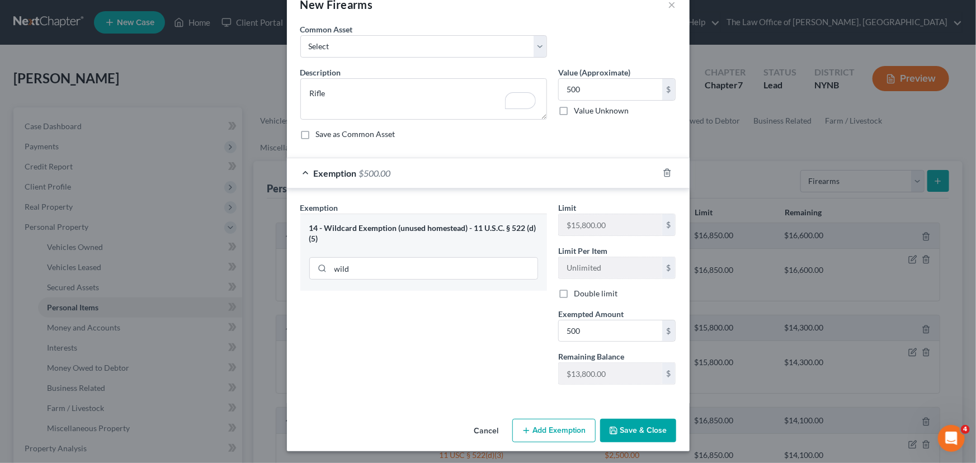
click at [633, 423] on button "Save & Close" at bounding box center [638, 430] width 76 height 23
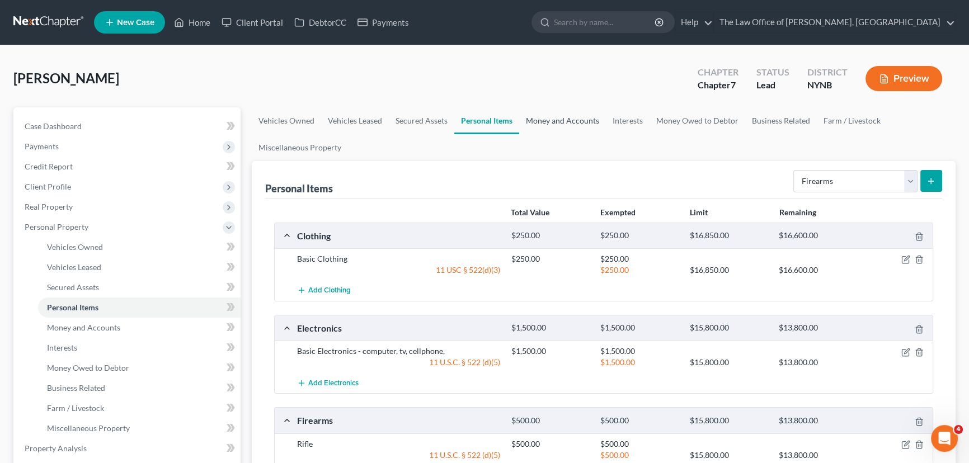
click at [535, 117] on link "Money and Accounts" at bounding box center [562, 120] width 87 height 27
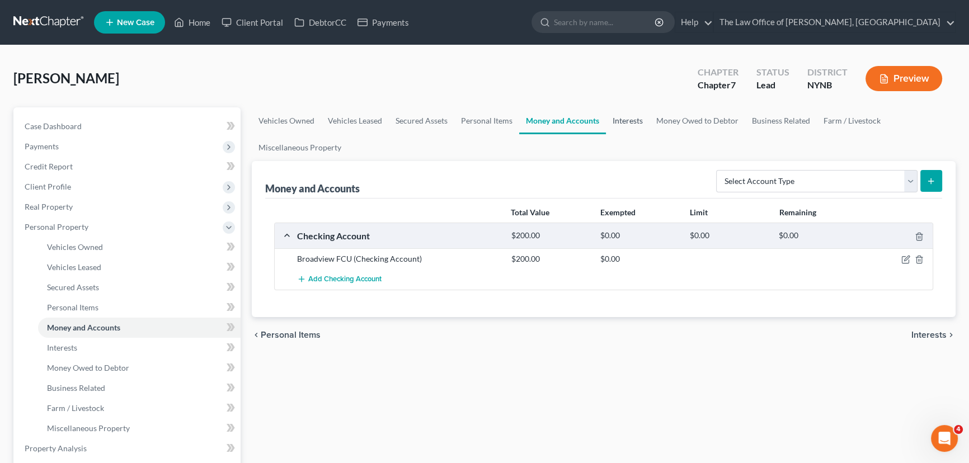
click at [628, 115] on link "Interests" at bounding box center [628, 120] width 44 height 27
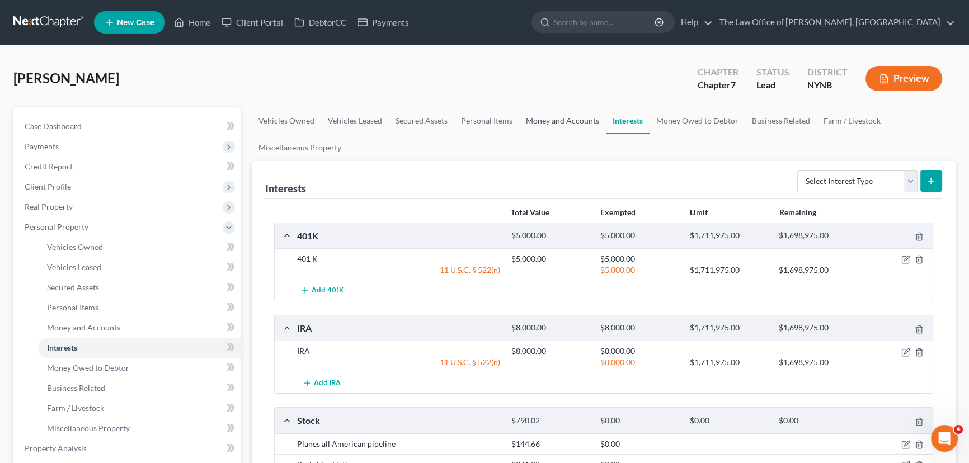
click at [562, 119] on link "Money and Accounts" at bounding box center [562, 120] width 87 height 27
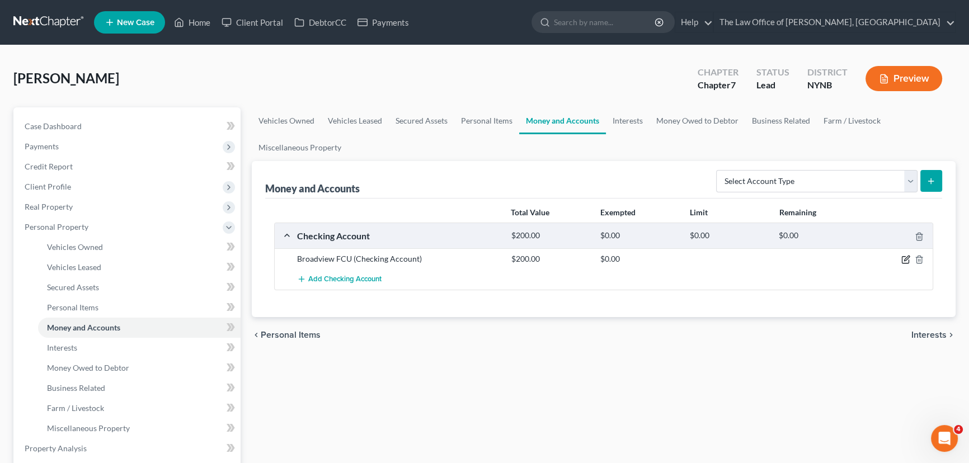
click at [904, 258] on icon "button" at bounding box center [905, 259] width 9 height 9
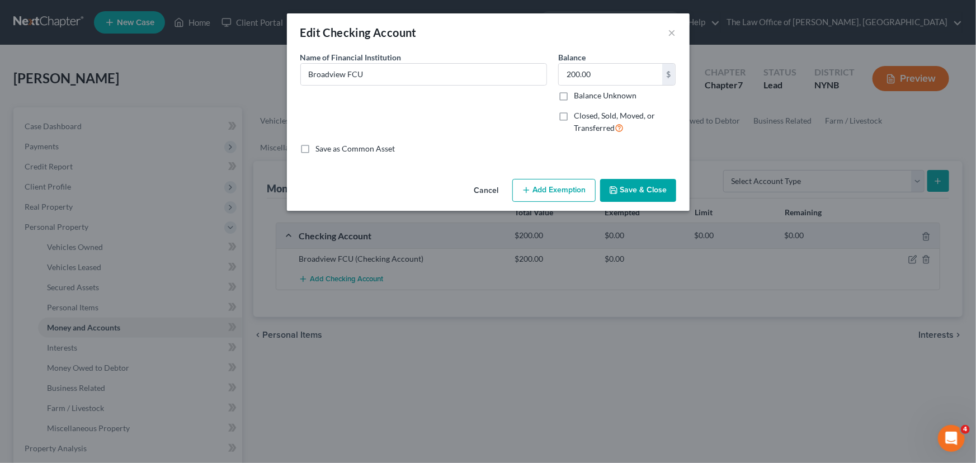
click at [553, 196] on button "Add Exemption" at bounding box center [553, 190] width 83 height 23
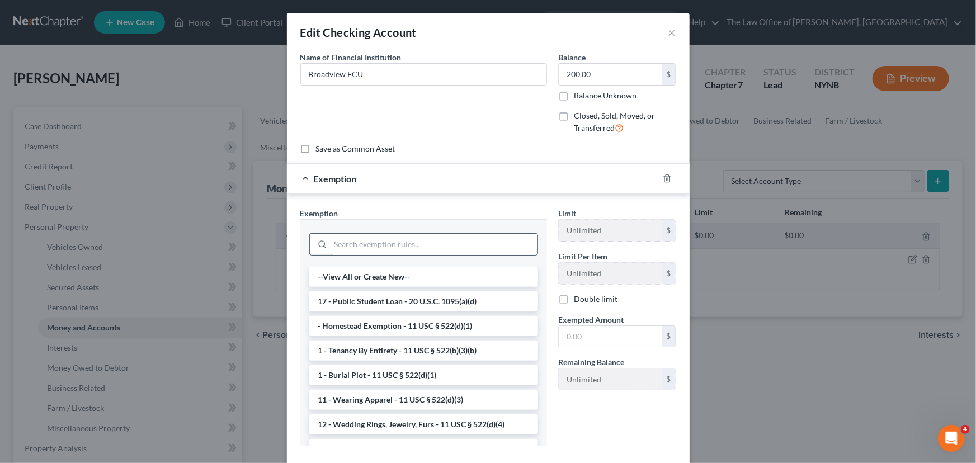
click at [409, 243] on input "search" at bounding box center [434, 244] width 207 height 21
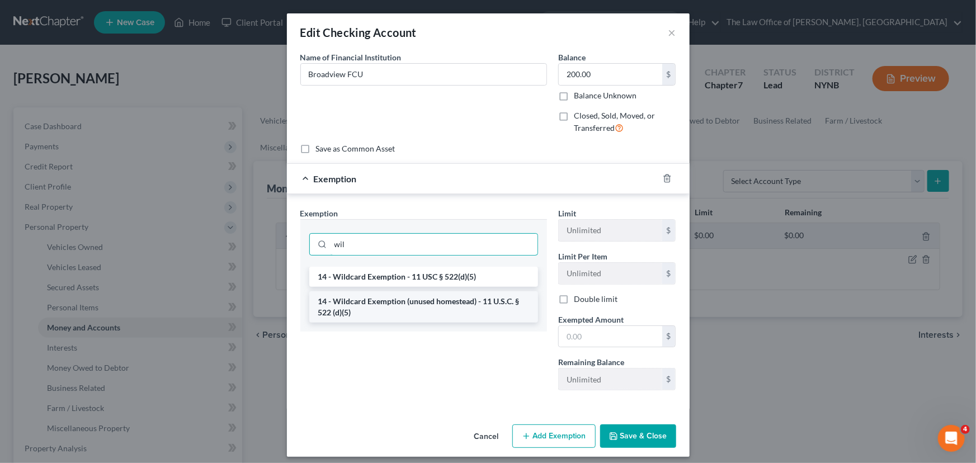
type input "wil"
drag, startPoint x: 414, startPoint y: 302, endPoint x: 433, endPoint y: 303, distance: 19.0
click at [414, 303] on li "14 - Wildcard Exemption (unused homestead) - 11 U.S.C. § 522 (d)(5)" at bounding box center [423, 306] width 229 height 31
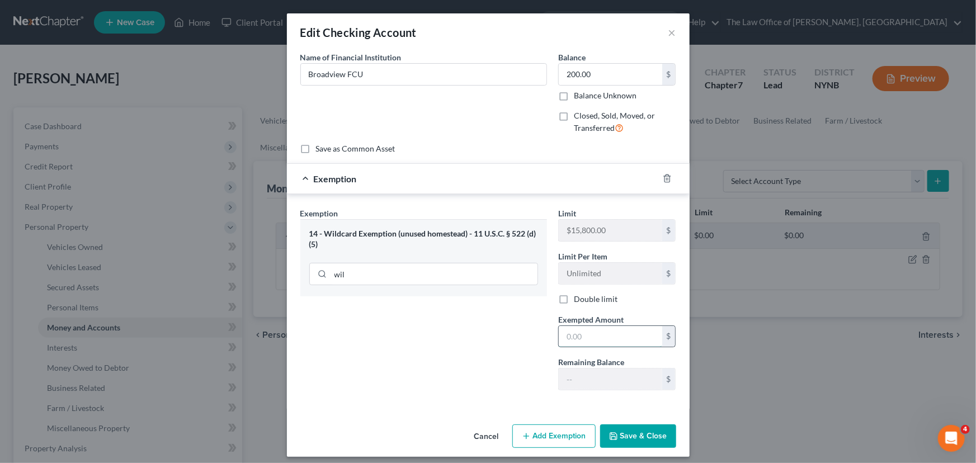
click at [582, 334] on input "text" at bounding box center [610, 336] width 103 height 21
type input "200"
drag, startPoint x: 525, startPoint y: 360, endPoint x: 752, endPoint y: 437, distance: 240.4
click at [531, 362] on div "Exemption Set must be selected for CA. Exemption * 14 - Wildcard Exemption (unu…" at bounding box center [424, 304] width 258 height 192
drag, startPoint x: 646, startPoint y: 435, endPoint x: 656, endPoint y: 431, distance: 10.8
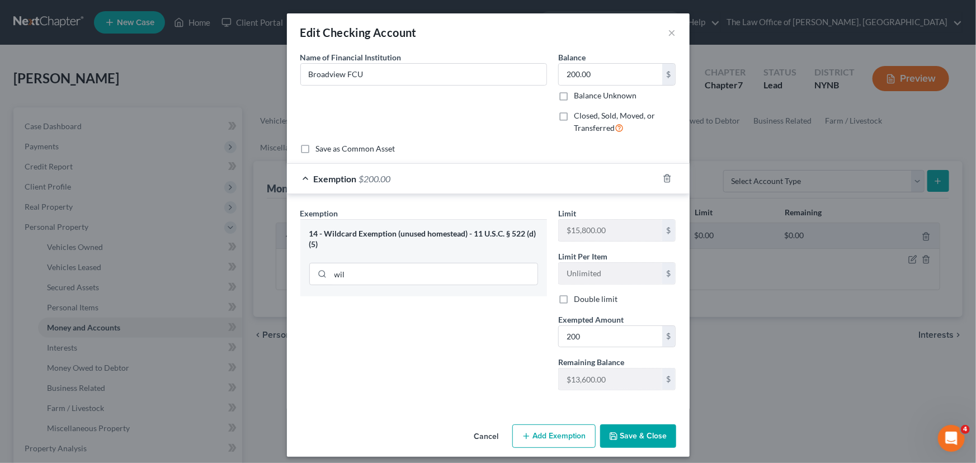
click at [646, 434] on button "Save & Close" at bounding box center [638, 436] width 76 height 23
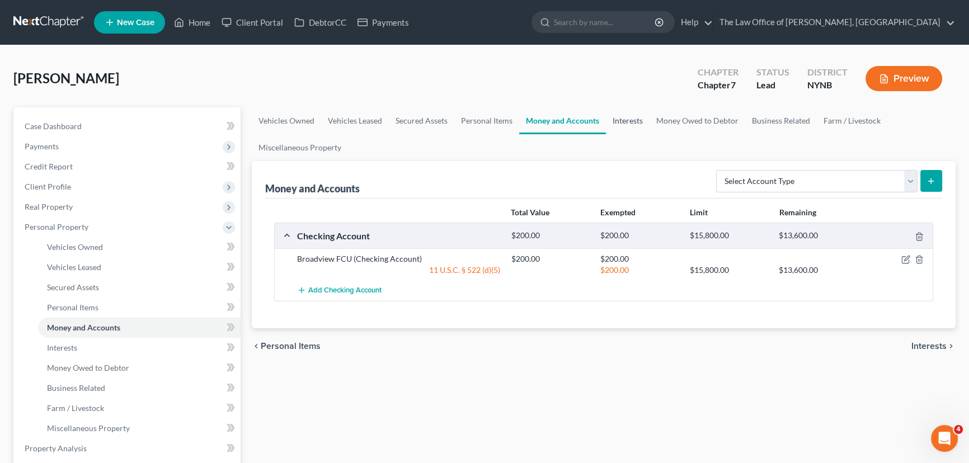
click at [615, 122] on link "Interests" at bounding box center [628, 120] width 44 height 27
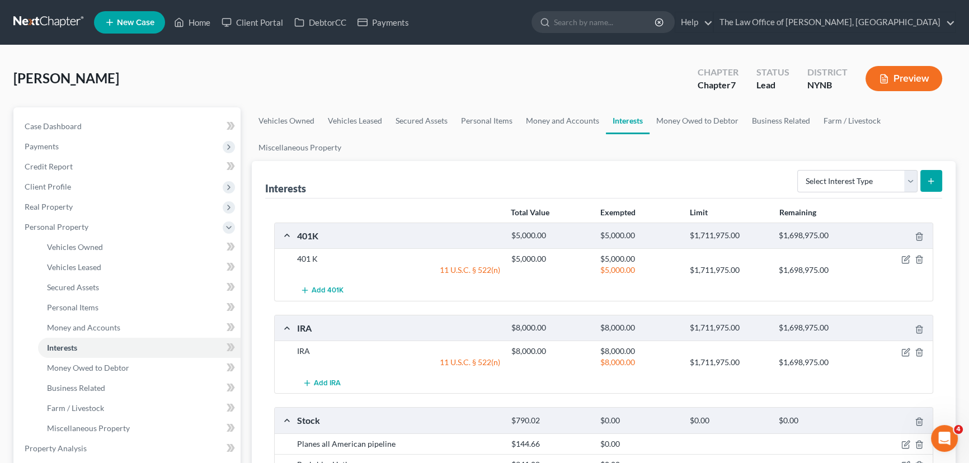
scroll to position [254, 0]
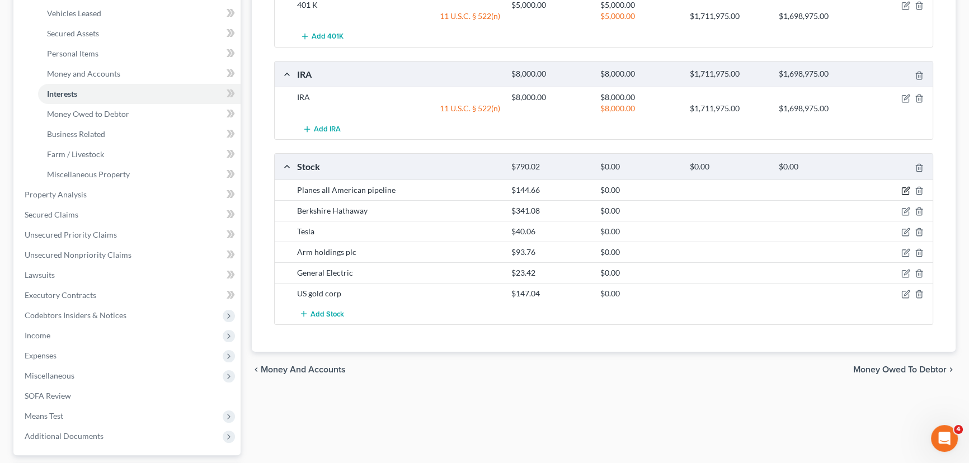
click at [909, 188] on icon "button" at bounding box center [905, 190] width 9 height 9
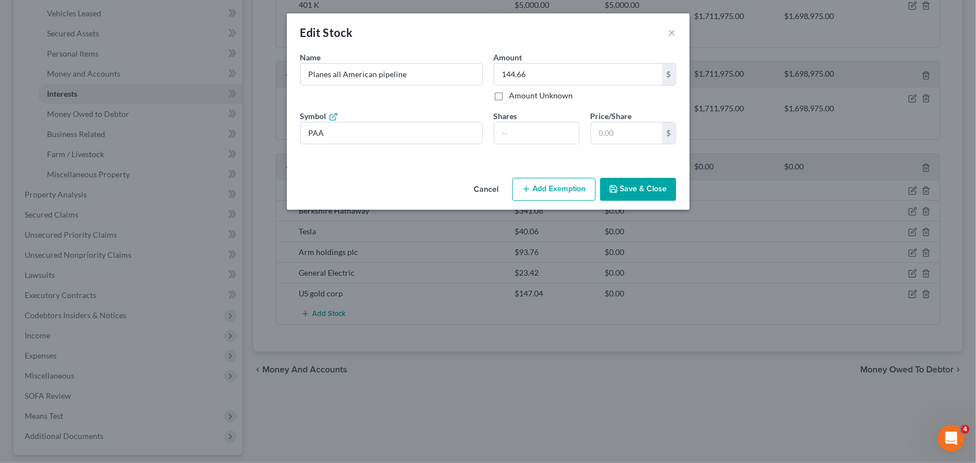
click at [545, 190] on button "Add Exemption" at bounding box center [553, 189] width 83 height 23
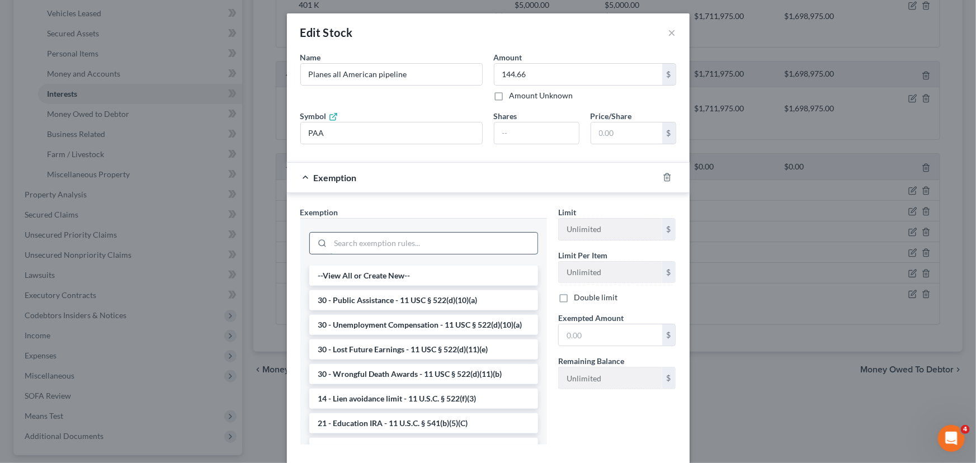
click at [405, 243] on input "search" at bounding box center [434, 243] width 207 height 21
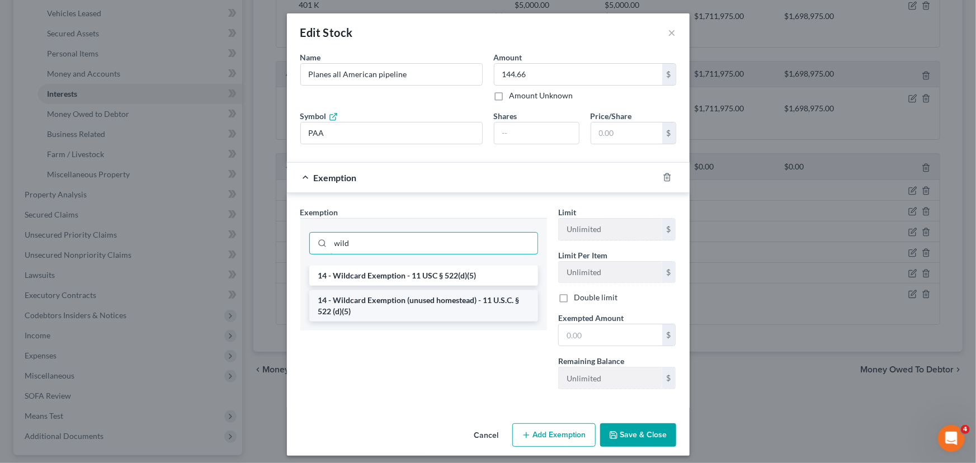
type input "wild"
drag, startPoint x: 364, startPoint y: 304, endPoint x: 369, endPoint y: 293, distance: 12.5
click at [365, 305] on li "14 - Wildcard Exemption (unused homestead) - 11 U.S.C. § 522 (d)(5)" at bounding box center [423, 305] width 229 height 31
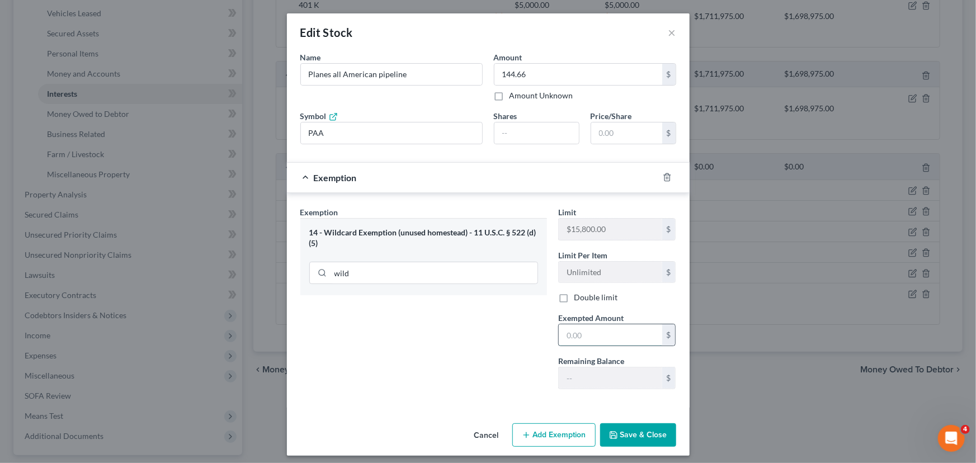
drag, startPoint x: 587, startPoint y: 339, endPoint x: 577, endPoint y: 331, distance: 12.3
click at [587, 339] on input "text" at bounding box center [610, 334] width 103 height 21
type input "144.66"
click at [611, 425] on button "Save & Close" at bounding box center [638, 434] width 76 height 23
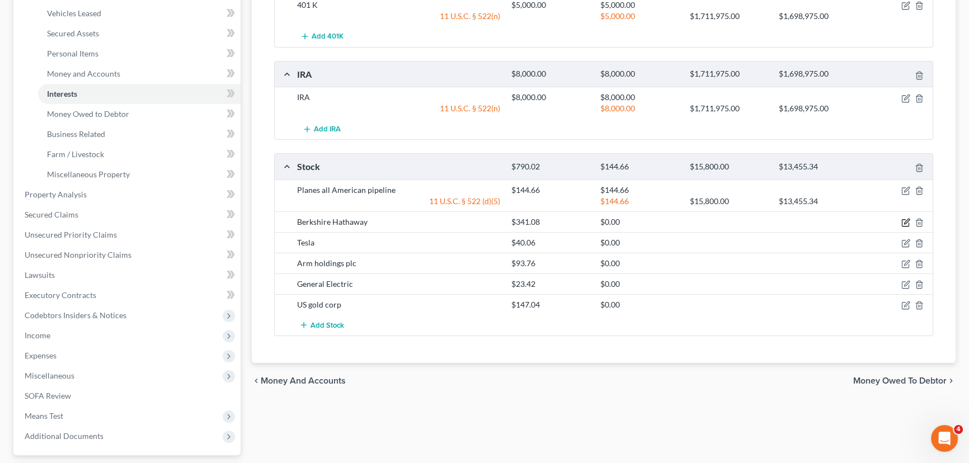
click at [905, 220] on icon "button" at bounding box center [906, 221] width 5 height 5
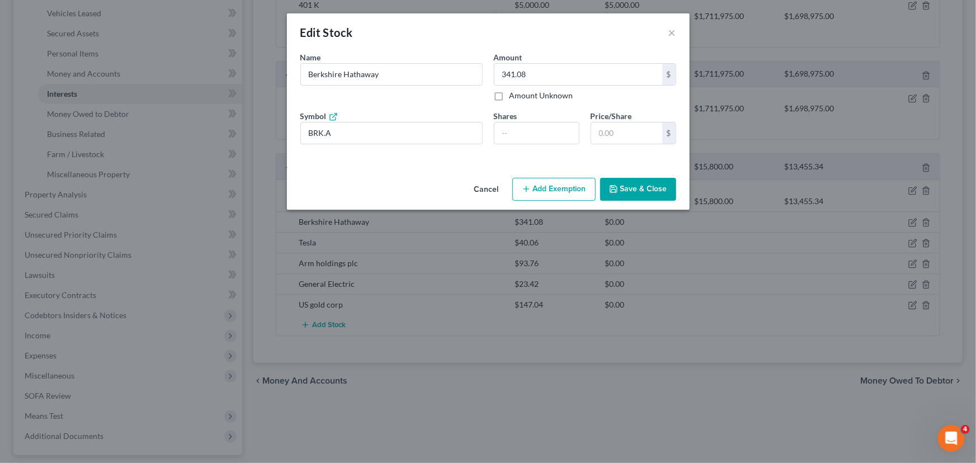
click at [546, 196] on button "Add Exemption" at bounding box center [553, 189] width 83 height 23
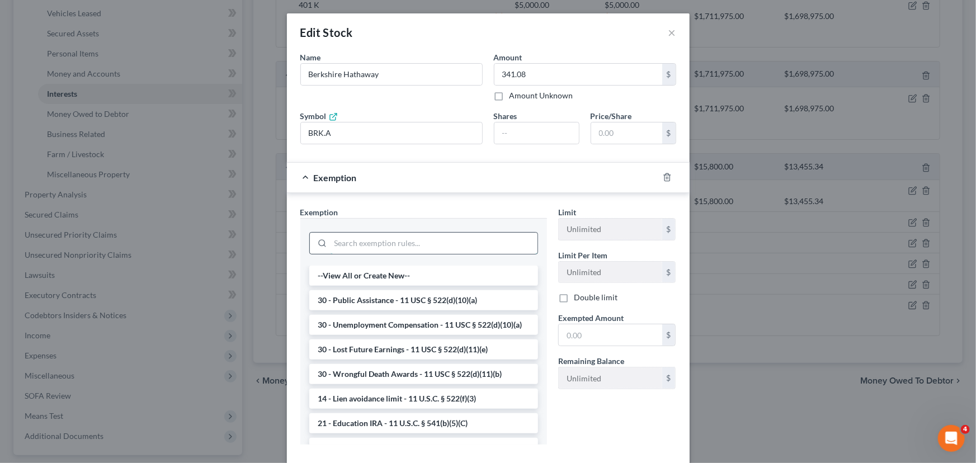
click at [411, 247] on input "search" at bounding box center [434, 243] width 207 height 21
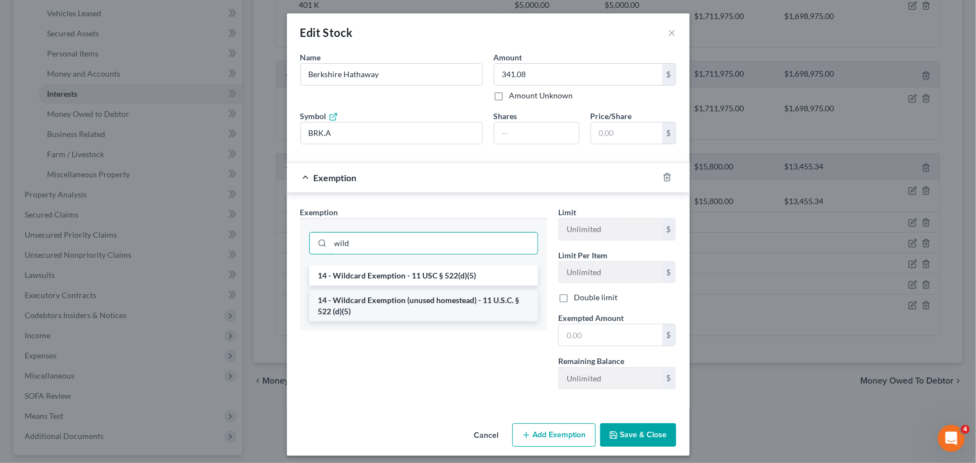
type input "wild"
click at [405, 312] on li "14 - Wildcard Exemption (unused homestead) - 11 U.S.C. § 522 (d)(5)" at bounding box center [423, 305] width 229 height 31
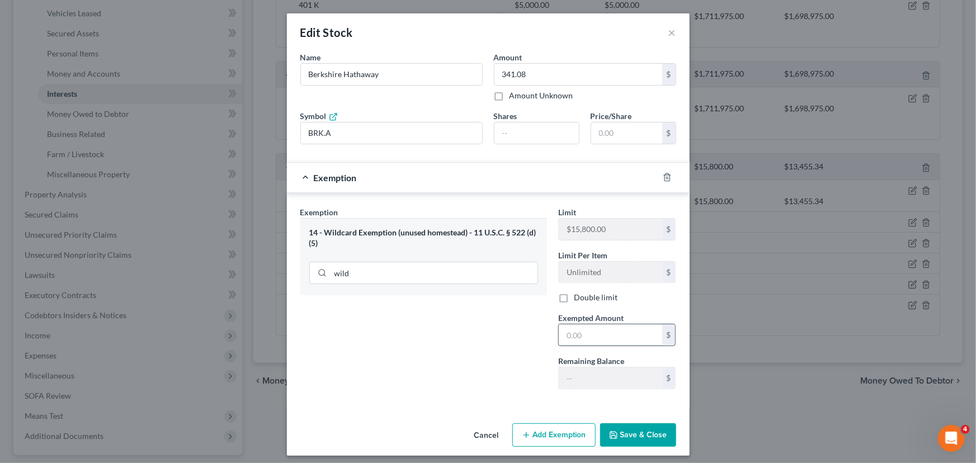
click at [614, 341] on input "text" at bounding box center [610, 334] width 103 height 21
type input "341.08"
click at [404, 384] on div "Exemption Set must be selected for CA. Exemption * 14 - Wildcard Exemption (unu…" at bounding box center [424, 302] width 258 height 192
click at [634, 439] on button "Save & Close" at bounding box center [638, 434] width 76 height 23
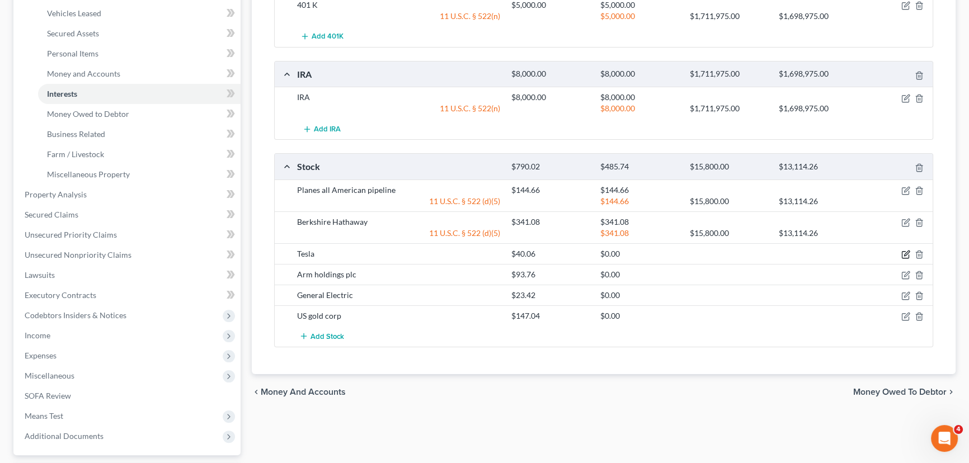
click at [907, 252] on icon "button" at bounding box center [906, 253] width 5 height 5
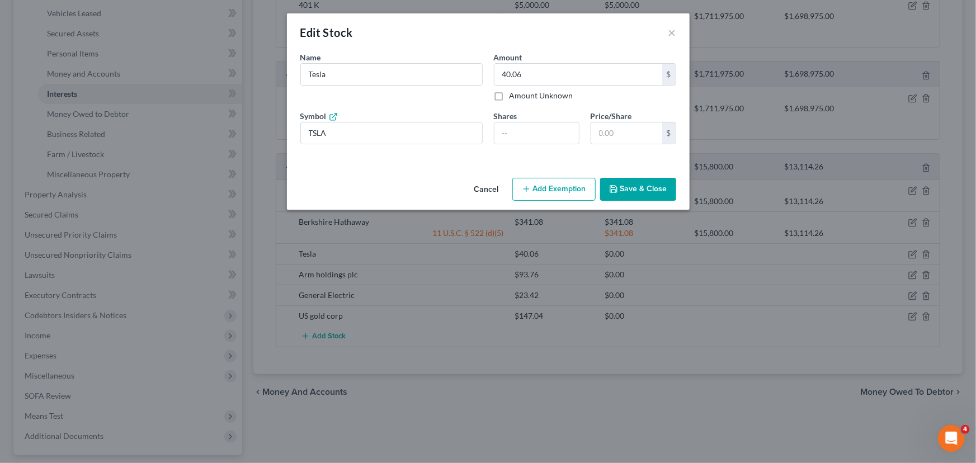
click at [556, 185] on button "Add Exemption" at bounding box center [553, 189] width 83 height 23
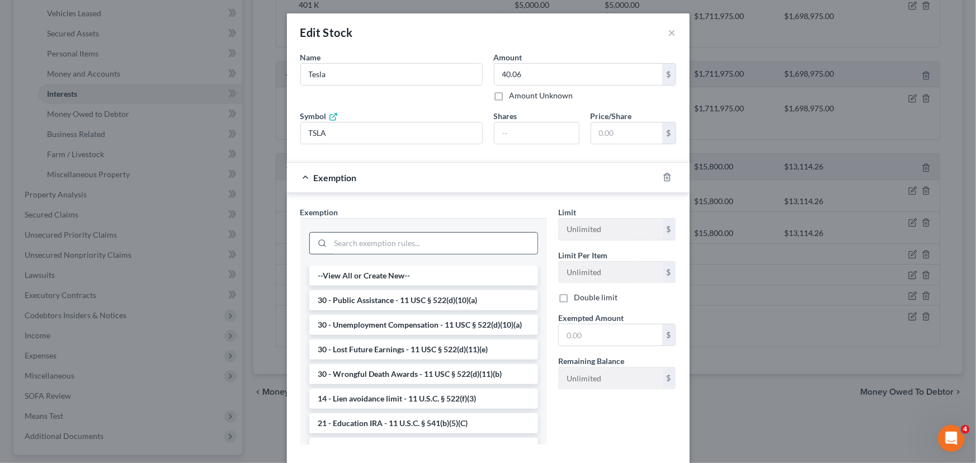
click at [431, 237] on input "search" at bounding box center [434, 243] width 207 height 21
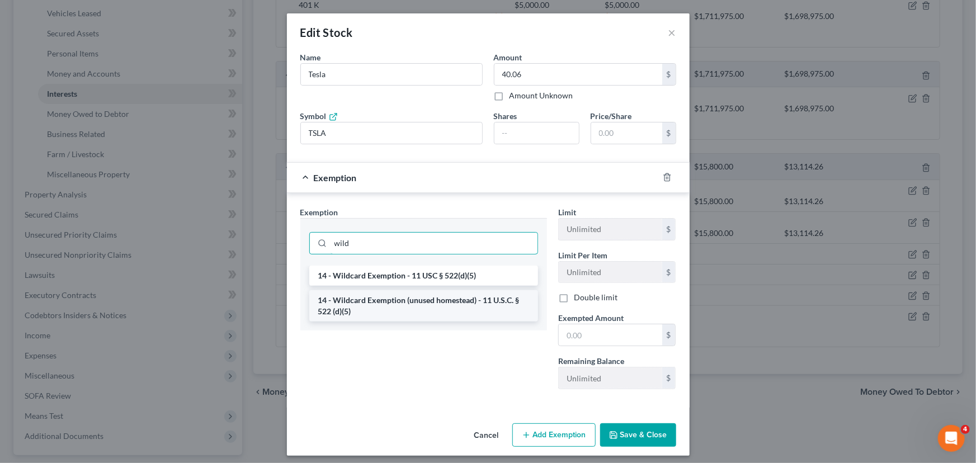
type input "wild"
drag, startPoint x: 436, startPoint y: 299, endPoint x: 564, endPoint y: 307, distance: 127.7
click at [441, 300] on li "14 - Wildcard Exemption (unused homestead) - 11 U.S.C. § 522 (d)(5)" at bounding box center [423, 305] width 229 height 31
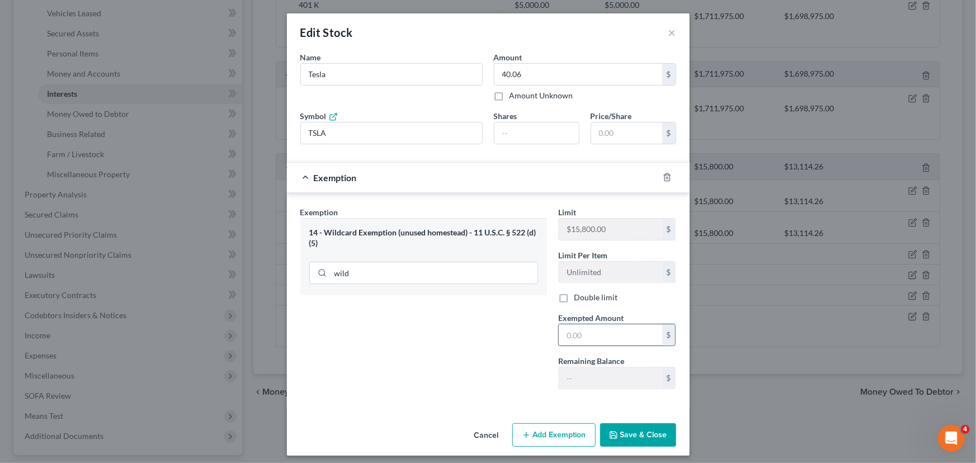
click at [598, 332] on input "text" at bounding box center [610, 334] width 103 height 21
type input "40.06"
click at [626, 424] on button "Save & Close" at bounding box center [638, 434] width 76 height 23
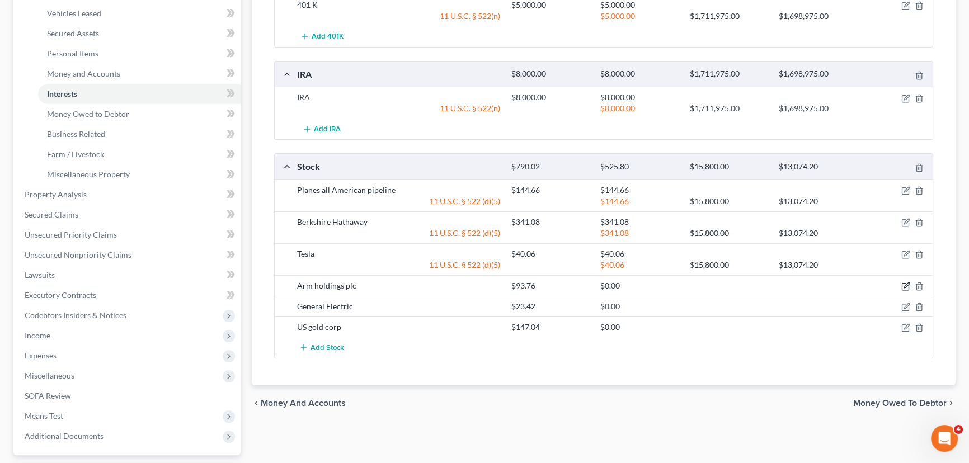
click at [902, 284] on icon "button" at bounding box center [905, 286] width 9 height 9
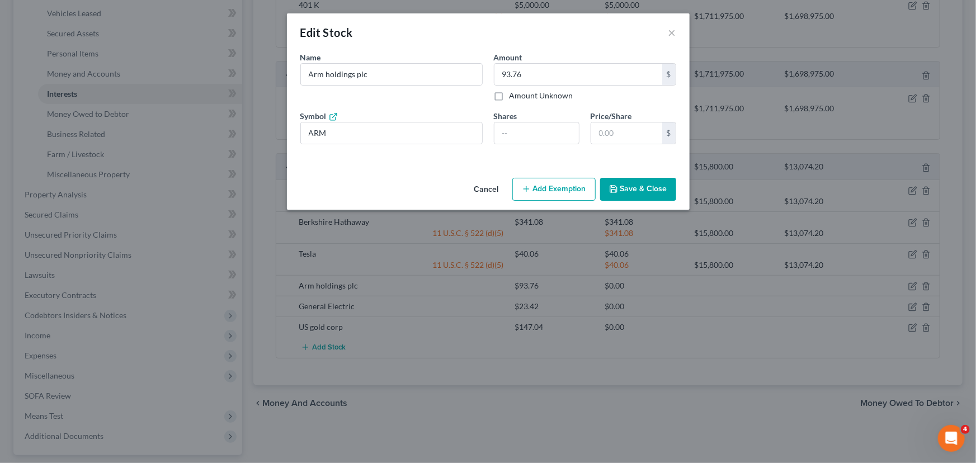
click at [539, 181] on button "Add Exemption" at bounding box center [553, 189] width 83 height 23
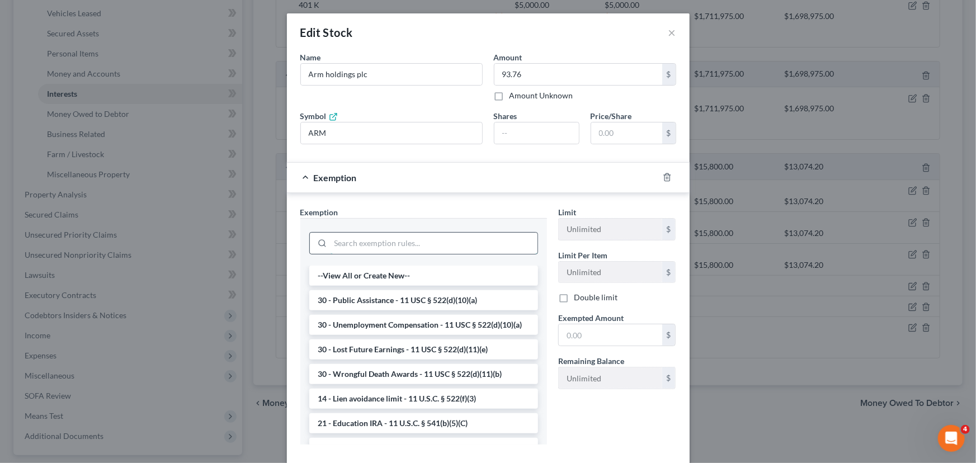
click at [404, 249] on input "search" at bounding box center [434, 243] width 207 height 21
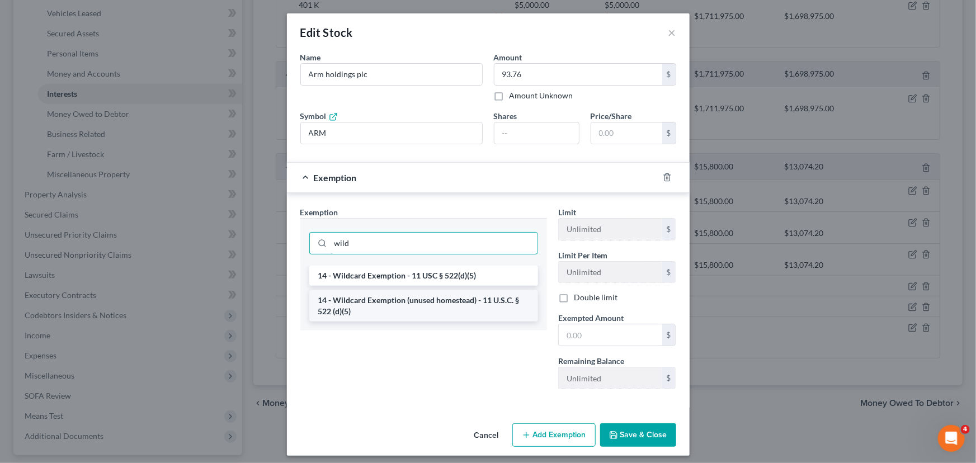
type input "wild"
click at [464, 304] on li "14 - Wildcard Exemption (unused homestead) - 11 U.S.C. § 522 (d)(5)" at bounding box center [423, 305] width 229 height 31
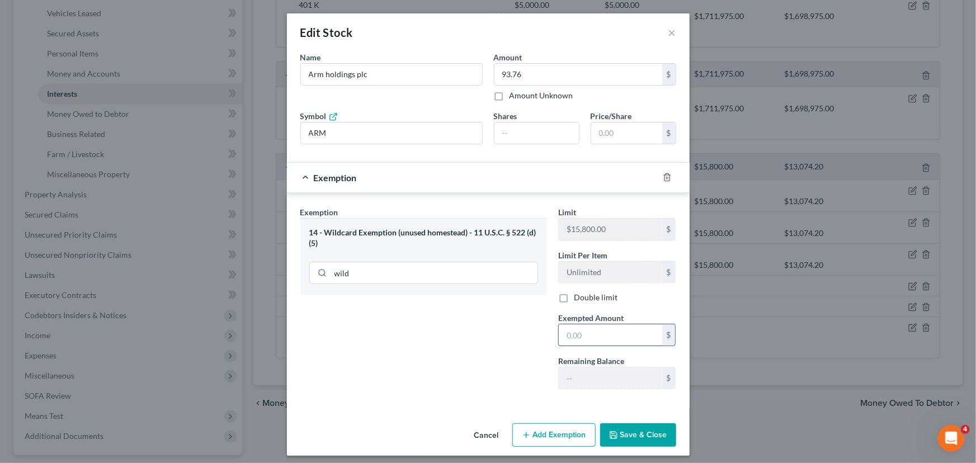
click at [590, 337] on input "text" at bounding box center [610, 334] width 103 height 21
type input "93.76"
drag, startPoint x: 610, startPoint y: 432, endPoint x: 621, endPoint y: 432, distance: 10.6
click at [611, 432] on polyline "button" at bounding box center [612, 433] width 3 height 2
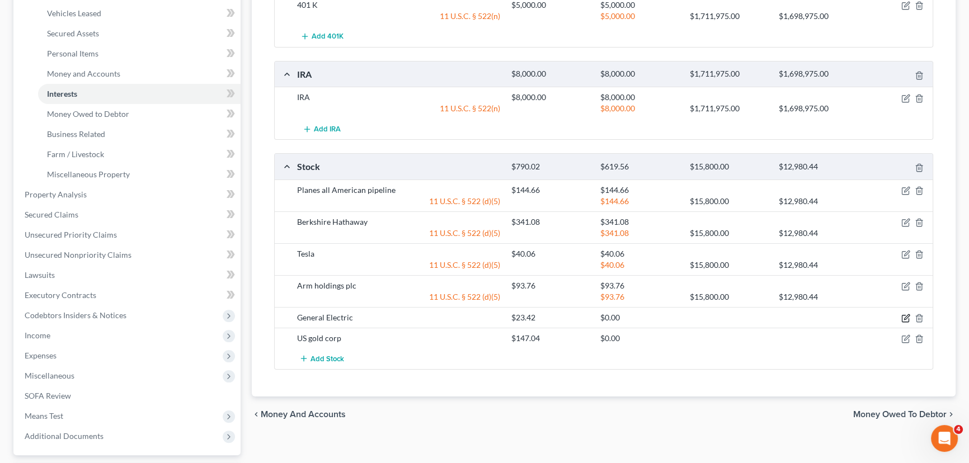
click at [904, 318] on icon "button" at bounding box center [905, 318] width 9 height 9
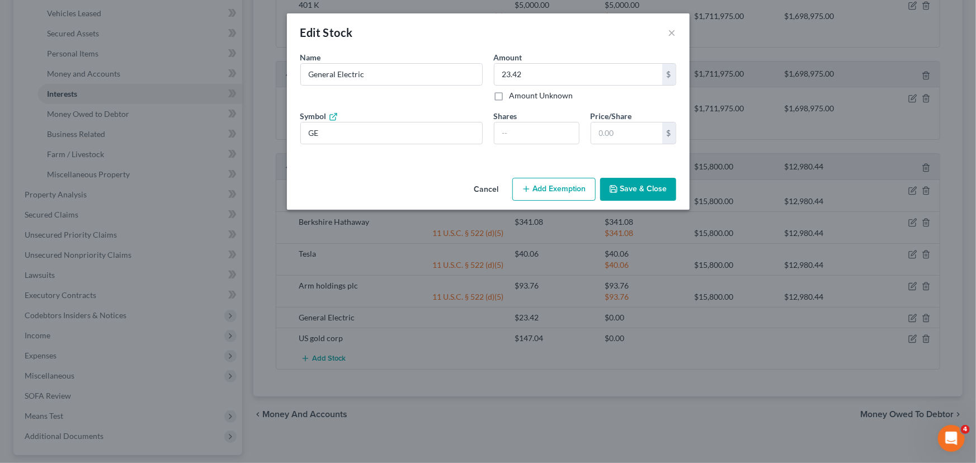
click at [560, 187] on button "Add Exemption" at bounding box center [553, 189] width 83 height 23
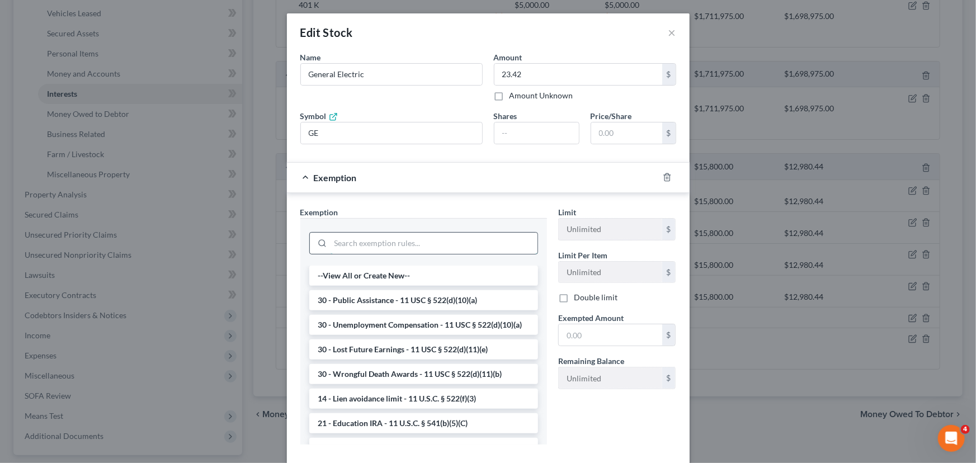
click at [349, 242] on input "search" at bounding box center [434, 243] width 207 height 21
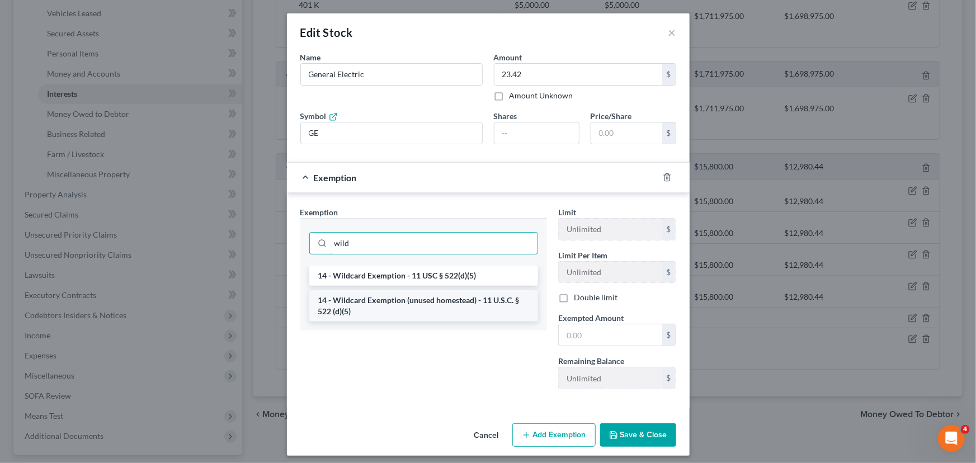
type input "wild"
click at [403, 307] on li "14 - Wildcard Exemption (unused homestead) - 11 U.S.C. § 522 (d)(5)" at bounding box center [423, 305] width 229 height 31
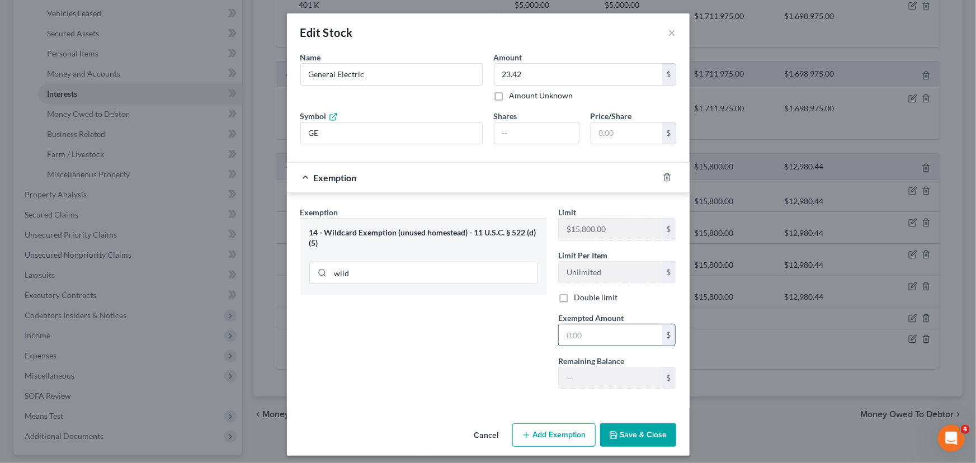
click at [601, 333] on input "text" at bounding box center [610, 334] width 103 height 21
type input "23.42"
drag, startPoint x: 634, startPoint y: 435, endPoint x: 749, endPoint y: 414, distance: 117.0
click at [634, 436] on button "Save & Close" at bounding box center [638, 434] width 76 height 23
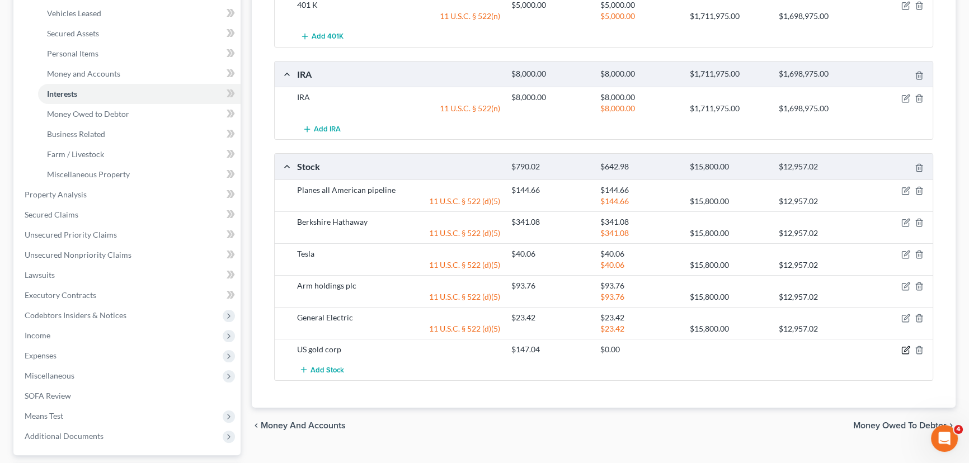
click at [906, 347] on icon "button" at bounding box center [905, 350] width 9 height 9
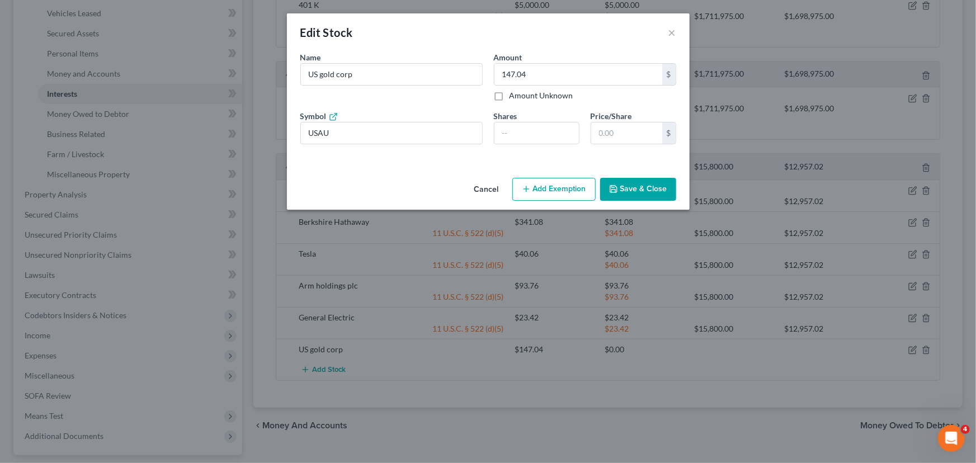
click at [546, 188] on button "Add Exemption" at bounding box center [553, 189] width 83 height 23
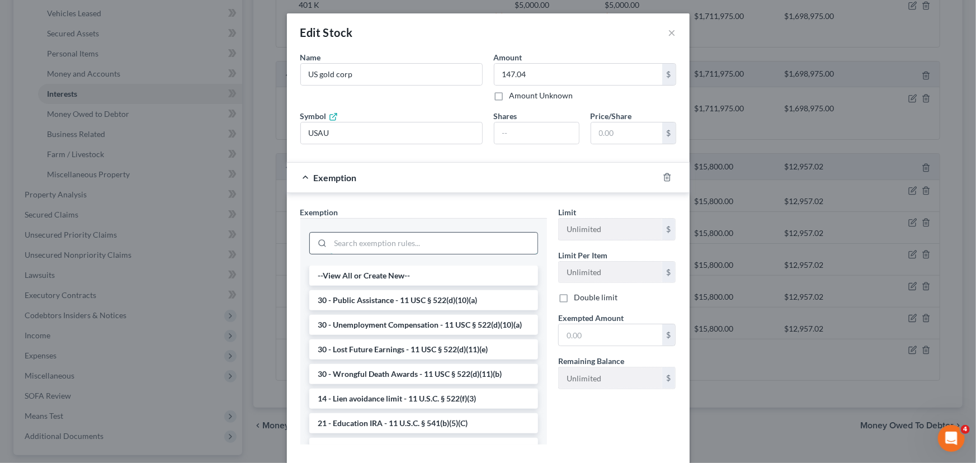
click at [386, 239] on input "search" at bounding box center [434, 243] width 207 height 21
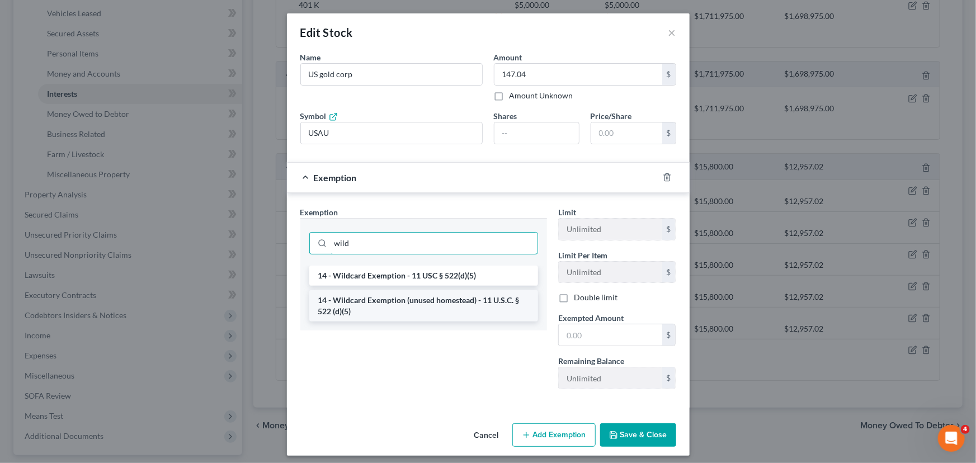
type input "wild"
click at [444, 303] on li "14 - Wildcard Exemption (unused homestead) - 11 U.S.C. § 522 (d)(5)" at bounding box center [423, 305] width 229 height 31
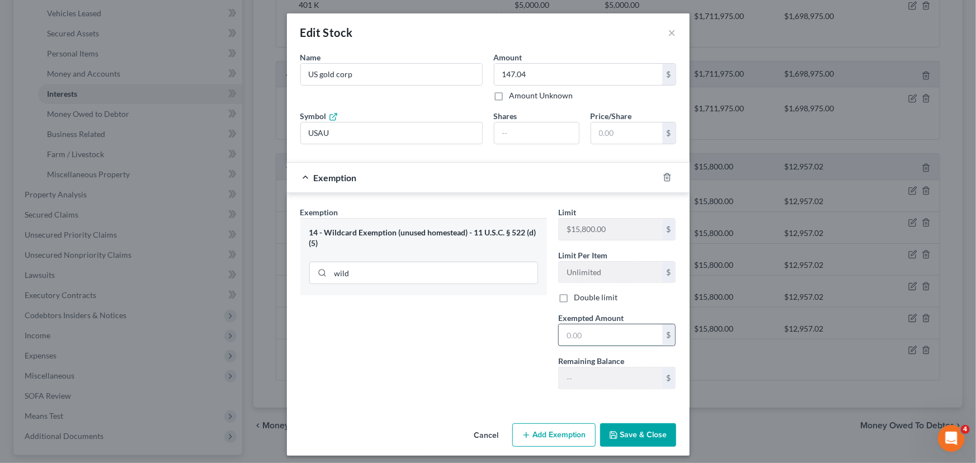
click at [585, 335] on input "text" at bounding box center [610, 334] width 103 height 21
type input "147.04"
click at [611, 432] on polyline "button" at bounding box center [612, 433] width 3 height 2
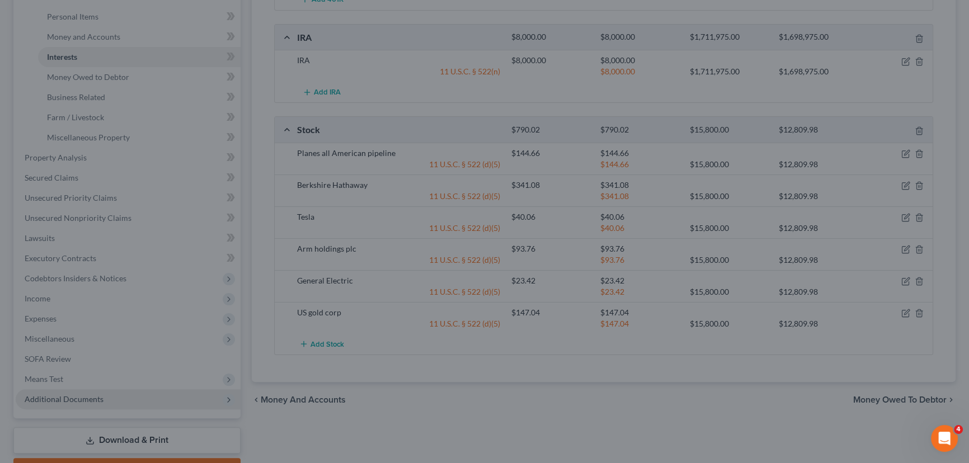
scroll to position [351, 0]
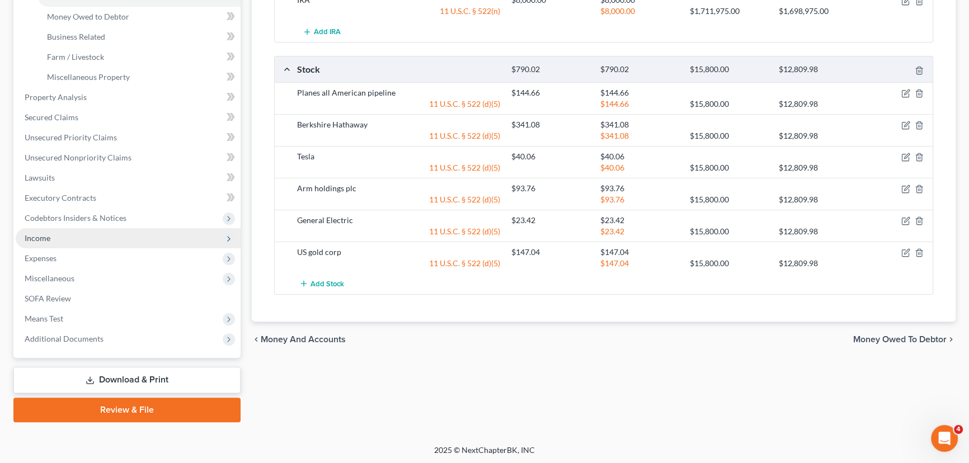
click at [68, 240] on span "Income" at bounding box center [128, 238] width 225 height 20
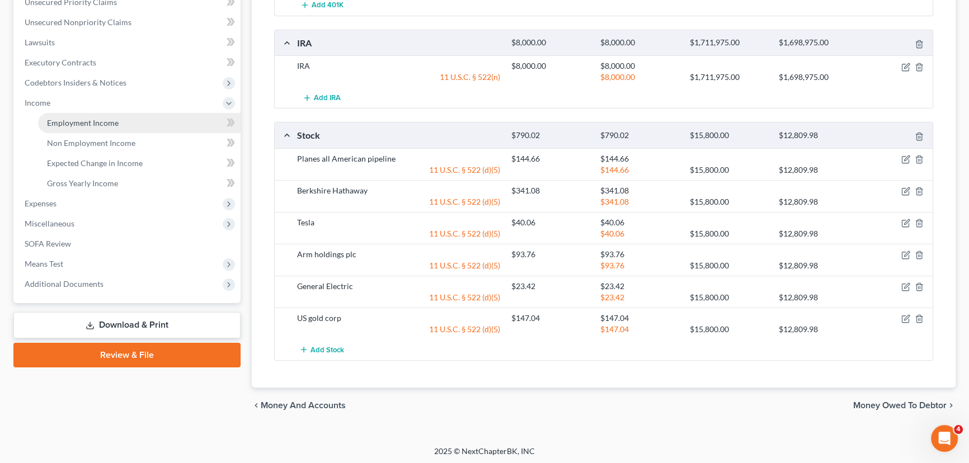
click at [88, 121] on span "Employment Income" at bounding box center [83, 123] width 72 height 10
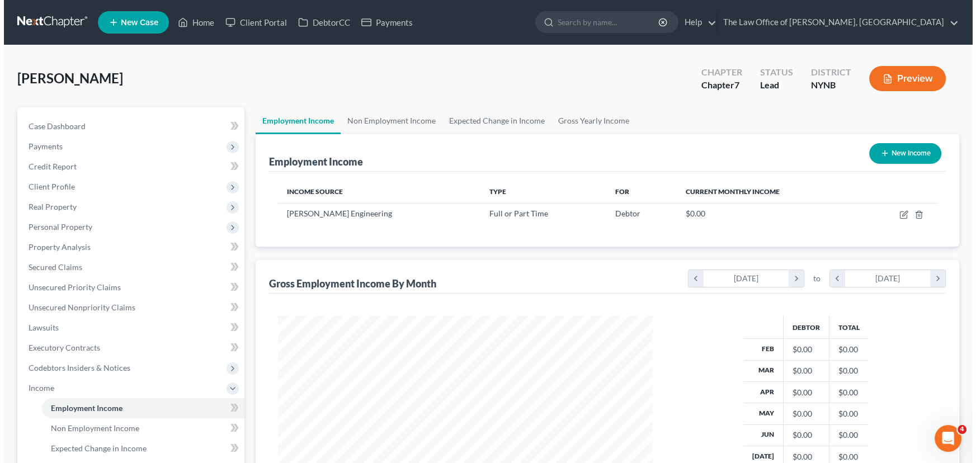
scroll to position [200, 397]
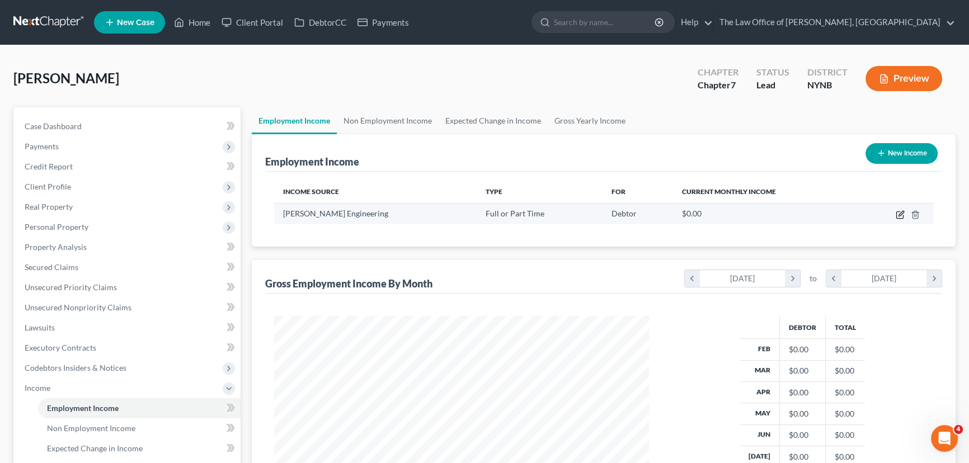
click at [899, 215] on icon "button" at bounding box center [900, 213] width 5 height 5
select select "0"
select select "35"
select select "2"
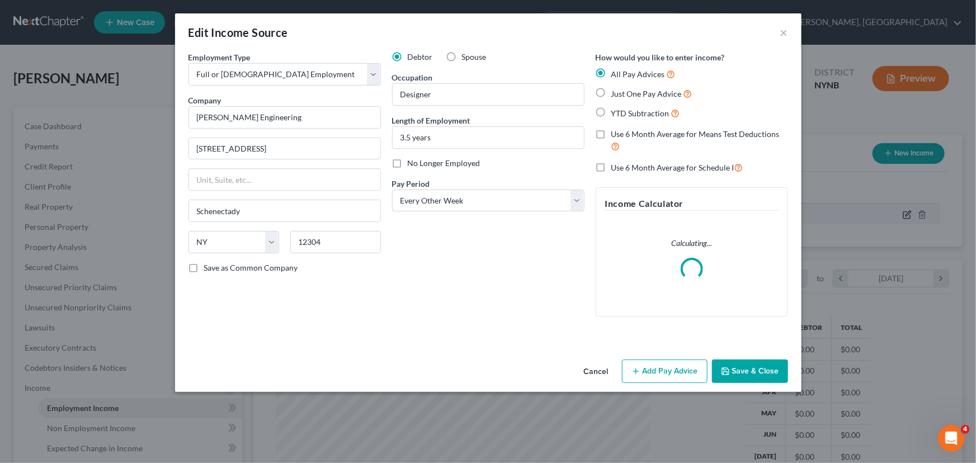
scroll to position [200, 400]
click at [630, 93] on span "Just One Pay Advice" at bounding box center [646, 94] width 70 height 10
click at [623, 93] on input "Just One Pay Advice" at bounding box center [619, 90] width 7 height 7
radio input "true"
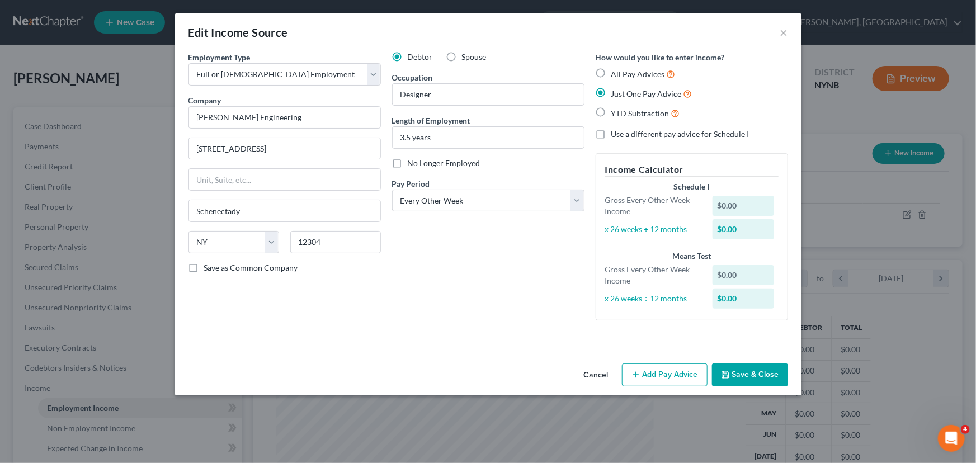
click at [663, 374] on button "Add Pay Advice" at bounding box center [665, 375] width 86 height 23
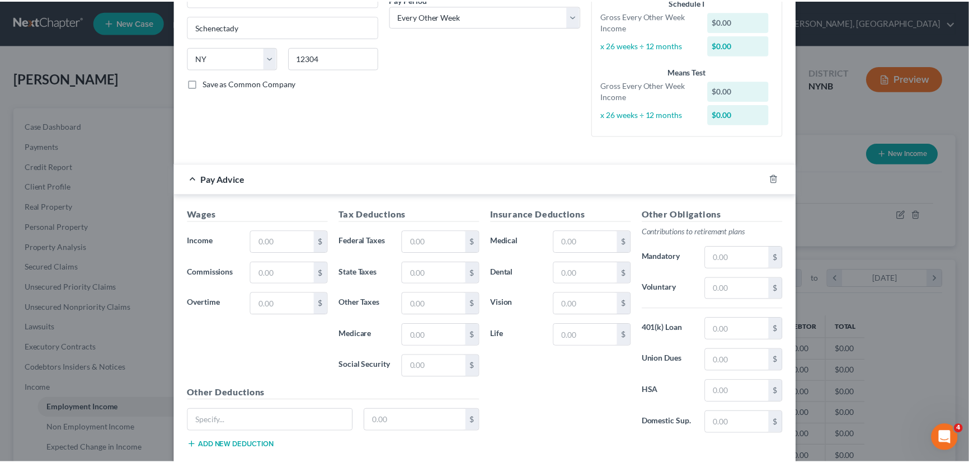
scroll to position [248, 0]
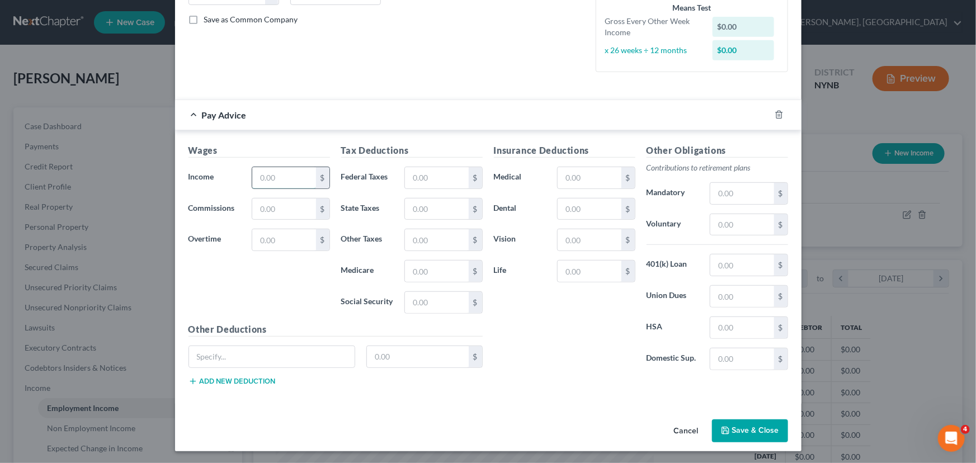
click at [279, 175] on input "text" at bounding box center [283, 177] width 63 height 21
type input "2,200"
click at [432, 181] on input "text" at bounding box center [436, 177] width 63 height 21
type input "397"
click at [733, 223] on input "text" at bounding box center [741, 224] width 63 height 21
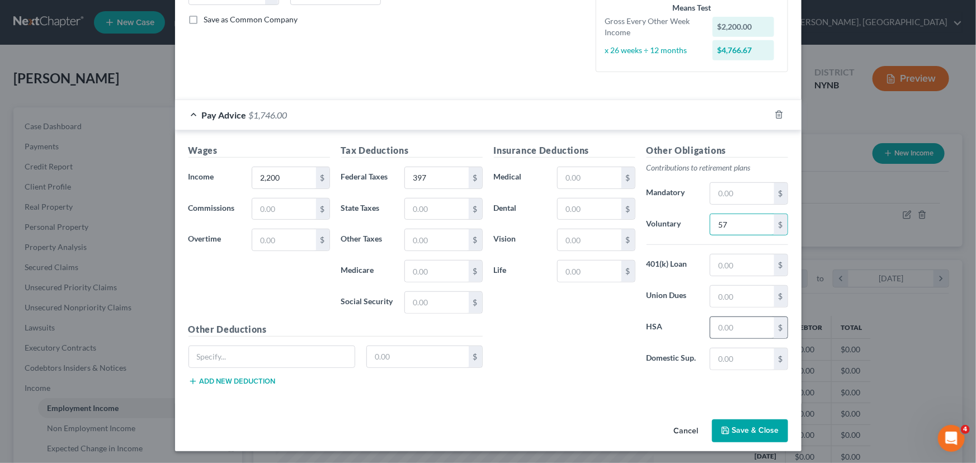
type input "57"
click at [722, 327] on input "text" at bounding box center [741, 327] width 63 height 21
type input "12.50"
click at [592, 177] on input "text" at bounding box center [589, 177] width 63 height 21
type input "206.82"
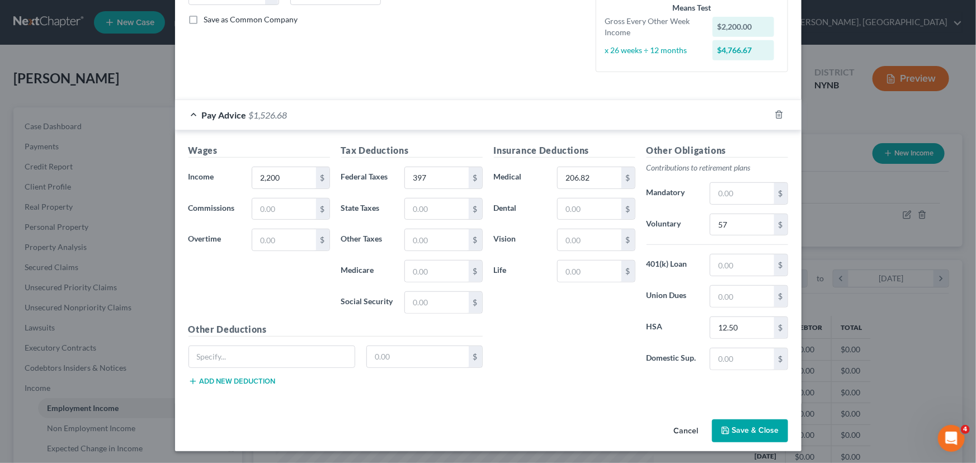
click at [737, 433] on button "Save & Close" at bounding box center [750, 430] width 76 height 23
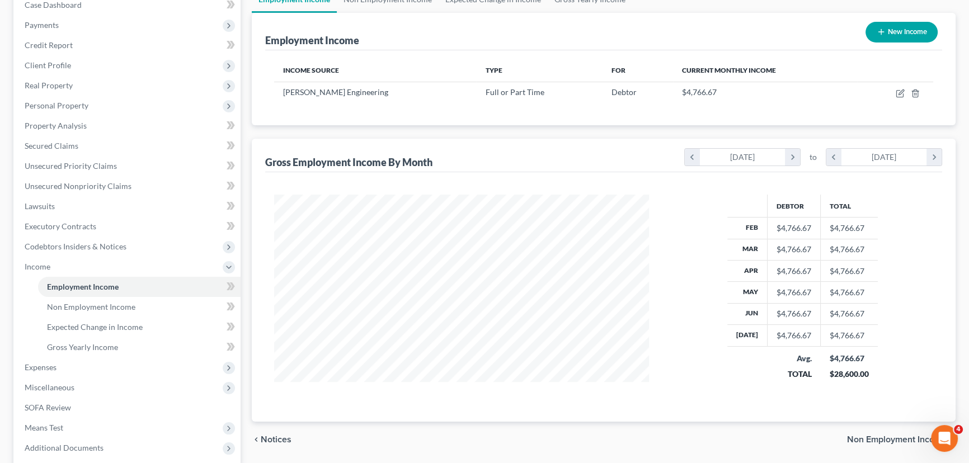
scroll to position [230, 0]
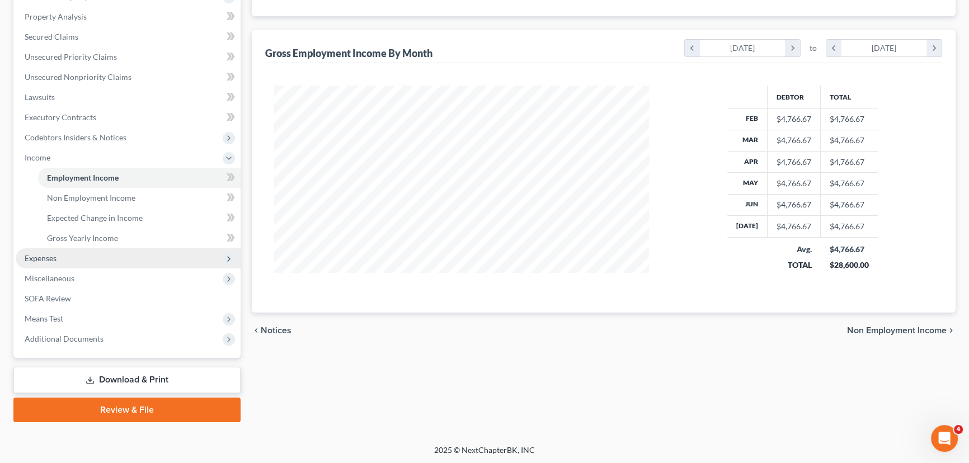
click at [60, 257] on span "Expenses" at bounding box center [128, 258] width 225 height 20
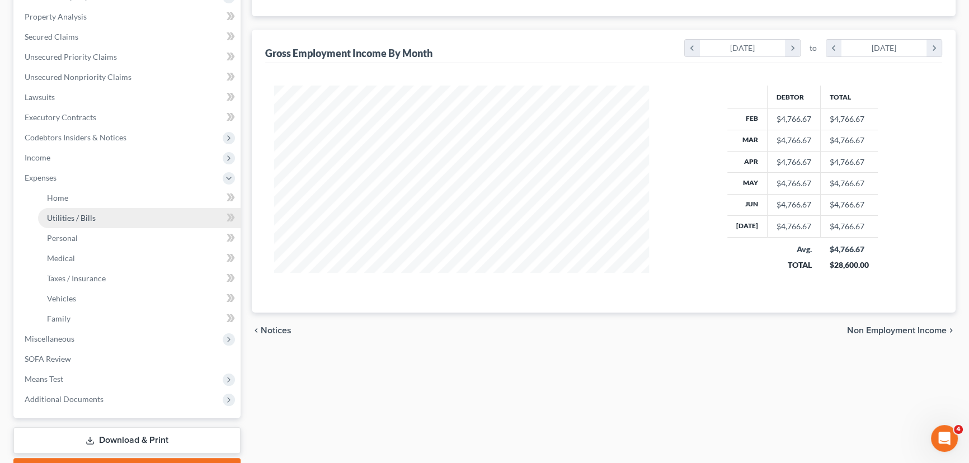
click at [69, 215] on span "Utilities / Bills" at bounding box center [71, 218] width 49 height 10
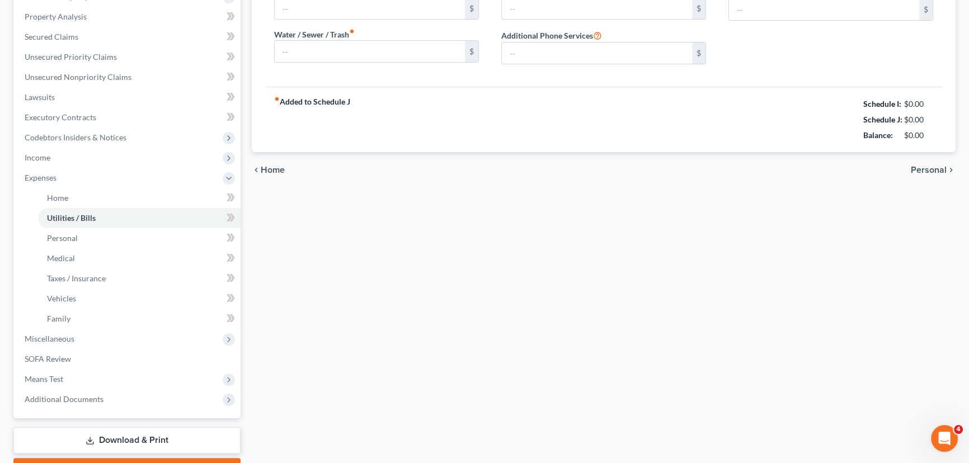
type input "60.00"
type input "30.00"
type input "0.00"
type input "98.00"
type input "85.67"
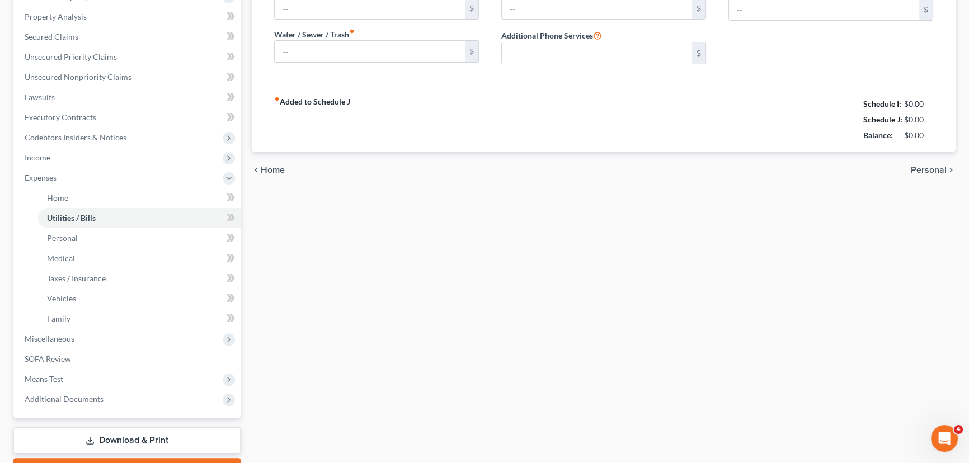
type input "0.00"
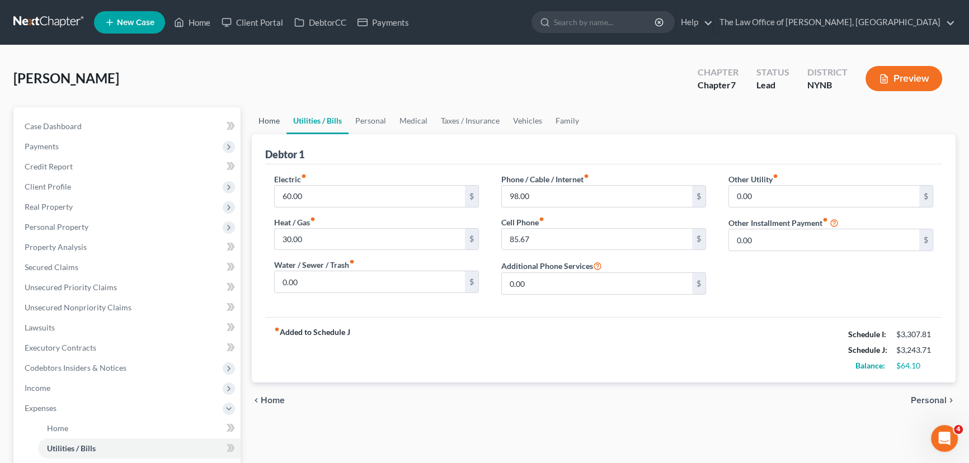
click at [273, 124] on link "Home" at bounding box center [269, 120] width 35 height 27
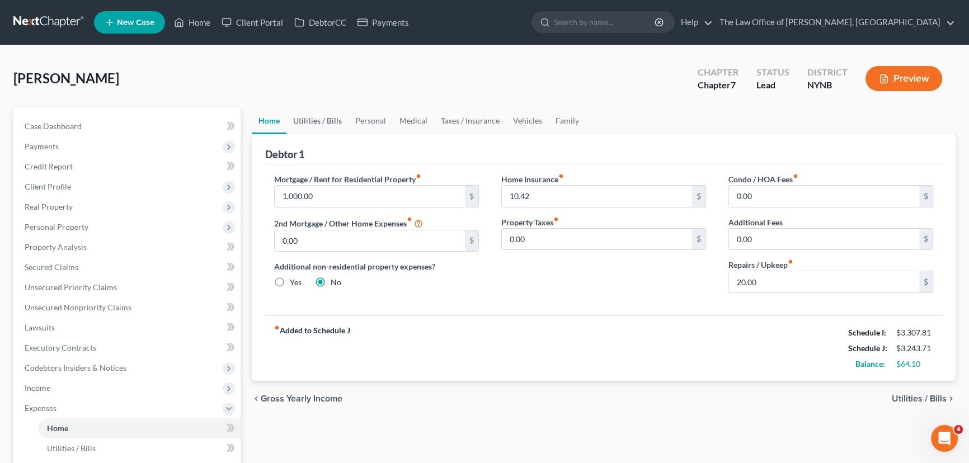
click at [300, 124] on link "Utilities / Bills" at bounding box center [317, 120] width 62 height 27
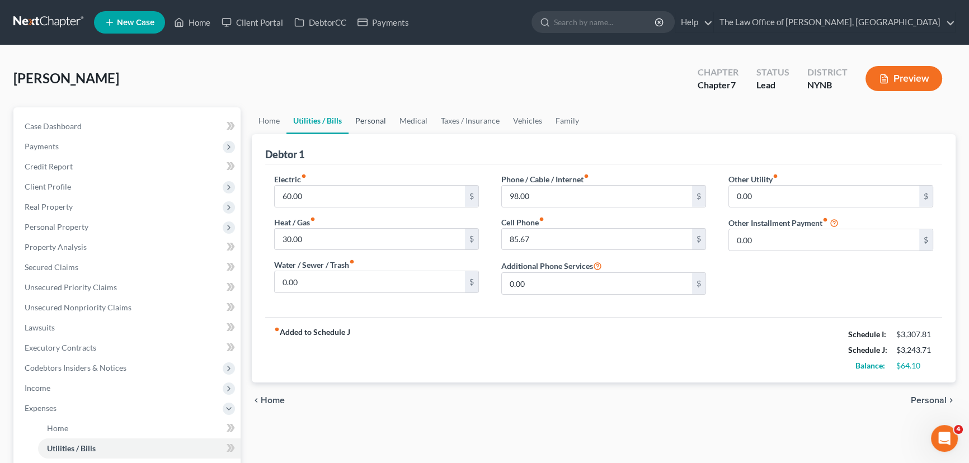
click at [382, 116] on link "Personal" at bounding box center [370, 120] width 44 height 27
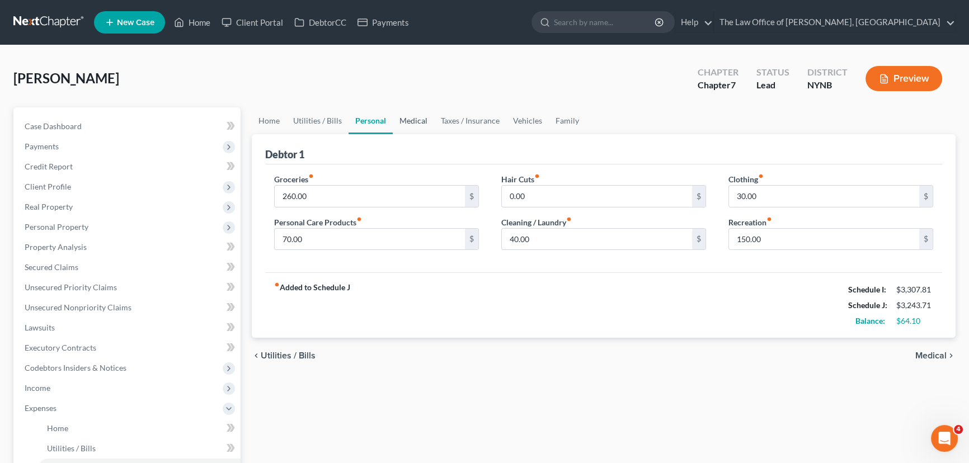
click at [414, 120] on link "Medical" at bounding box center [413, 120] width 41 height 27
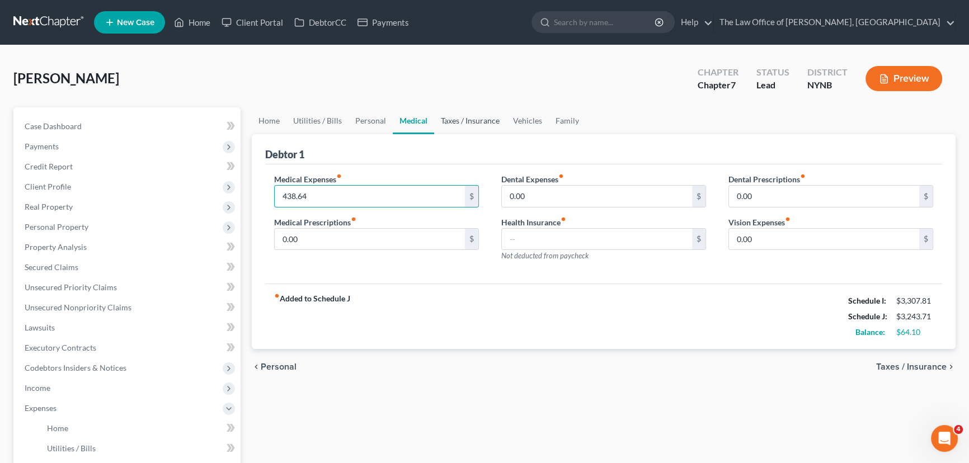
click at [475, 122] on link "Taxes / Insurance" at bounding box center [470, 120] width 72 height 27
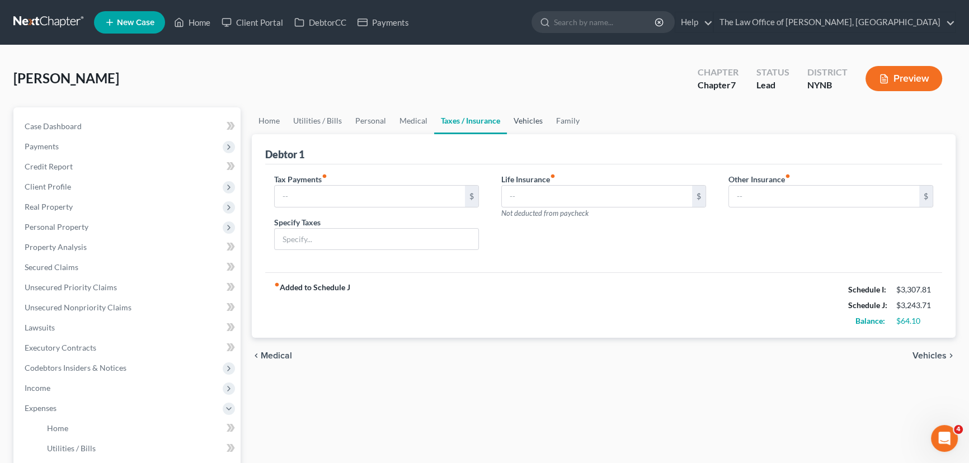
click at [530, 122] on link "Vehicles" at bounding box center [528, 120] width 43 height 27
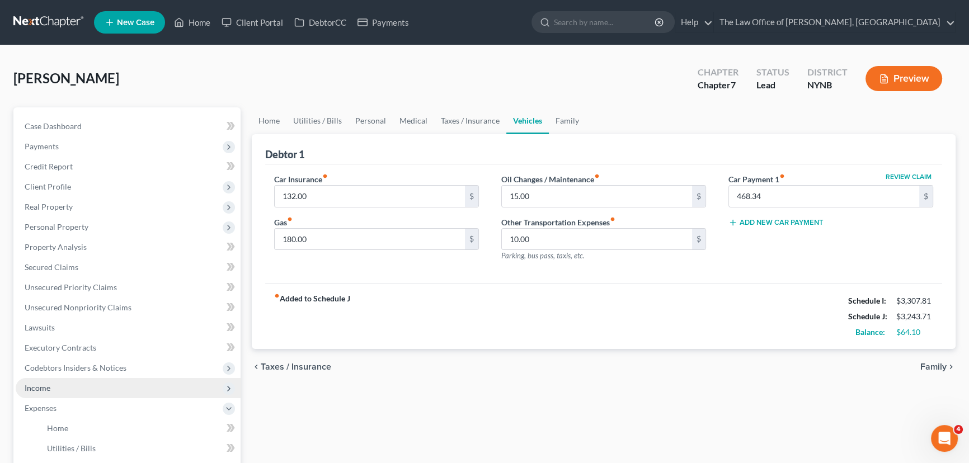
click at [61, 392] on span "Income" at bounding box center [128, 388] width 225 height 20
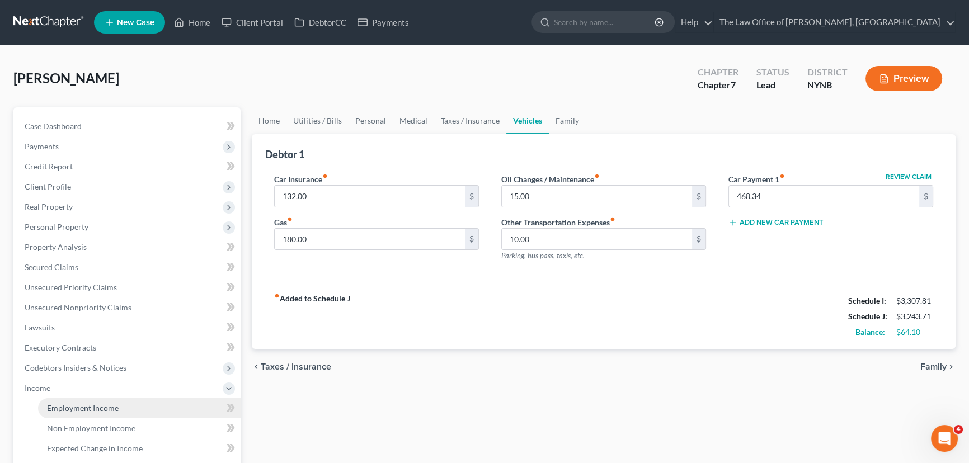
click at [62, 409] on span "Employment Income" at bounding box center [83, 408] width 72 height 10
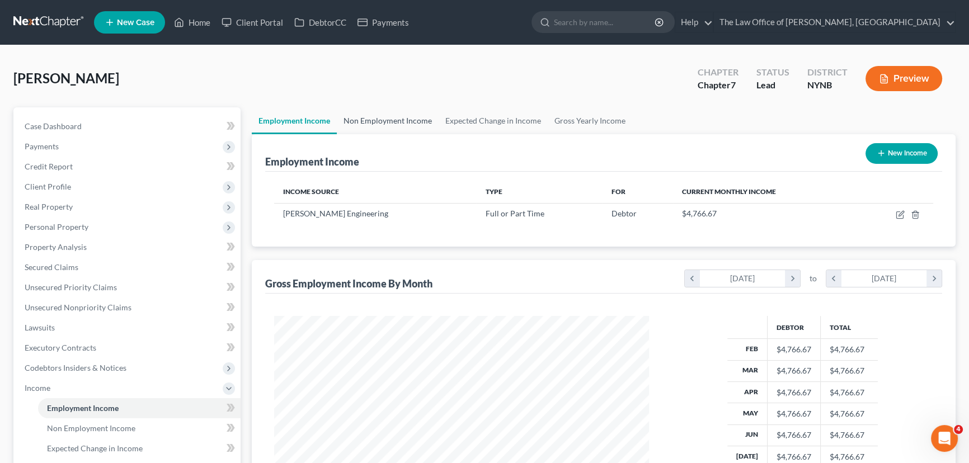
scroll to position [200, 397]
click at [385, 124] on link "Non Employment Income" at bounding box center [388, 120] width 102 height 27
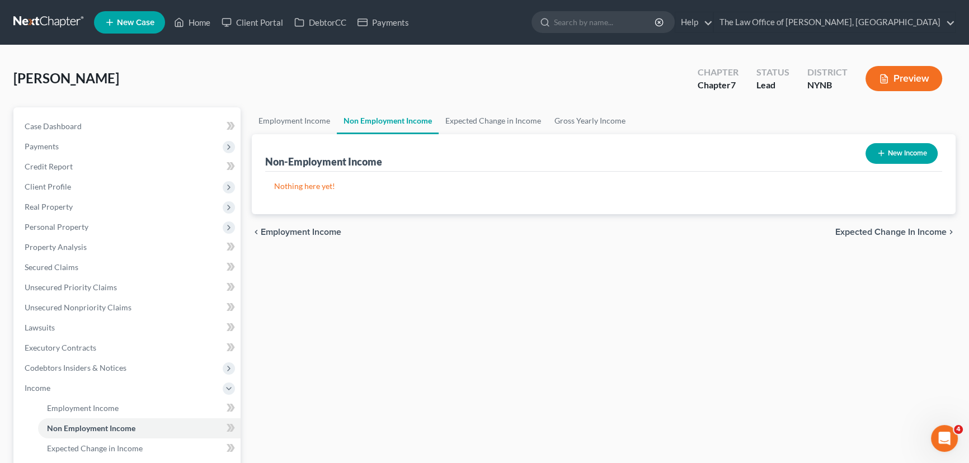
click at [871, 155] on button "New Income" at bounding box center [901, 153] width 72 height 21
select select "0"
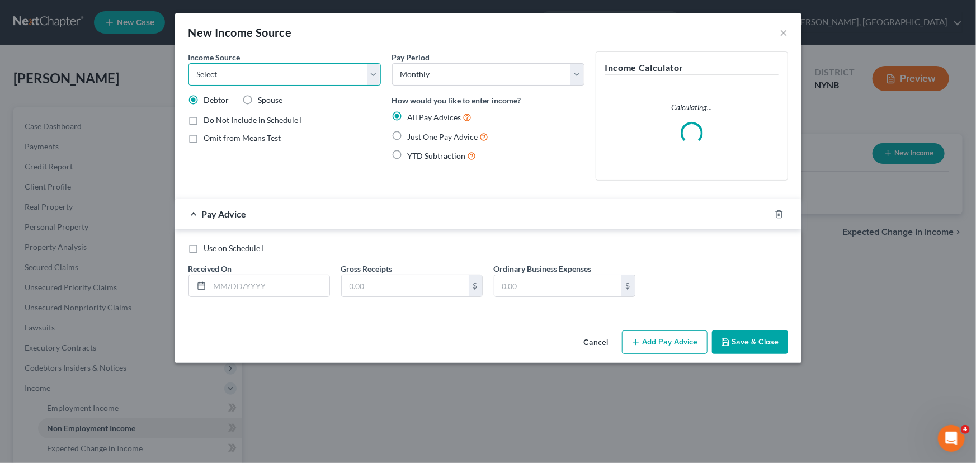
click at [290, 77] on select "Select Unemployment Disability (from employer) Pension Retirement Social Securi…" at bounding box center [284, 74] width 192 height 22
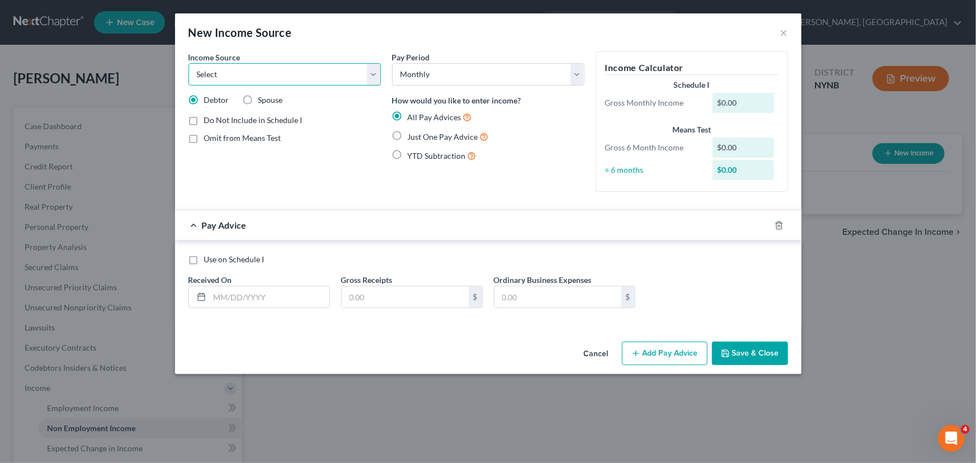
select select "5"
click at [188, 63] on select "Select Unemployment Disability (from employer) Pension Retirement Social Securi…" at bounding box center [284, 74] width 192 height 22
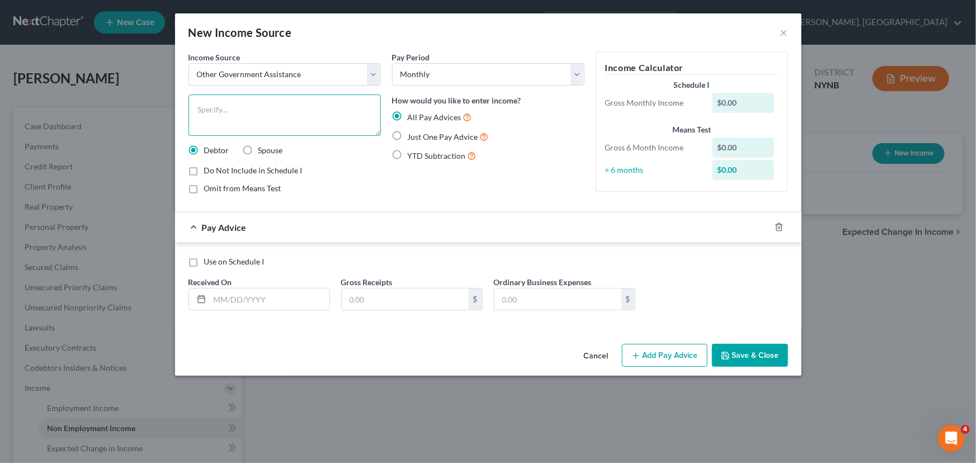
click at [241, 121] on textarea at bounding box center [284, 115] width 192 height 41
type textarea "Wick"
click at [408, 135] on label "Just One Pay Advice" at bounding box center [448, 136] width 81 height 13
click at [412, 135] on input "Just One Pay Advice" at bounding box center [415, 133] width 7 height 7
radio input "true"
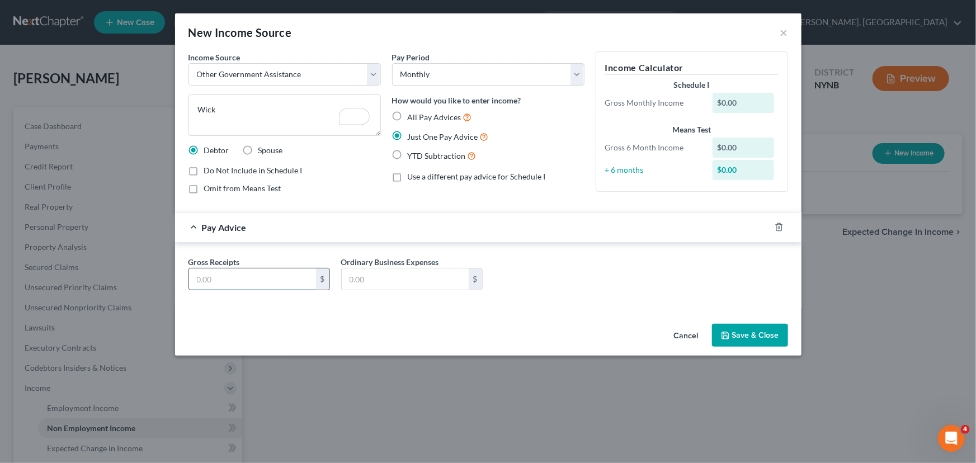
click at [233, 283] on input "text" at bounding box center [252, 278] width 127 height 21
click at [778, 33] on div "New Income Source ×" at bounding box center [488, 32] width 626 height 38
click at [783, 32] on button "×" at bounding box center [784, 32] width 8 height 13
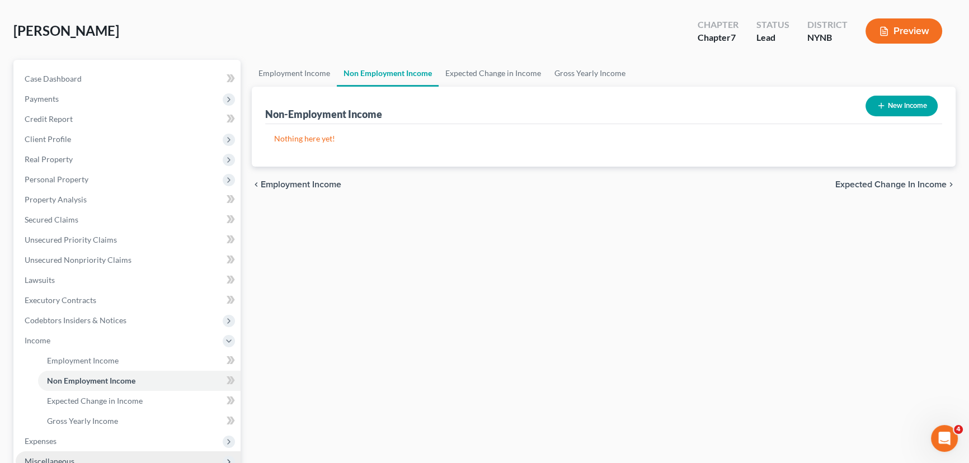
scroll to position [203, 0]
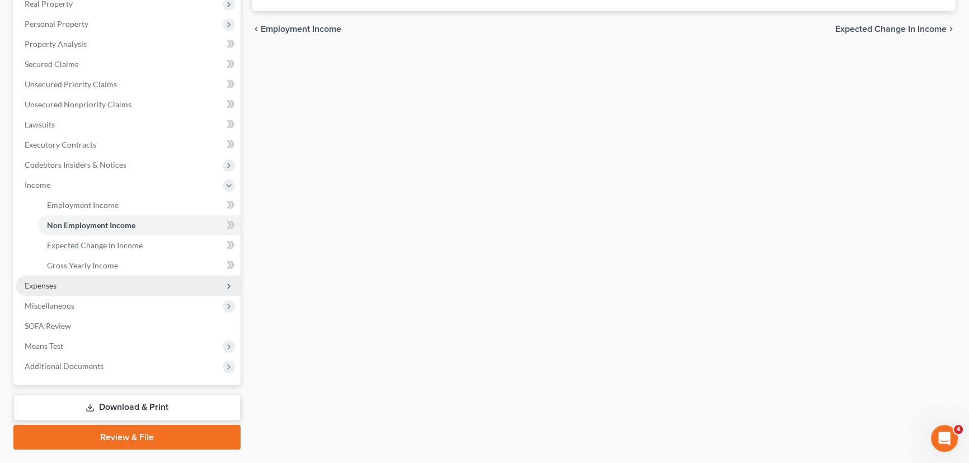
click at [69, 286] on span "Expenses" at bounding box center [128, 286] width 225 height 20
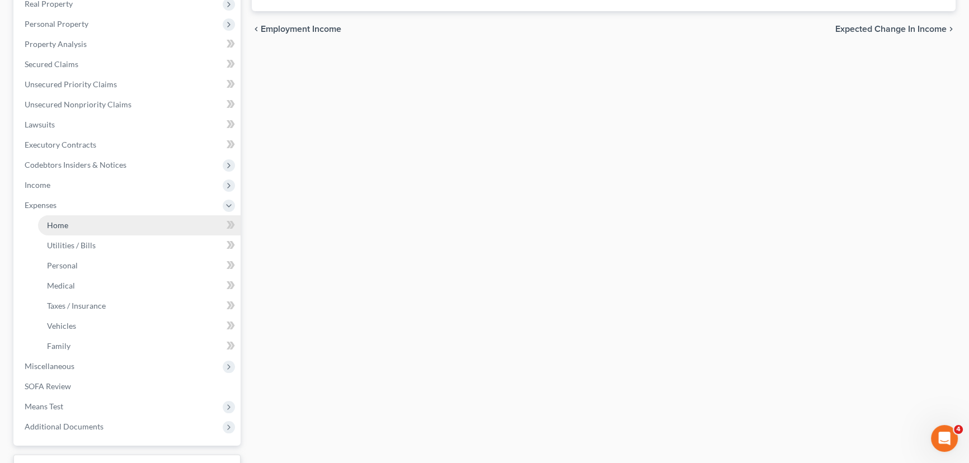
click at [65, 223] on span "Home" at bounding box center [57, 225] width 21 height 10
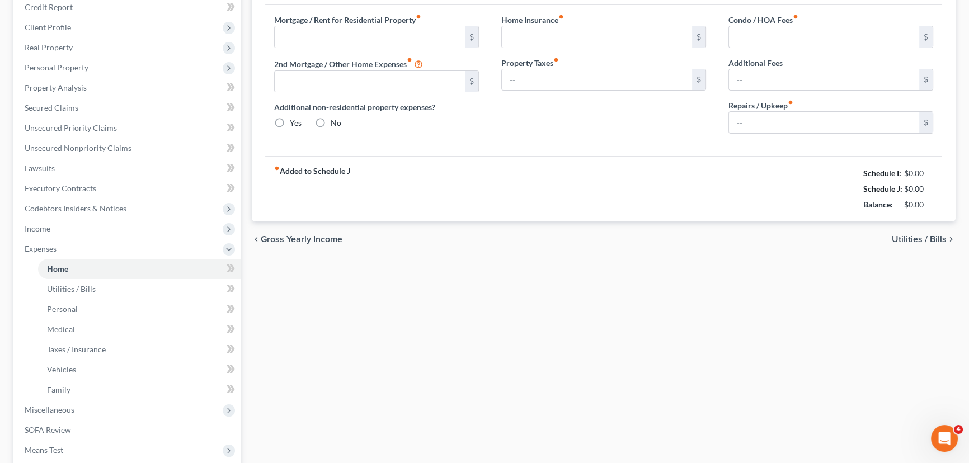
type input "1,000.00"
type input "0.00"
radio input "true"
type input "10.42"
type input "0.00"
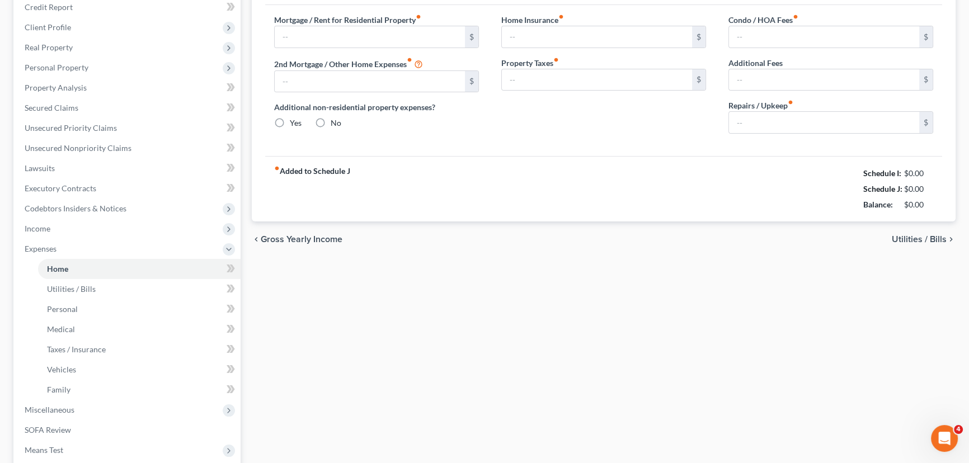
type input "0.00"
type input "20.00"
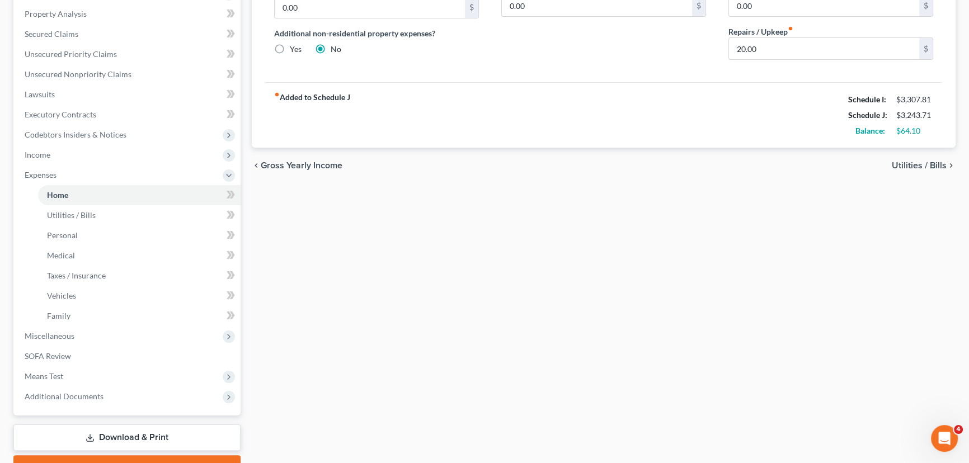
scroll to position [254, 0]
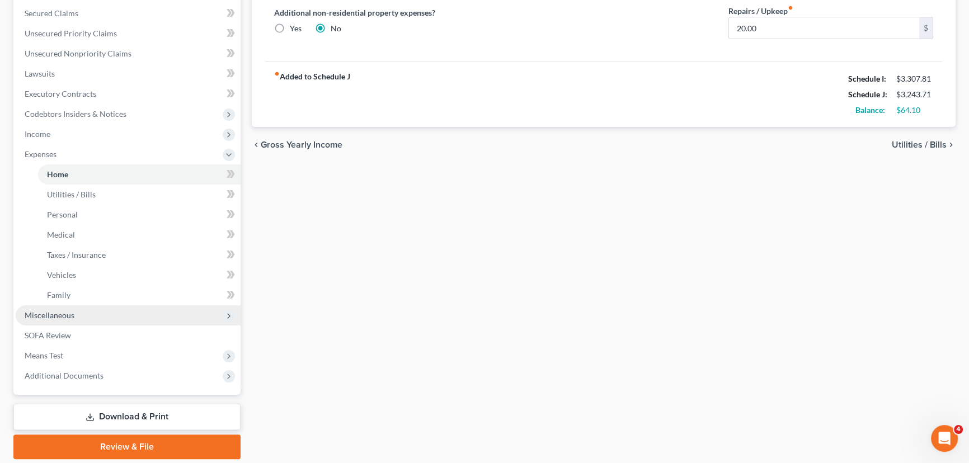
click at [120, 316] on span "Miscellaneous" at bounding box center [128, 315] width 225 height 20
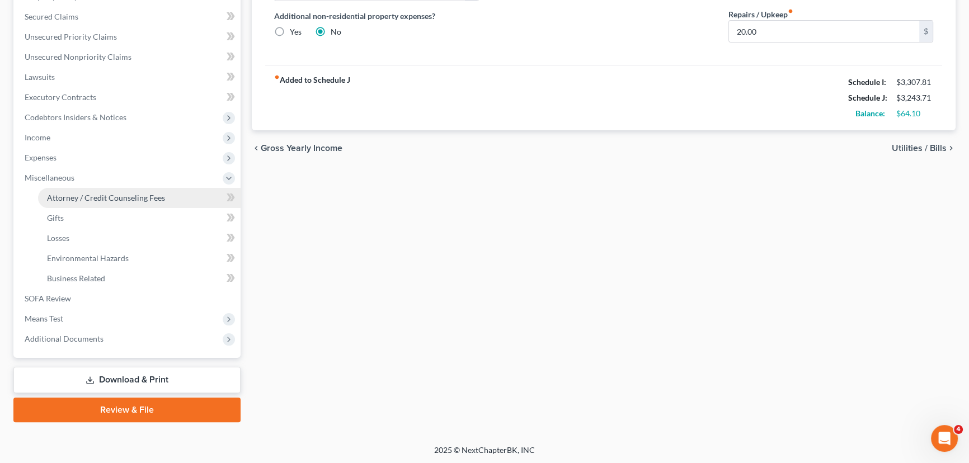
click at [124, 194] on span "Attorney / Credit Counseling Fees" at bounding box center [106, 198] width 118 height 10
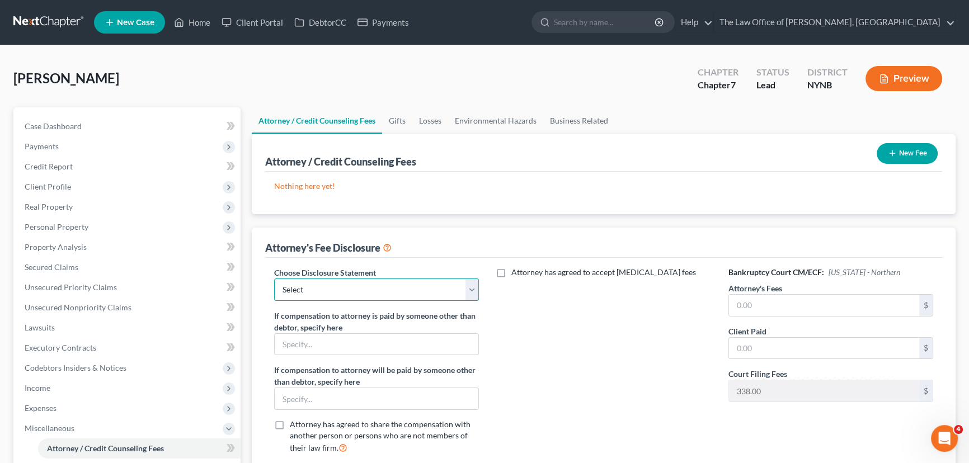
click at [422, 287] on select "Select Southern District The Law Office of Christiaan van Niekerk, PLLC" at bounding box center [376, 290] width 205 height 22
select select "1"
click at [274, 279] on select "Select Southern District The Law Office of Christiaan van Niekerk, PLLC" at bounding box center [376, 290] width 205 height 22
click at [770, 301] on input "text" at bounding box center [824, 305] width 190 height 21
type input "2,180"
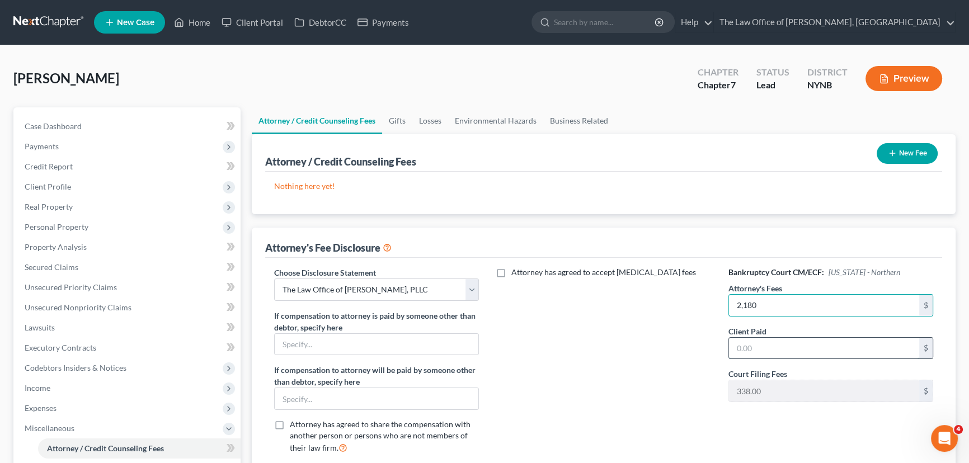
click at [782, 341] on input "text" at bounding box center [824, 348] width 190 height 21
type input "350"
click at [899, 149] on button "New Fee" at bounding box center [906, 153] width 61 height 21
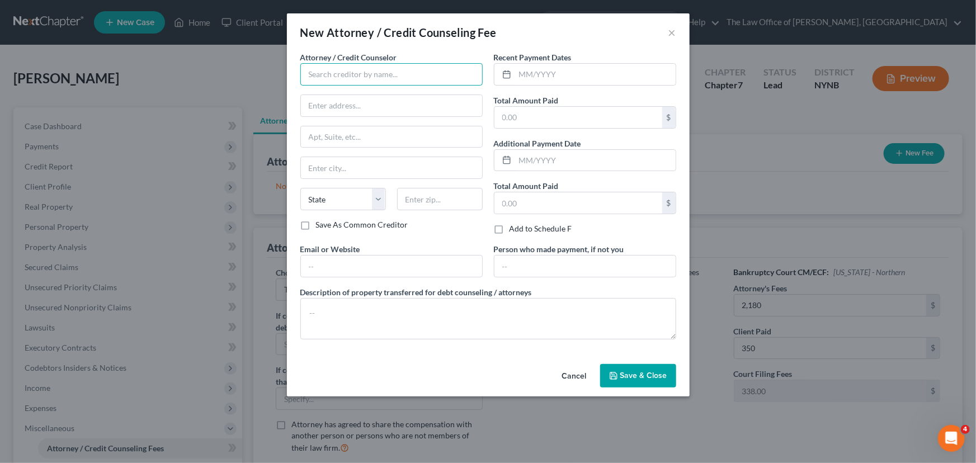
click at [389, 77] on input "text" at bounding box center [391, 74] width 182 height 22
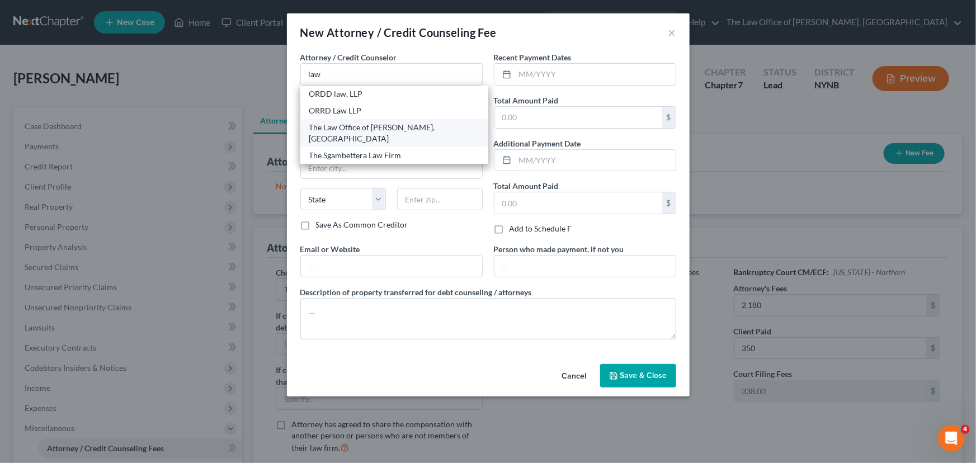
click at [359, 130] on div "The Law Office of [PERSON_NAME], [GEOGRAPHIC_DATA]" at bounding box center [394, 133] width 170 height 22
type input "The Law Office of [PERSON_NAME], [GEOGRAPHIC_DATA]"
type input "146 Jay Street"
type input "Schenectady"
select select "35"
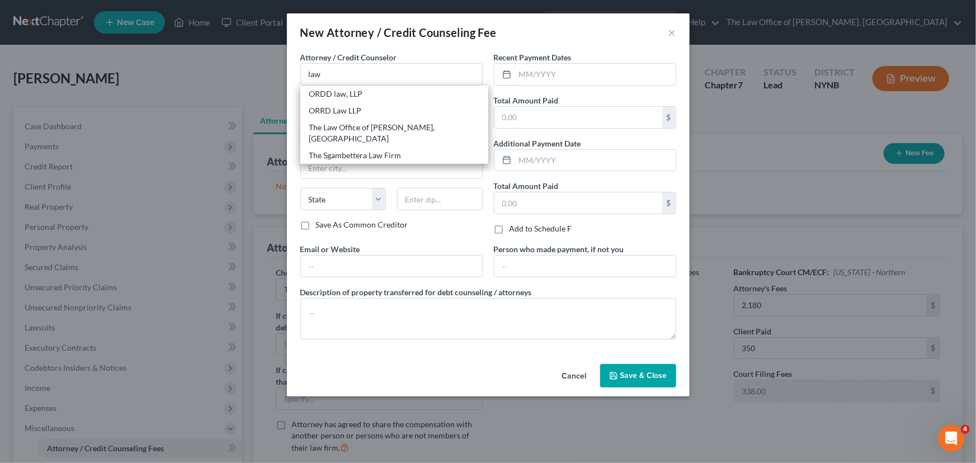
type input "12309"
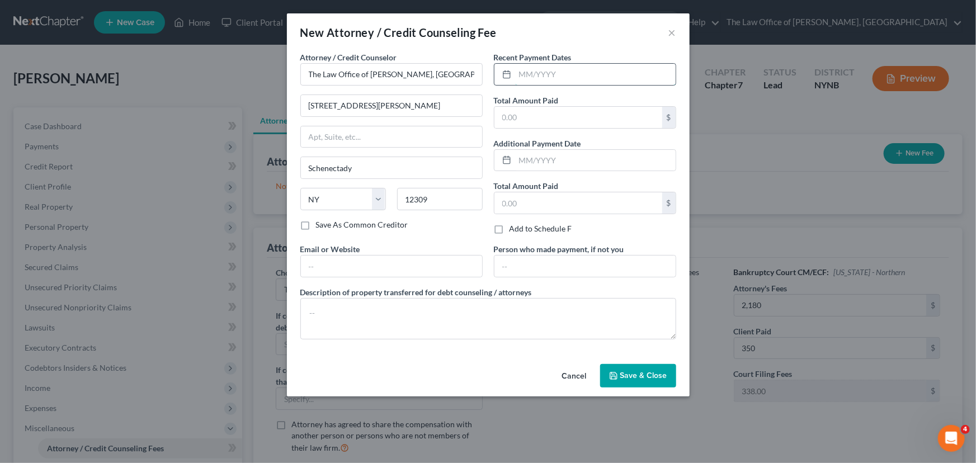
click at [537, 72] on input "text" at bounding box center [595, 74] width 161 height 21
type input "08/2025"
click at [544, 117] on input "text" at bounding box center [578, 117] width 168 height 21
type input "350"
click at [651, 374] on span "Save & Close" at bounding box center [643, 376] width 47 height 10
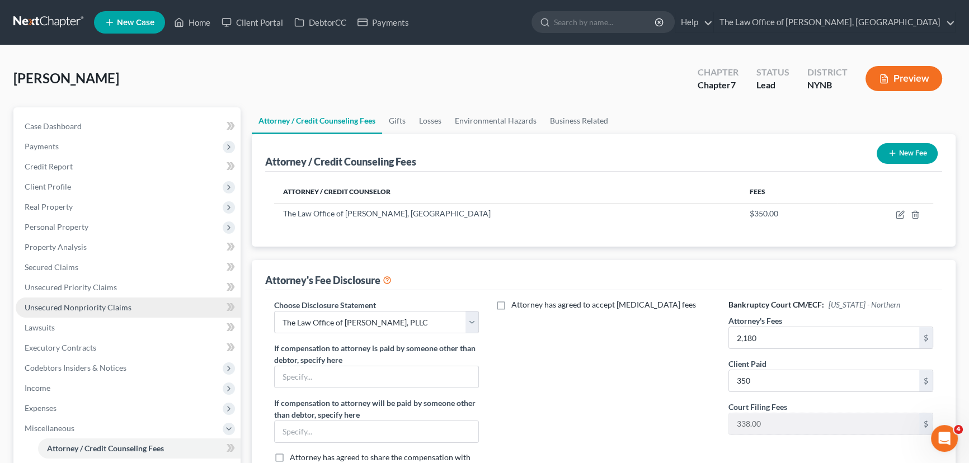
click at [53, 303] on span "Unsecured Nonpriority Claims" at bounding box center [78, 308] width 107 height 10
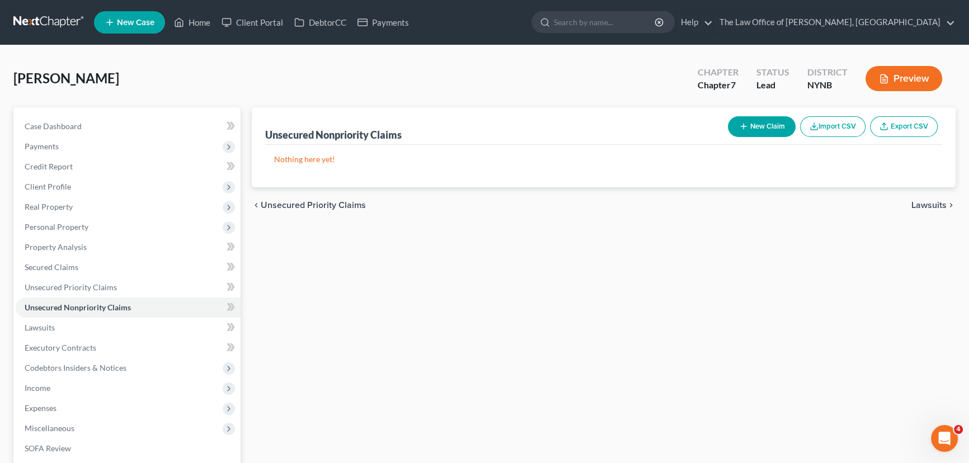
click at [747, 123] on button "New Claim" at bounding box center [762, 126] width 68 height 21
select select "0"
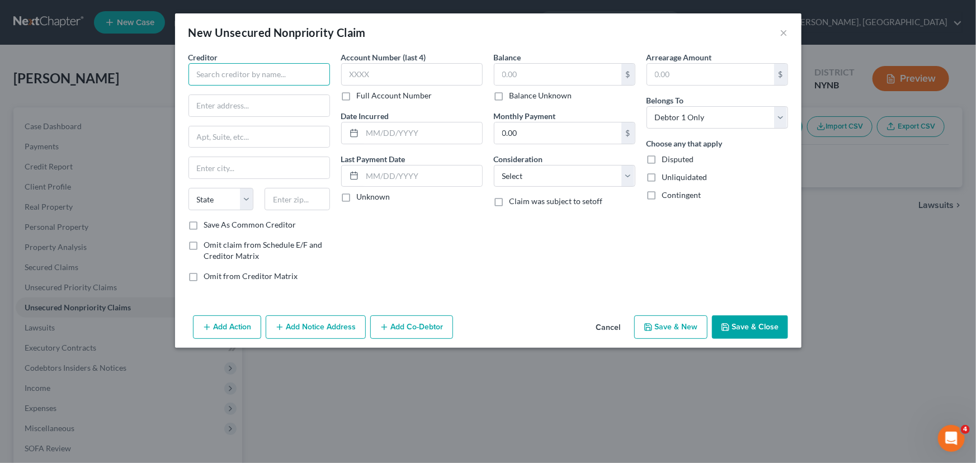
click at [236, 73] on input "text" at bounding box center [259, 74] width 142 height 22
click at [779, 32] on div "New Unsecured Nonpriority Claim ×" at bounding box center [488, 32] width 626 height 38
click at [783, 34] on button "×" at bounding box center [784, 32] width 8 height 13
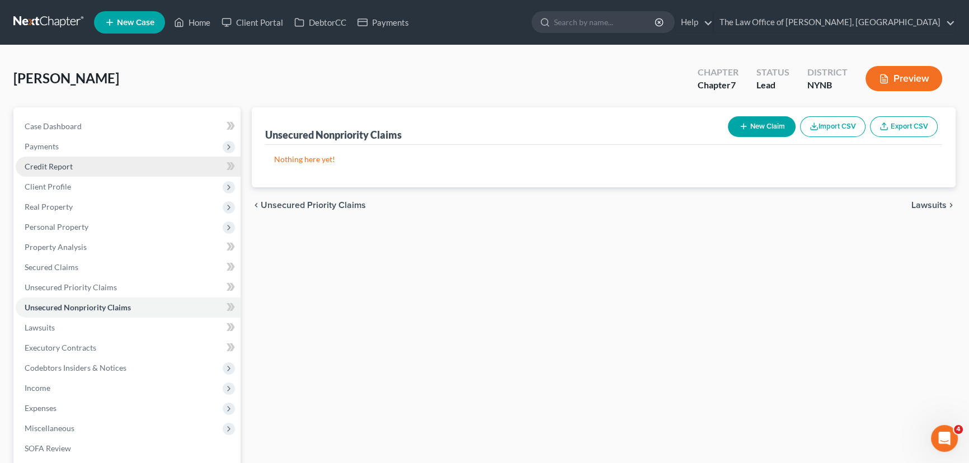
click at [53, 163] on span "Credit Report" at bounding box center [49, 167] width 48 height 10
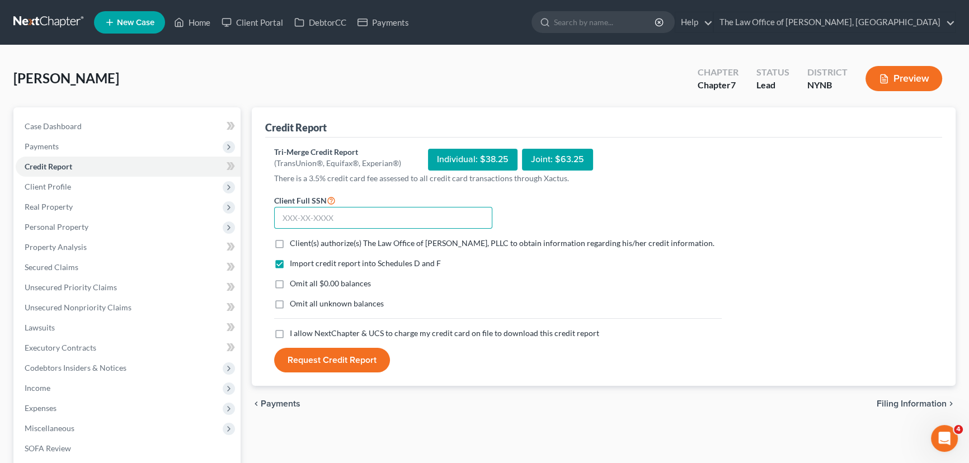
click at [309, 214] on input "text" at bounding box center [383, 218] width 218 height 22
paste input "116-72-5746"
type input "116-72-5746"
click at [290, 240] on label "Client(s) authorize(s) The Law Office of Christiaan Van Niekerk, PLLC to obtain…" at bounding box center [502, 243] width 425 height 11
click at [294, 240] on input "Client(s) authorize(s) The Law Office of Christiaan Van Niekerk, PLLC to obtain…" at bounding box center [297, 241] width 7 height 7
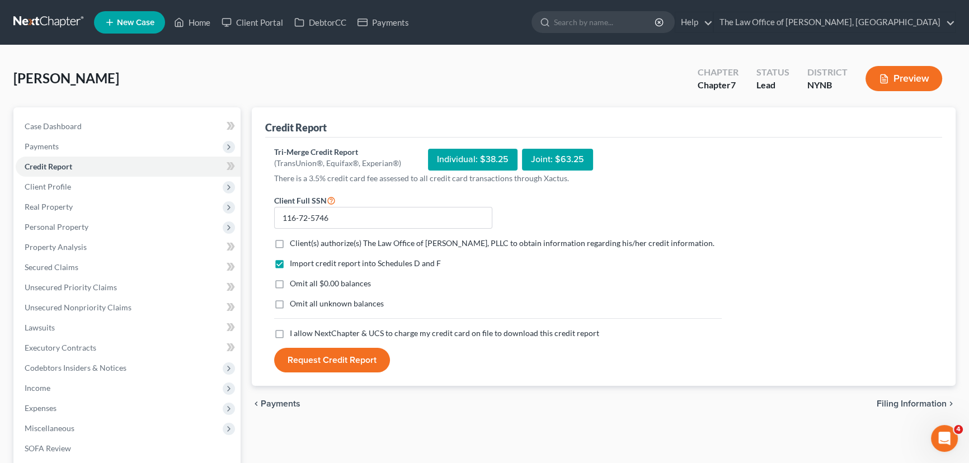
checkbox input "true"
click at [290, 339] on label "I allow NextChapter & UCS to charge my credit card on file to download this cre…" at bounding box center [444, 333] width 309 height 11
click at [294, 335] on input "I allow NextChapter & UCS to charge my credit card on file to download this cre…" at bounding box center [297, 331] width 7 height 7
checkbox input "true"
click at [337, 365] on button "Request Credit Report" at bounding box center [332, 360] width 116 height 25
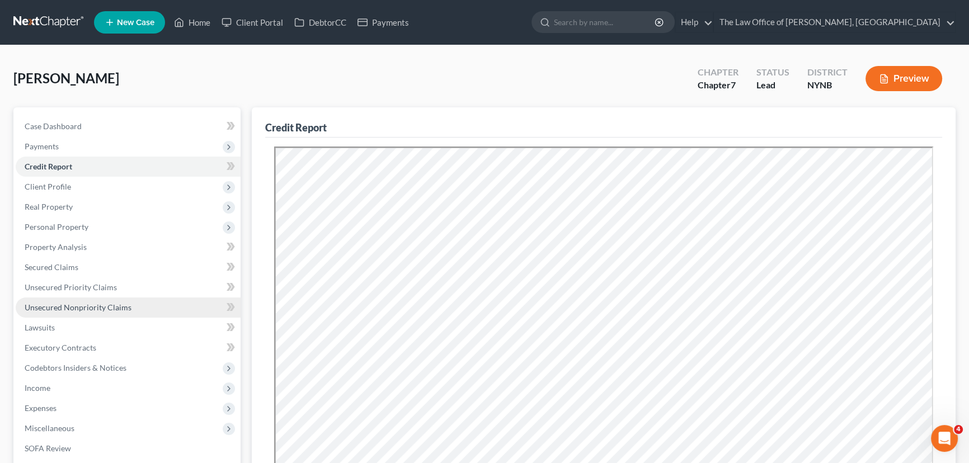
click at [94, 303] on span "Unsecured Nonpriority Claims" at bounding box center [78, 308] width 107 height 10
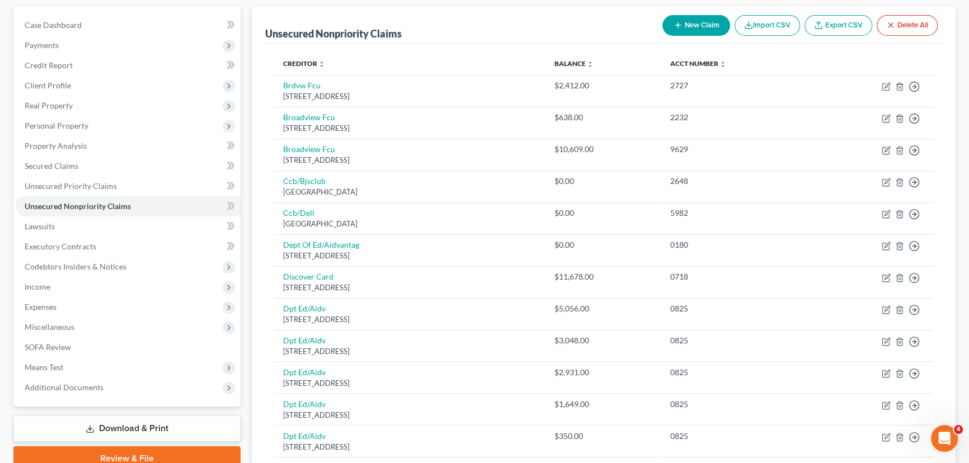
scroll to position [95, 0]
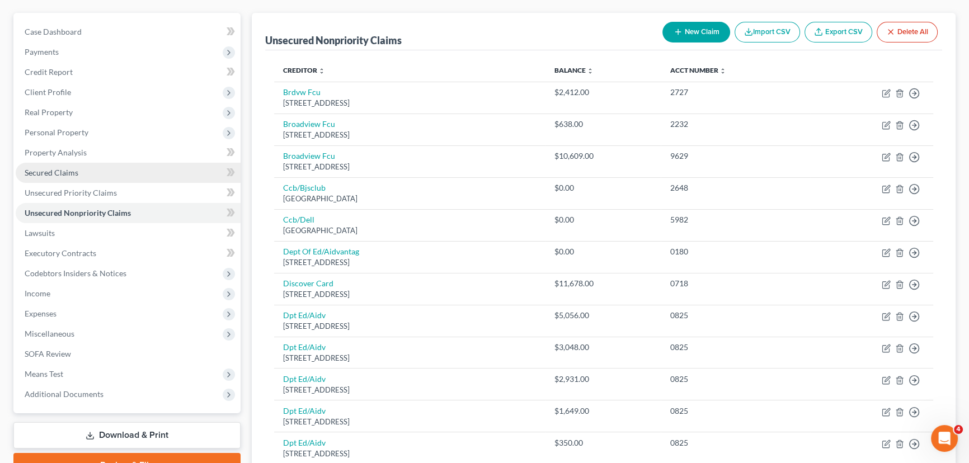
click at [57, 173] on span "Secured Claims" at bounding box center [52, 173] width 54 height 10
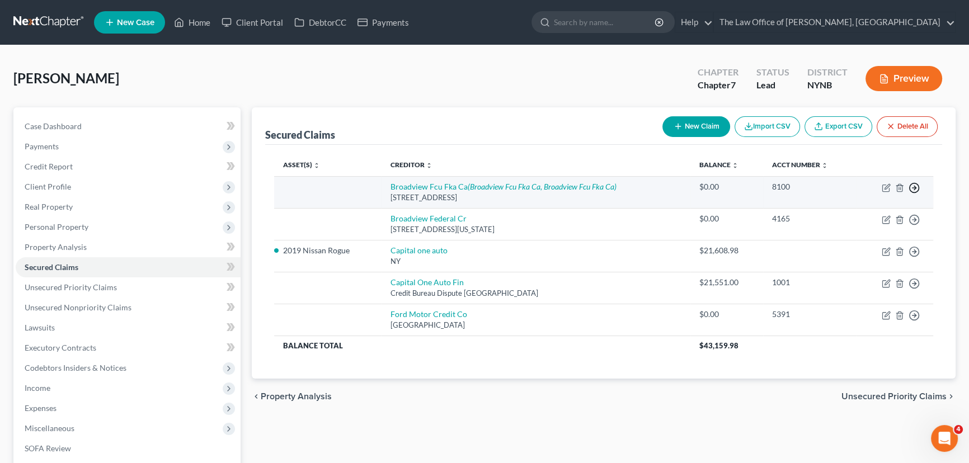
click at [915, 183] on circle "button" at bounding box center [914, 188] width 10 height 10
click at [873, 216] on link "Move to F" at bounding box center [862, 215] width 93 height 19
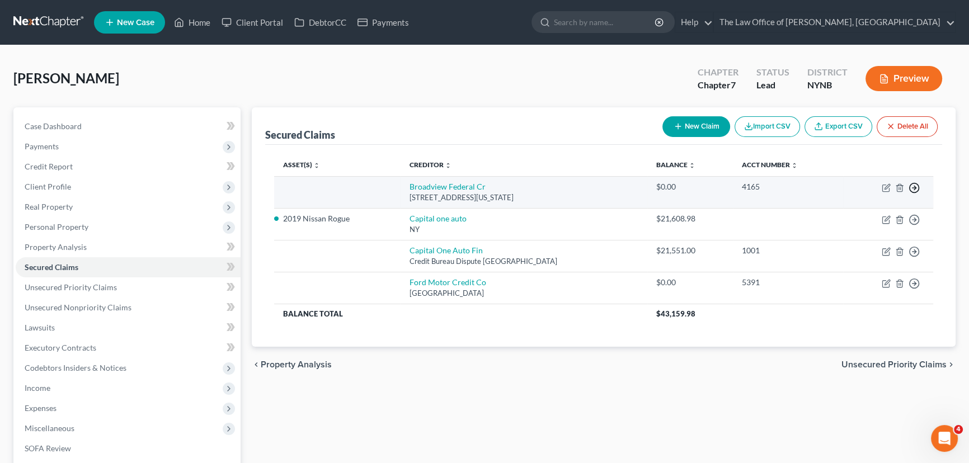
click at [913, 190] on icon "button" at bounding box center [913, 187] width 11 height 11
click at [864, 209] on link "Move to F" at bounding box center [862, 215] width 93 height 19
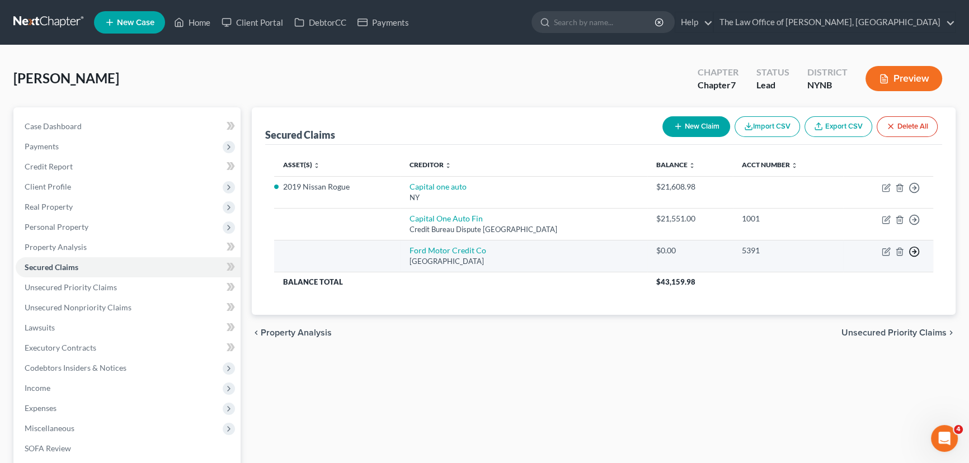
click at [912, 194] on icon "button" at bounding box center [913, 187] width 11 height 11
click at [856, 275] on link "Move to F" at bounding box center [862, 279] width 93 height 19
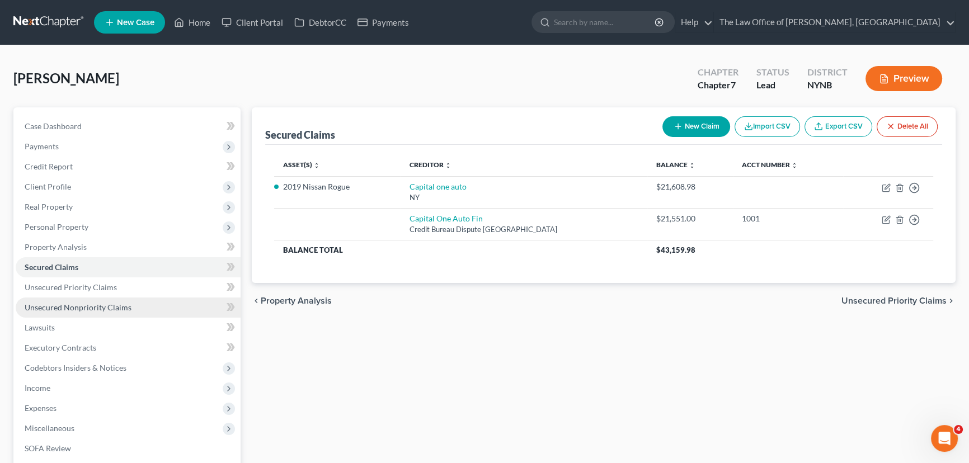
drag, startPoint x: 96, startPoint y: 308, endPoint x: 109, endPoint y: 306, distance: 12.4
click at [96, 308] on span "Unsecured Nonpriority Claims" at bounding box center [78, 308] width 107 height 10
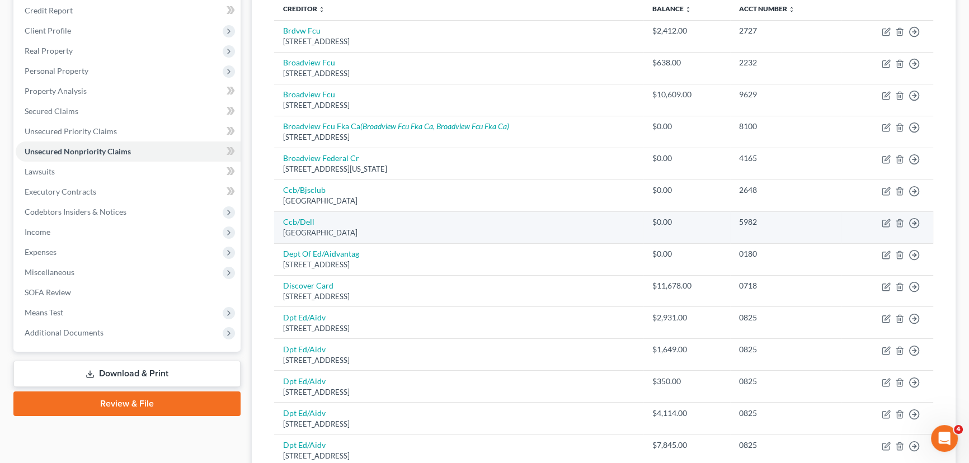
scroll to position [101, 0]
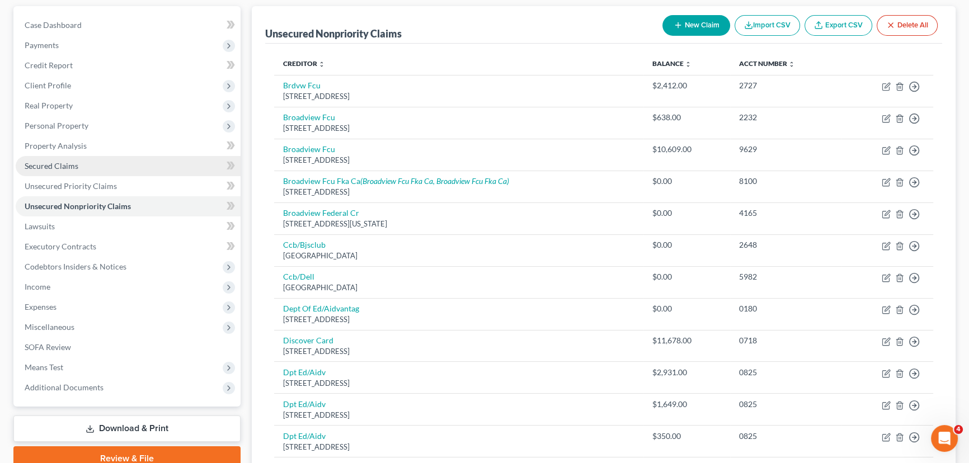
click at [58, 162] on span "Secured Claims" at bounding box center [52, 166] width 54 height 10
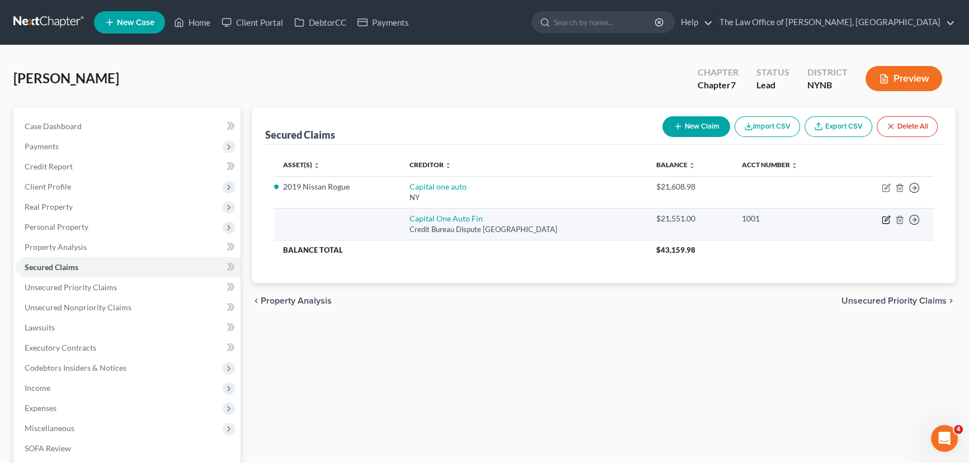
click at [883, 219] on icon "button" at bounding box center [885, 219] width 9 height 9
select select "45"
select select "0"
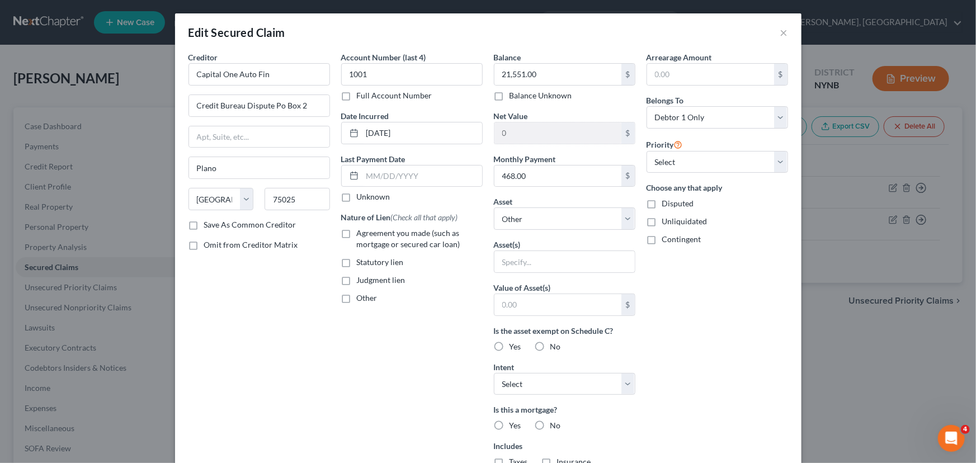
click at [357, 235] on label "Agreement you made (such as mortgage or secured car loan)" at bounding box center [420, 239] width 126 height 22
click at [361, 235] on input "Agreement you made (such as mortgage or secured car loan)" at bounding box center [364, 231] width 7 height 7
checkbox input "true"
click at [558, 219] on select "Select Other Multiple Assets 401 K - $5000.0 2019 Nissan Rogue - $13375.0 Broad…" at bounding box center [565, 219] width 142 height 22
select select "3"
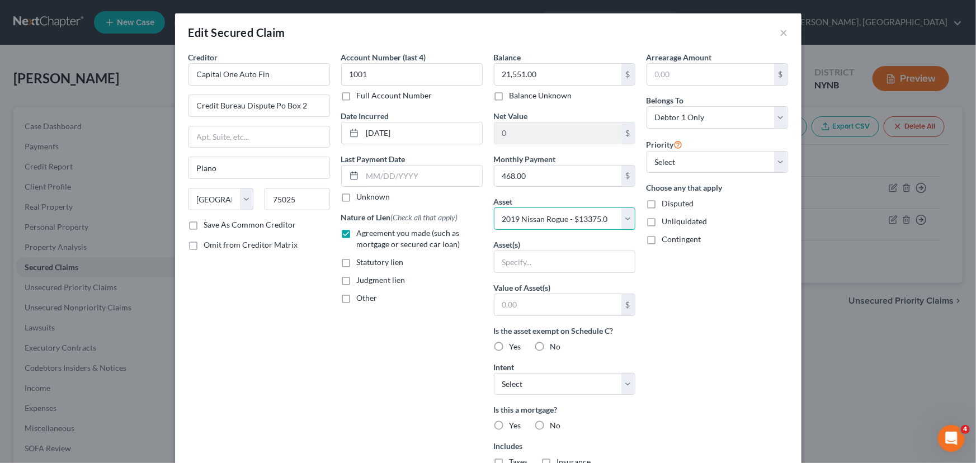
click at [494, 208] on select "Select Other Multiple Assets 401 K - $5000.0 2019 Nissan Rogue - $13375.0 Broad…" at bounding box center [565, 219] width 142 height 22
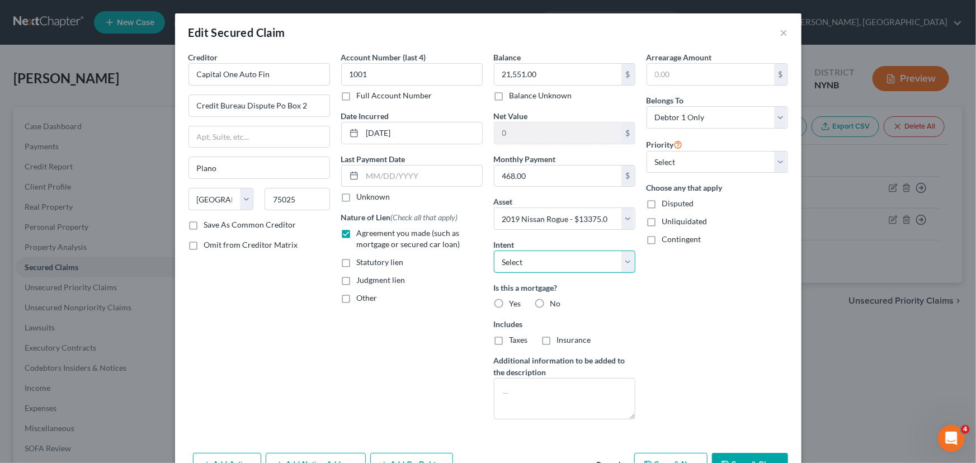
click at [542, 257] on select "Select Surrender Redeem Reaffirm Avoid Other" at bounding box center [565, 262] width 142 height 22
select select "2"
click at [494, 251] on select "Select Surrender Redeem Reaffirm Avoid Other" at bounding box center [565, 262] width 142 height 22
click at [550, 304] on label "No" at bounding box center [555, 303] width 11 height 11
click at [555, 304] on input "No" at bounding box center [558, 301] width 7 height 7
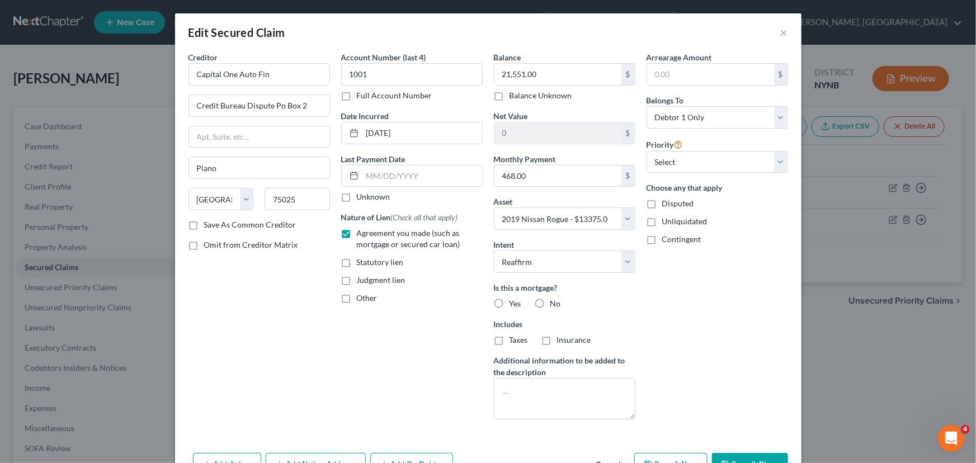
radio input "true"
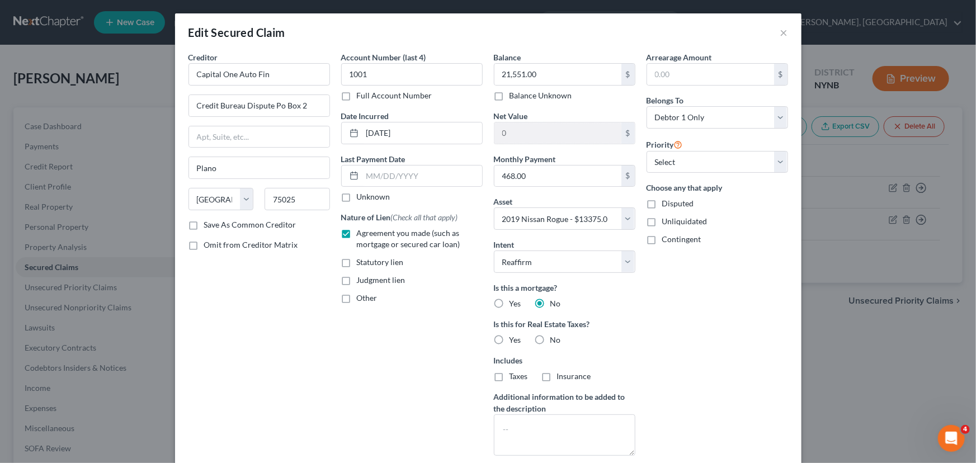
click at [550, 336] on label "No" at bounding box center [555, 339] width 11 height 11
click at [555, 336] on input "No" at bounding box center [558, 337] width 7 height 7
radio input "true"
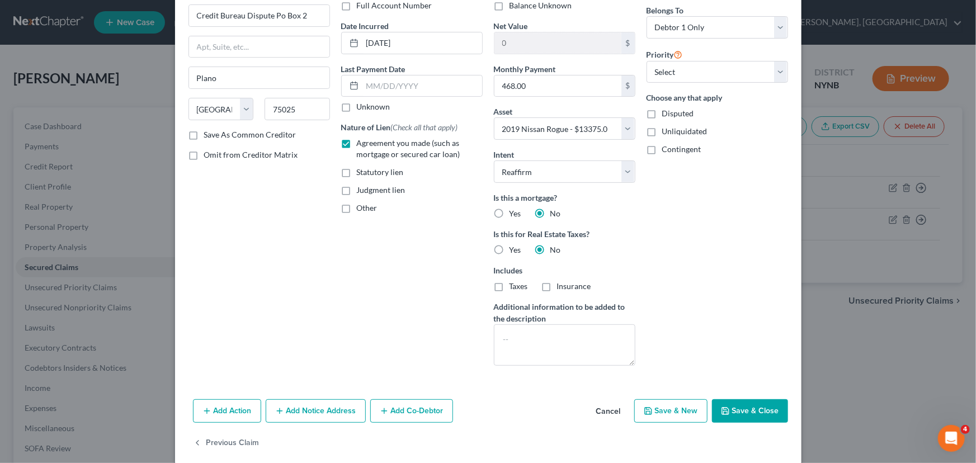
scroll to position [103, 0]
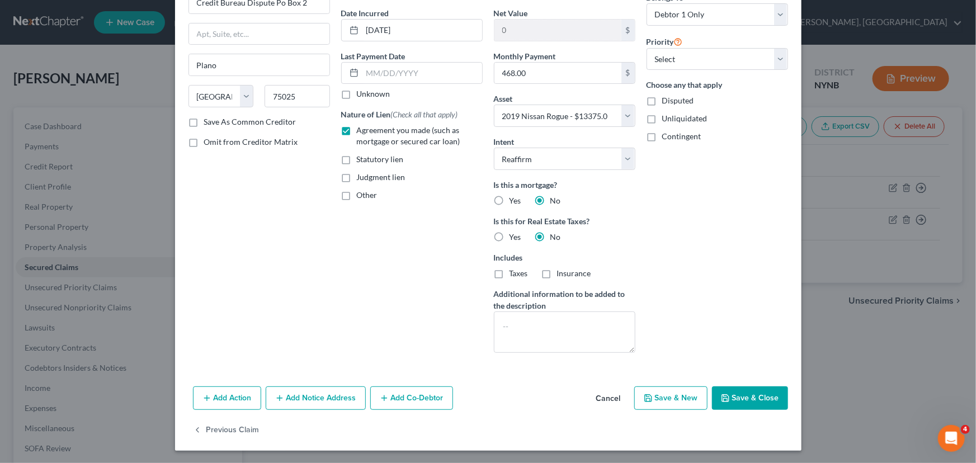
click at [723, 398] on polyline "button" at bounding box center [725, 399] width 4 height 3
select select
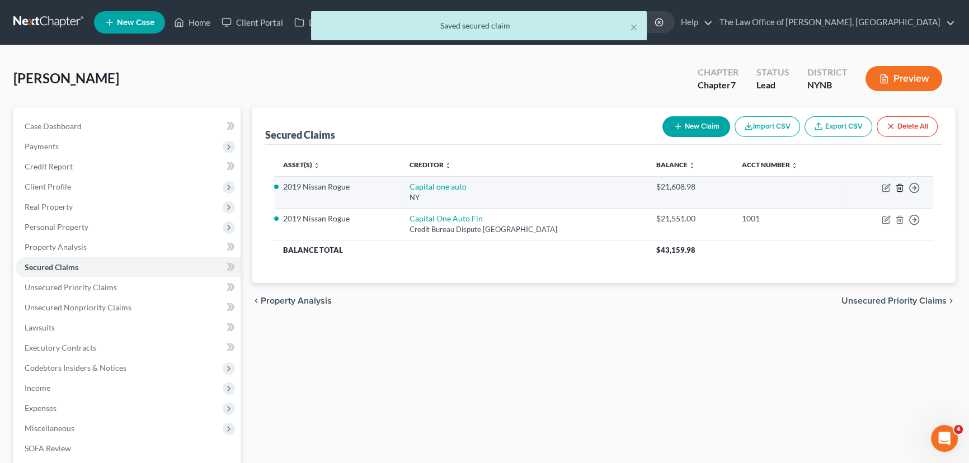
click at [898, 186] on icon "button" at bounding box center [899, 187] width 9 height 9
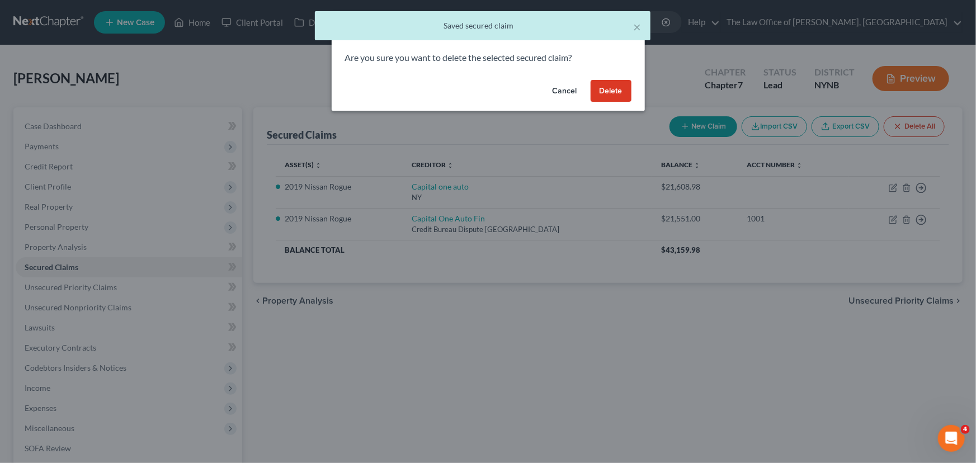
click at [620, 89] on button "Delete" at bounding box center [611, 91] width 41 height 22
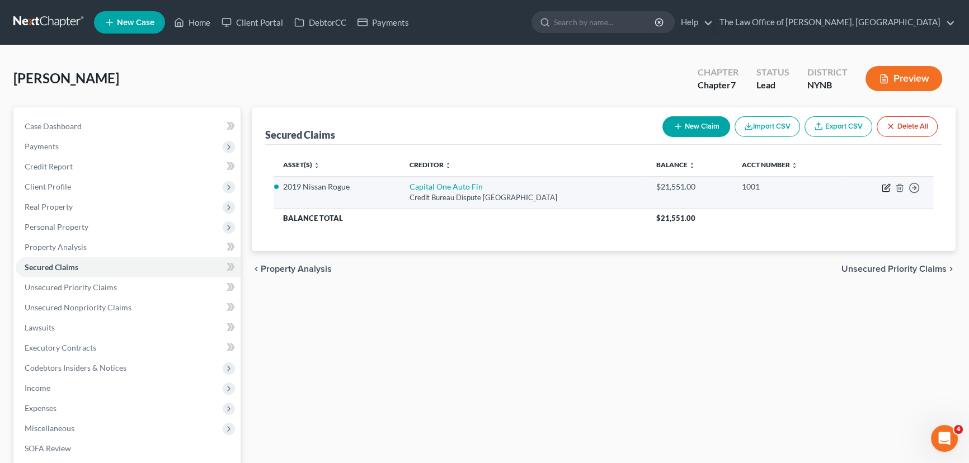
click at [884, 187] on icon "button" at bounding box center [886, 186] width 5 height 5
select select "45"
select select "3"
select select "2"
select select "0"
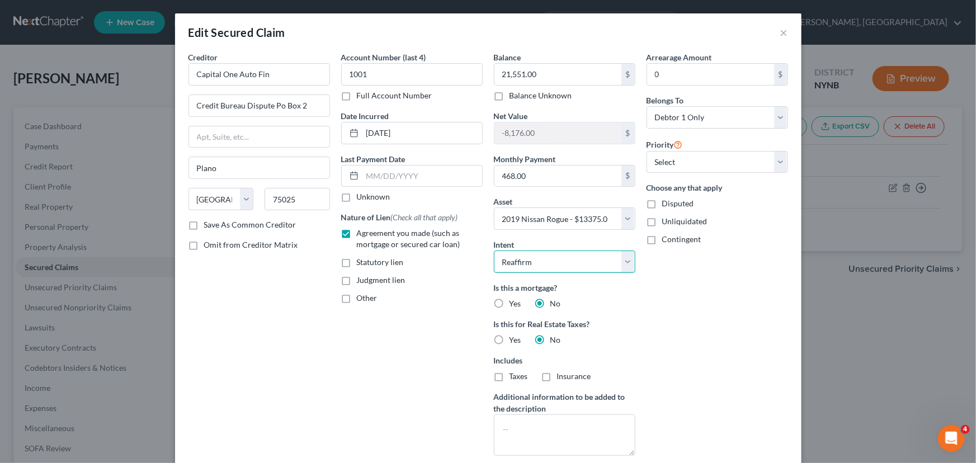
click at [520, 265] on select "Select Surrender Redeem Reaffirm Avoid Other" at bounding box center [565, 262] width 142 height 22
select select "0"
click at [494, 251] on select "Select Surrender Redeem Reaffirm Avoid Other" at bounding box center [565, 262] width 142 height 22
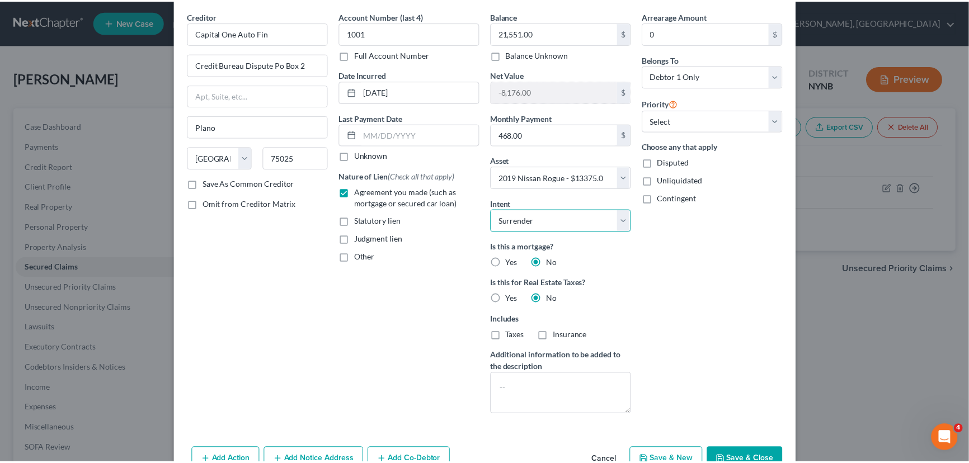
scroll to position [79, 0]
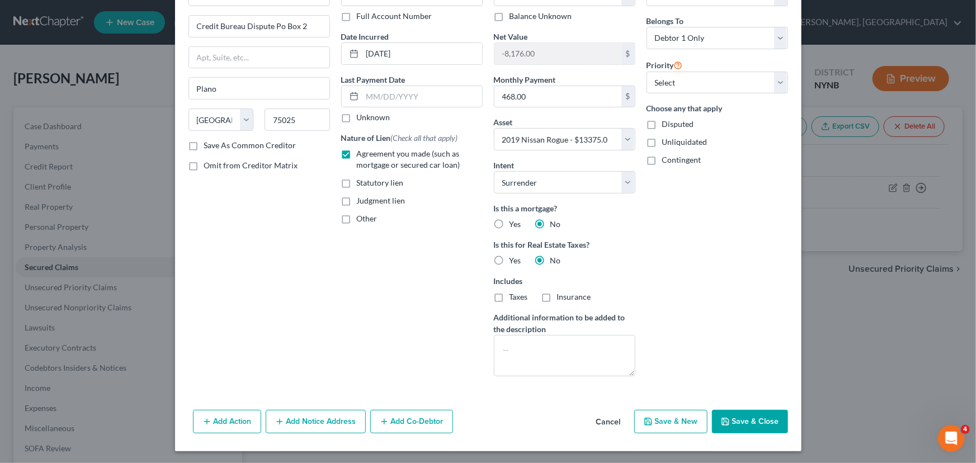
click at [743, 418] on button "Save & Close" at bounding box center [750, 421] width 76 height 23
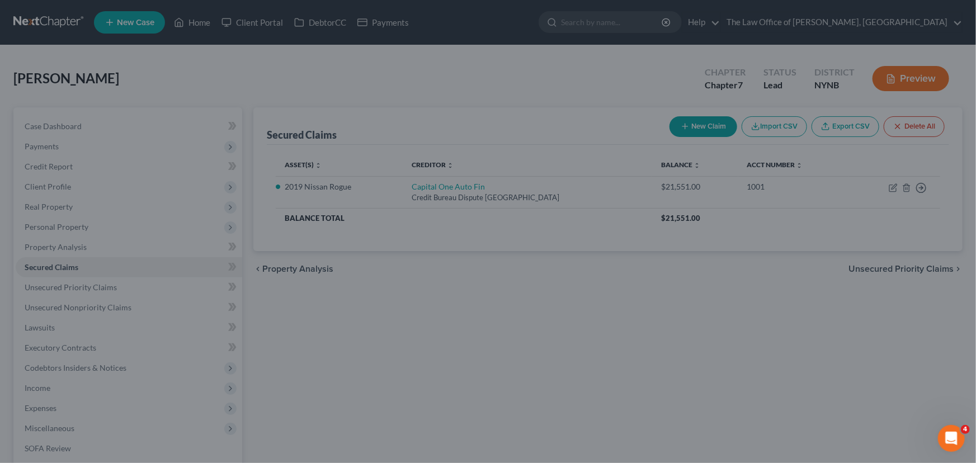
select select "3"
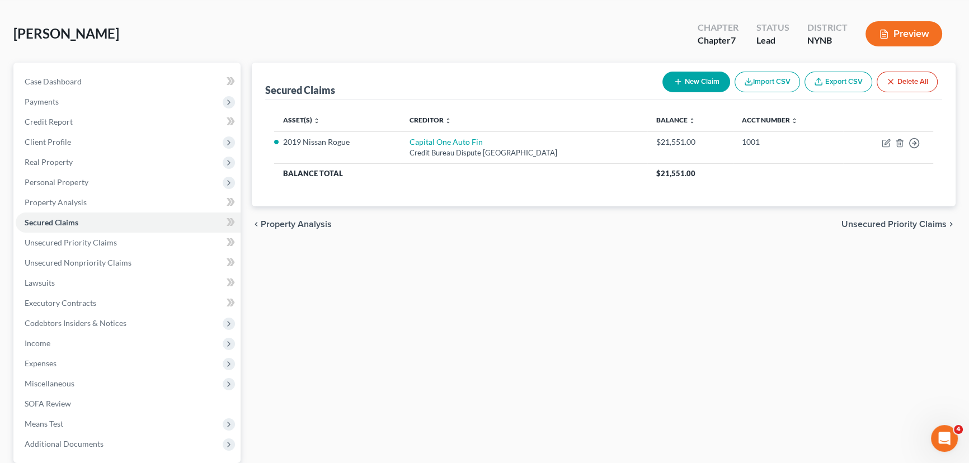
scroll to position [150, 0]
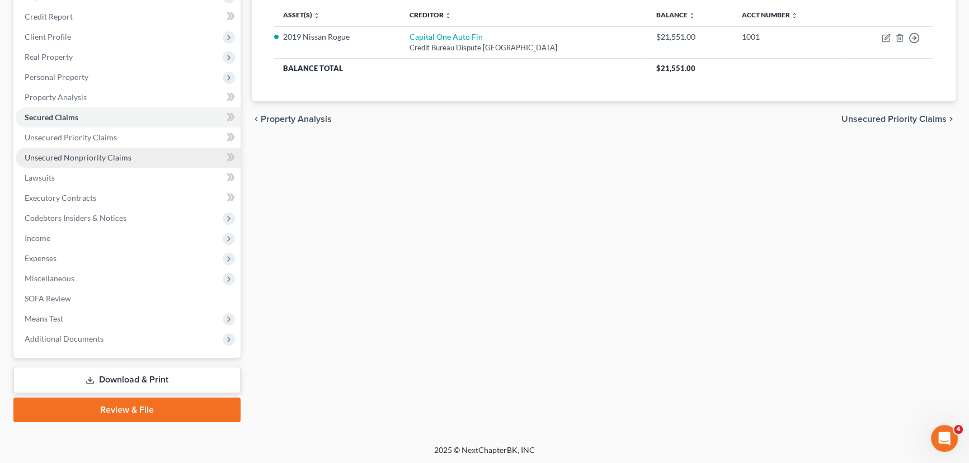
click at [64, 153] on span "Unsecured Nonpriority Claims" at bounding box center [78, 158] width 107 height 10
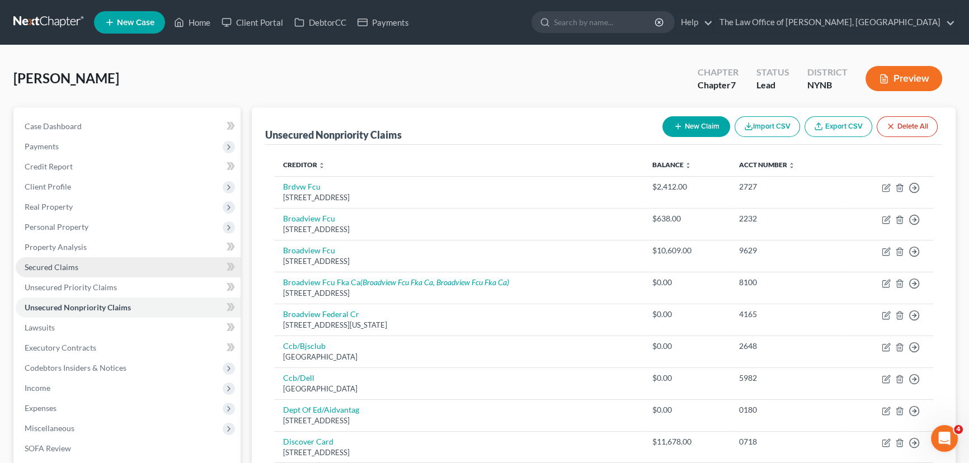
click at [54, 262] on span "Secured Claims" at bounding box center [52, 267] width 54 height 10
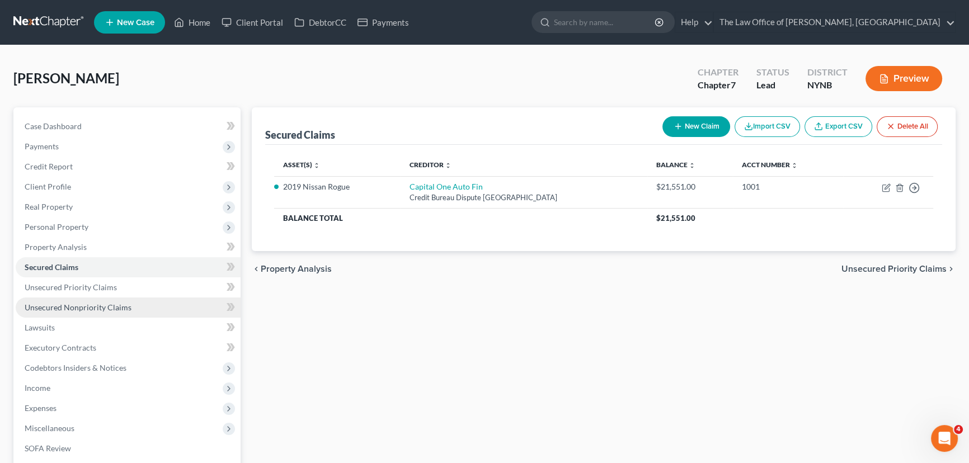
click at [92, 301] on link "Unsecured Nonpriority Claims" at bounding box center [128, 308] width 225 height 20
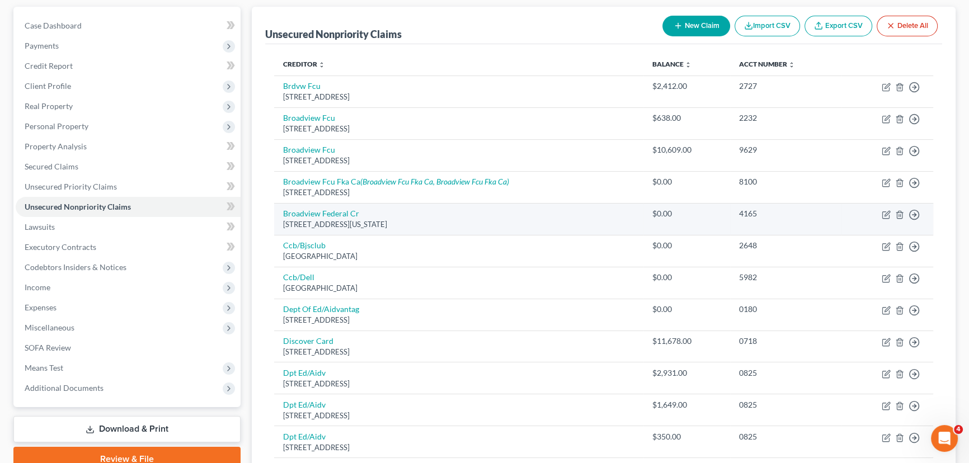
scroll to position [88, 0]
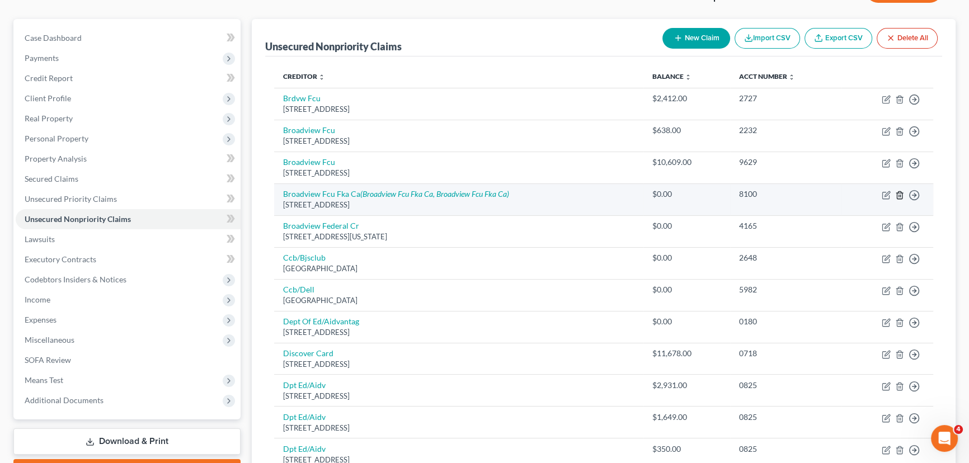
click at [899, 194] on icon "button" at bounding box center [899, 195] width 9 height 9
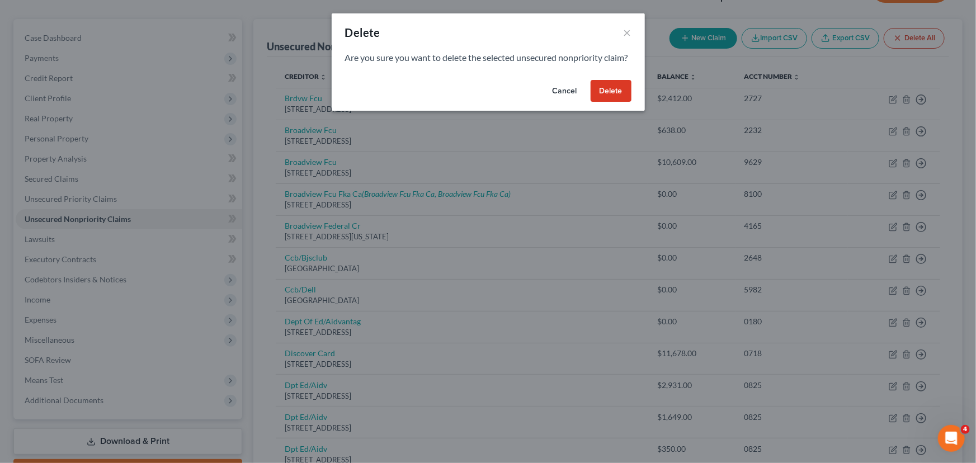
click at [621, 102] on button "Delete" at bounding box center [611, 91] width 41 height 22
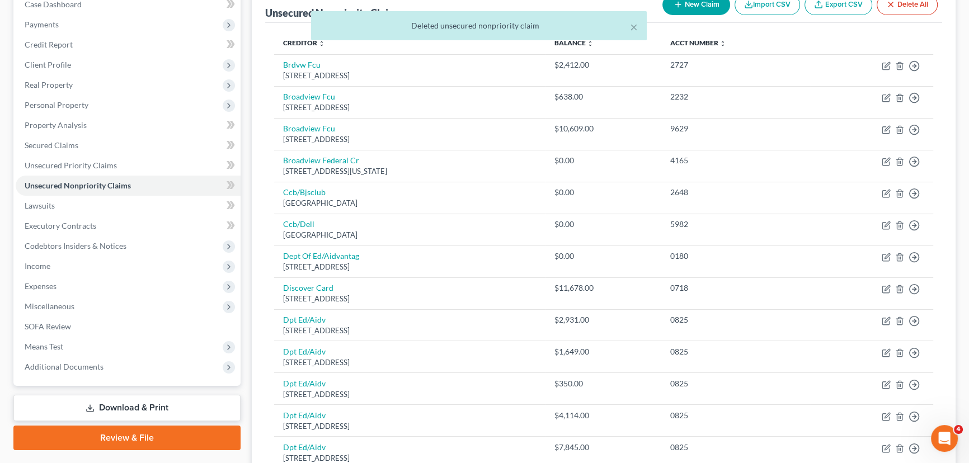
scroll to position [139, 0]
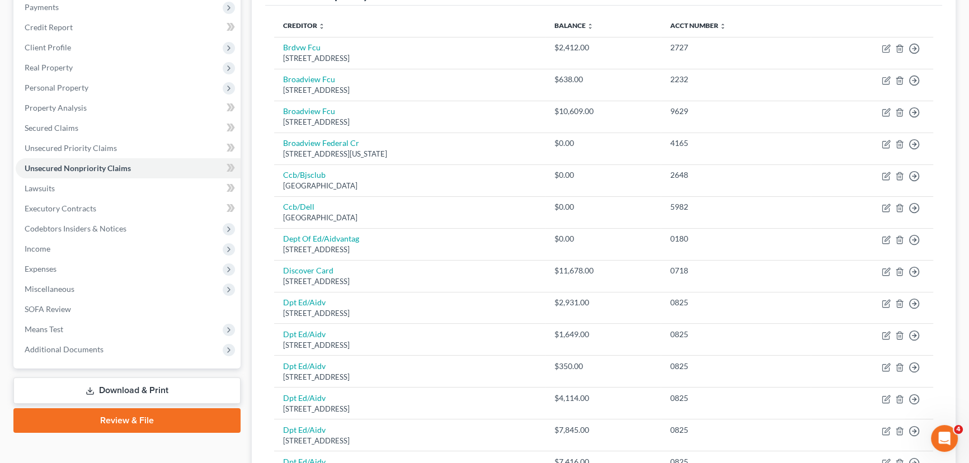
click at [178, 391] on link "Download & Print" at bounding box center [126, 391] width 227 height 26
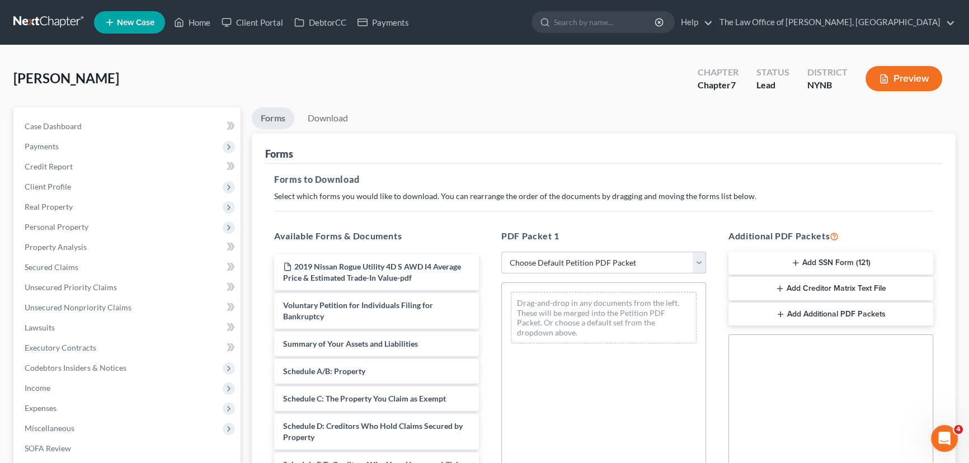
click at [639, 266] on select "Choose Default Petition PDF Packet Complete Bankruptcy Petition (all forms and …" at bounding box center [603, 263] width 205 height 22
select select "0"
click at [501, 252] on select "Choose Default Petition PDF Packet Complete Bankruptcy Petition (all forms and …" at bounding box center [603, 263] width 205 height 22
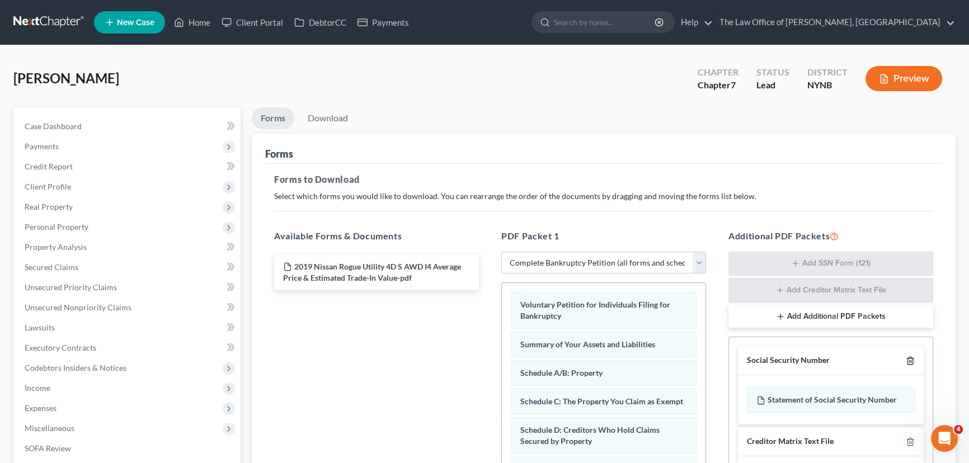
click at [907, 357] on icon "button" at bounding box center [909, 360] width 5 height 7
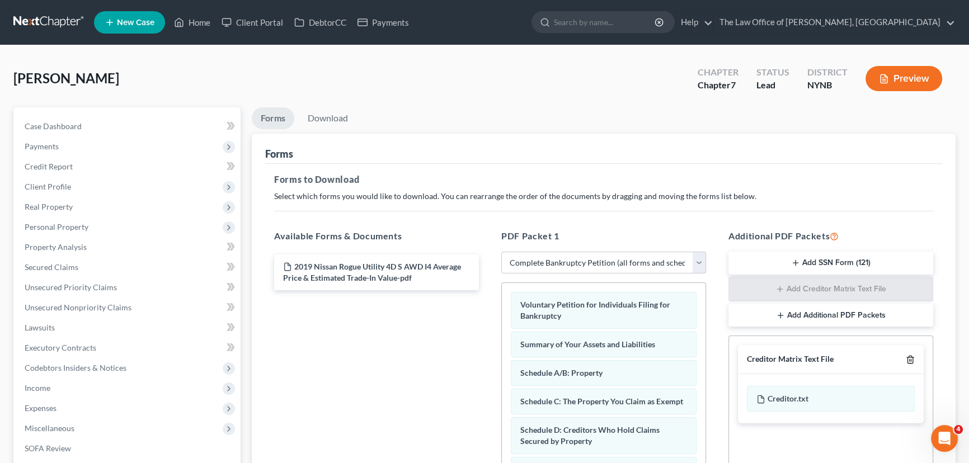
click at [909, 358] on icon "button" at bounding box center [910, 359] width 9 height 9
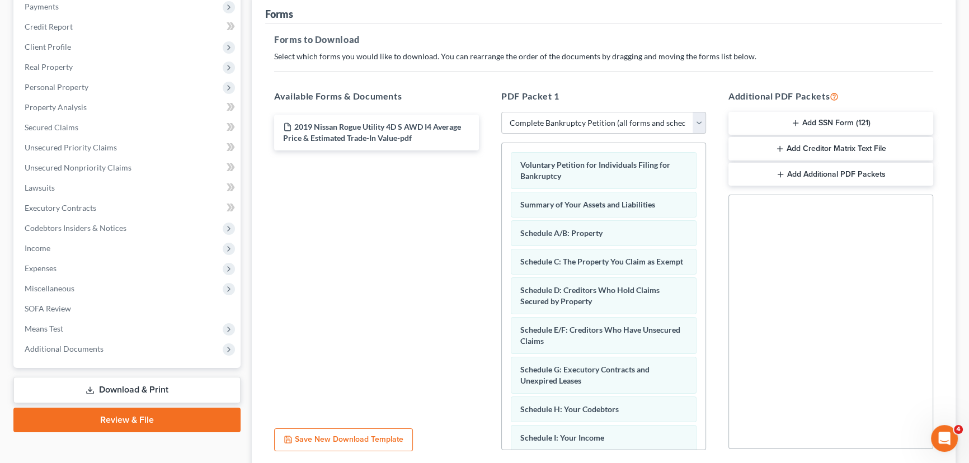
scroll to position [227, 0]
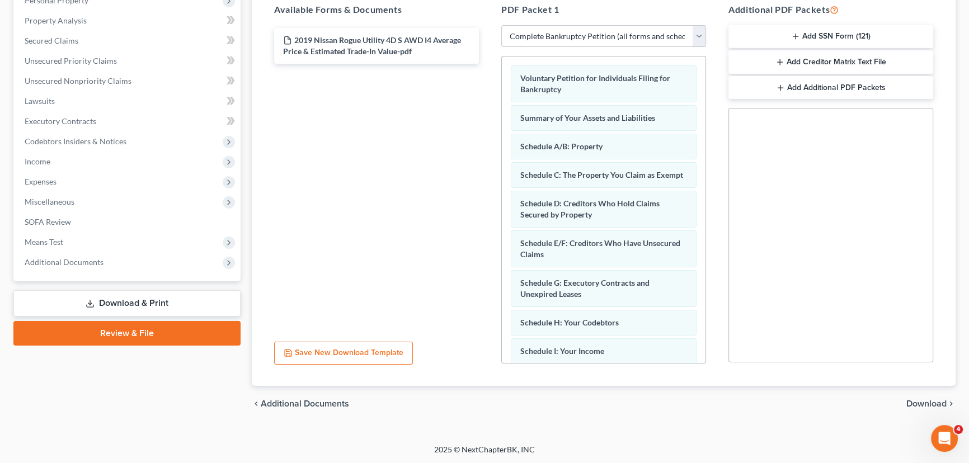
click at [917, 396] on div "chevron_left Additional Documents Download chevron_right" at bounding box center [604, 404] width 704 height 36
click at [917, 399] on span "Download" at bounding box center [926, 403] width 40 height 9
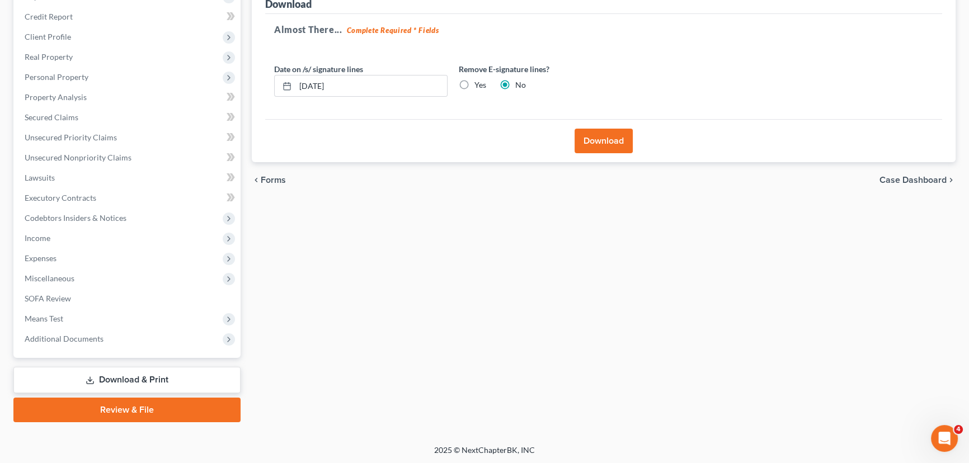
click at [599, 139] on button "Download" at bounding box center [603, 141] width 58 height 25
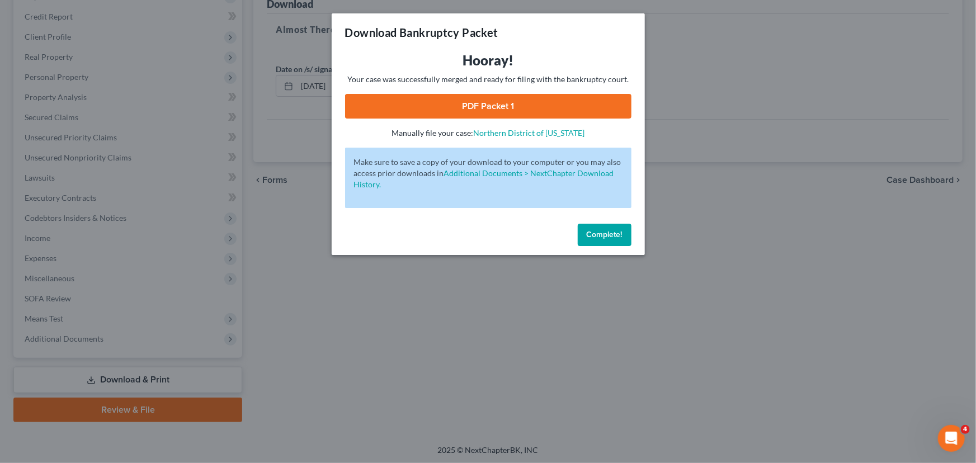
click at [525, 103] on link "PDF Packet 1" at bounding box center [488, 106] width 286 height 25
click at [609, 237] on span "Complete!" at bounding box center [605, 235] width 36 height 10
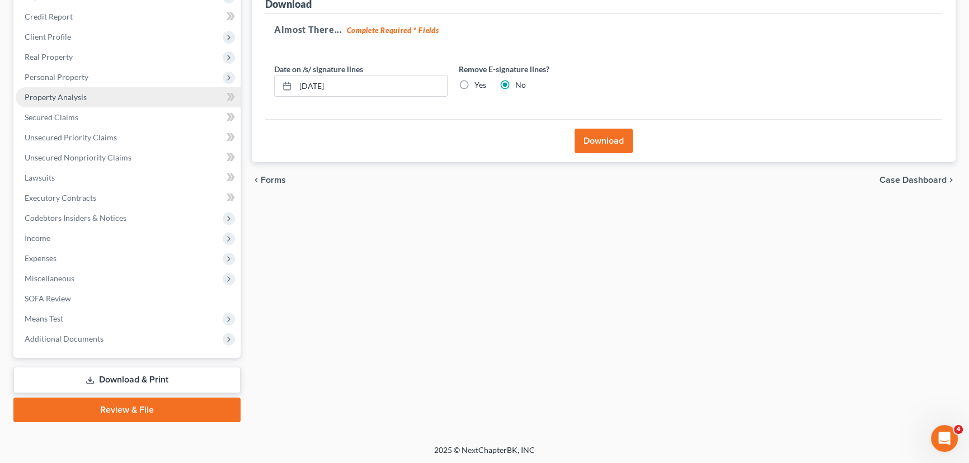
click at [64, 92] on span "Property Analysis" at bounding box center [56, 97] width 62 height 10
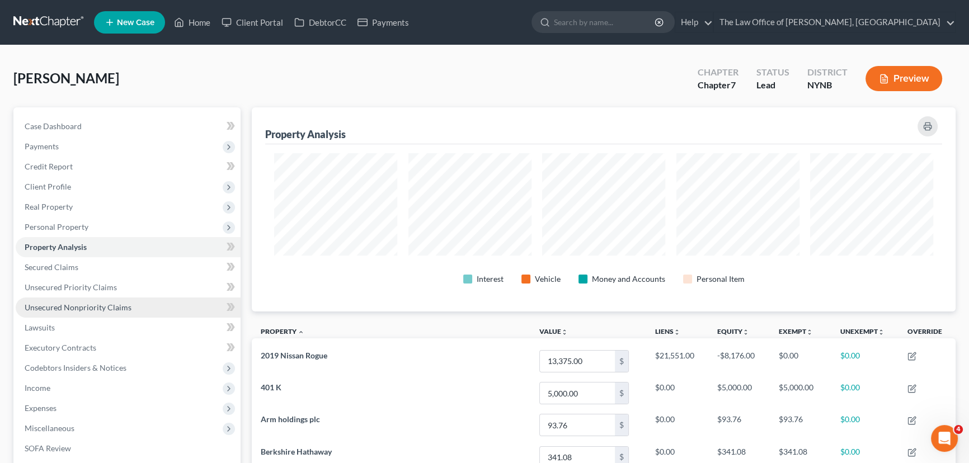
click at [75, 307] on span "Unsecured Nonpriority Claims" at bounding box center [78, 308] width 107 height 10
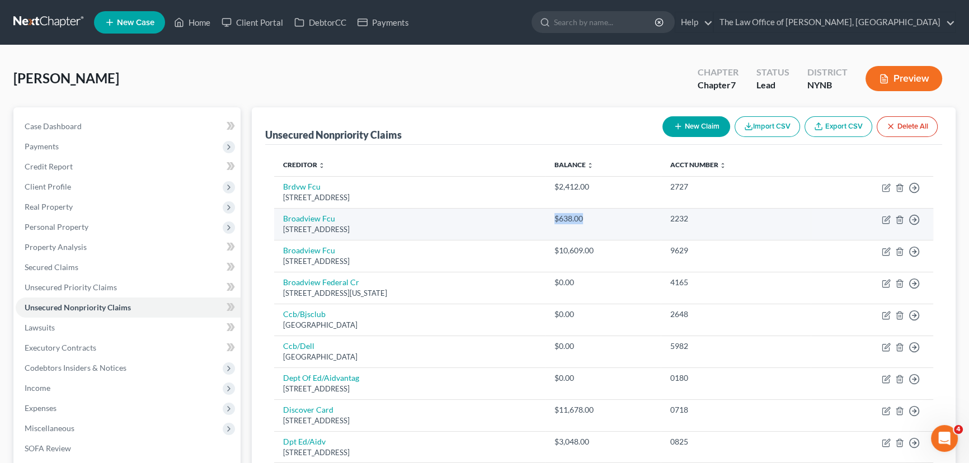
drag, startPoint x: 611, startPoint y: 218, endPoint x: 575, endPoint y: 221, distance: 36.5
click at [574, 219] on td "$638.00" at bounding box center [603, 224] width 116 height 32
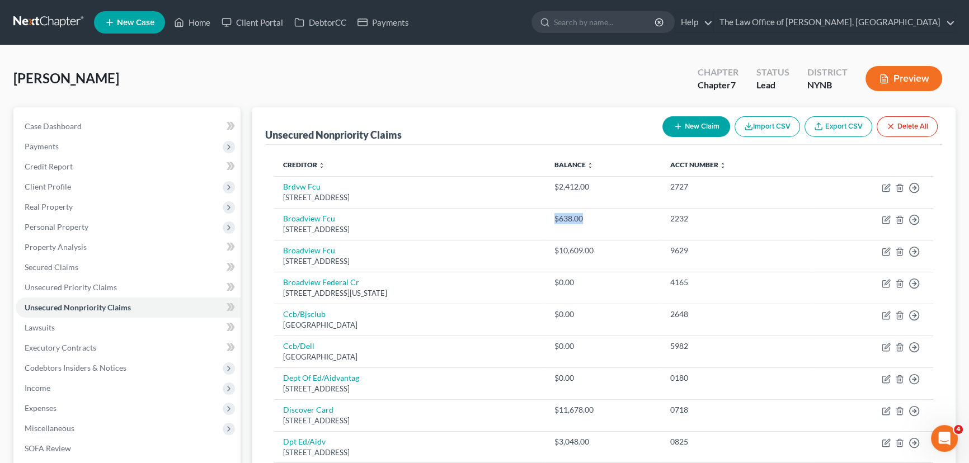
drag, startPoint x: 117, startPoint y: 82, endPoint x: 25, endPoint y: 70, distance: 93.0
copy span "[PERSON_NAME]"
click at [42, 145] on span "Payments" at bounding box center [42, 147] width 34 height 10
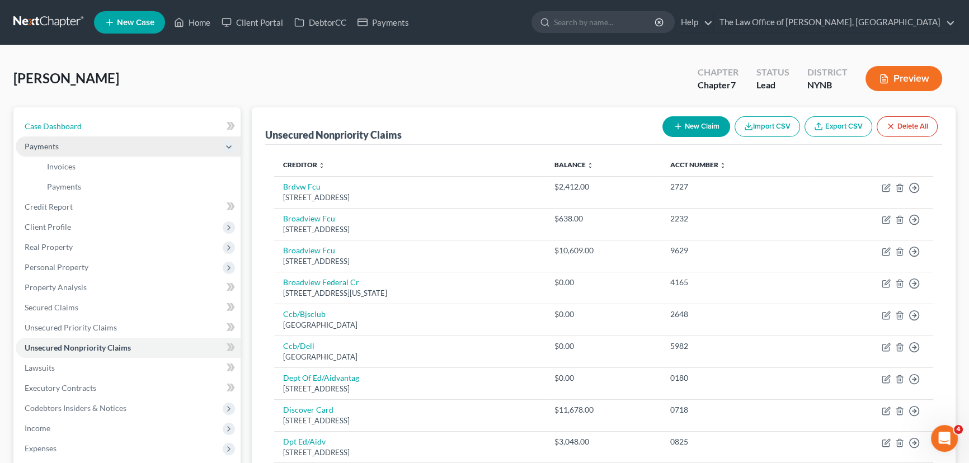
drag, startPoint x: 53, startPoint y: 122, endPoint x: 92, endPoint y: 142, distance: 44.3
click at [53, 122] on span "Case Dashboard" at bounding box center [53, 126] width 57 height 10
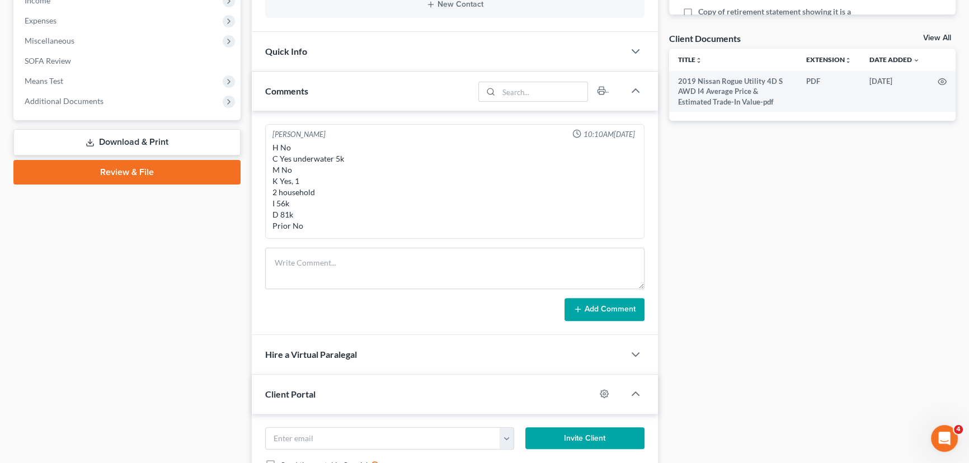
scroll to position [407, 0]
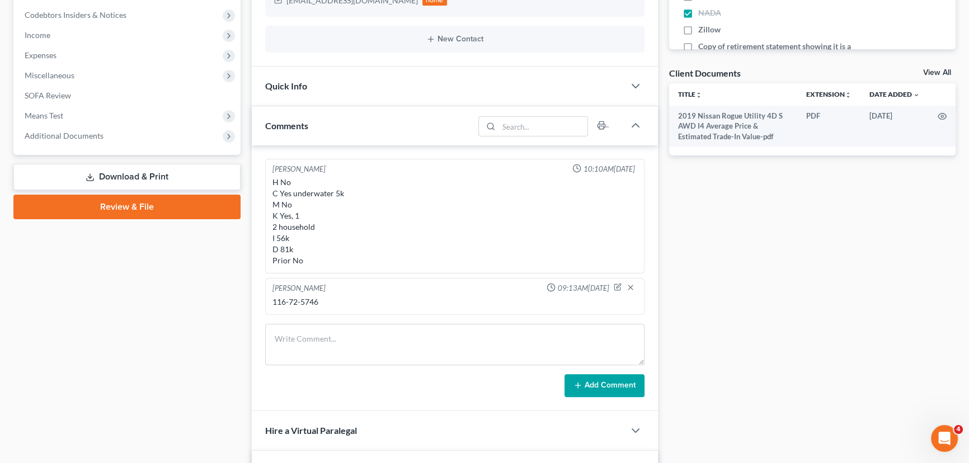
click at [127, 208] on link "Review & File" at bounding box center [126, 207] width 227 height 25
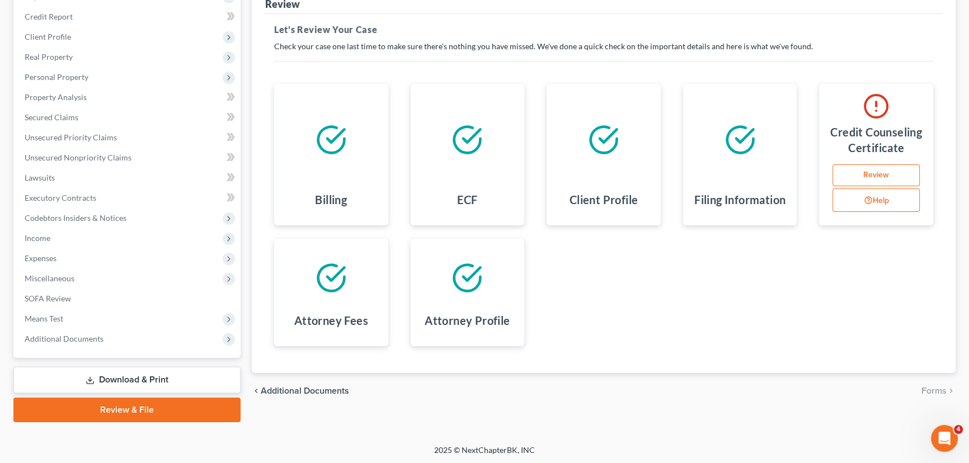
click at [120, 367] on link "Download & Print" at bounding box center [126, 380] width 227 height 26
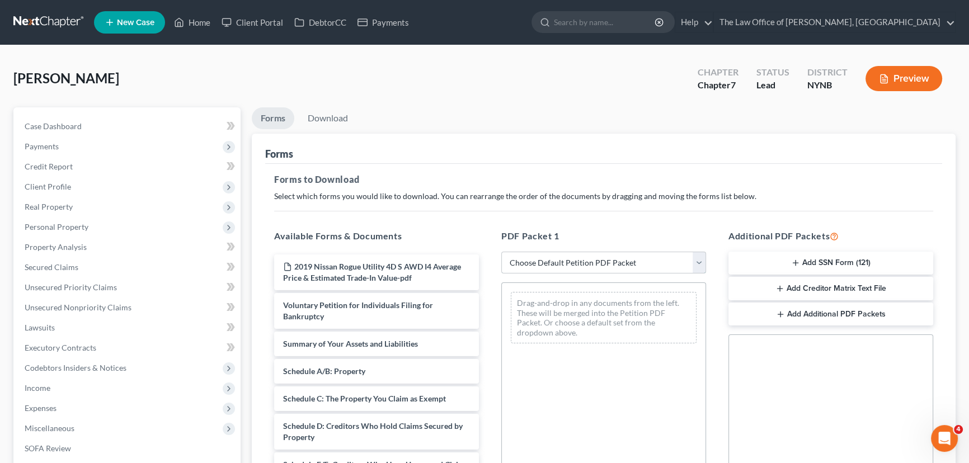
click at [524, 261] on select "Choose Default Petition PDF Packet Complete Bankruptcy Petition (all forms and …" at bounding box center [603, 263] width 205 height 22
select select "3"
click at [501, 252] on select "Choose Default Petition PDF Packet Complete Bankruptcy Petition (all forms and …" at bounding box center [603, 263] width 205 height 22
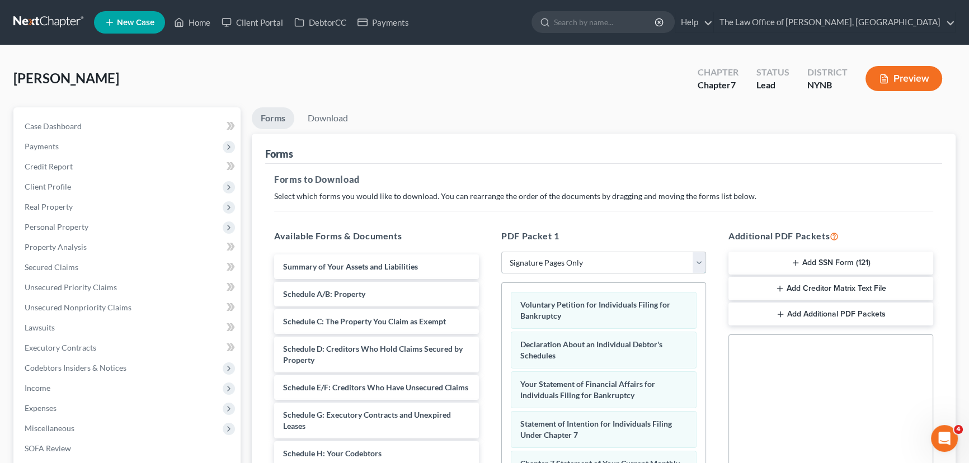
scroll to position [227, 0]
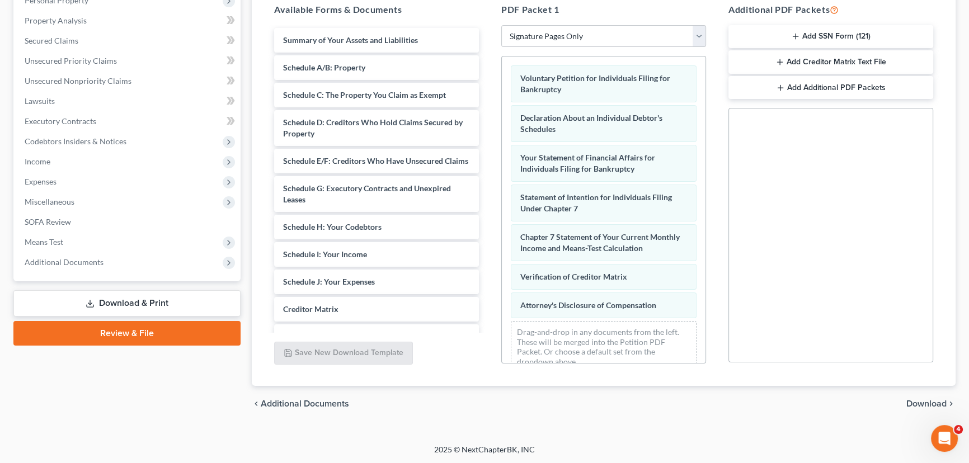
click at [909, 399] on span "Download" at bounding box center [926, 403] width 40 height 9
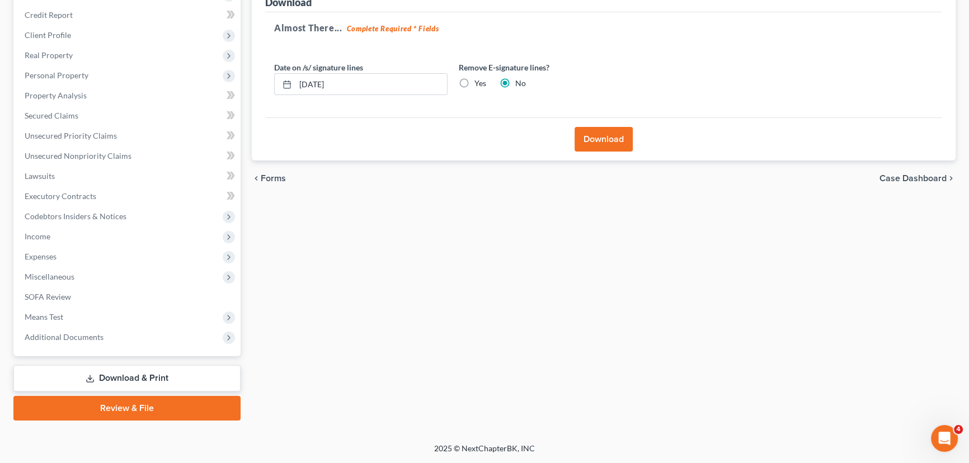
scroll to position [150, 0]
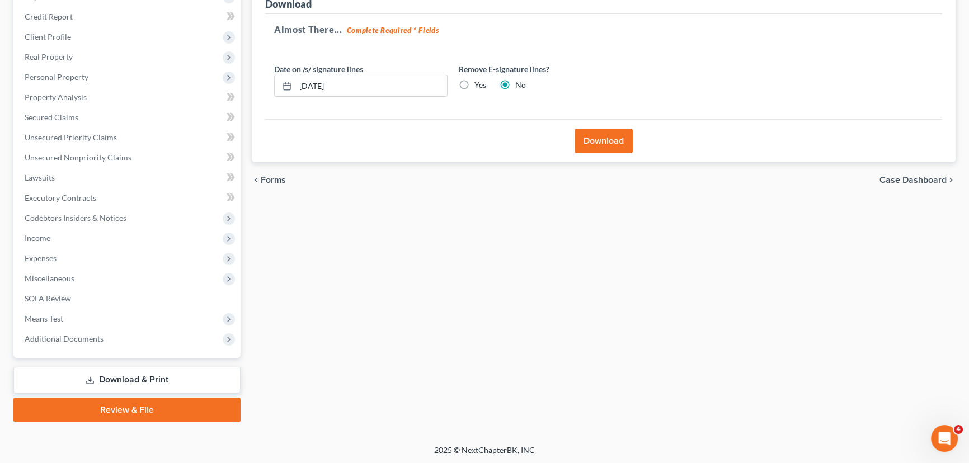
click at [593, 136] on button "Download" at bounding box center [603, 141] width 58 height 25
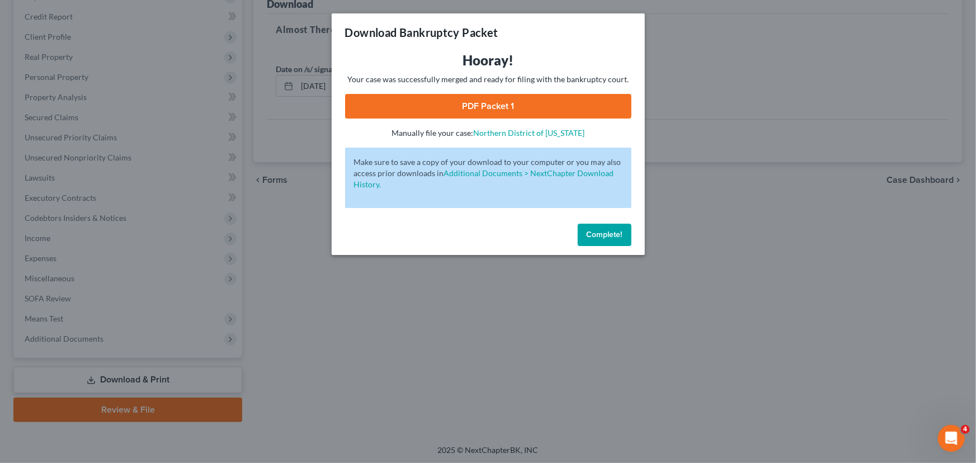
click at [517, 100] on link "PDF Packet 1" at bounding box center [488, 106] width 286 height 25
click at [611, 233] on span "Complete!" at bounding box center [605, 235] width 36 height 10
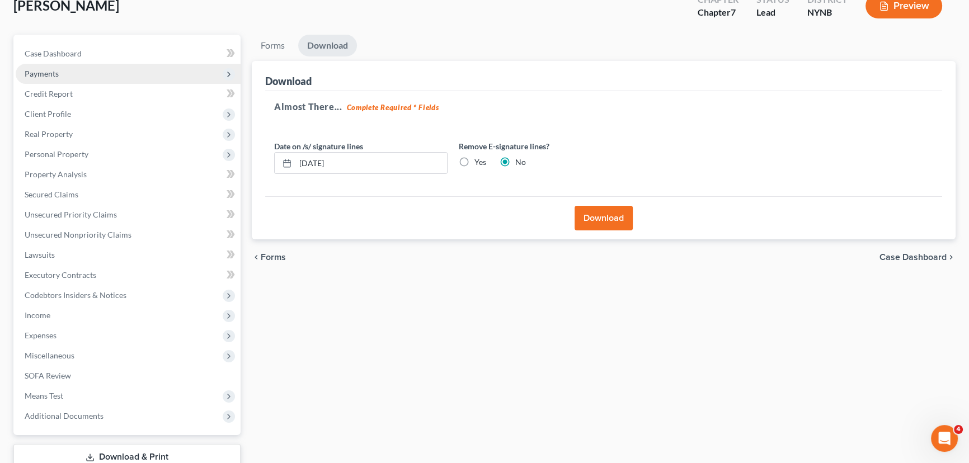
scroll to position [0, 0]
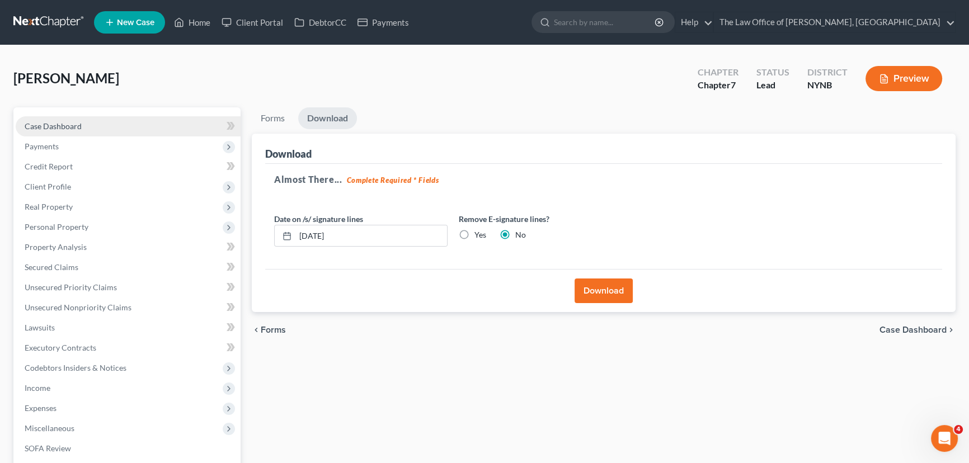
click at [61, 131] on link "Case Dashboard" at bounding box center [128, 126] width 225 height 20
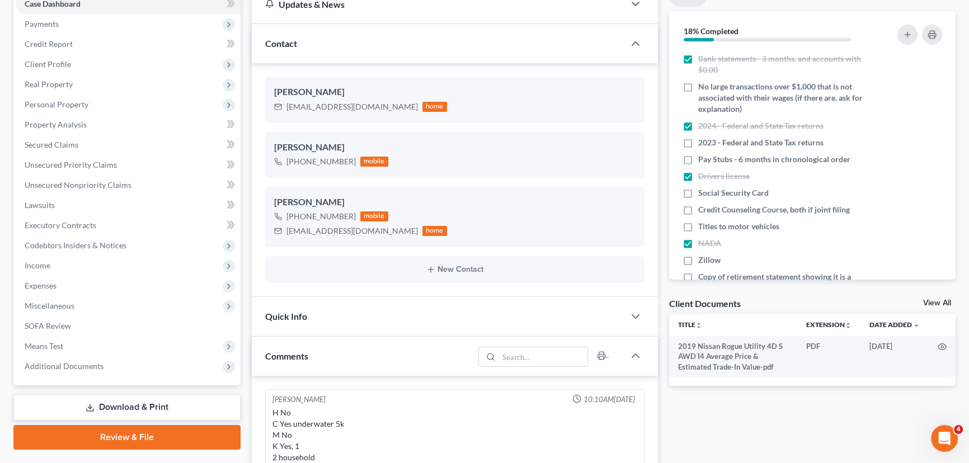
scroll to position [356, 0]
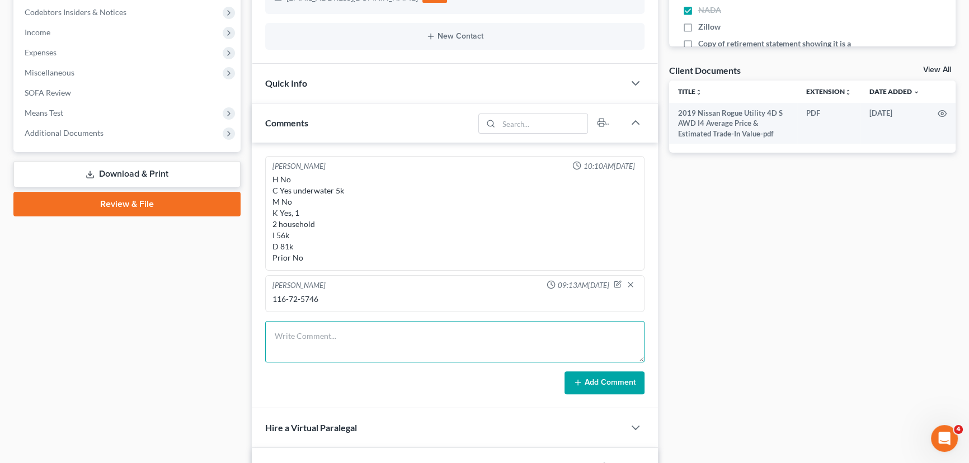
click at [356, 341] on textarea at bounding box center [454, 341] width 379 height 41
click at [289, 341] on textarea "[CREDIT_CARD_NUMBER] 10/2029 998 8/21 $350 pplan will need new information" at bounding box center [454, 341] width 379 height 41
type textarea "[CREDIT_CARD_NUMBER] 10/2029 998 8/22 $350 pplan will need new information"
click at [604, 381] on button "Add Comment" at bounding box center [604, 382] width 80 height 23
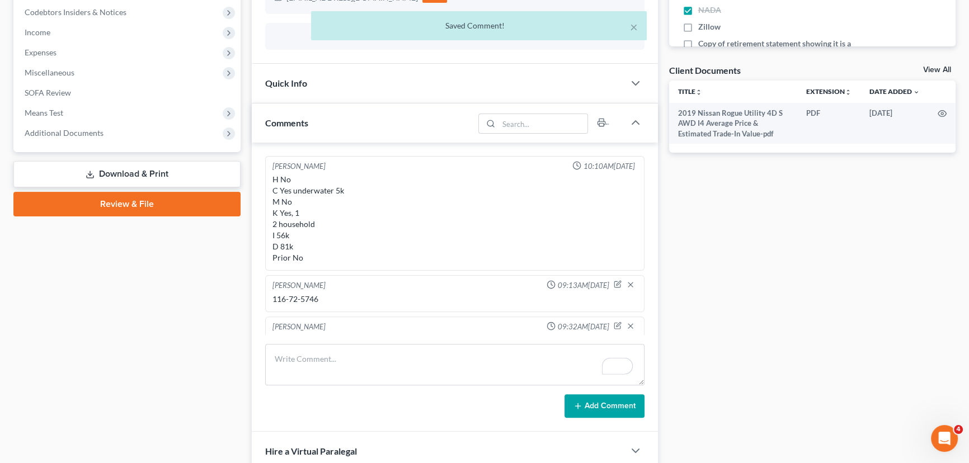
scroll to position [62, 0]
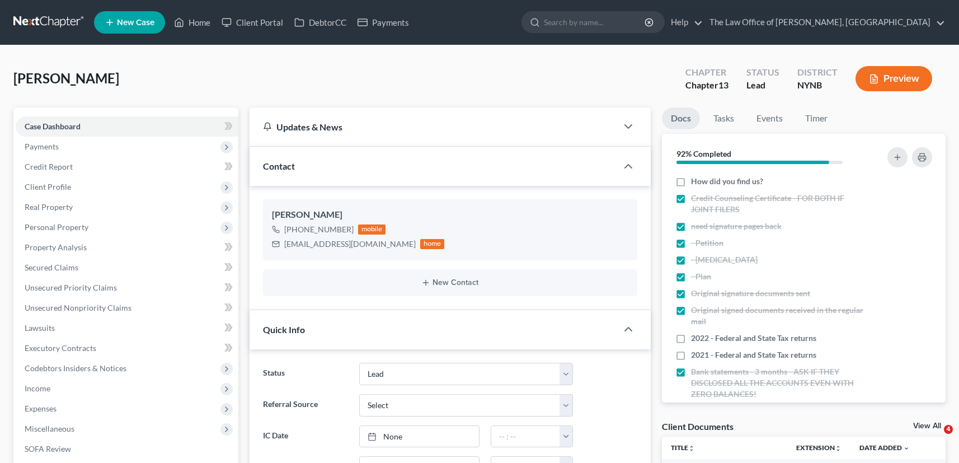
select select "10"
click at [191, 22] on link "Home" at bounding box center [192, 22] width 48 height 20
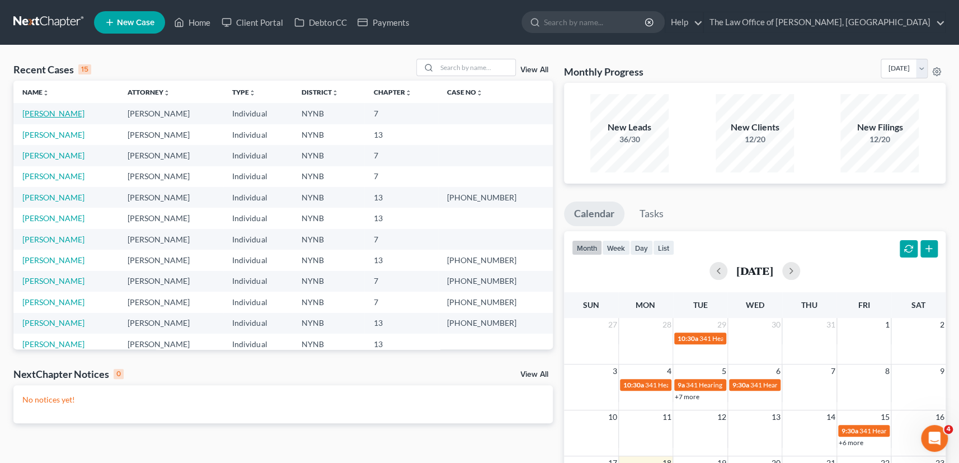
click at [72, 114] on link "[PERSON_NAME]" at bounding box center [53, 114] width 62 height 10
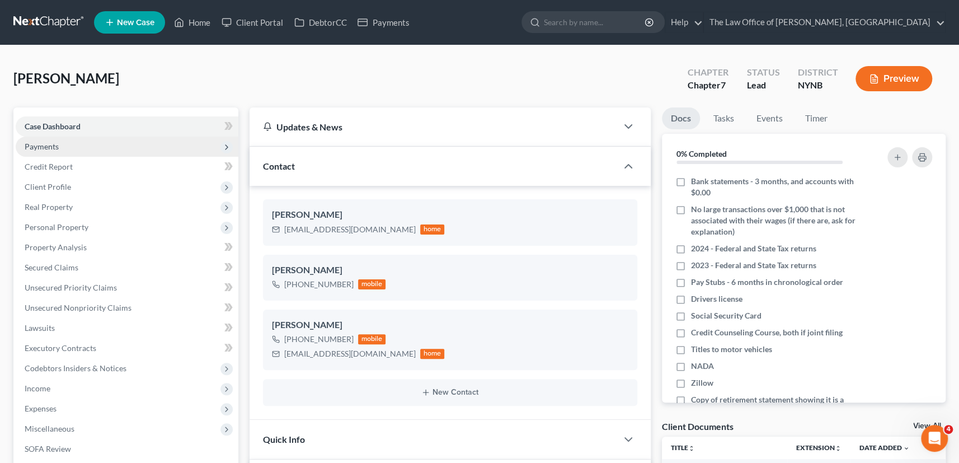
click at [44, 148] on span "Payments" at bounding box center [42, 147] width 34 height 10
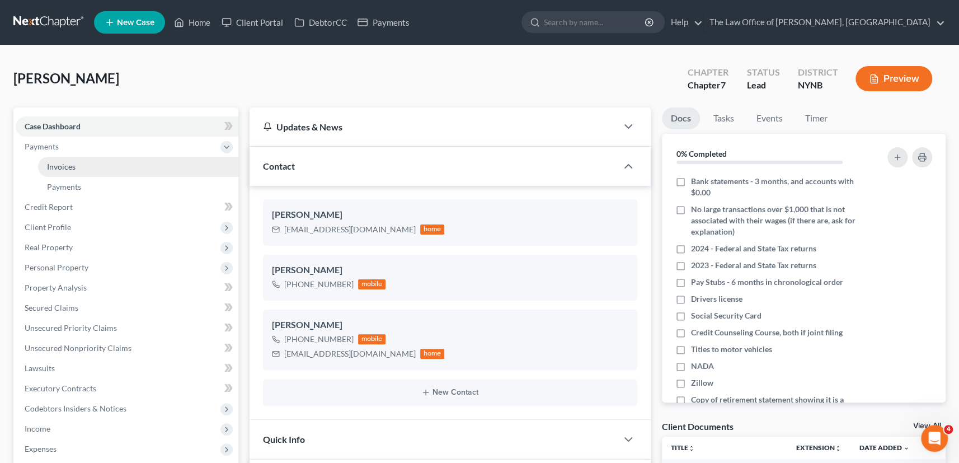
click at [55, 166] on span "Invoices" at bounding box center [61, 167] width 29 height 10
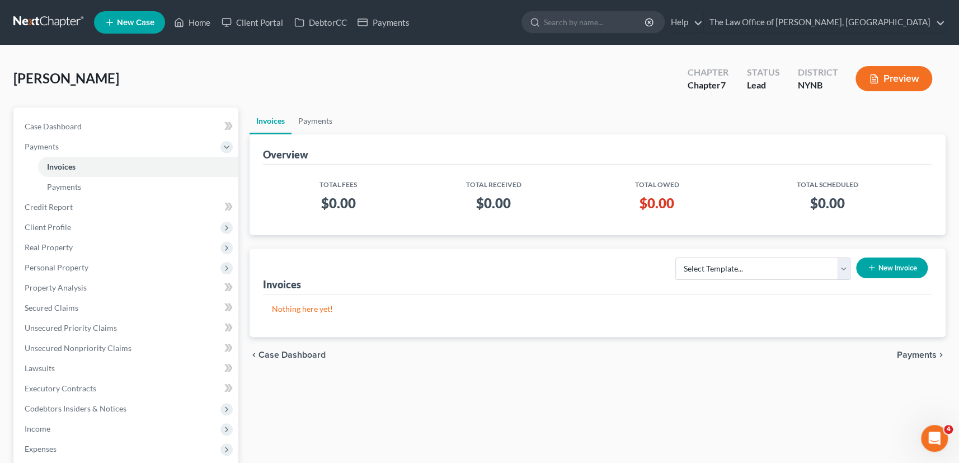
click at [894, 266] on button "New Invoice" at bounding box center [892, 267] width 72 height 21
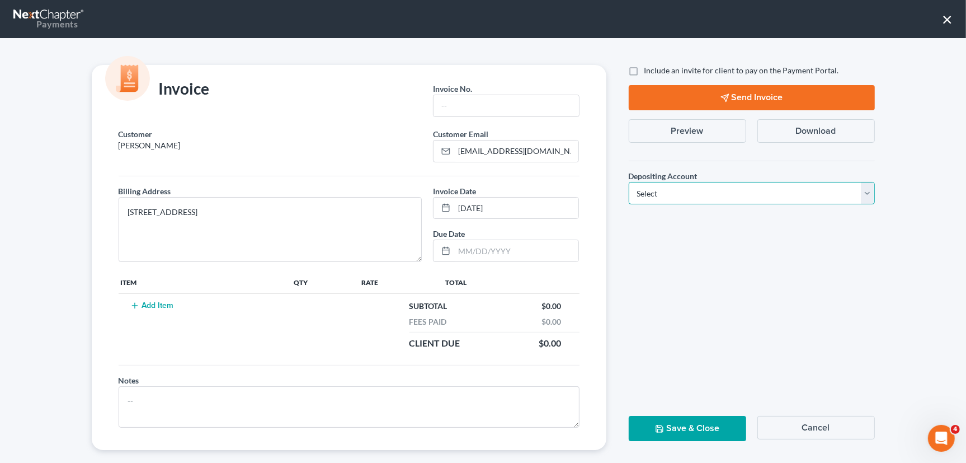
drag, startPoint x: 702, startPoint y: 187, endPoint x: 671, endPoint y: 199, distance: 33.1
click at [702, 187] on select "Select Operation Trust" at bounding box center [752, 193] width 246 height 22
select select "0"
click at [629, 182] on select "Select Operation Trust" at bounding box center [752, 193] width 246 height 22
click at [500, 106] on input "text" at bounding box center [505, 105] width 145 height 21
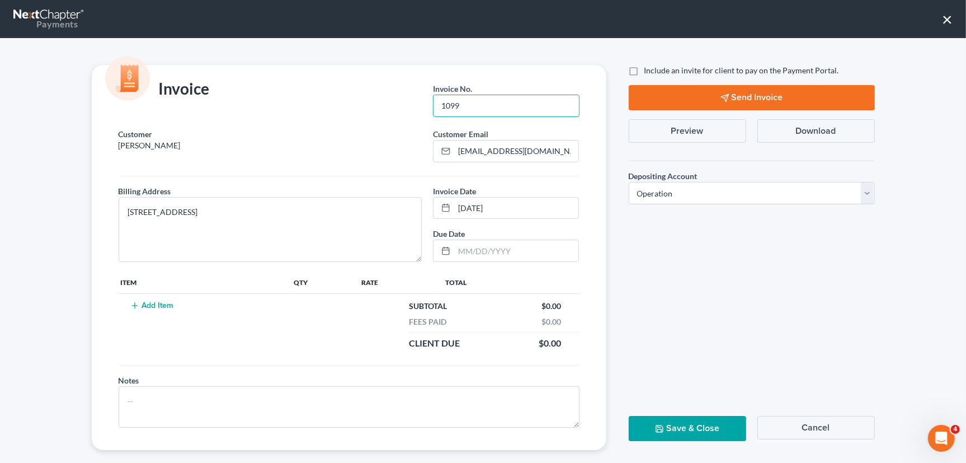
type input "1099"
click at [156, 301] on button "Add Item" at bounding box center [152, 305] width 49 height 9
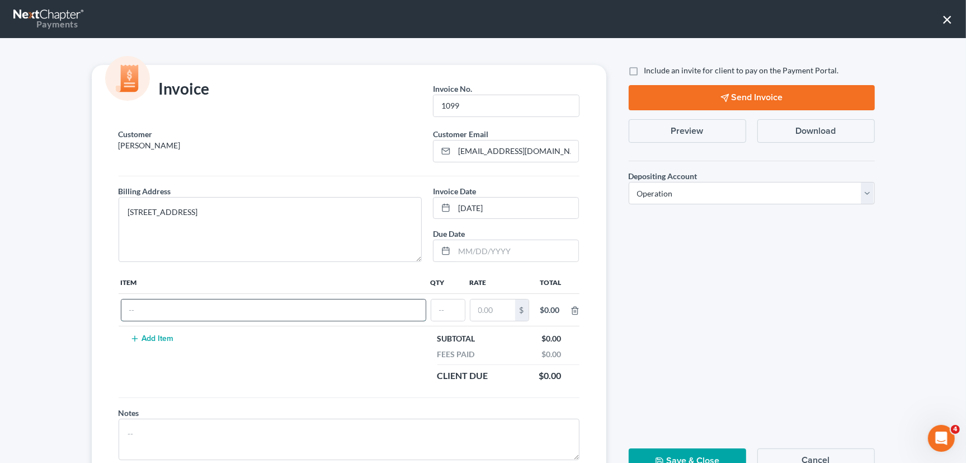
click at [158, 308] on input "text" at bounding box center [273, 309] width 304 height 21
type input "cf"
click at [431, 308] on input "text" at bounding box center [448, 309] width 34 height 21
type input "1"
click at [499, 314] on input "text" at bounding box center [492, 309] width 45 height 21
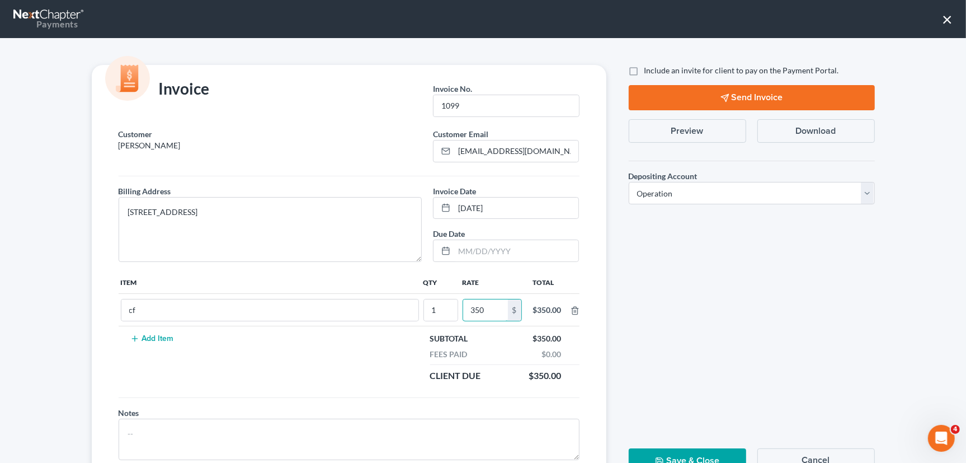
type input "350"
click at [696, 454] on button "Save & Close" at bounding box center [687, 460] width 117 height 25
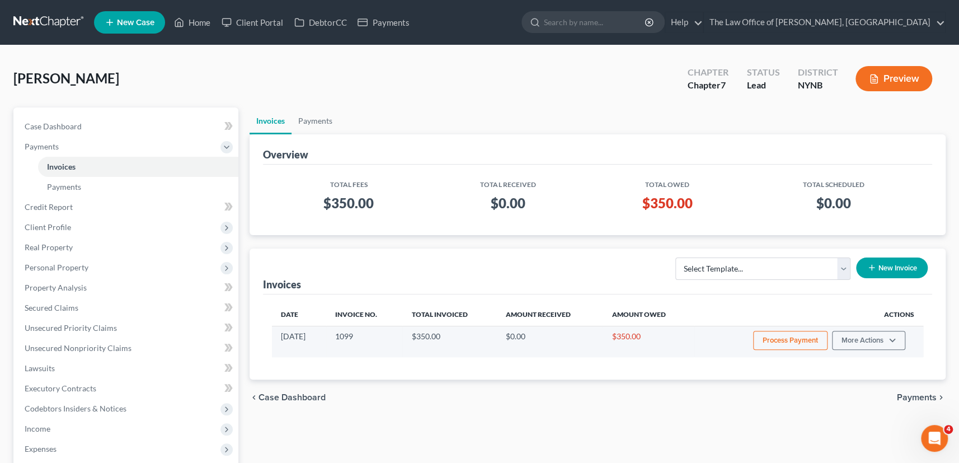
click at [813, 341] on button "Process Payment" at bounding box center [790, 340] width 74 height 19
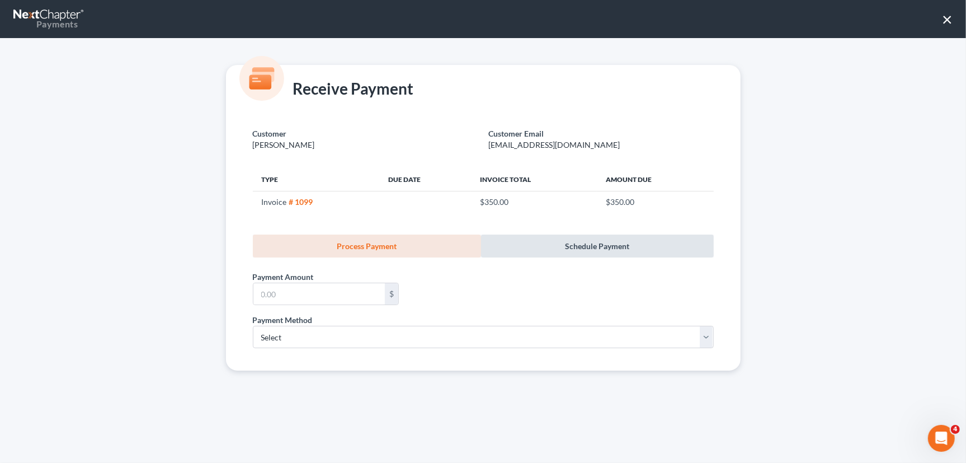
drag, startPoint x: 581, startPoint y: 255, endPoint x: 553, endPoint y: 256, distance: 28.5
click at [581, 254] on link "Schedule Payment" at bounding box center [597, 245] width 233 height 23
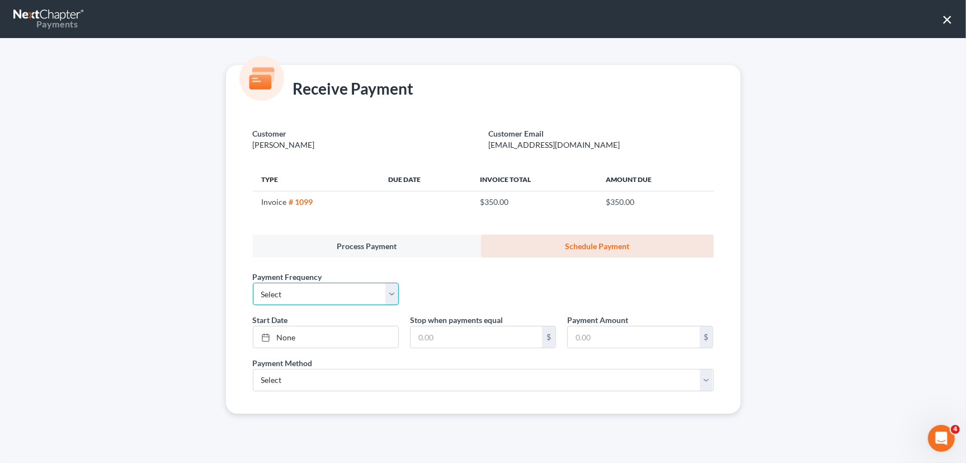
click at [331, 291] on select "Select One-Time Weekly Bi-Weekly Monthly Bi-Monthly Custom" at bounding box center [326, 293] width 146 height 22
select select "0"
click at [253, 282] on select "Select One-Time Weekly Bi-Weekly Monthly Bi-Monthly Custom" at bounding box center [326, 293] width 146 height 22
click at [278, 333] on link "None" at bounding box center [325, 336] width 145 height 21
click at [436, 342] on input "text" at bounding box center [476, 336] width 131 height 21
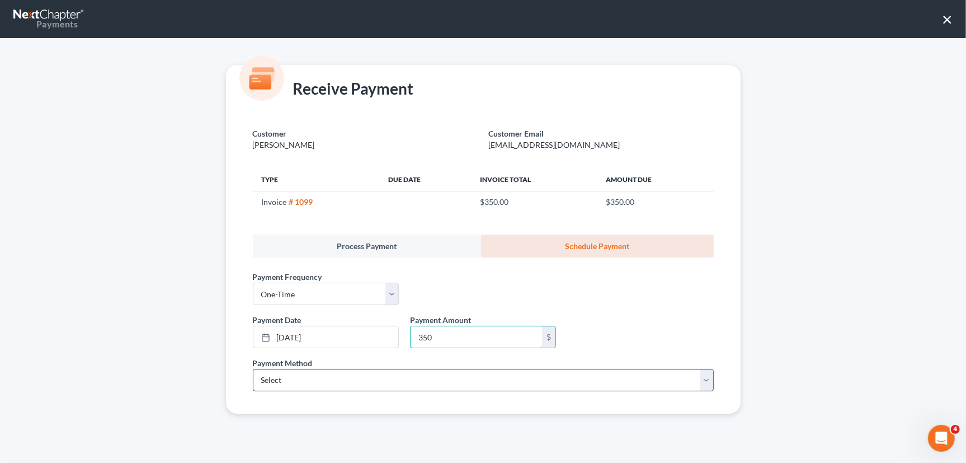
type input "350"
click at [295, 384] on select "Select ACH Credit Card" at bounding box center [483, 380] width 461 height 22
select select "1"
click at [253, 369] on select "Select ACH Credit Card" at bounding box center [483, 380] width 461 height 22
select select "35"
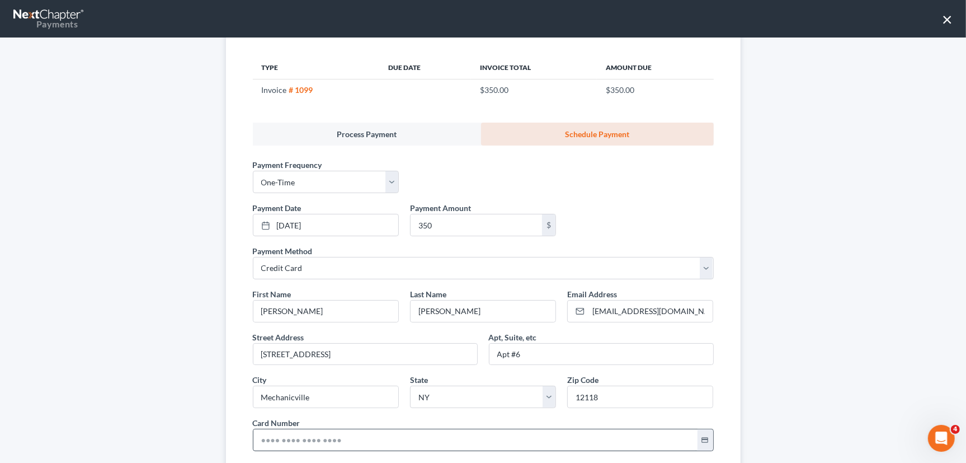
scroll to position [203, 0]
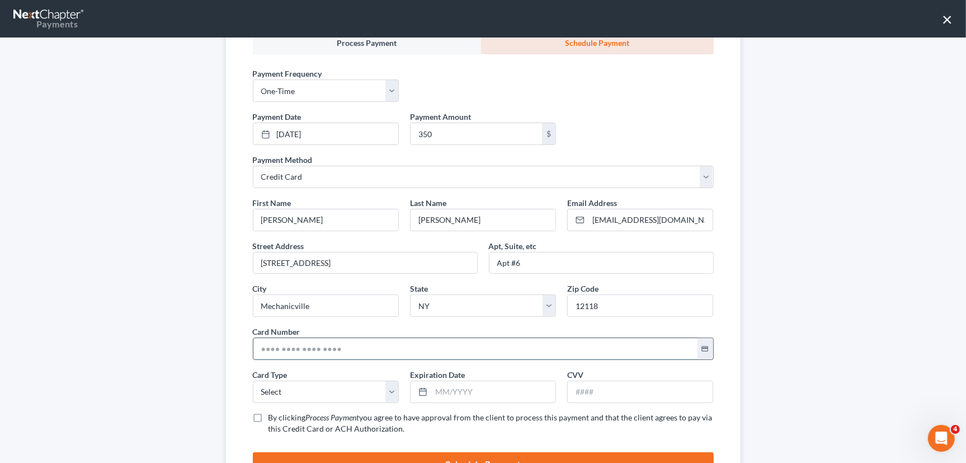
click at [283, 347] on input "text" at bounding box center [475, 348] width 444 height 21
paste input "[CREDIT_CARD_NUMBER]"
type input "[CREDIT_CARD_NUMBER]"
drag, startPoint x: 293, startPoint y: 392, endPoint x: 287, endPoint y: 397, distance: 7.9
click at [293, 392] on select "Select Visa MasterCard Discover American Express" at bounding box center [326, 391] width 146 height 22
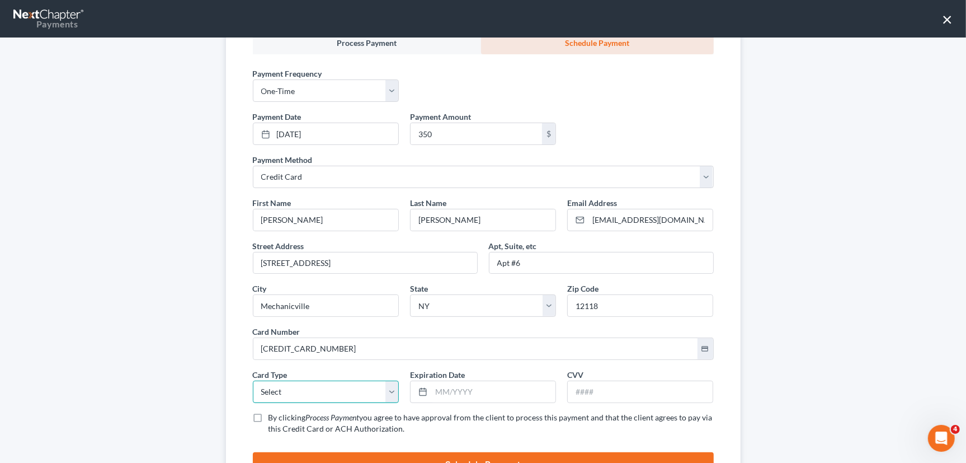
select select "1"
click at [253, 380] on select "Select Visa MasterCard Discover American Express" at bounding box center [326, 391] width 146 height 22
click at [450, 394] on input "text" at bounding box center [493, 391] width 124 height 21
type input "10/2029"
click at [604, 390] on input "text" at bounding box center [640, 391] width 145 height 21
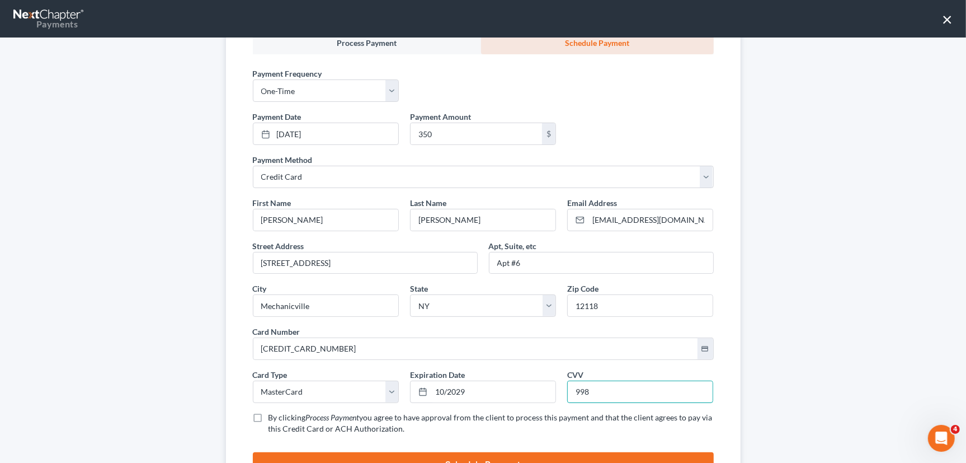
type input "998"
click at [268, 417] on label "By clicking Process Payment you agree to have approval from the client to proce…" at bounding box center [490, 423] width 445 height 22
click at [273, 417] on input "By clicking Process Payment you agree to have approval from the client to proce…" at bounding box center [276, 415] width 7 height 7
checkbox input "true"
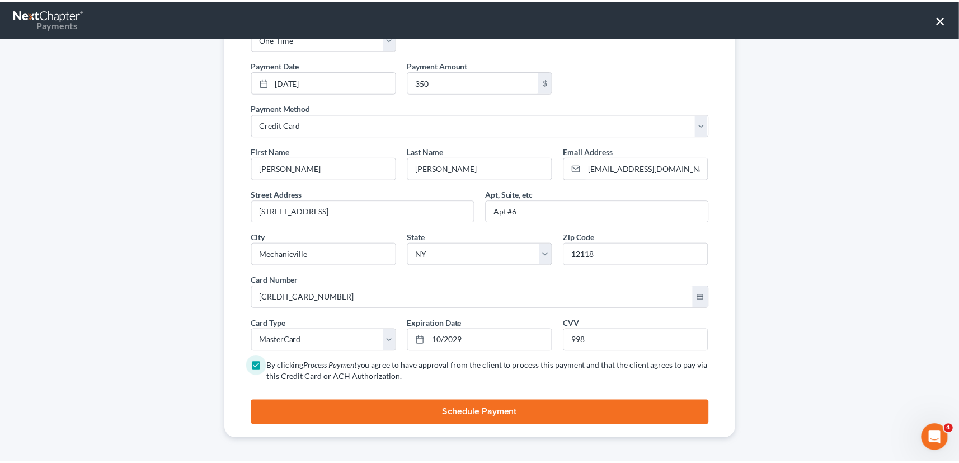
scroll to position [256, 0]
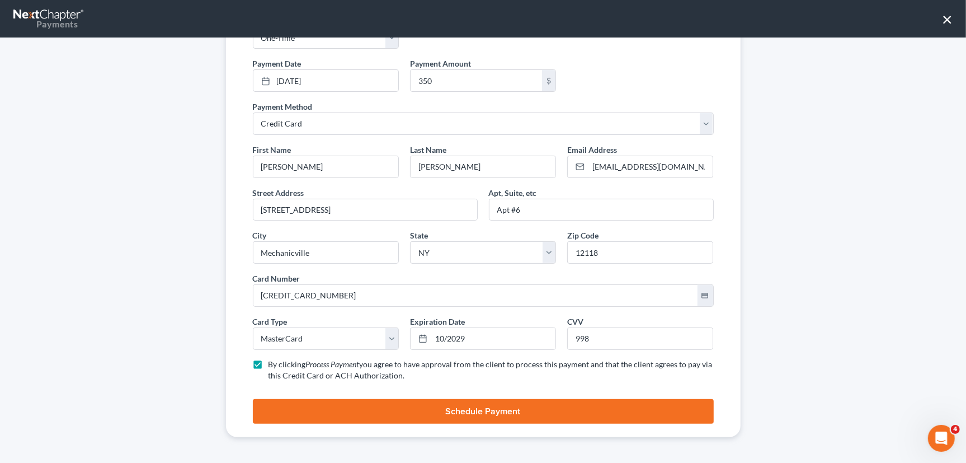
click at [459, 417] on button "Schedule Payment" at bounding box center [483, 411] width 461 height 25
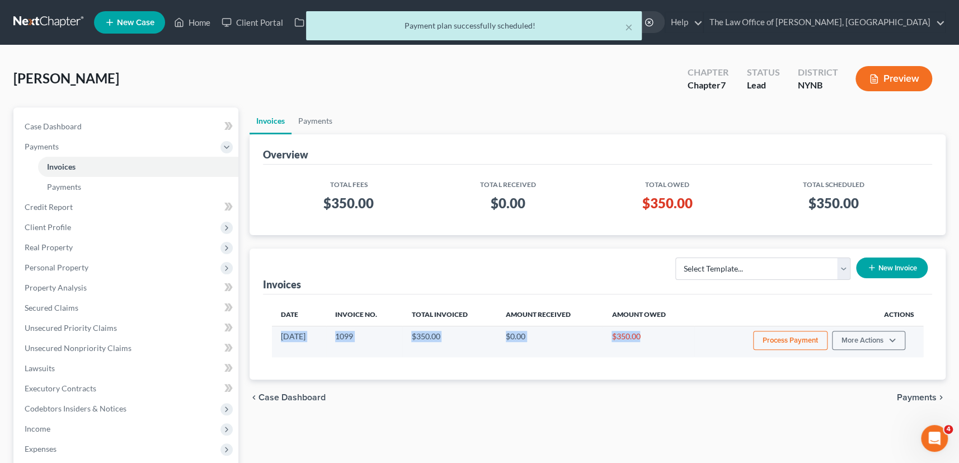
drag, startPoint x: 660, startPoint y: 336, endPoint x: 280, endPoint y: 332, distance: 380.4
click at [280, 332] on tr "[DATE] 1099 $350.00 $0.00 $350.00 Process Payment More Actions View/Edit Record…" at bounding box center [598, 341] width 652 height 31
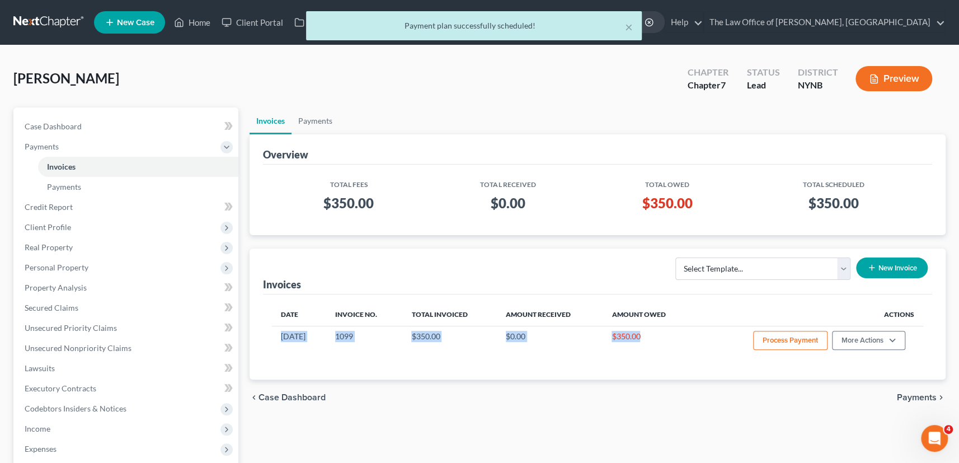
copy tr "[DATE] 1099 $350.00 $0.00 $350.00"
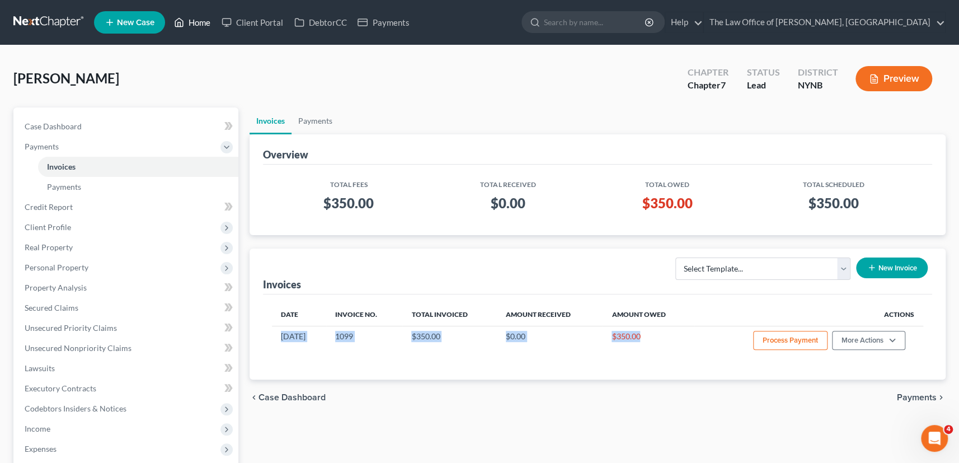
click at [201, 22] on link "Home" at bounding box center [192, 22] width 48 height 20
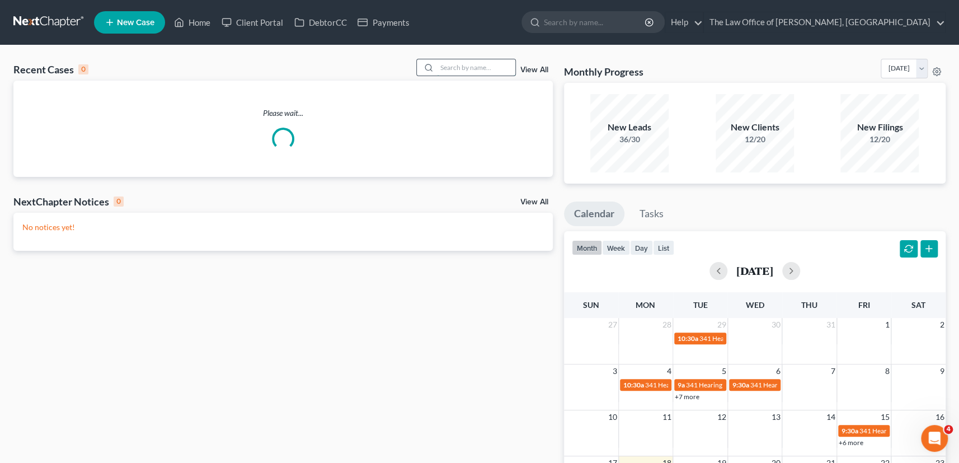
click at [478, 69] on input "search" at bounding box center [476, 67] width 78 height 16
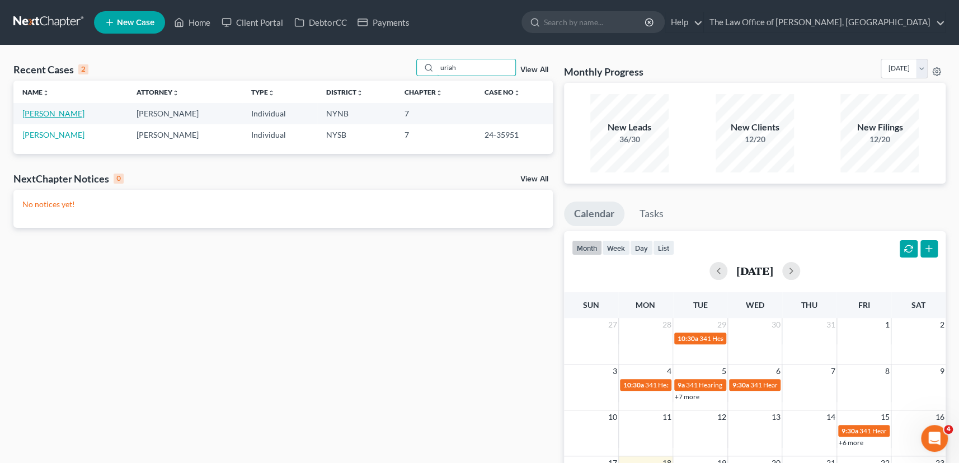
type input "uriah"
click at [35, 110] on link "[PERSON_NAME]" at bounding box center [53, 114] width 62 height 10
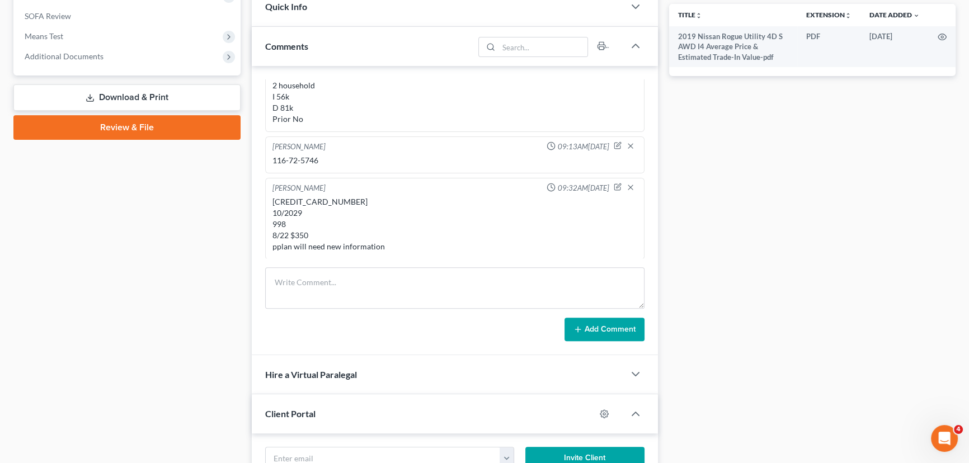
scroll to position [418, 0]
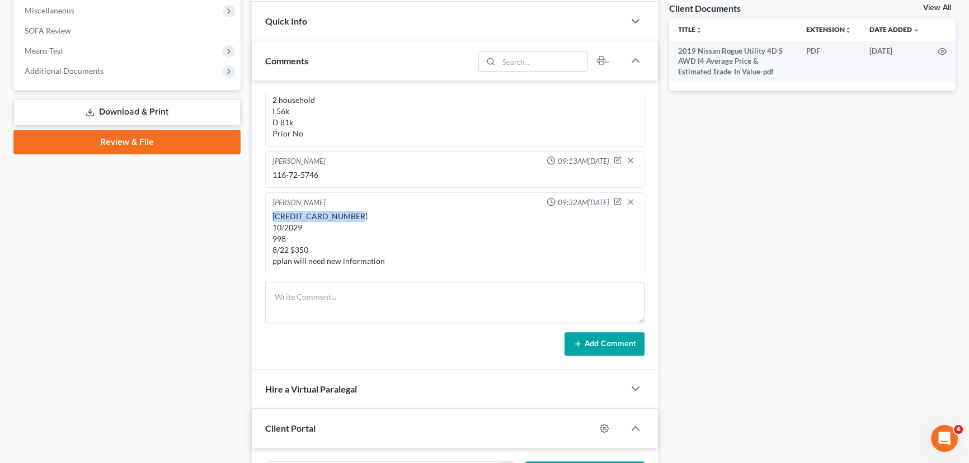
drag, startPoint x: 364, startPoint y: 213, endPoint x: 272, endPoint y: 212, distance: 91.7
click at [272, 212] on div "[CREDIT_CARD_NUMBER] 10/2029 998 8/22 $350 pplan will need new information" at bounding box center [454, 239] width 365 height 56
copy div "[CREDIT_CARD_NUMBER]"
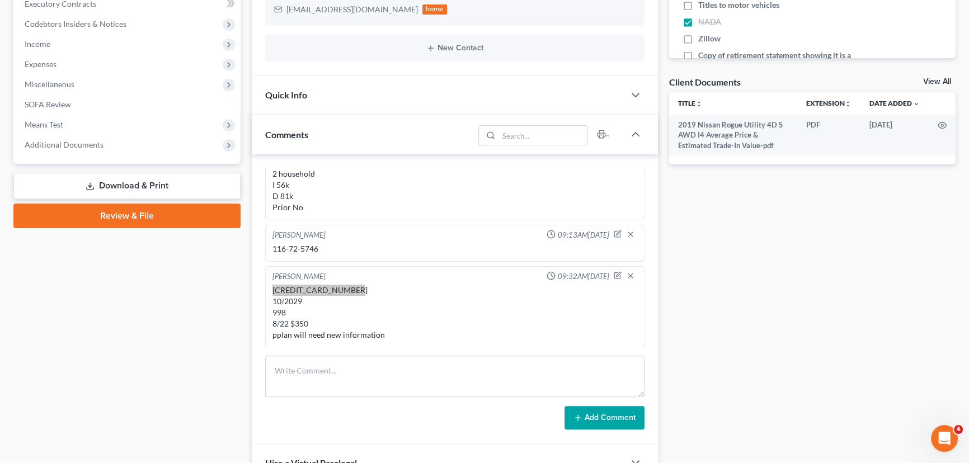
scroll to position [214, 0]
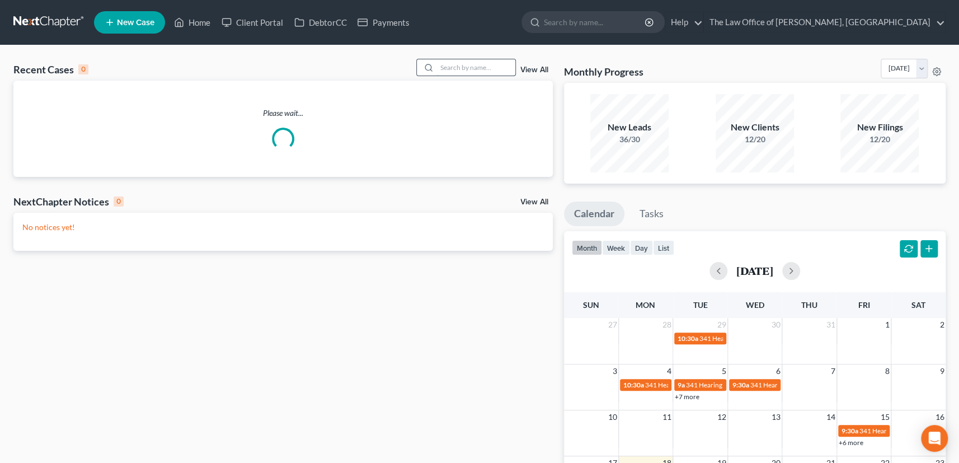
click at [474, 64] on input "search" at bounding box center [476, 67] width 78 height 16
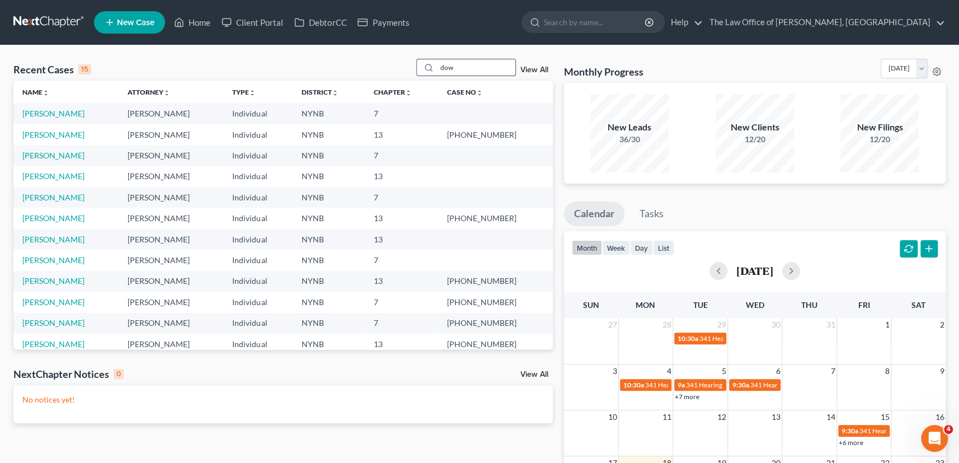
type input "dow"
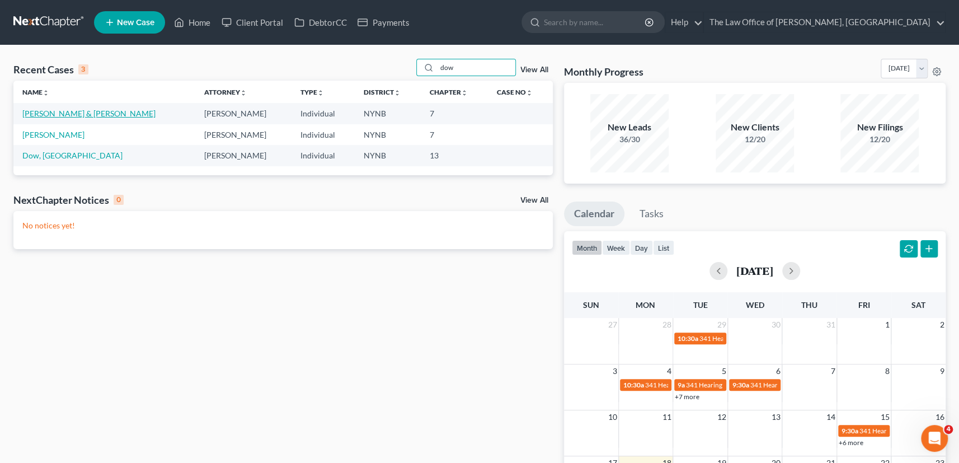
click at [68, 114] on link "[PERSON_NAME] & [PERSON_NAME]" at bounding box center [88, 114] width 133 height 10
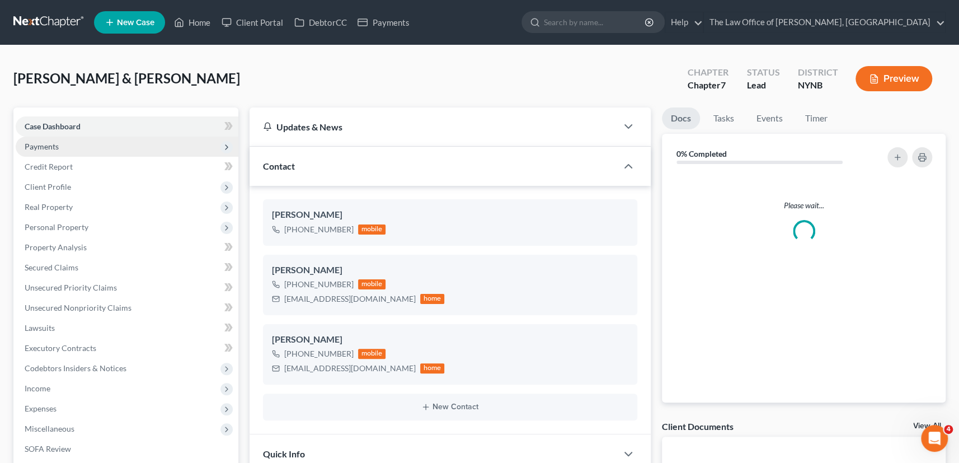
click at [49, 144] on span "Payments" at bounding box center [42, 147] width 34 height 10
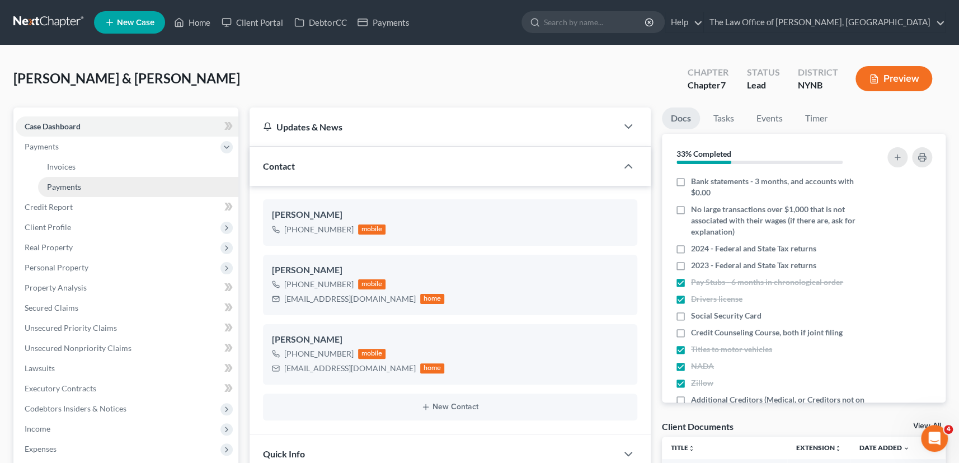
scroll to position [112, 0]
click at [64, 182] on span "Payments" at bounding box center [64, 187] width 34 height 10
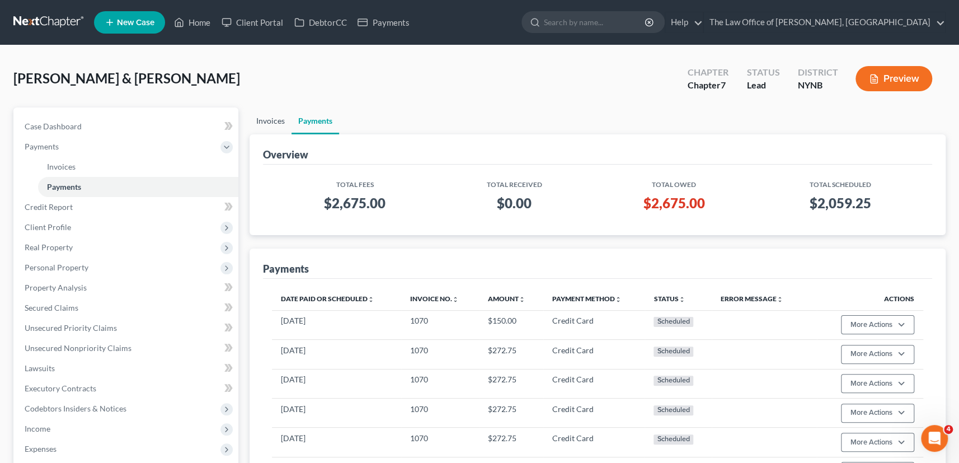
click at [270, 116] on link "Invoices" at bounding box center [270, 120] width 42 height 27
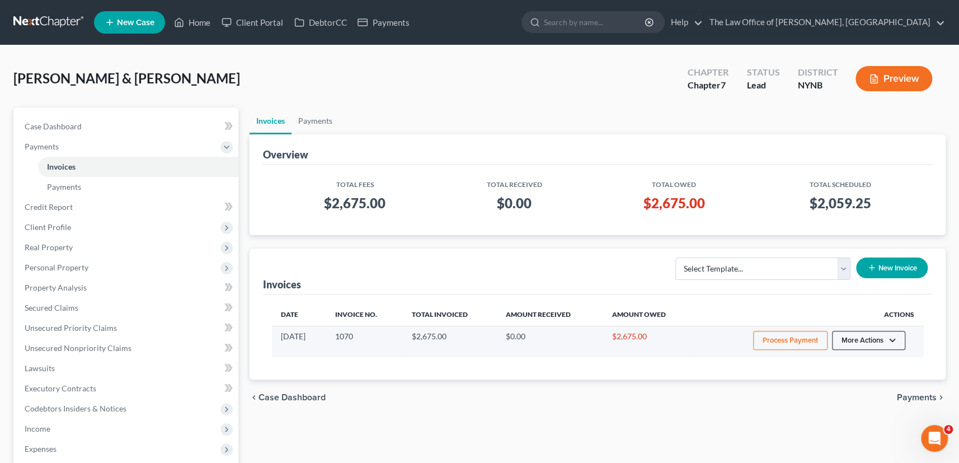
click at [887, 341] on button "More Actions" at bounding box center [868, 340] width 73 height 19
click at [838, 419] on link "Delete" at bounding box center [884, 420] width 131 height 19
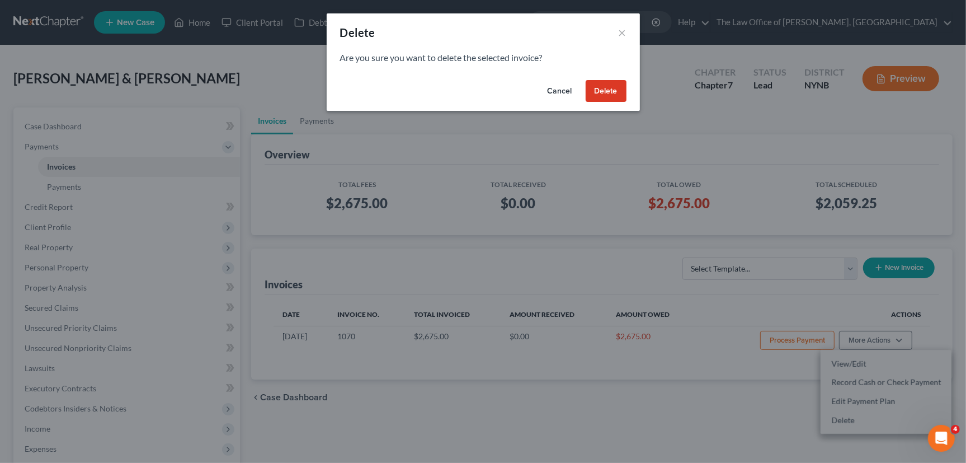
click at [614, 86] on button "Delete" at bounding box center [606, 91] width 41 height 22
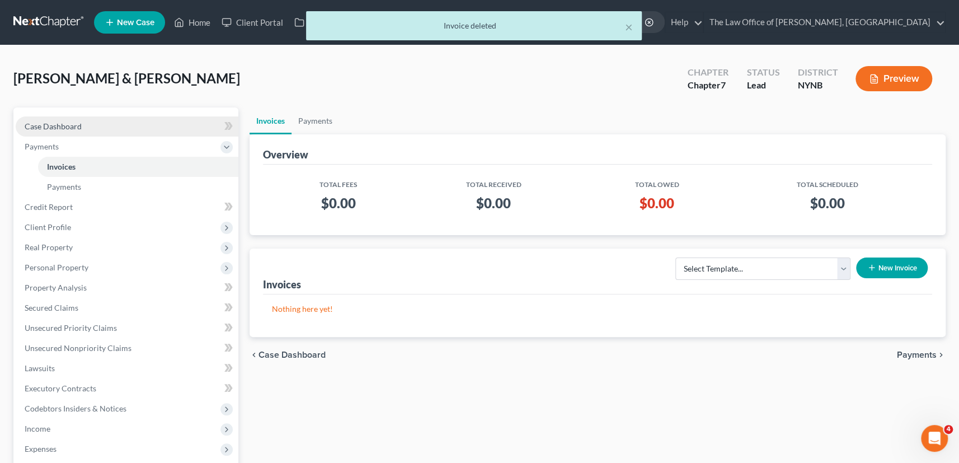
click at [54, 124] on span "Case Dashboard" at bounding box center [53, 126] width 57 height 10
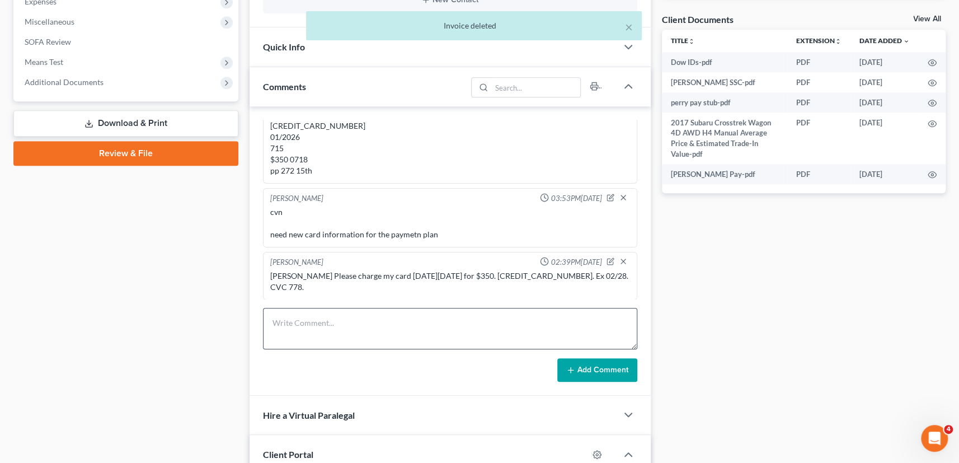
scroll to position [1391, 0]
click at [356, 321] on textarea at bounding box center [450, 328] width 375 height 41
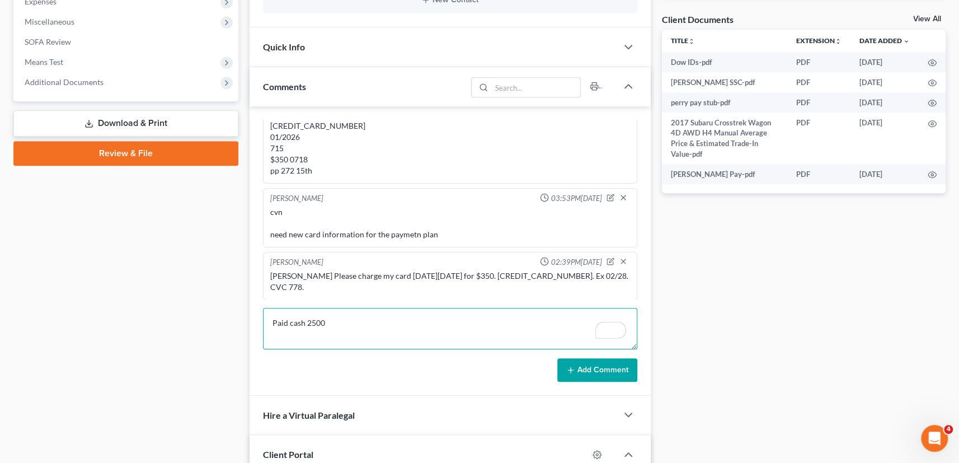
type textarea "Paid cash 2500"
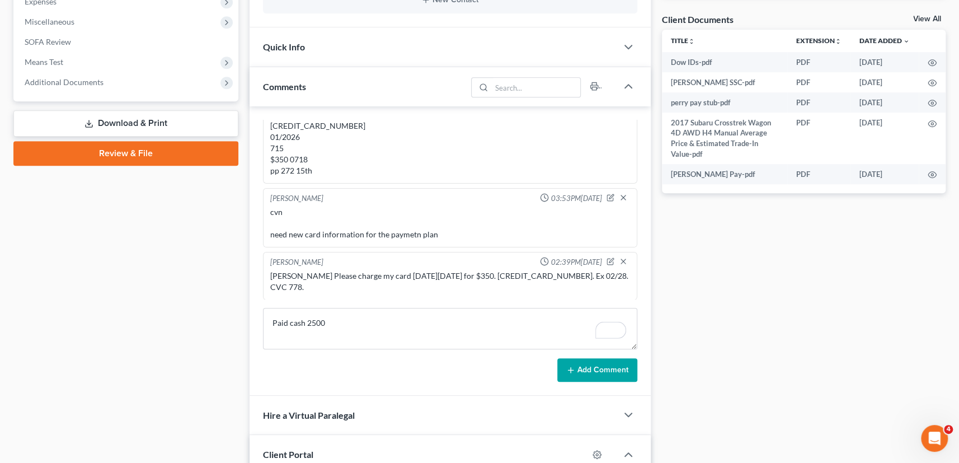
click at [591, 369] on button "Add Comment" at bounding box center [597, 369] width 80 height 23
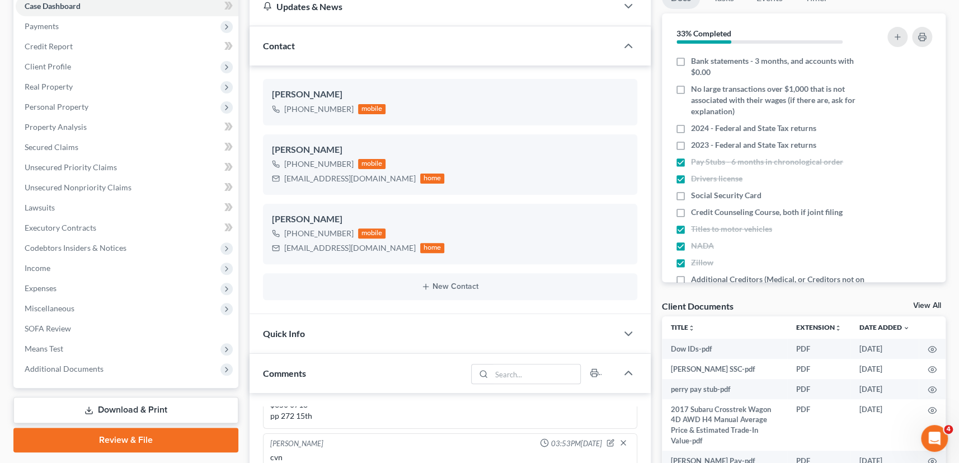
scroll to position [0, 0]
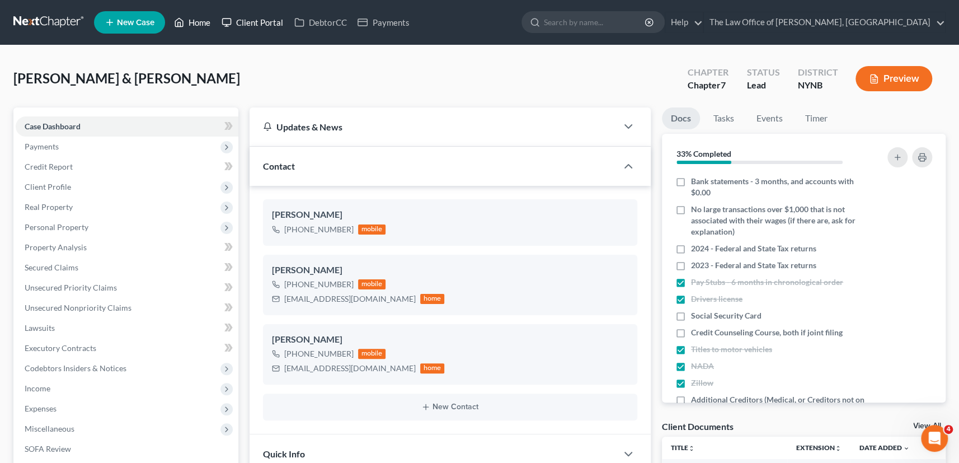
drag, startPoint x: 201, startPoint y: 22, endPoint x: 284, endPoint y: 29, distance: 82.5
click at [201, 22] on link "Home" at bounding box center [192, 22] width 48 height 20
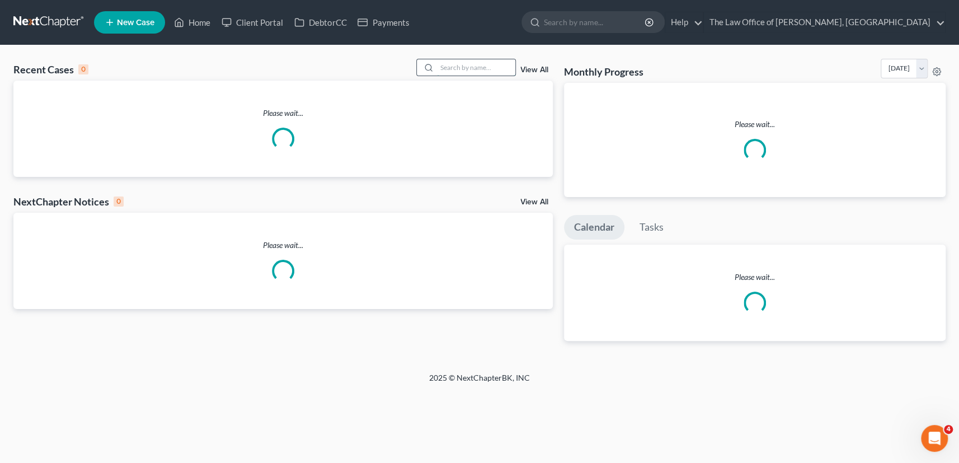
click at [474, 68] on input "search" at bounding box center [476, 67] width 78 height 16
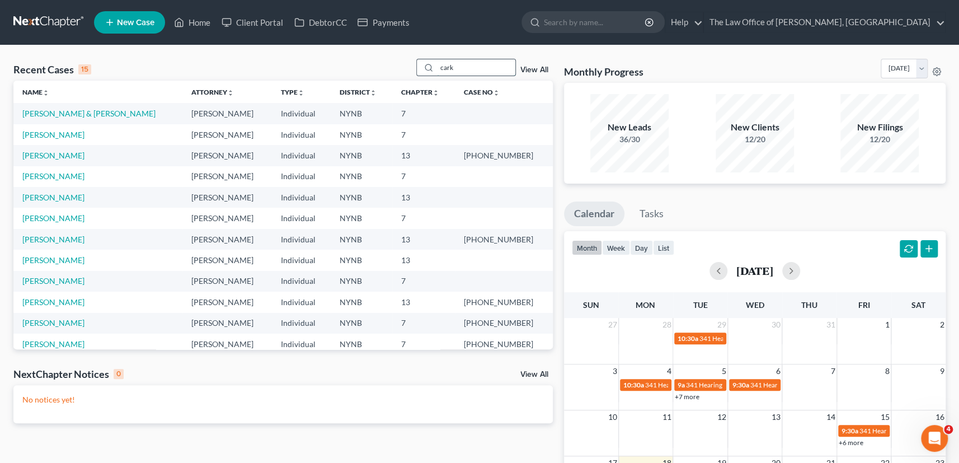
type input "cark"
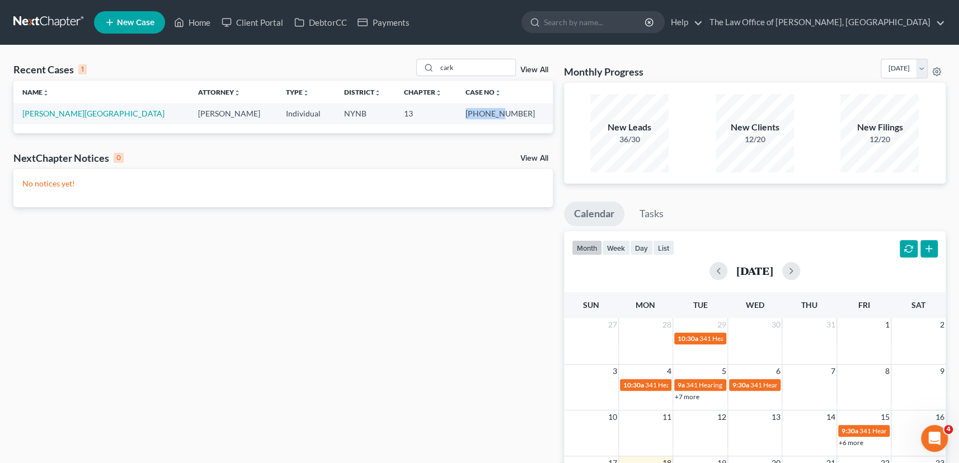
drag, startPoint x: 515, startPoint y: 115, endPoint x: 480, endPoint y: 115, distance: 34.1
click at [480, 115] on td "[PHONE_NUMBER]" at bounding box center [504, 113] width 96 height 21
copy td "25-10803"
